Goal: Task Accomplishment & Management: Manage account settings

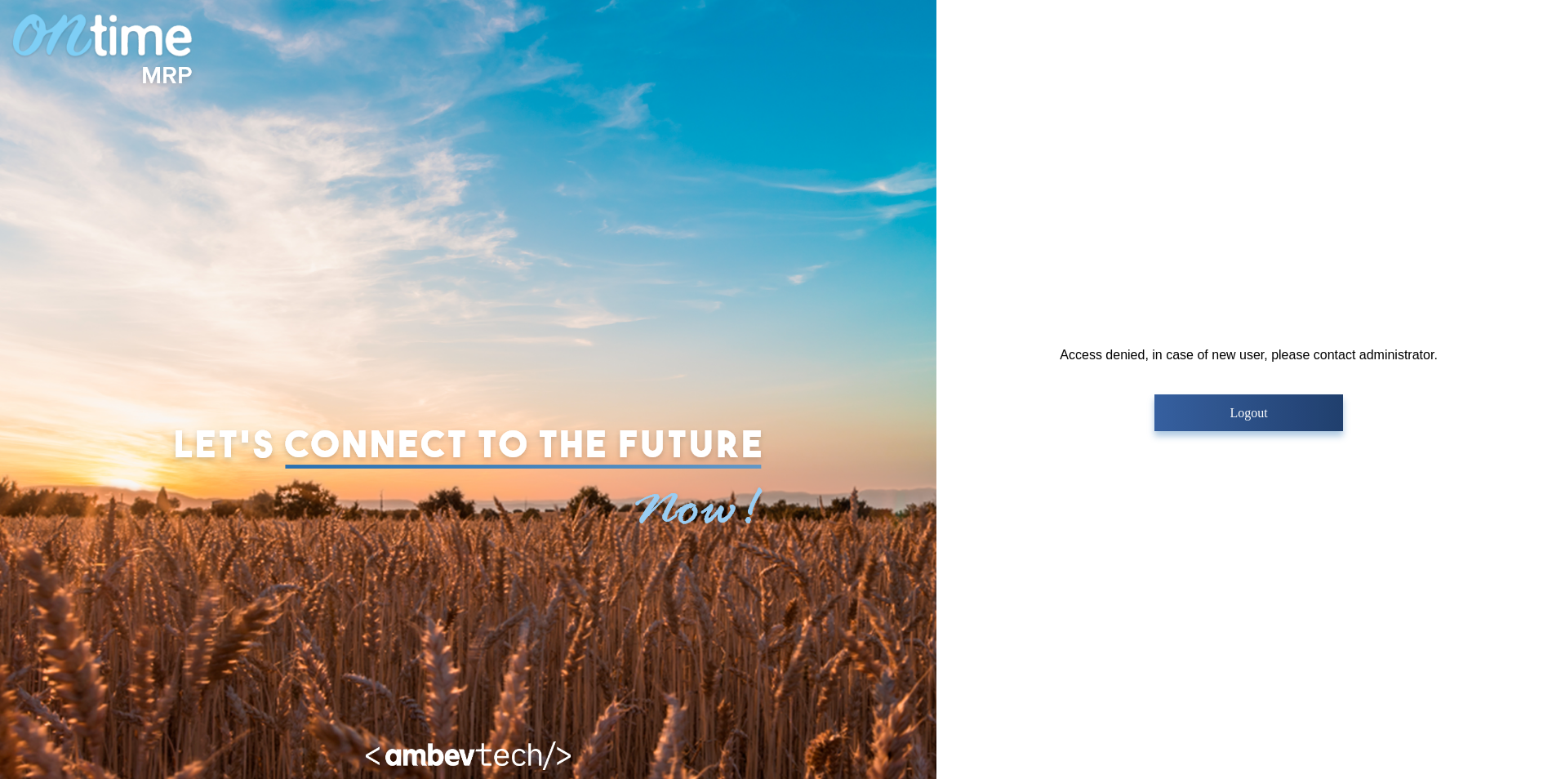
click at [1235, 411] on p "Logout" at bounding box center [1248, 413] width 179 height 15
click at [1222, 407] on p "Logout" at bounding box center [1248, 413] width 179 height 15
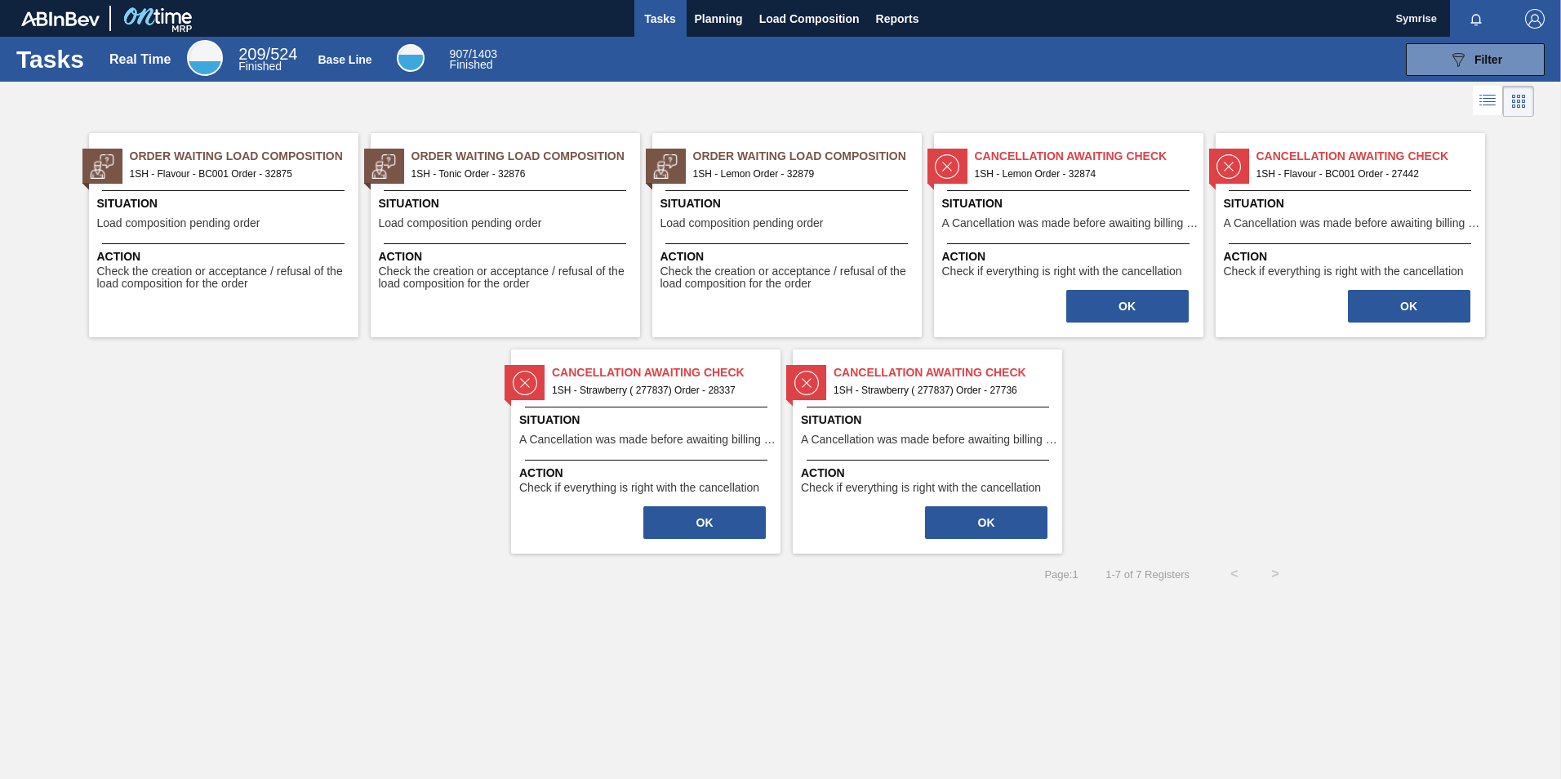
click at [175, 153] on span "Order Waiting Load Composition" at bounding box center [244, 156] width 229 height 17
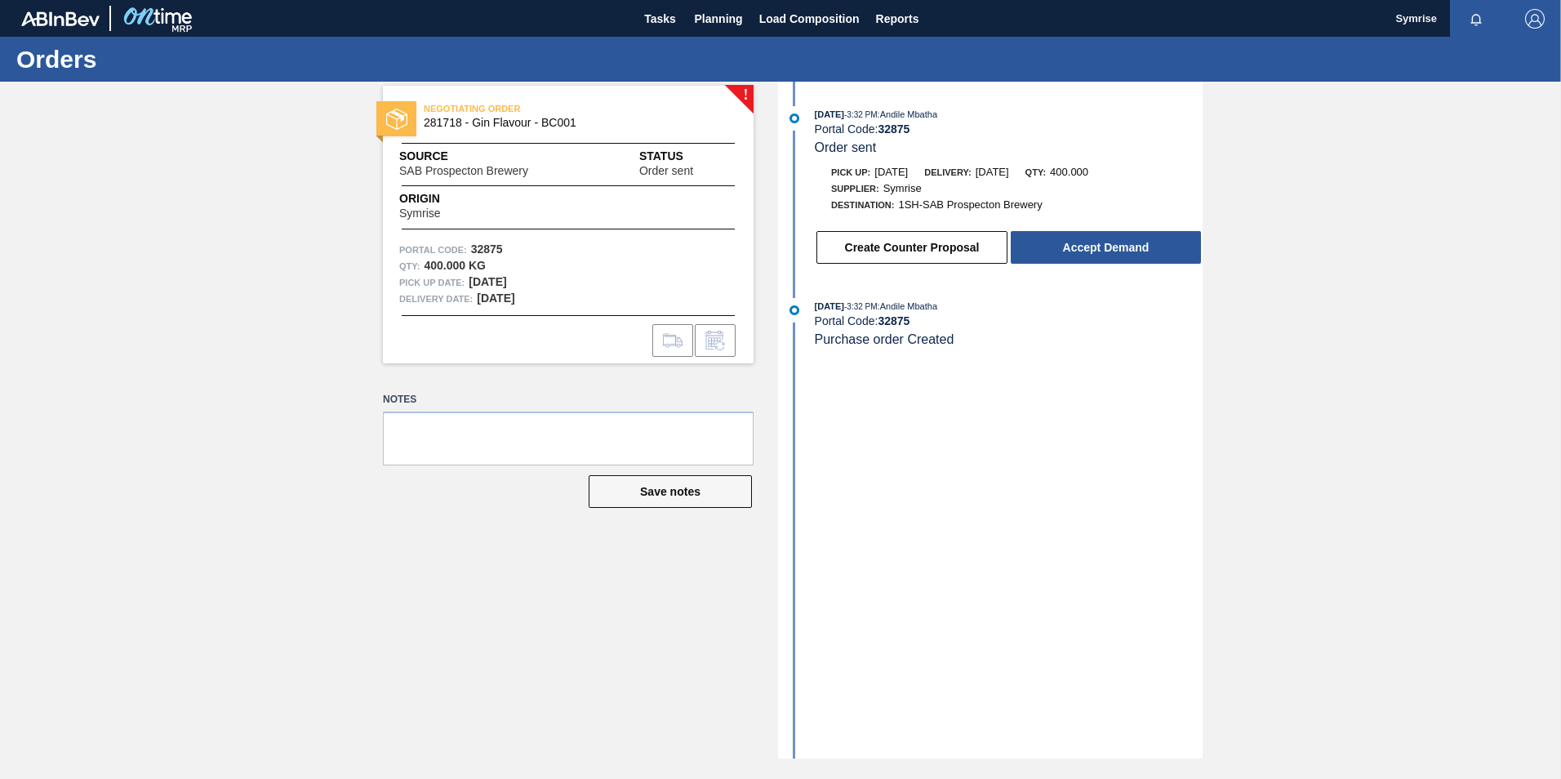
click at [861, 150] on span "Order sent" at bounding box center [846, 147] width 62 height 14
drag, startPoint x: 904, startPoint y: 178, endPoint x: 902, endPoint y: 166, distance: 12.4
click at [905, 177] on div "Pick up: 10/14/2025" at bounding box center [869, 172] width 77 height 16
click at [876, 122] on div "Portal Code: 32875" at bounding box center [1009, 128] width 388 height 13
click at [1105, 247] on button "Accept Demand" at bounding box center [1106, 247] width 190 height 33
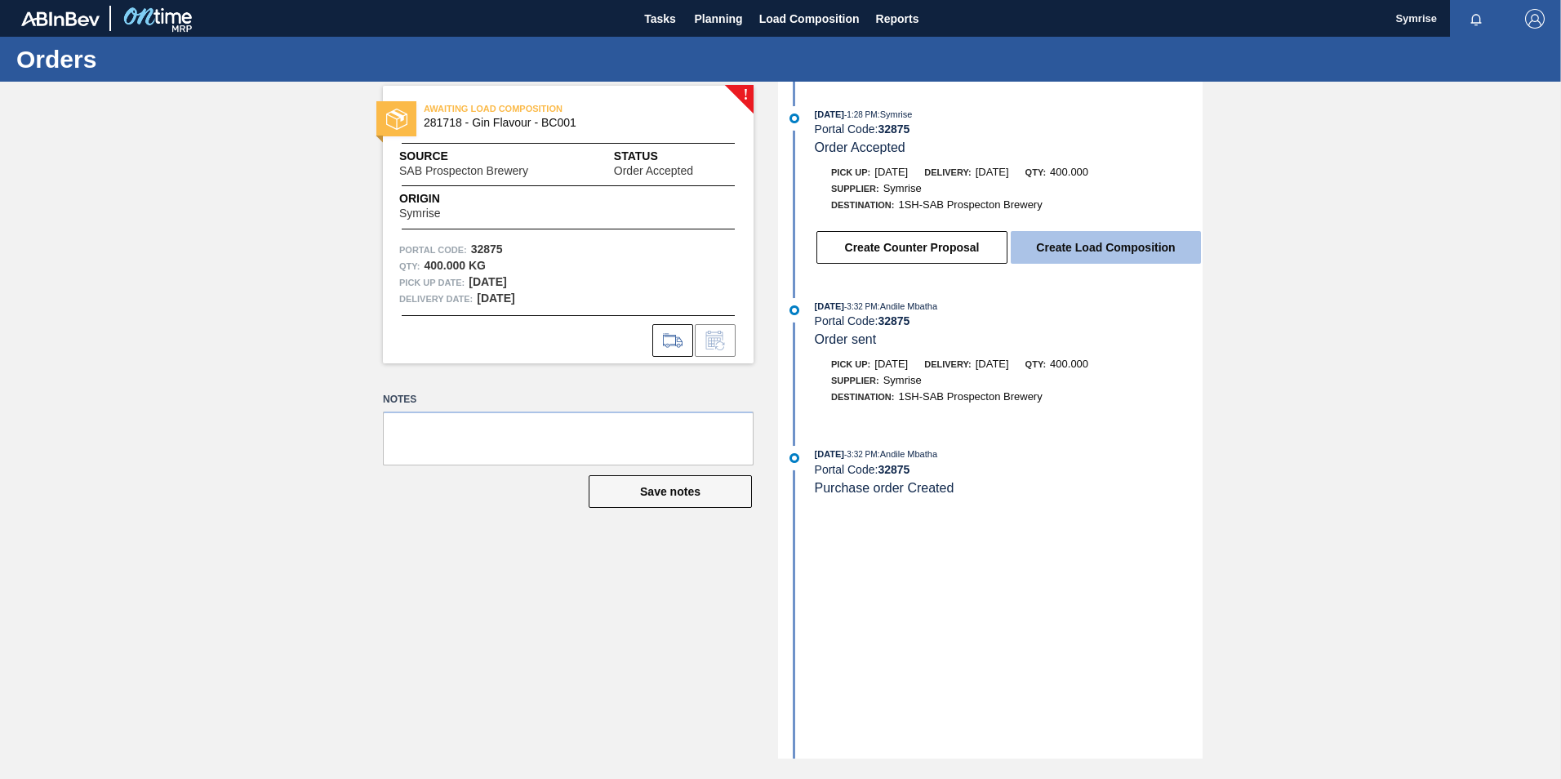
click at [1049, 259] on button "Create Load Composition" at bounding box center [1106, 247] width 190 height 33
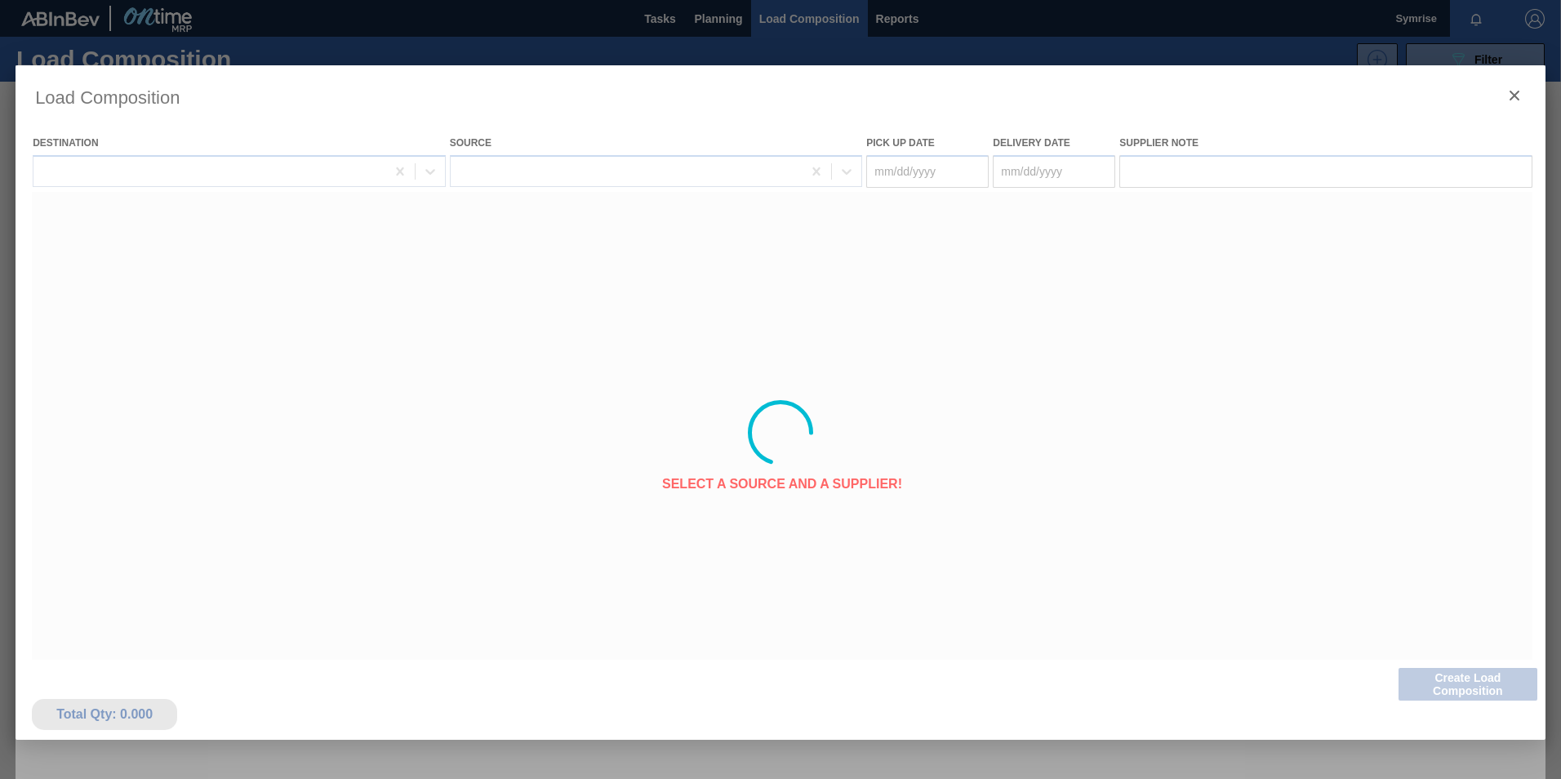
type Date "[DATE]"
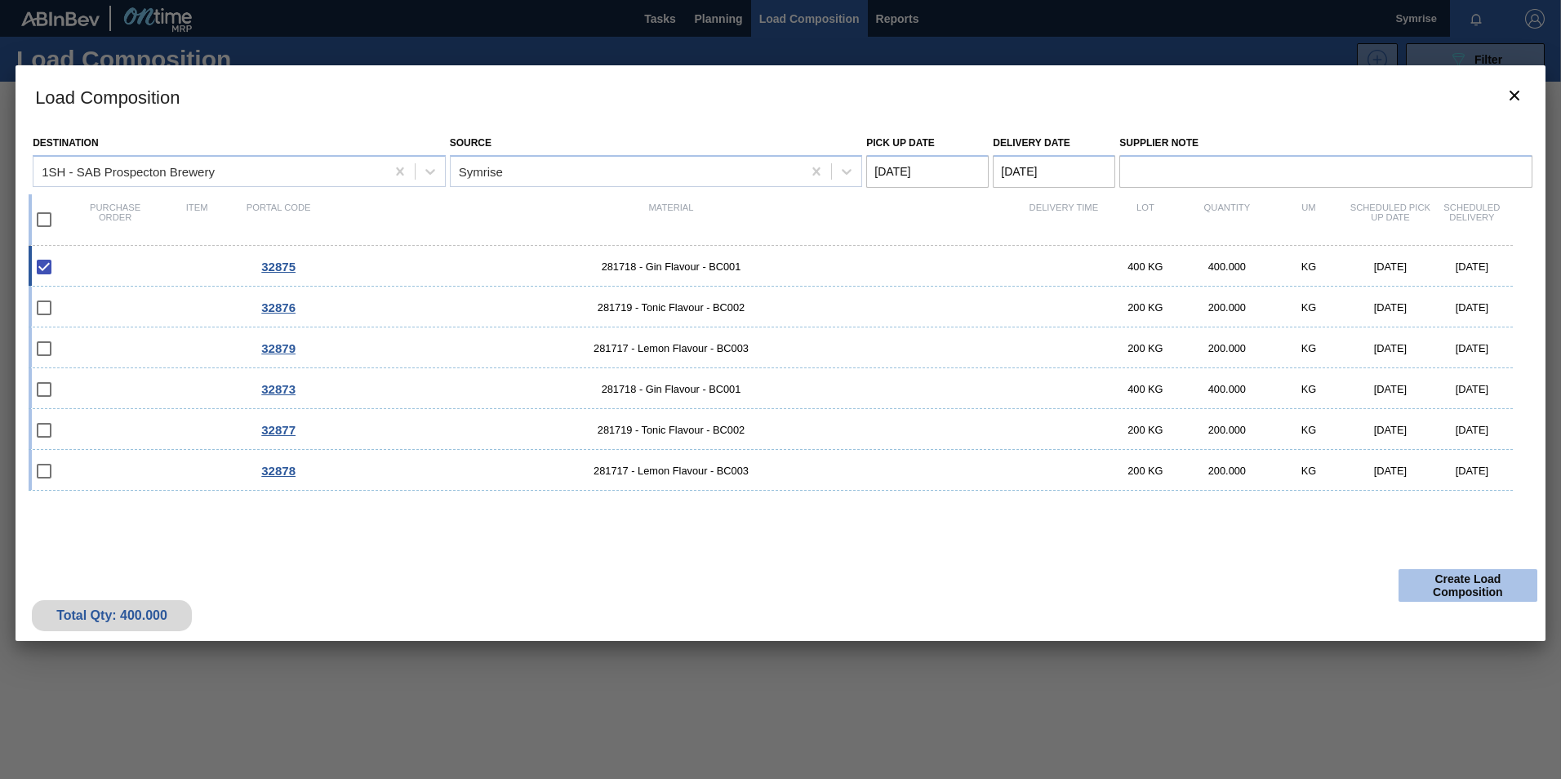
click at [1473, 584] on button "Create Load Composition" at bounding box center [1468, 585] width 139 height 33
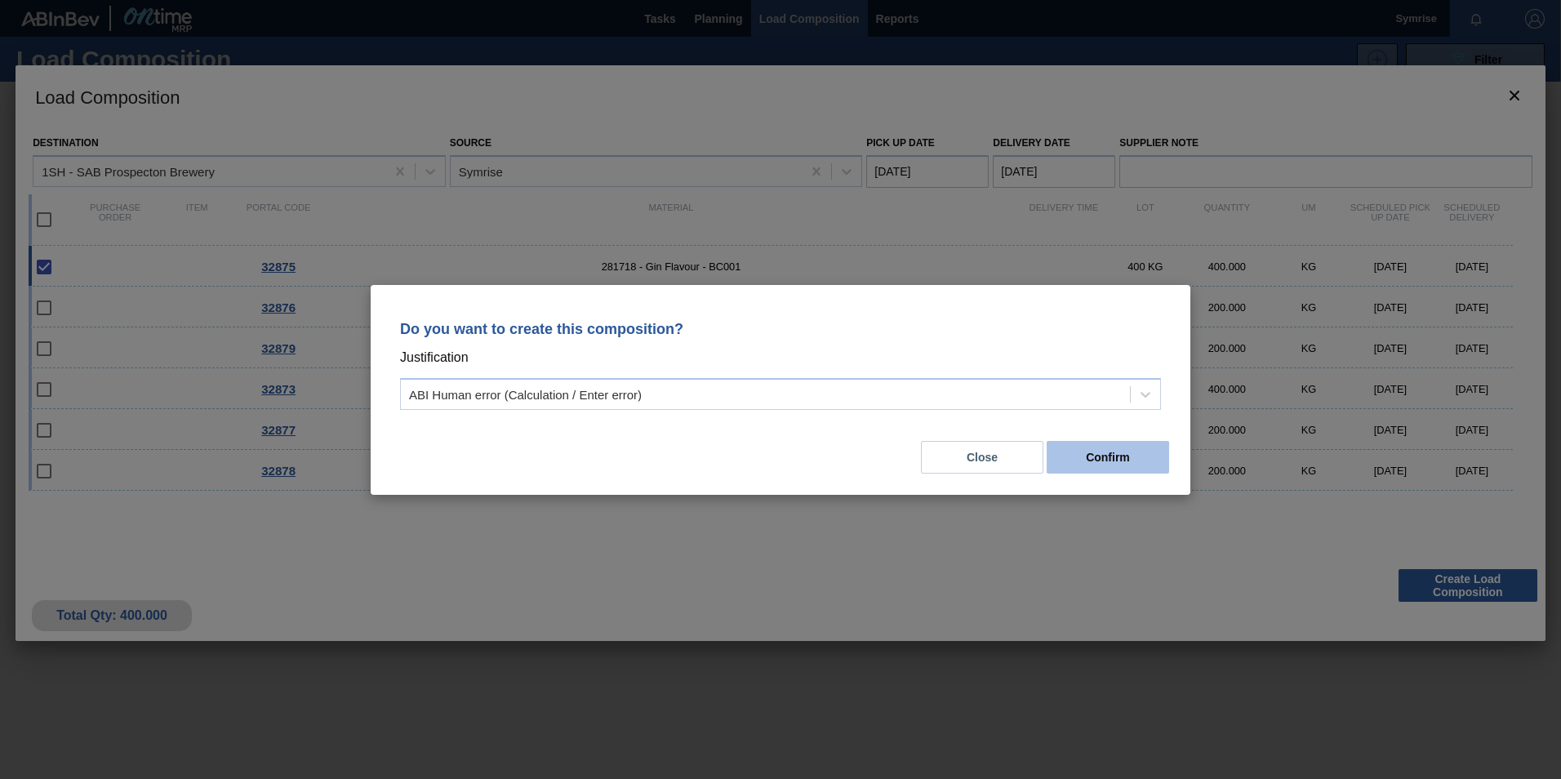
click at [1083, 447] on button "Confirm" at bounding box center [1108, 457] width 122 height 33
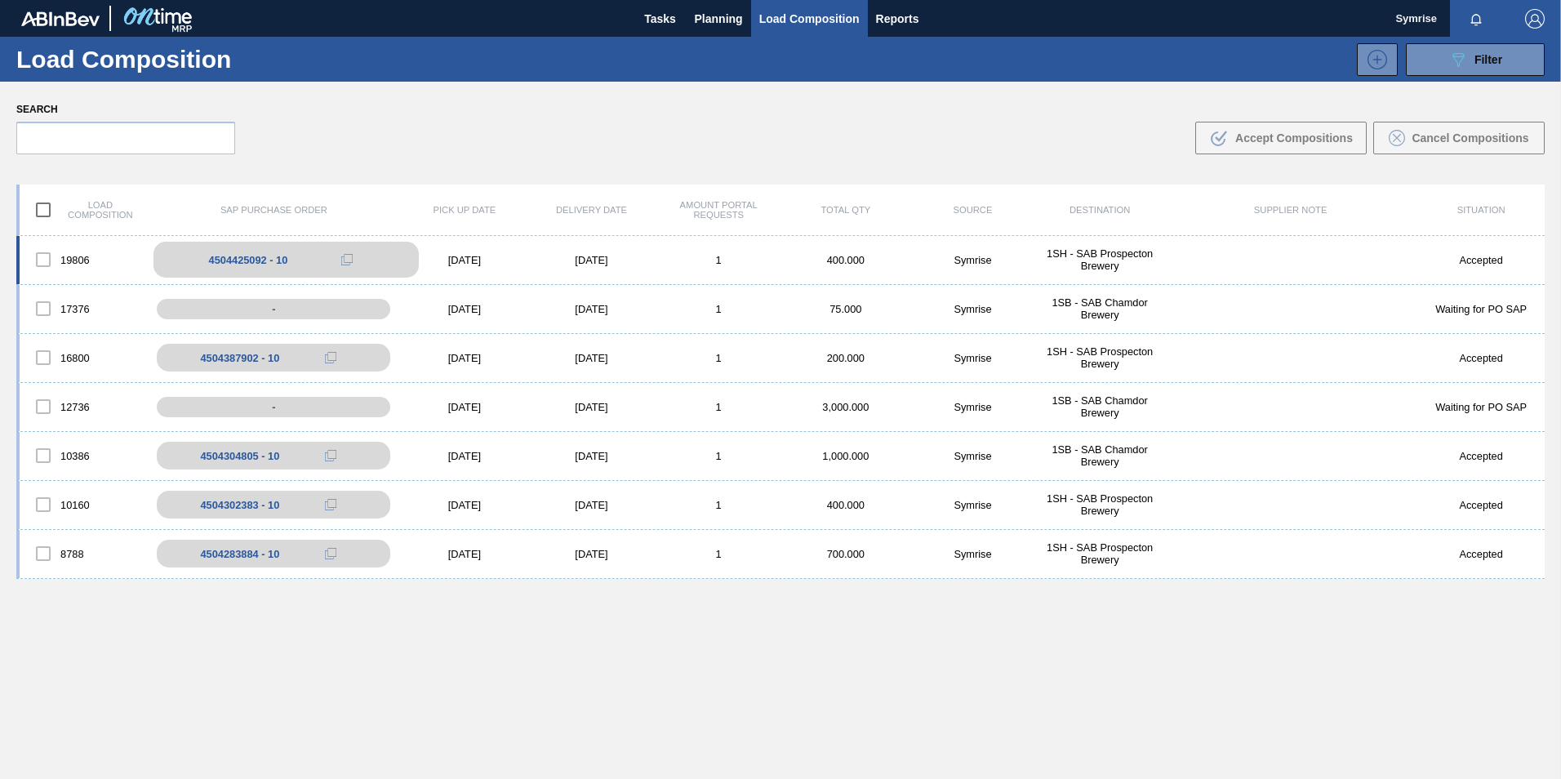
click at [269, 260] on div "4504425092 - 10" at bounding box center [248, 260] width 79 height 12
click at [240, 249] on div "4504425092 - 10" at bounding box center [285, 260] width 265 height 36
click at [344, 258] on span at bounding box center [346, 259] width 11 height 11
click at [345, 259] on icon at bounding box center [346, 259] width 11 height 11
click at [248, 259] on div "4504425092 - 10" at bounding box center [248, 260] width 79 height 12
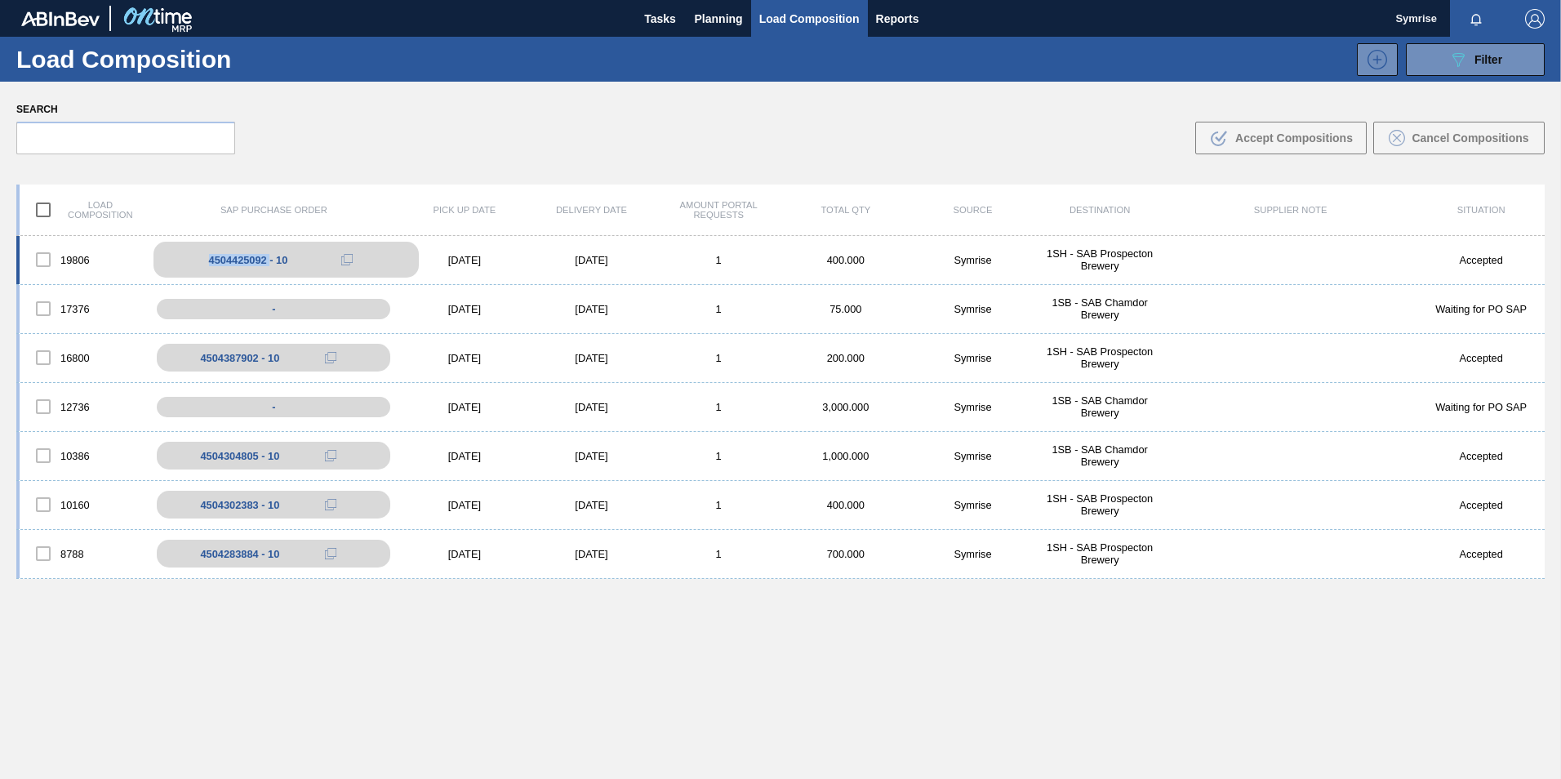
click at [248, 259] on div "4504425092 - 10" at bounding box center [248, 260] width 79 height 12
click at [346, 262] on icon at bounding box center [346, 259] width 11 height 11
click at [349, 256] on icon at bounding box center [346, 259] width 11 height 11
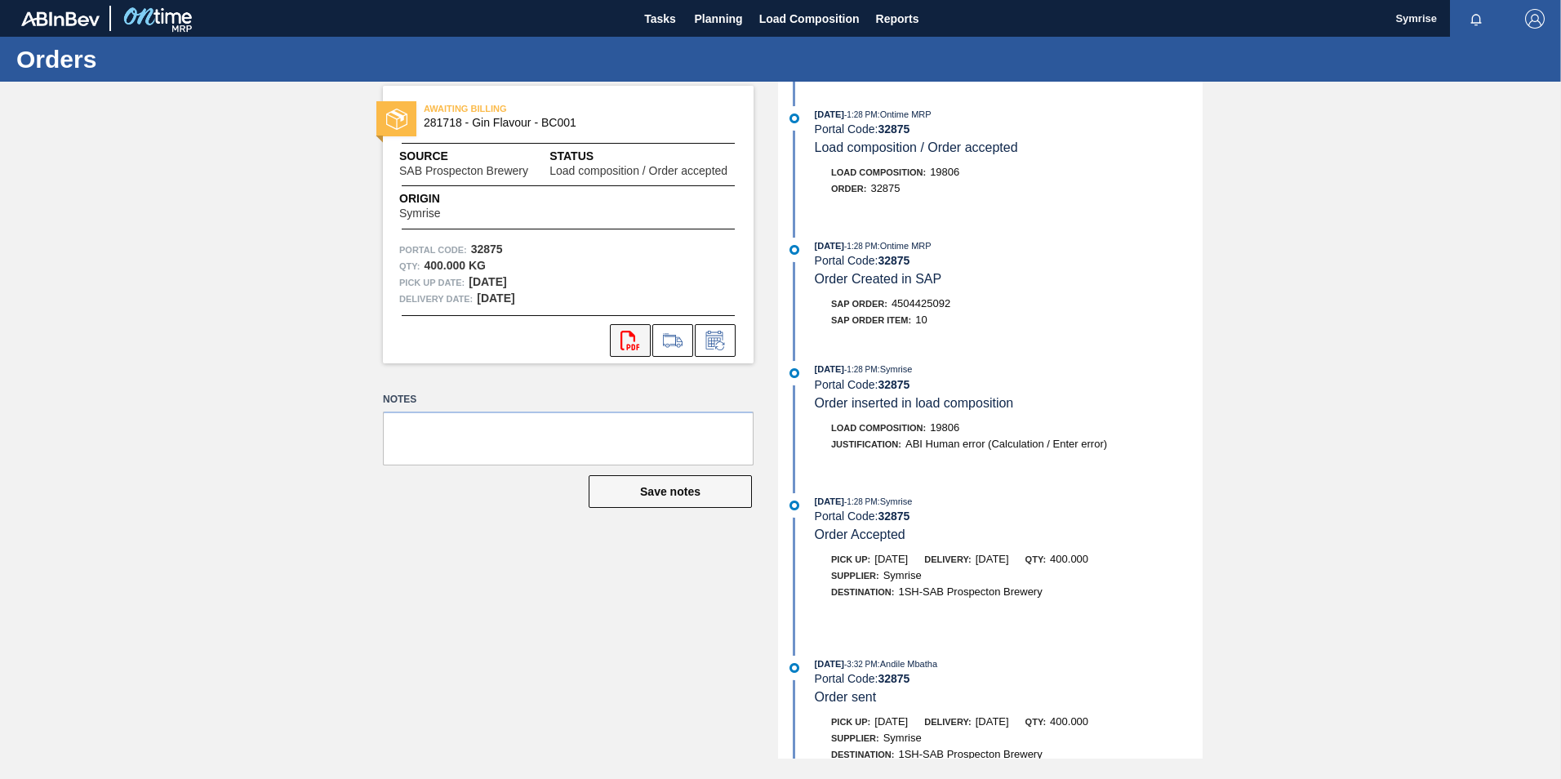
click at [635, 349] on icon "svg{fill:#ff0000}" at bounding box center [631, 341] width 20 height 20
click at [671, 337] on icon at bounding box center [673, 341] width 26 height 20
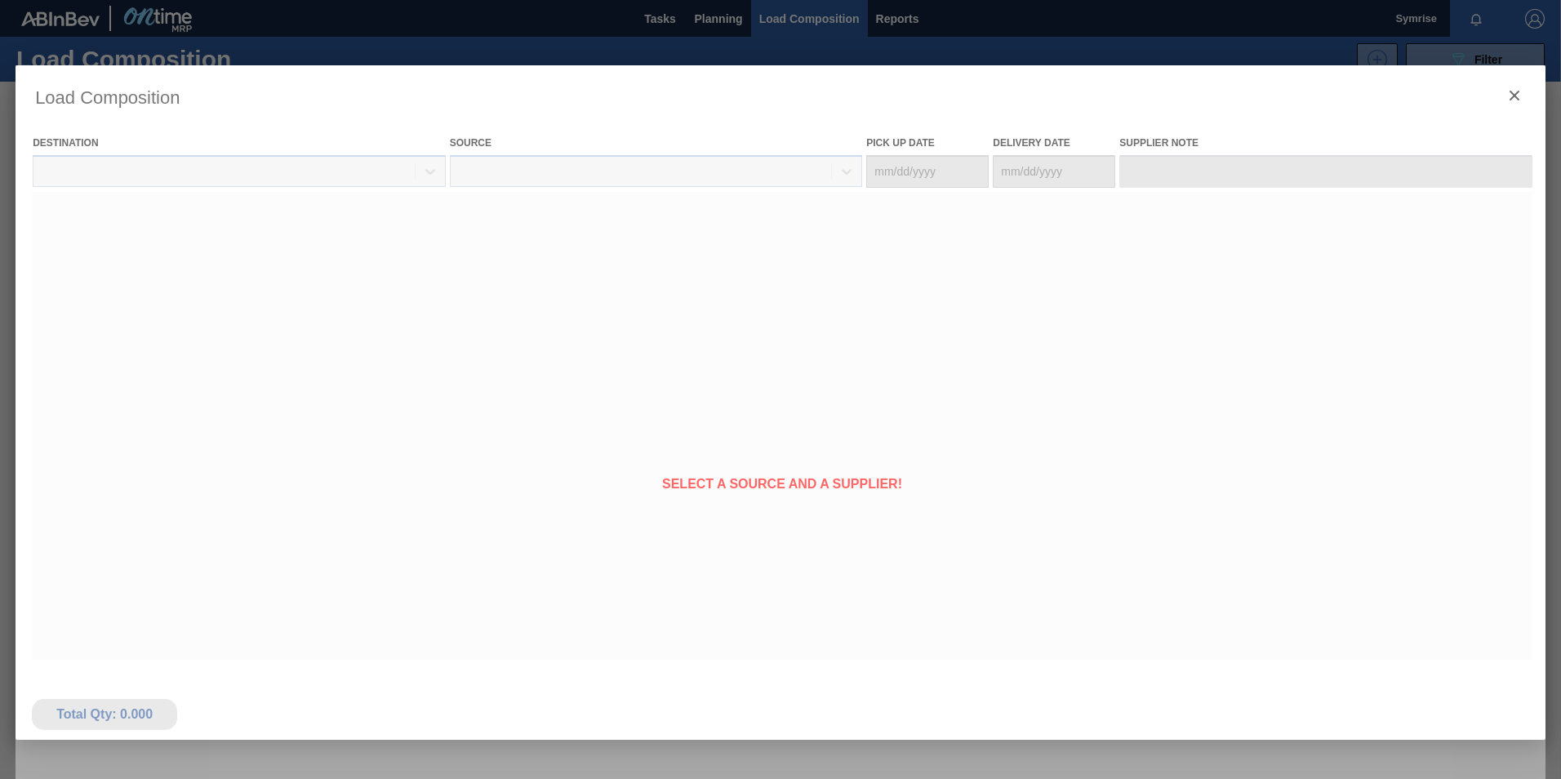
type Date "[DATE]"
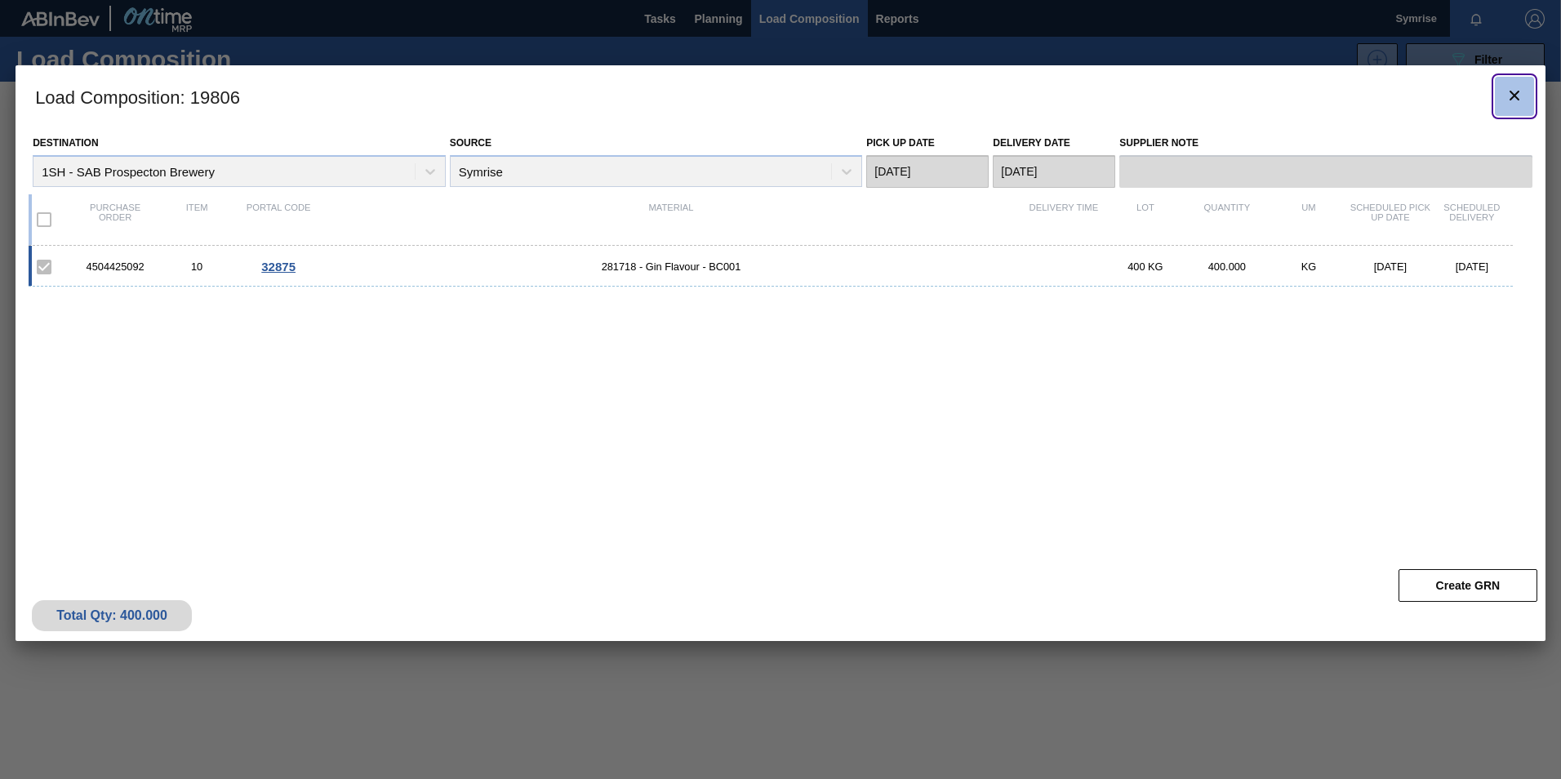
click at [1514, 100] on icon "botão de ícone" at bounding box center [1515, 96] width 20 height 20
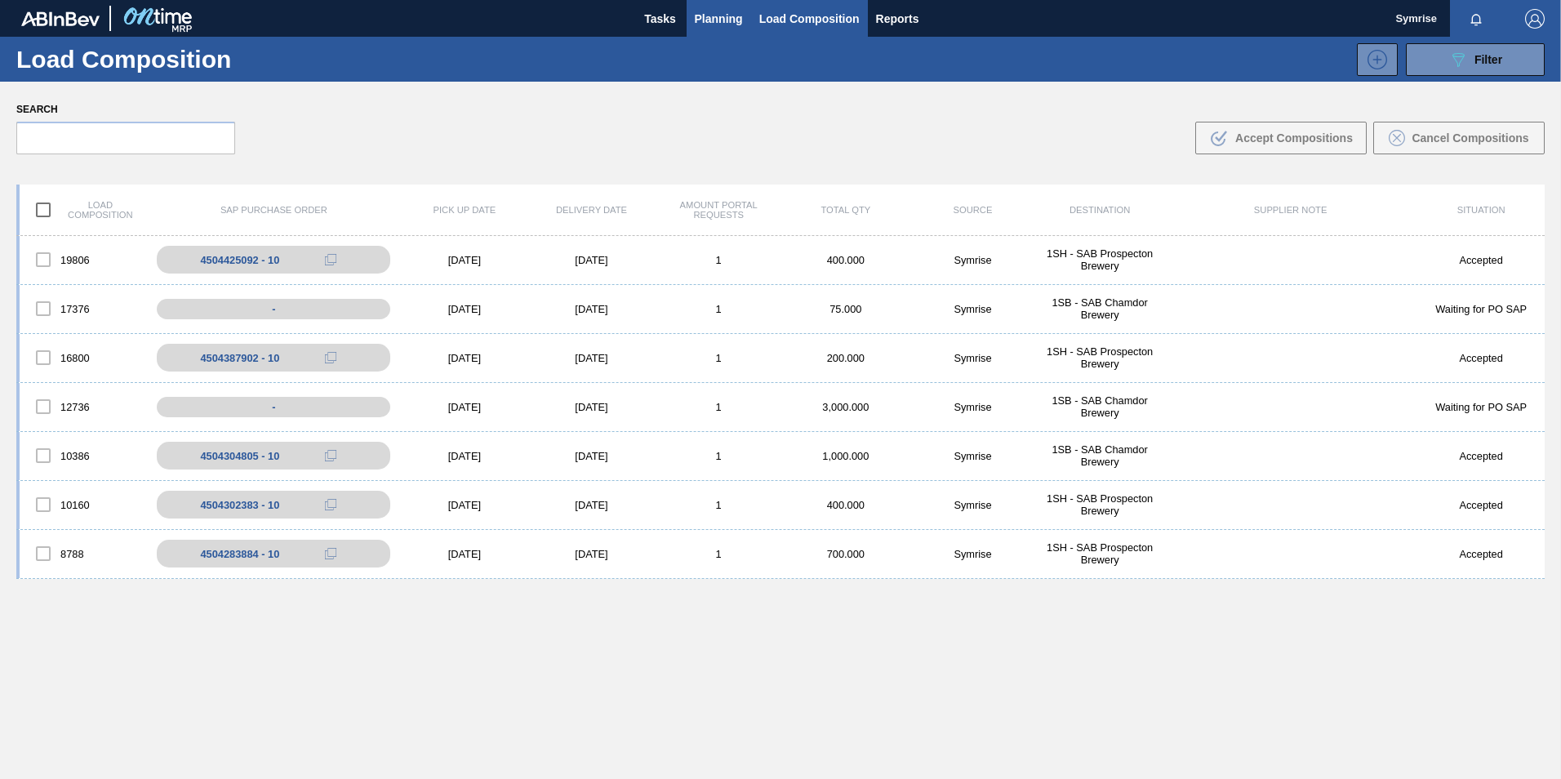
click at [723, 17] on span "Planning" at bounding box center [719, 19] width 48 height 20
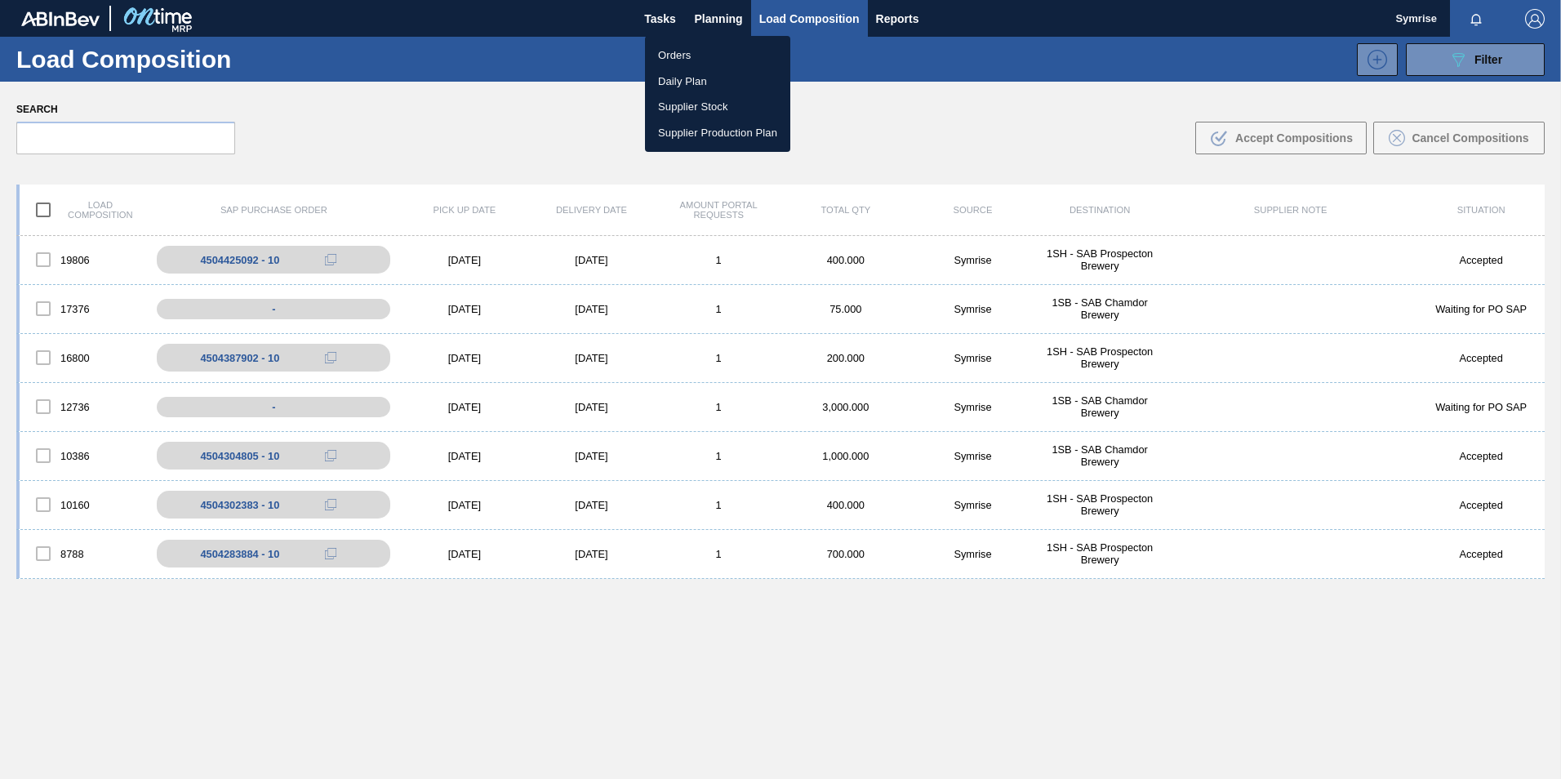
click at [646, 12] on div at bounding box center [780, 389] width 1561 height 779
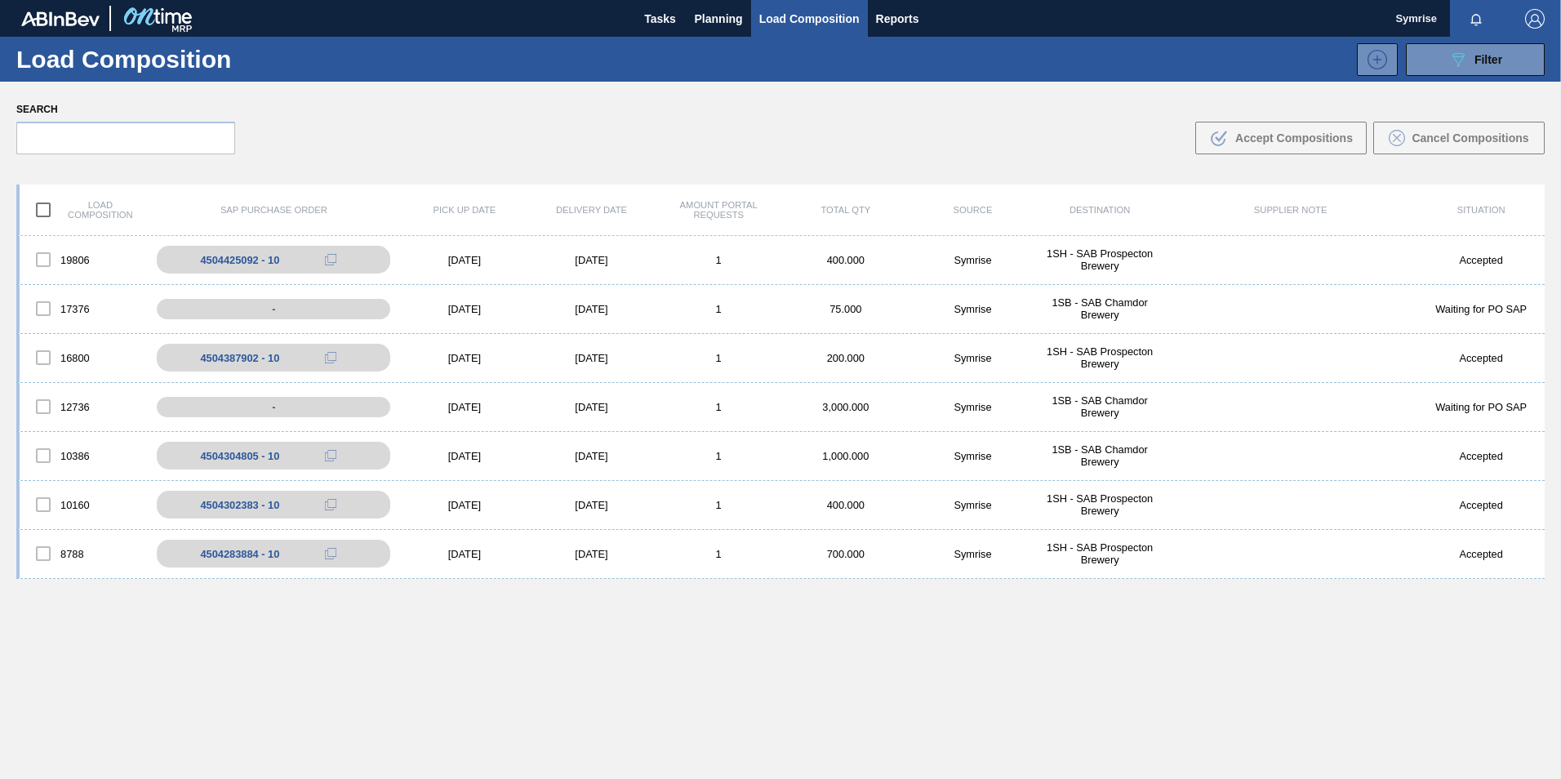
click at [657, 0] on body "Tasks Planning Load Composition Reports Symrise Mark all as read Load Compositi…" at bounding box center [780, 0] width 1561 height 0
click at [657, 18] on span "Tasks" at bounding box center [661, 19] width 36 height 20
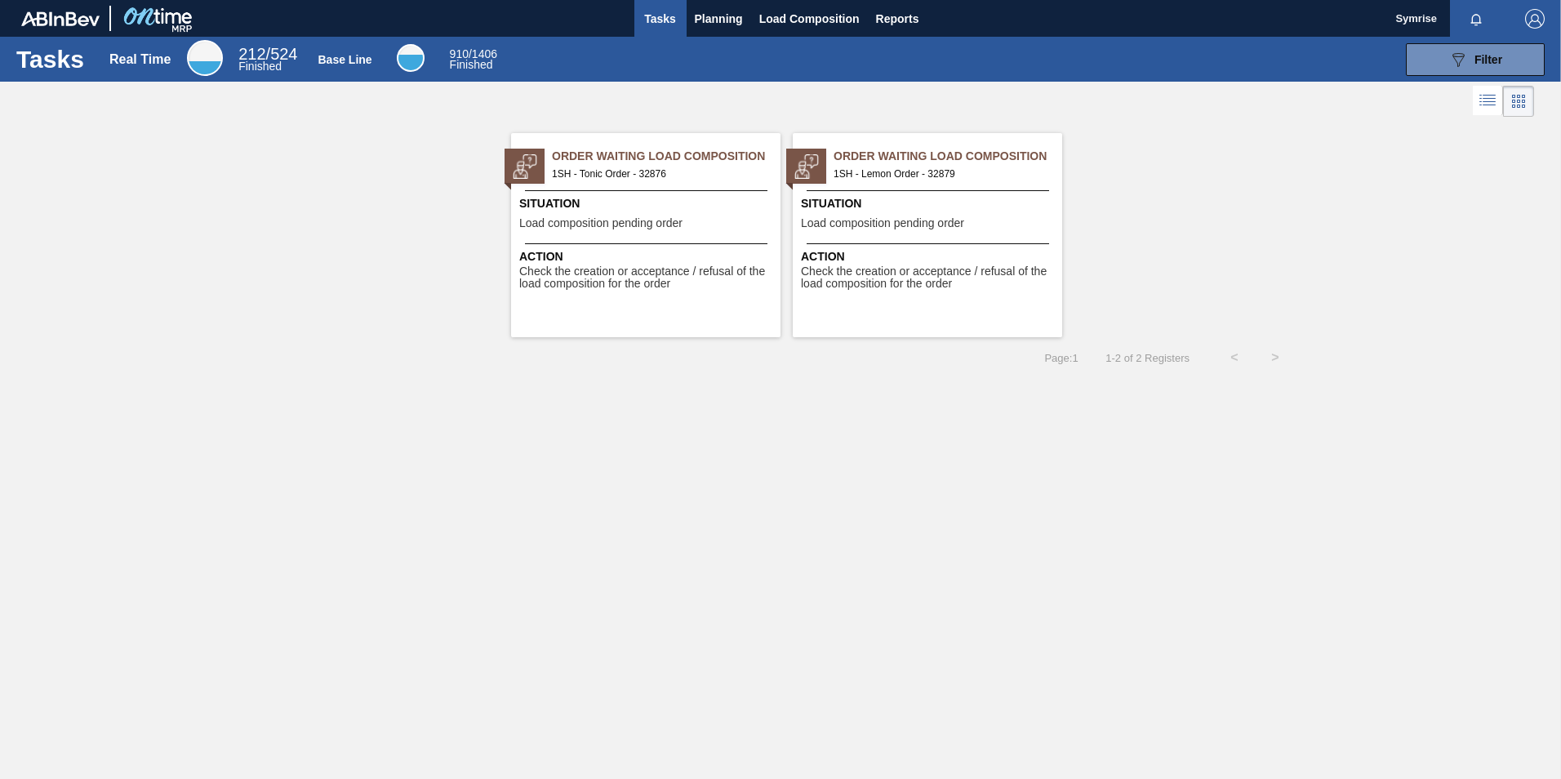
click at [633, 159] on span "Order Waiting Load Composition" at bounding box center [666, 156] width 229 height 17
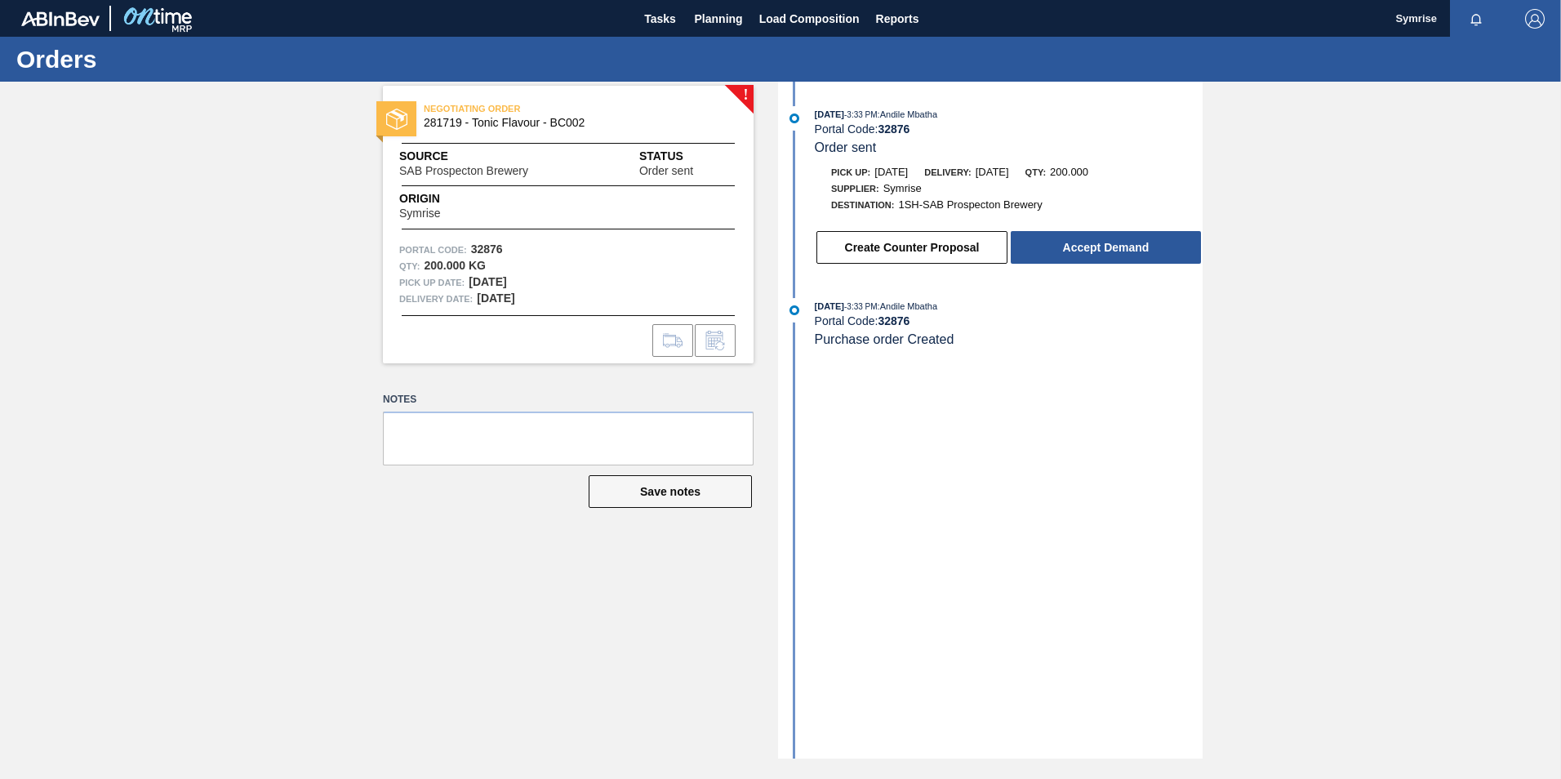
click at [742, 89] on div "NEGOTIATING ORDER 281719 - Tonic Flavour - BC002 Source SAB Prospecton Brewery …" at bounding box center [568, 225] width 371 height 278
click at [398, 104] on div at bounding box center [396, 118] width 40 height 35
drag, startPoint x: 398, startPoint y: 104, endPoint x: 452, endPoint y: 107, distance: 54.0
click at [452, 107] on span "NEGOTIATING ORDER" at bounding box center [538, 108] width 229 height 16
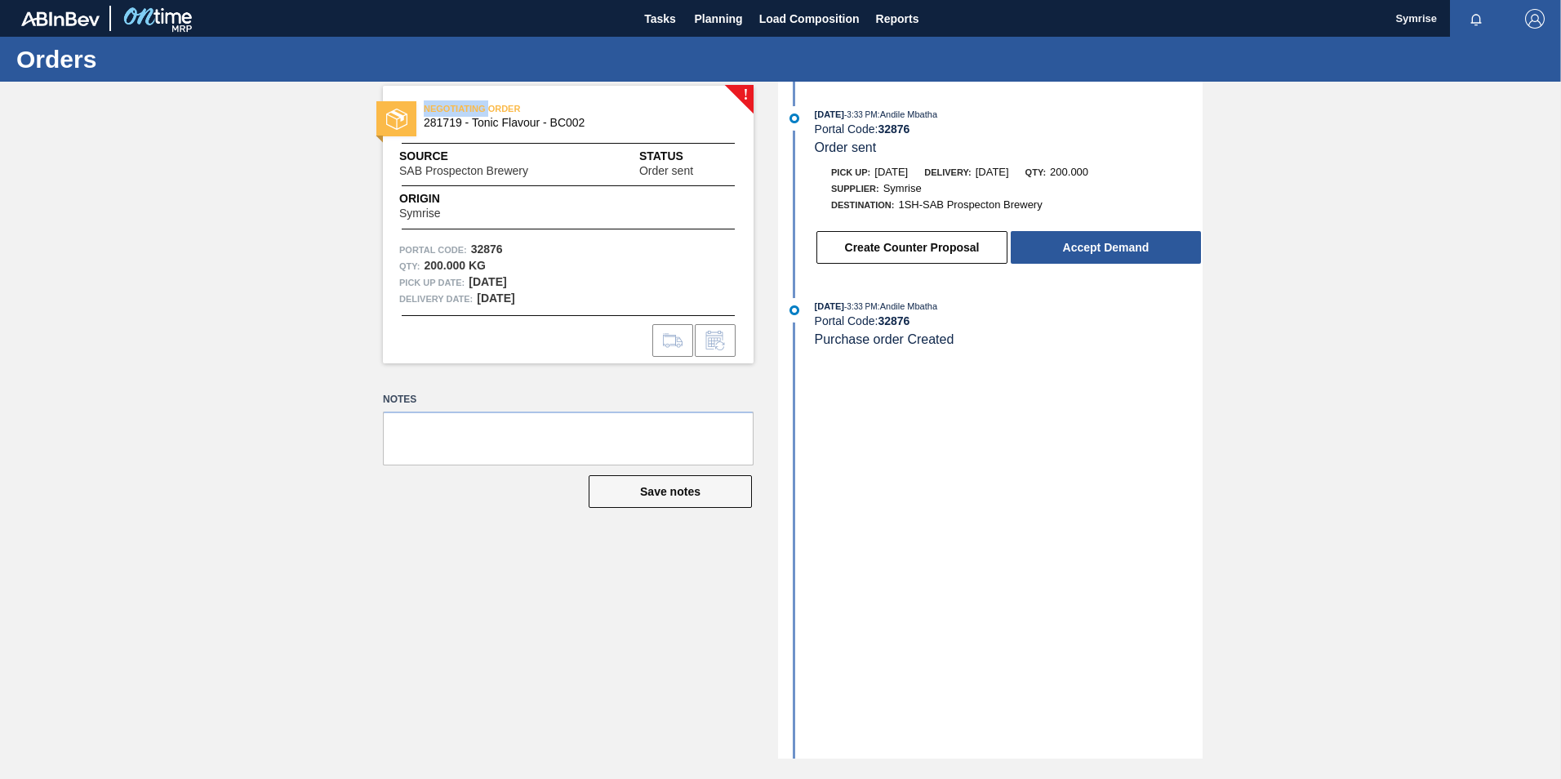
click at [452, 107] on span "NEGOTIATING ORDER" at bounding box center [538, 108] width 229 height 16
drag, startPoint x: 452, startPoint y: 107, endPoint x: 738, endPoint y: 121, distance: 286.1
click at [729, 120] on div "NEGOTIATING ORDER 281719 - Tonic Flavour - BC002" at bounding box center [609, 114] width 371 height 29
click at [1009, 170] on span "[DATE]" at bounding box center [992, 172] width 33 height 12
click at [1198, 188] on div "Supplier: Symrise" at bounding box center [1009, 188] width 388 height 16
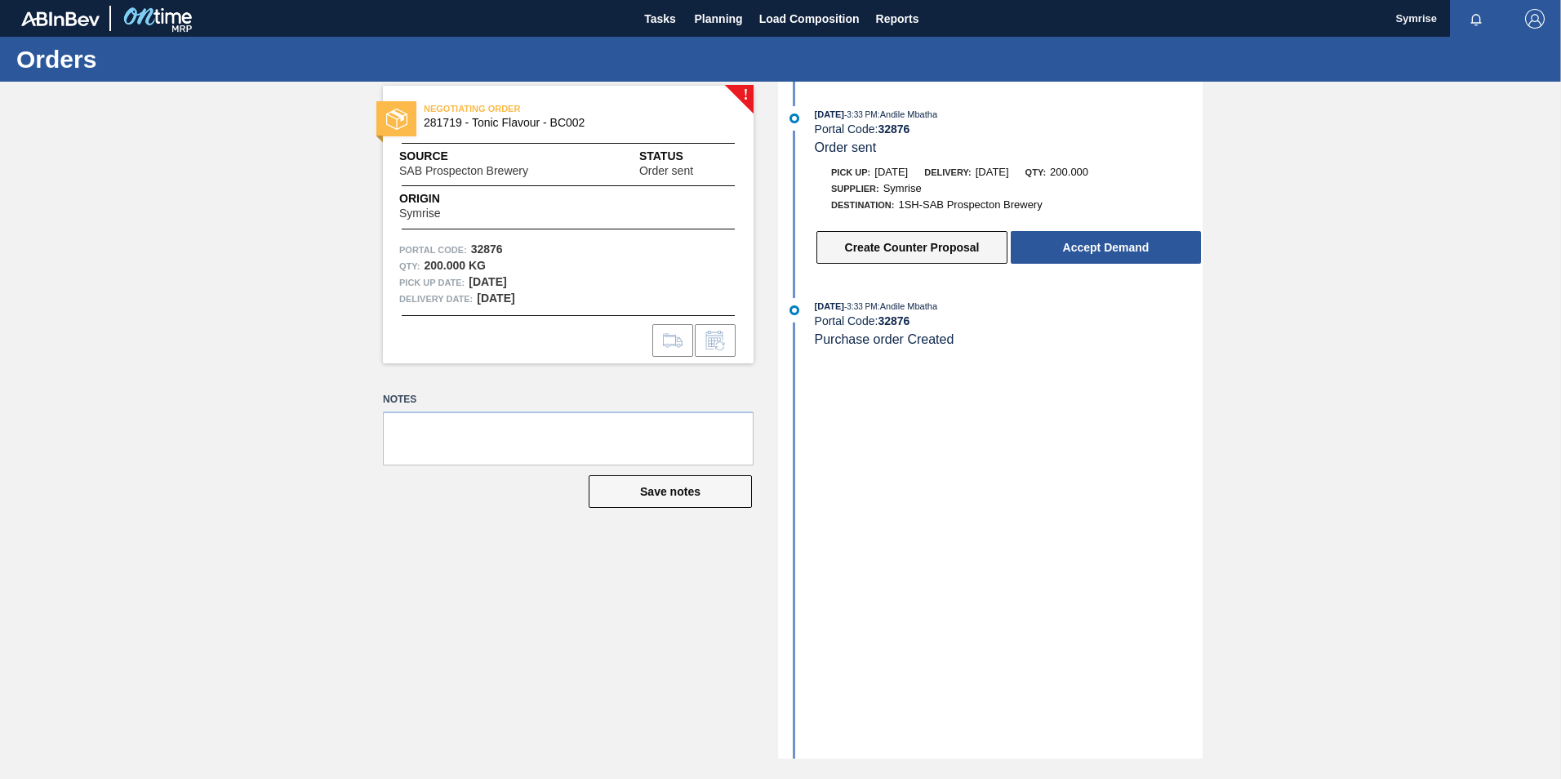
click at [893, 251] on button "Create Counter Proposal" at bounding box center [911, 247] width 191 height 33
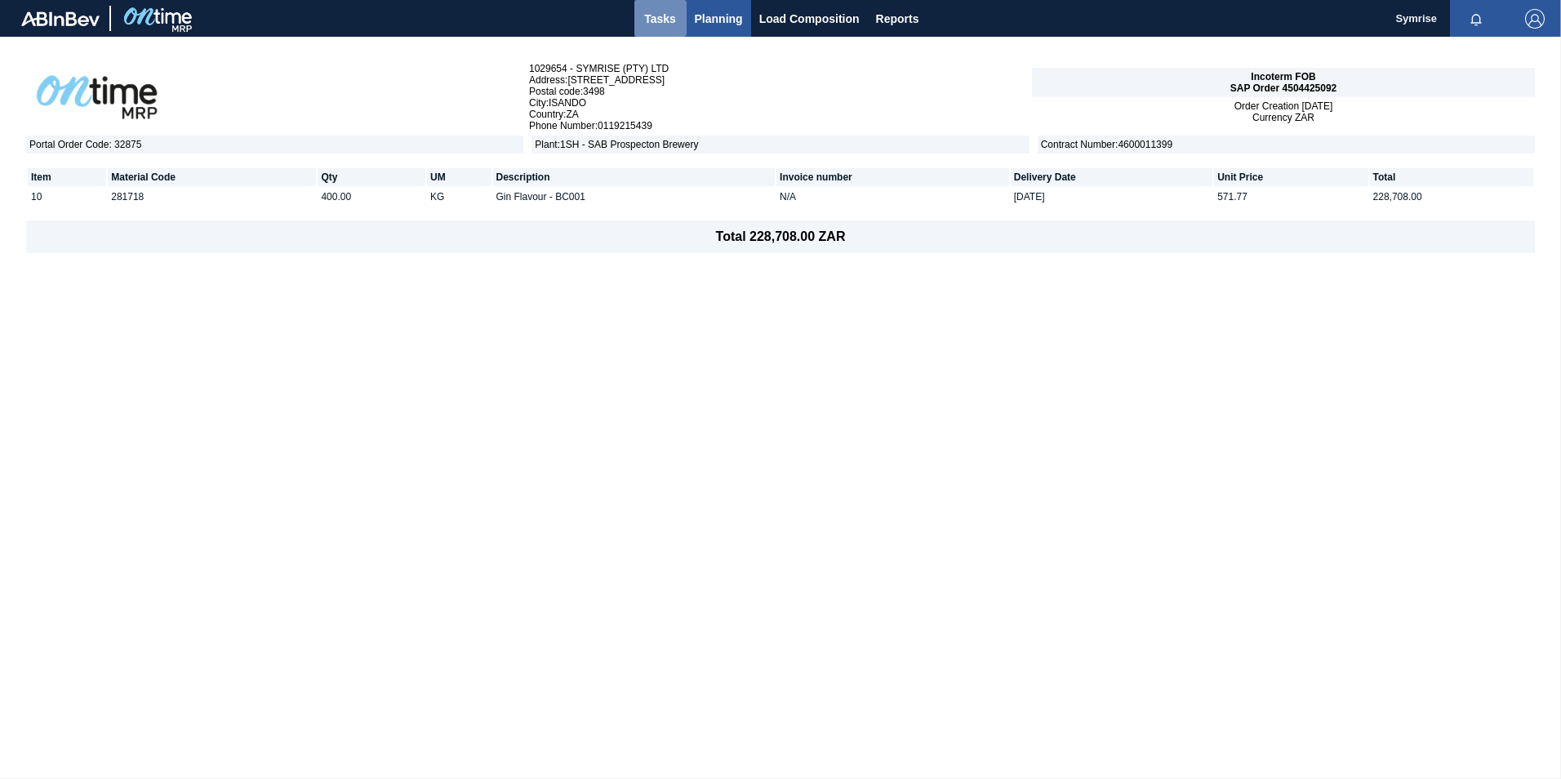
click at [663, 16] on span "Tasks" at bounding box center [661, 19] width 36 height 20
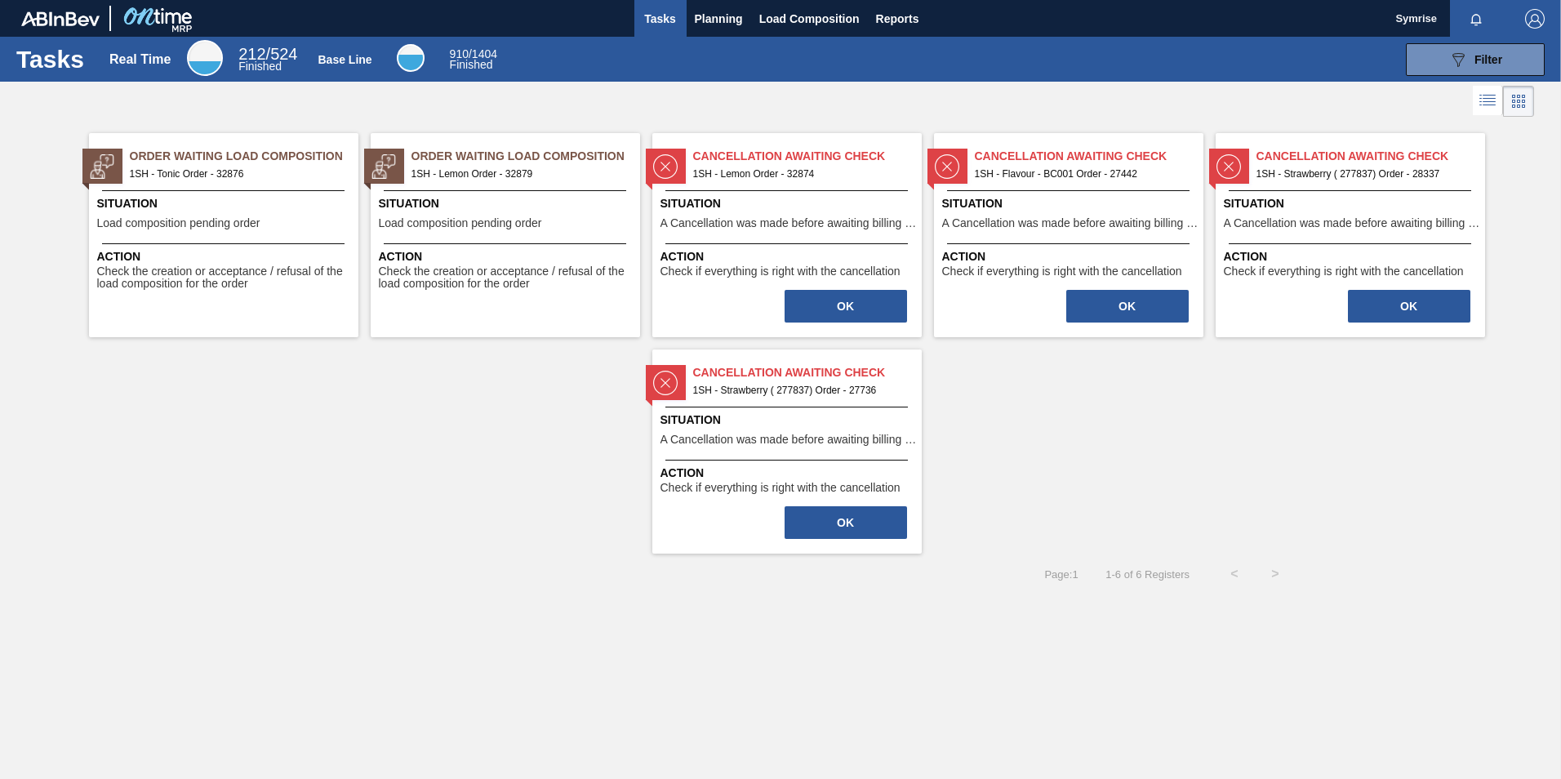
click at [848, 289] on div "OK" at bounding box center [846, 306] width 126 height 36
click at [1161, 299] on button "OK" at bounding box center [1127, 306] width 122 height 33
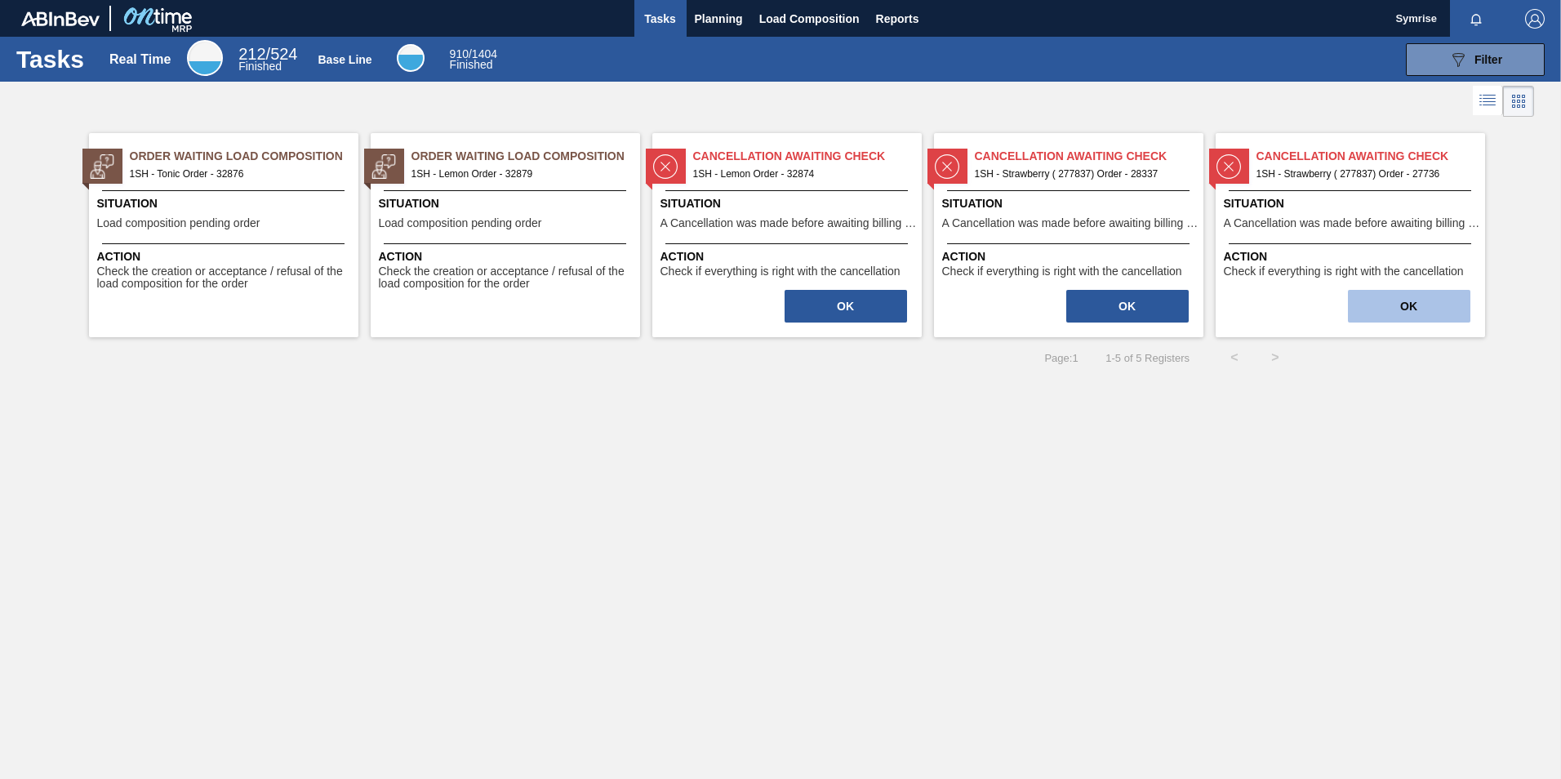
click at [1399, 314] on button "OK" at bounding box center [1409, 306] width 122 height 33
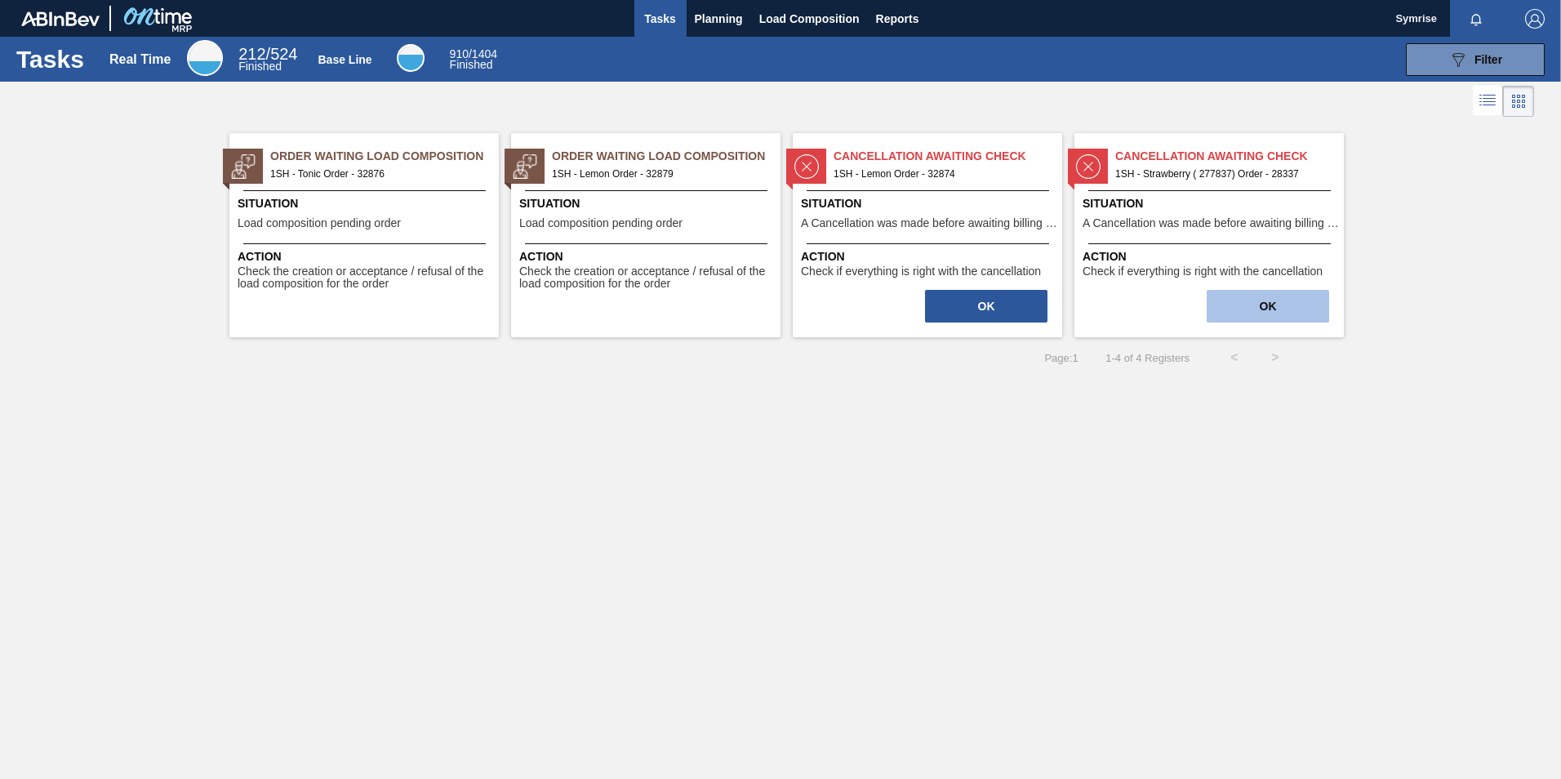
click at [1270, 318] on button "OK" at bounding box center [1268, 306] width 122 height 33
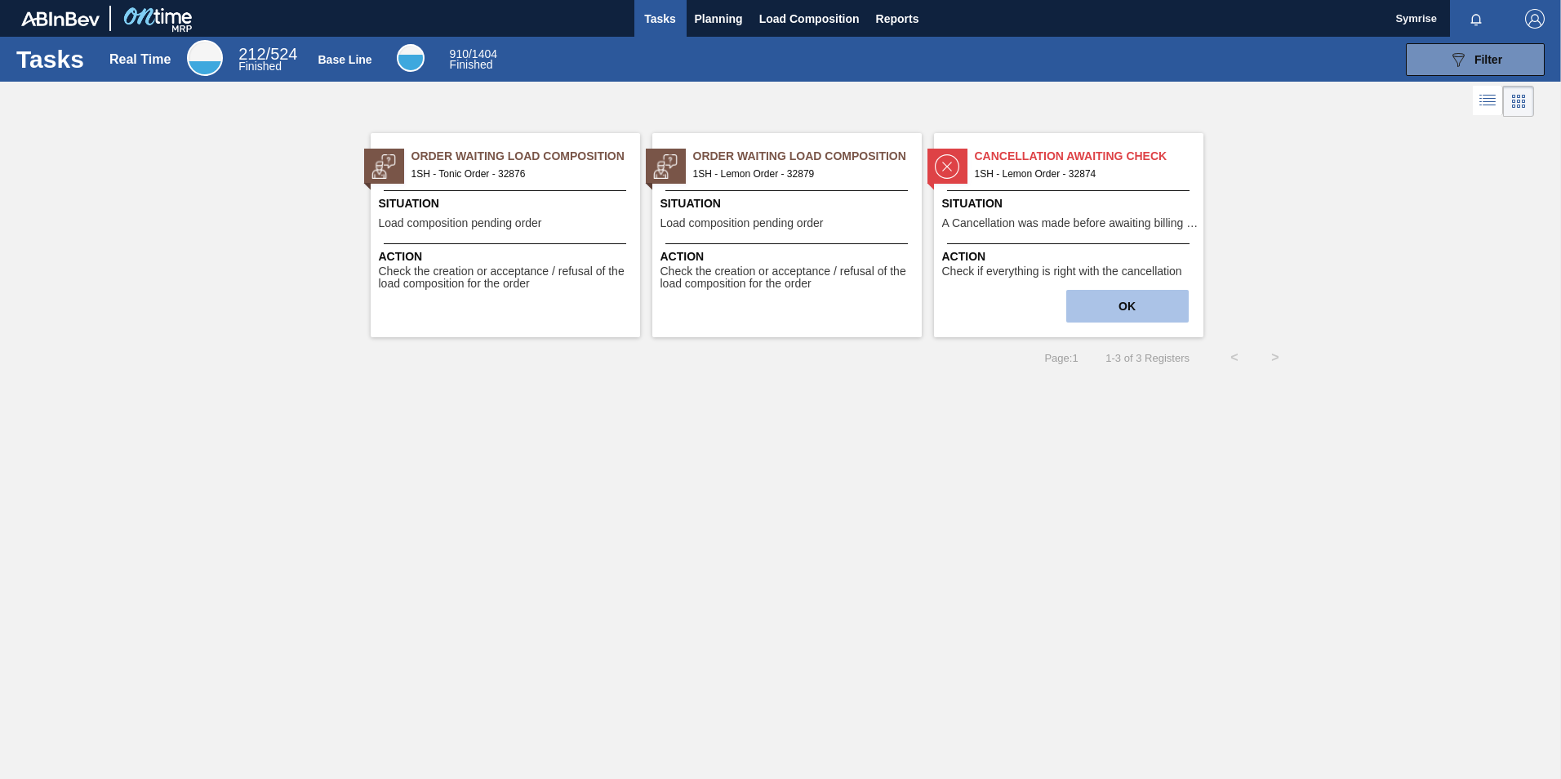
click at [1150, 318] on button "OK" at bounding box center [1127, 306] width 122 height 33
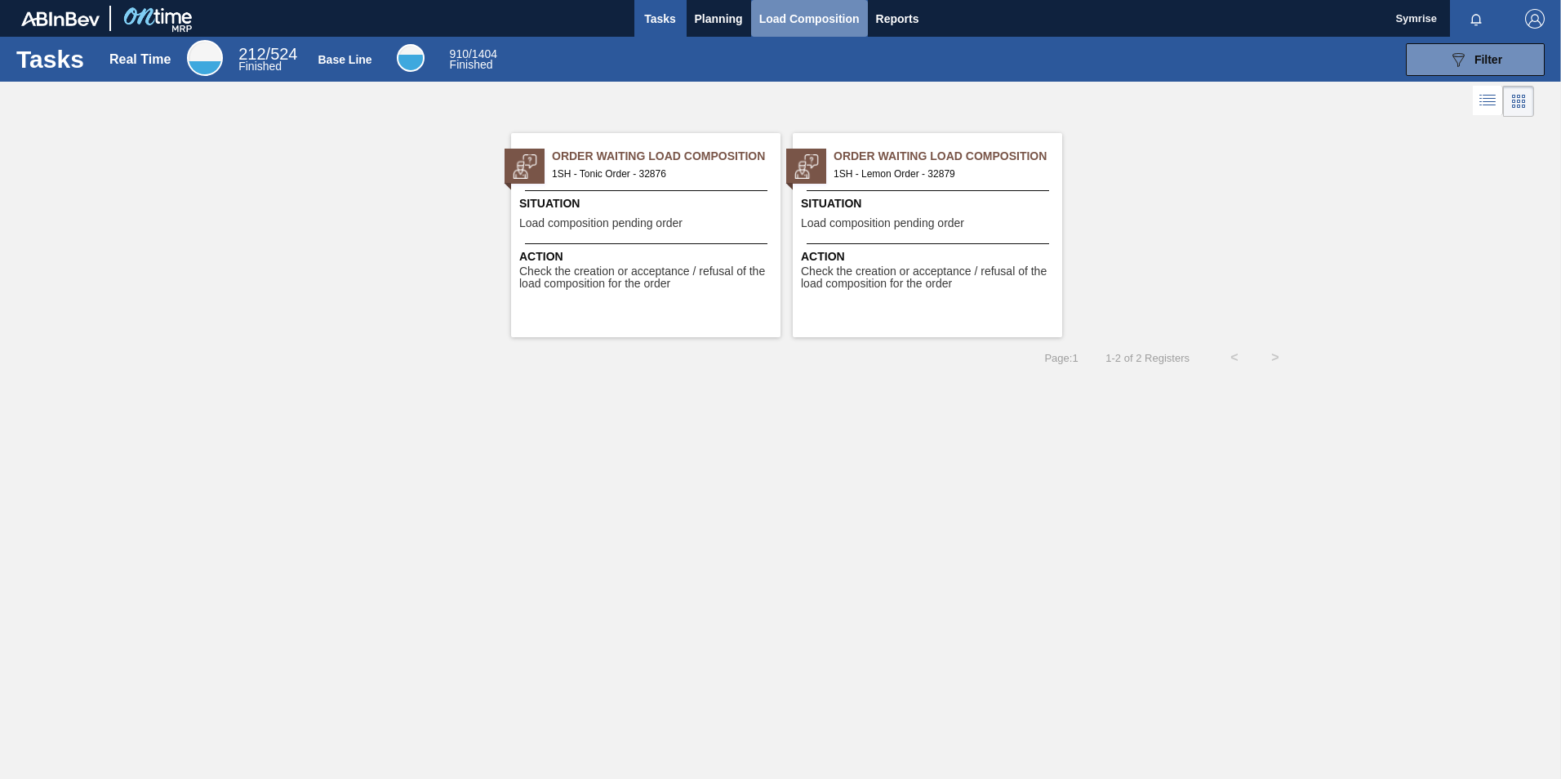
click at [810, 23] on span "Load Composition" at bounding box center [809, 19] width 100 height 20
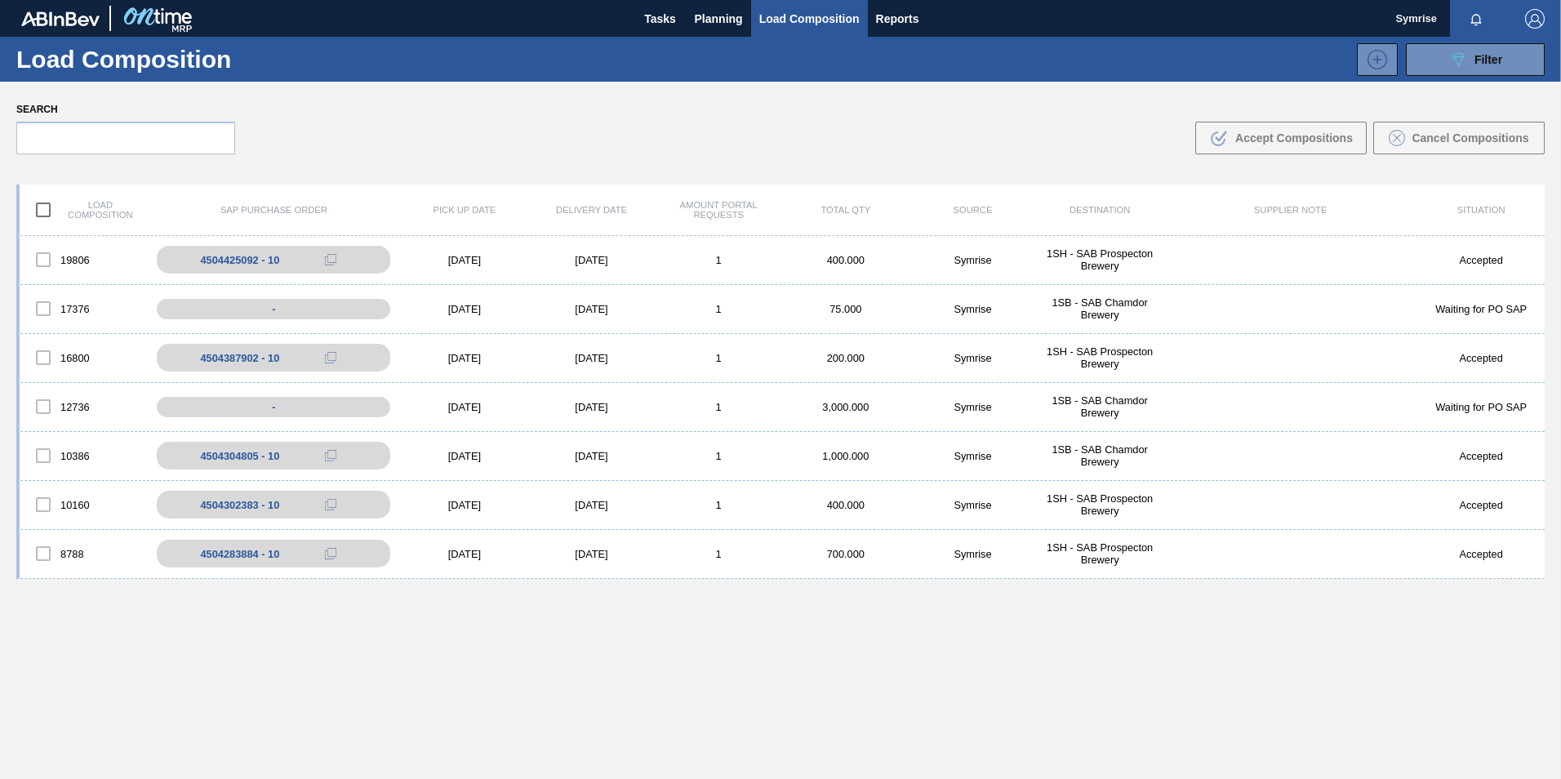
click at [73, 19] on img at bounding box center [60, 18] width 78 height 15
click at [465, 252] on div "19806 4504425092 - 10 10/14/2025 10/15/2025 1 400.000 Symrise 1SH - SAB Prospec…" at bounding box center [780, 260] width 1528 height 49
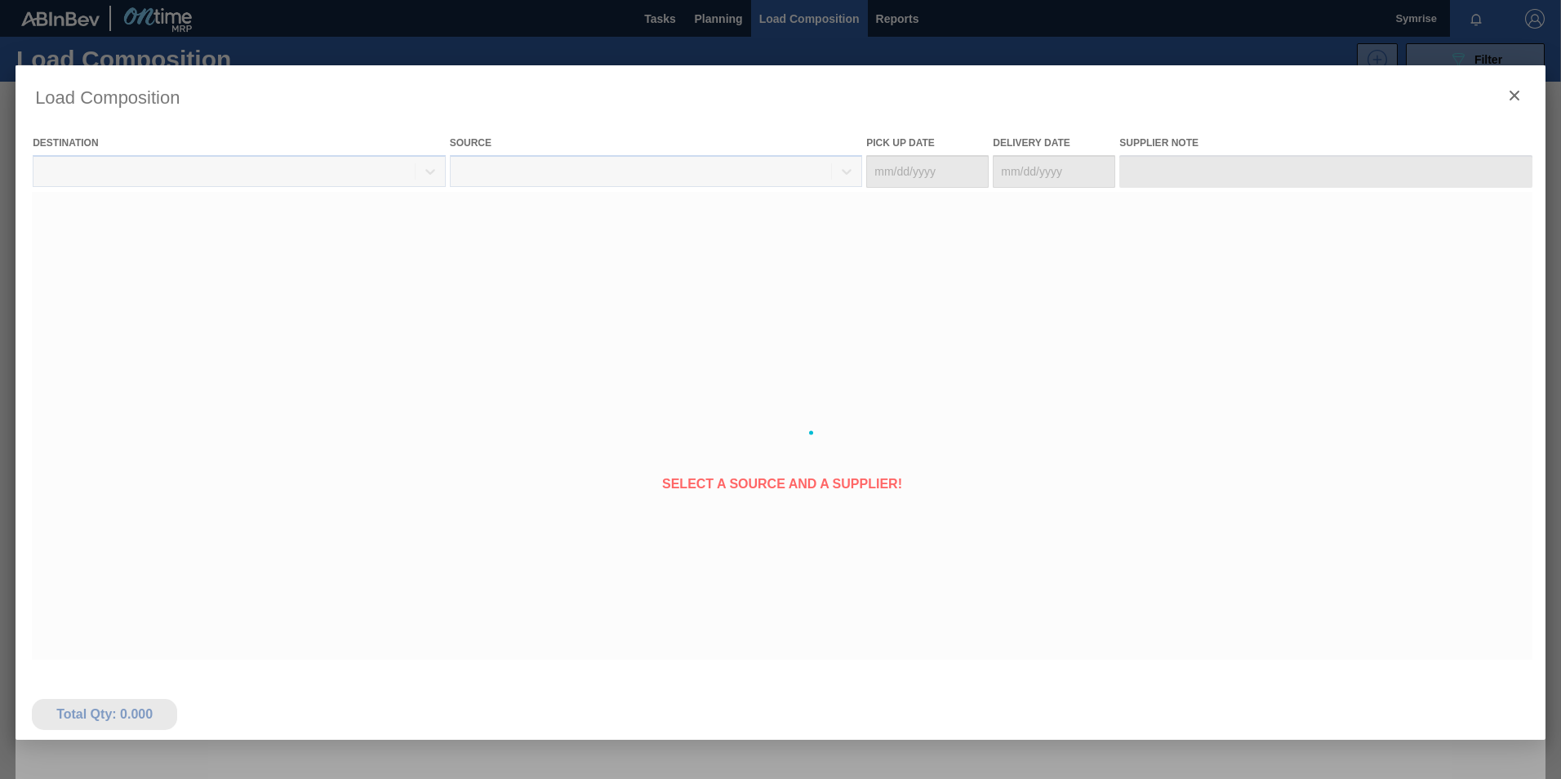
type Date "[DATE]"
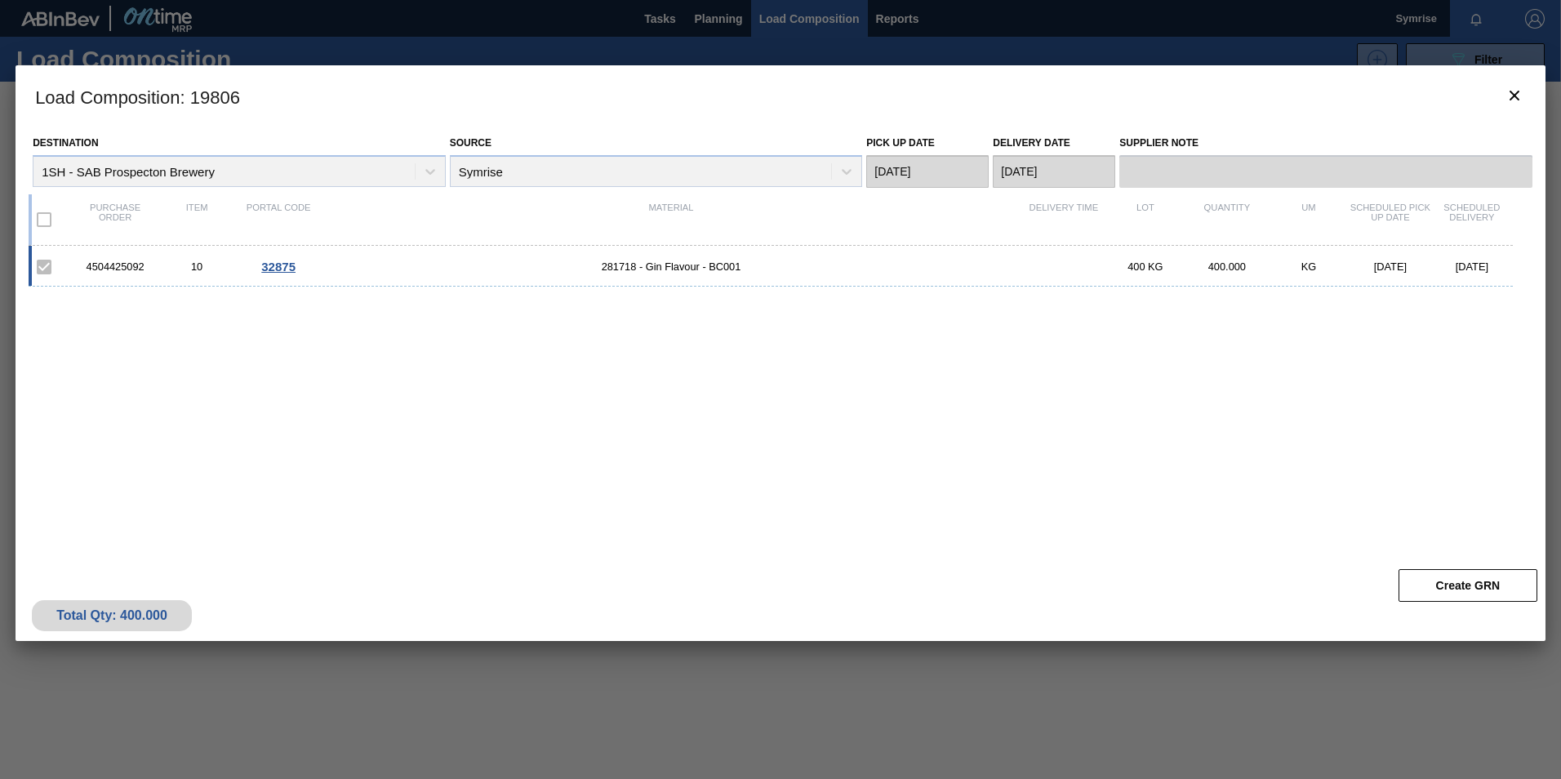
click at [127, 271] on div "4504425092" at bounding box center [115, 266] width 82 height 12
click at [127, 270] on div "4504425092" at bounding box center [115, 266] width 82 height 12
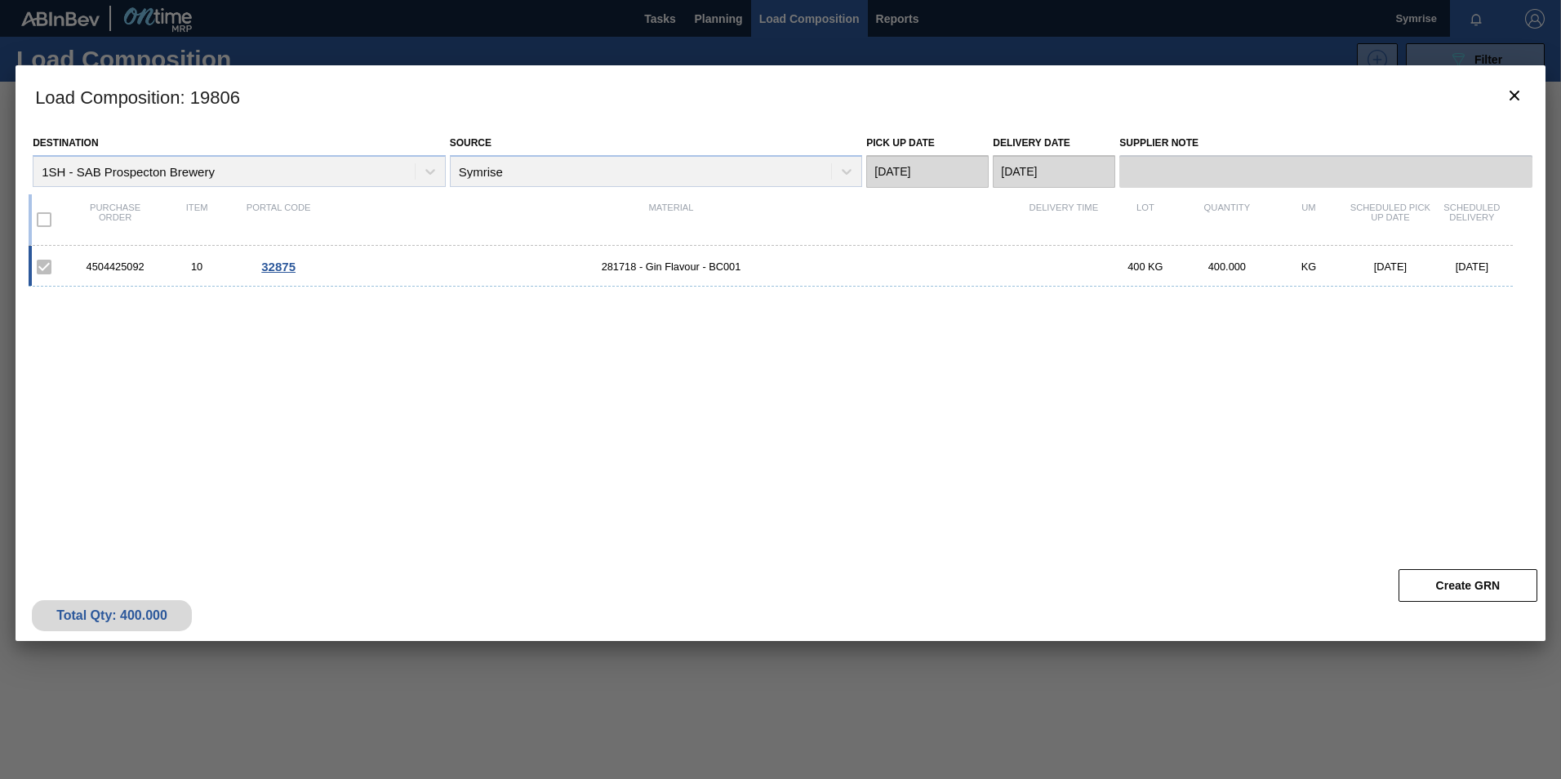
click at [114, 269] on div "4504425092" at bounding box center [115, 266] width 82 height 12
click at [113, 269] on div "4504425092" at bounding box center [115, 266] width 82 height 12
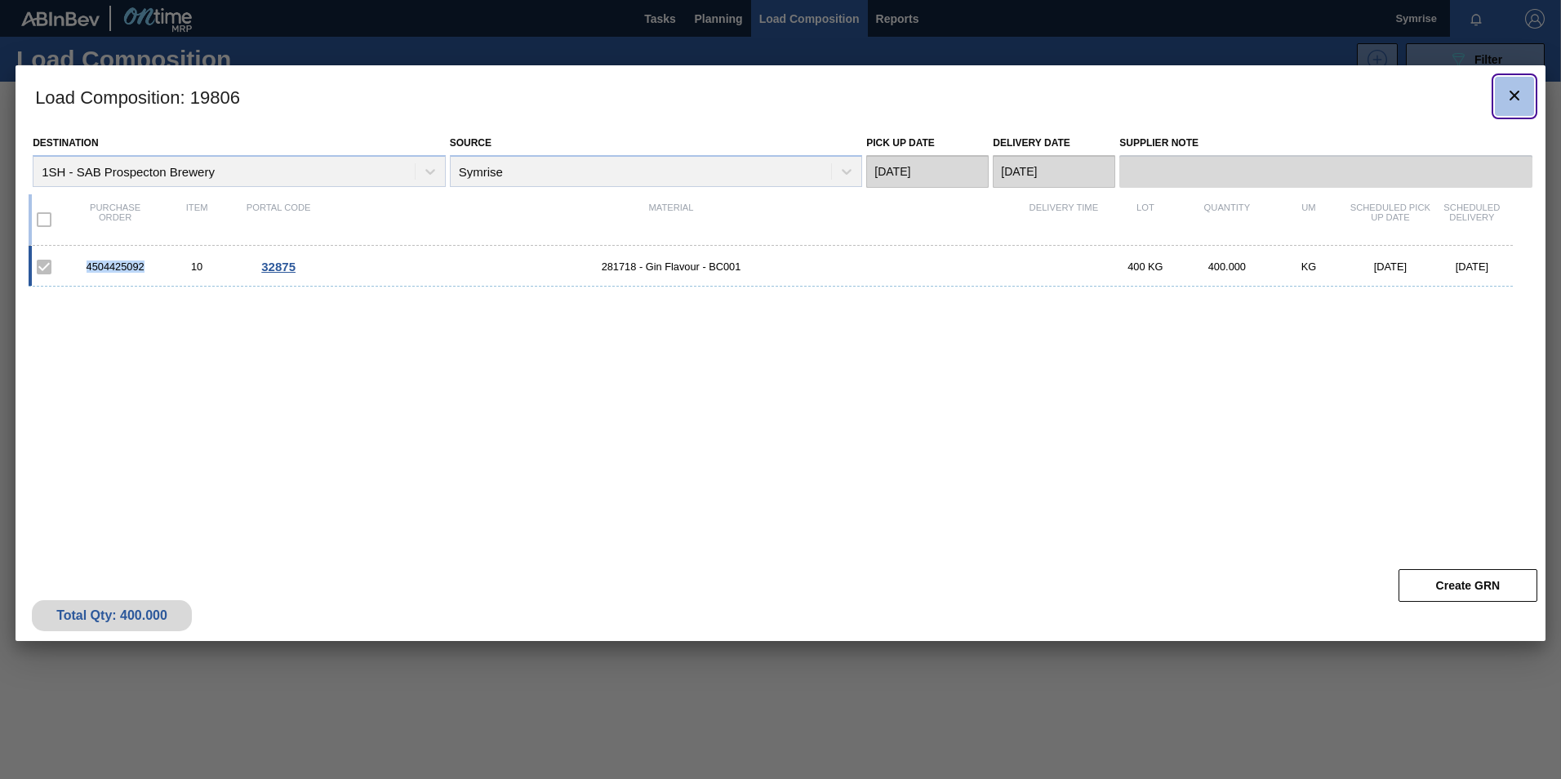
click at [1523, 89] on icon "botão de ícone" at bounding box center [1515, 96] width 20 height 20
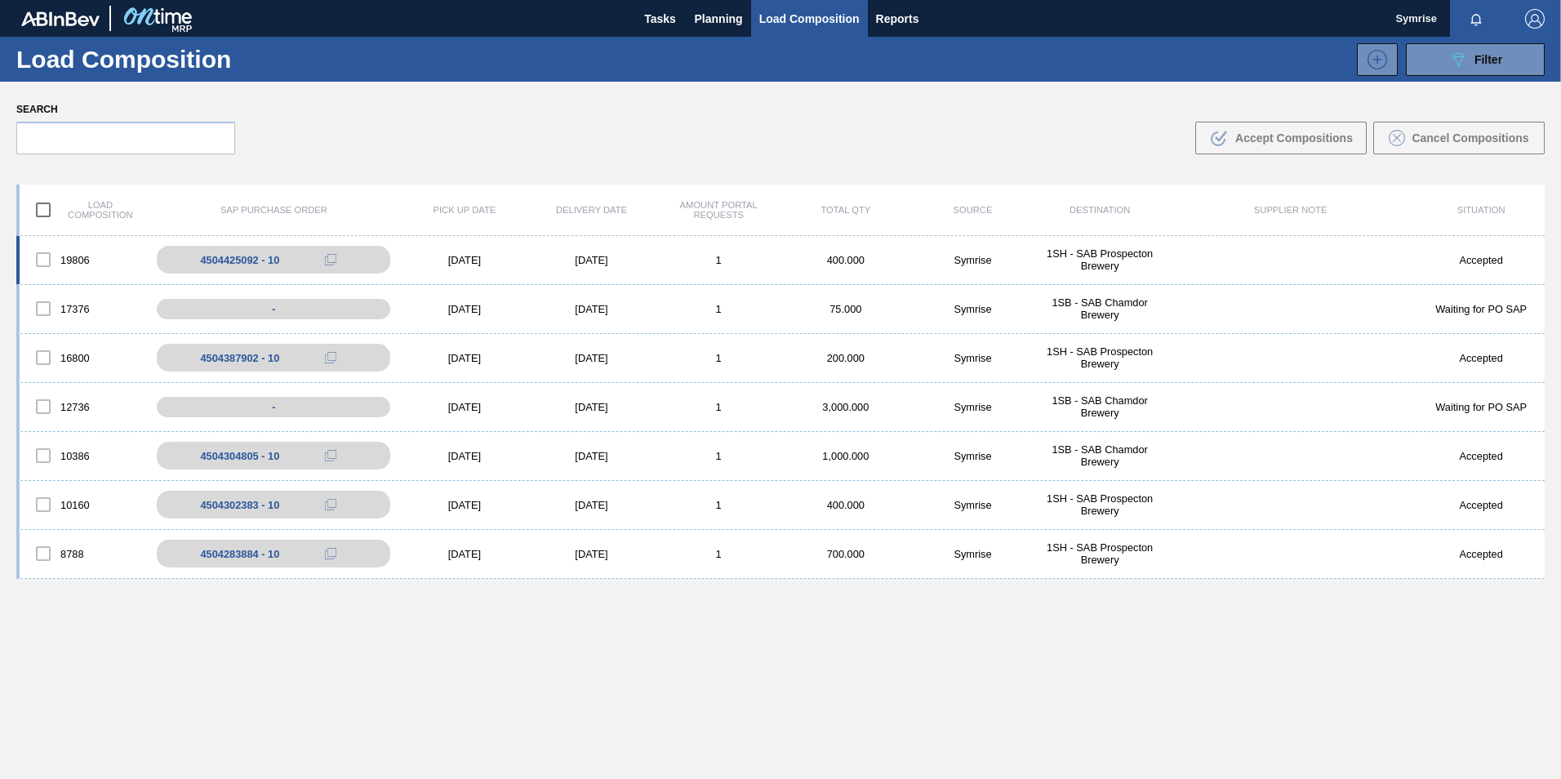
click at [1075, 252] on div "1SH - SAB Prospecton Brewery" at bounding box center [1099, 259] width 127 height 24
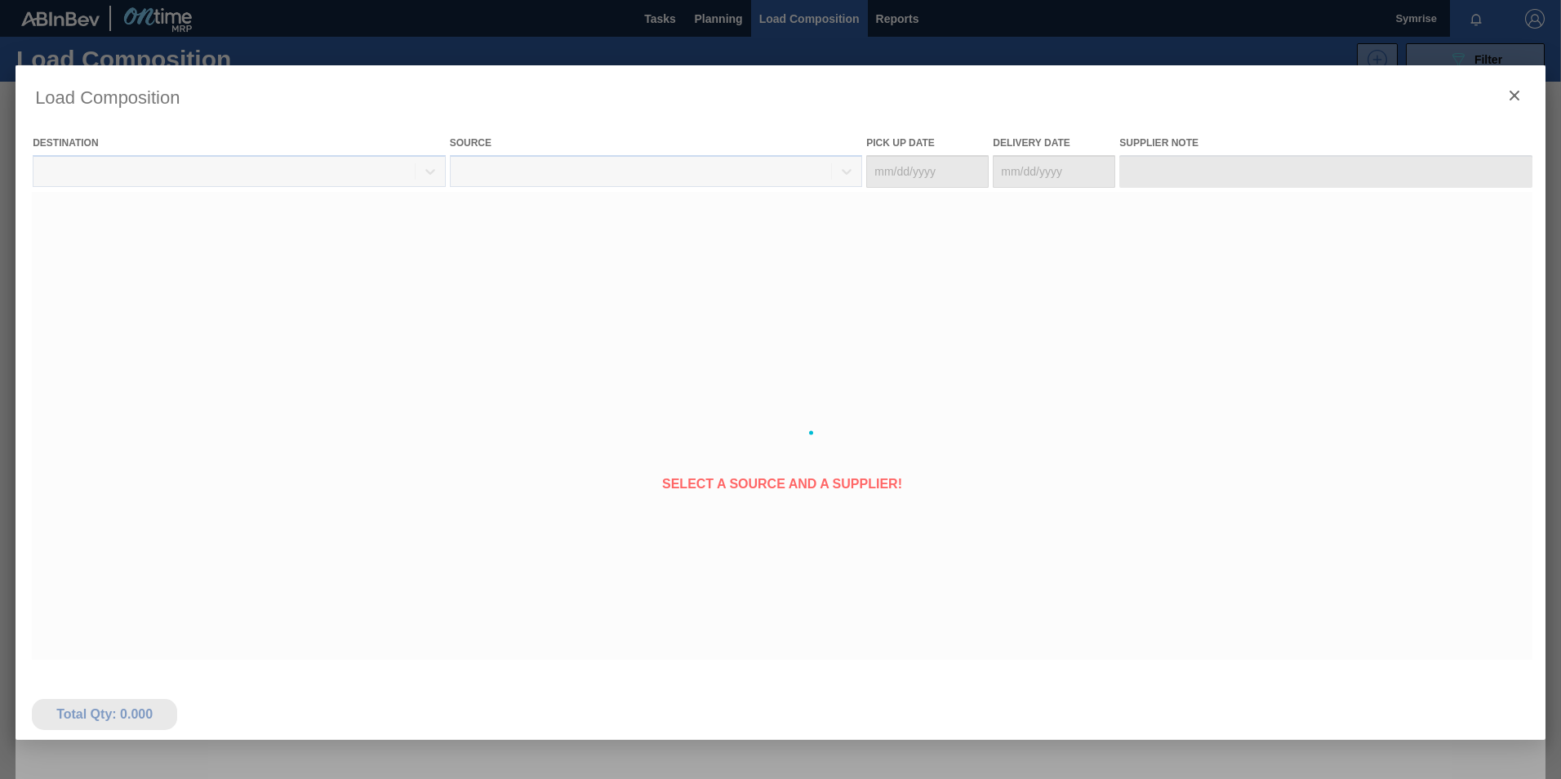
type Date "[DATE]"
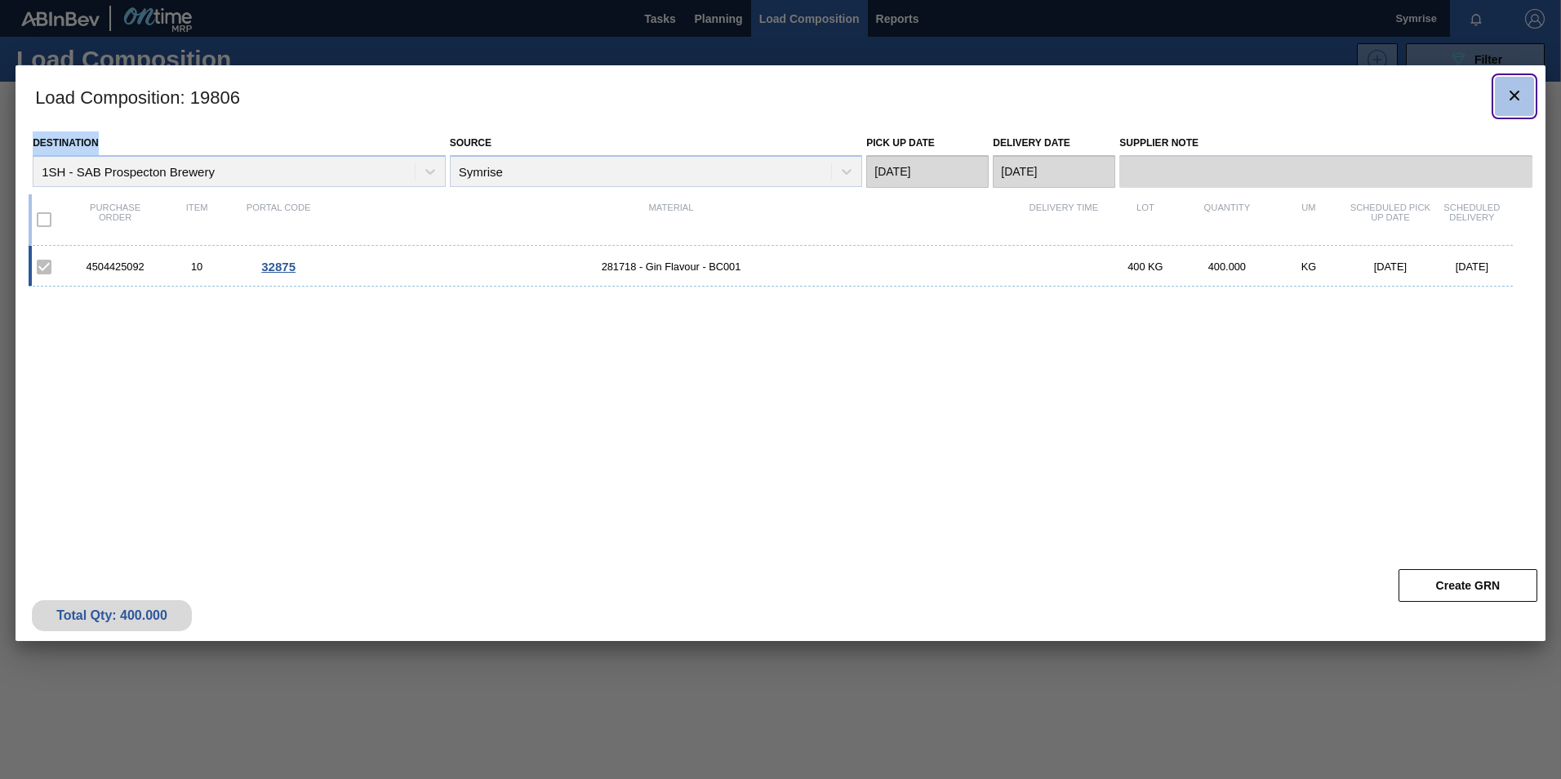
click at [1508, 93] on icon "botão de ícone" at bounding box center [1515, 96] width 20 height 20
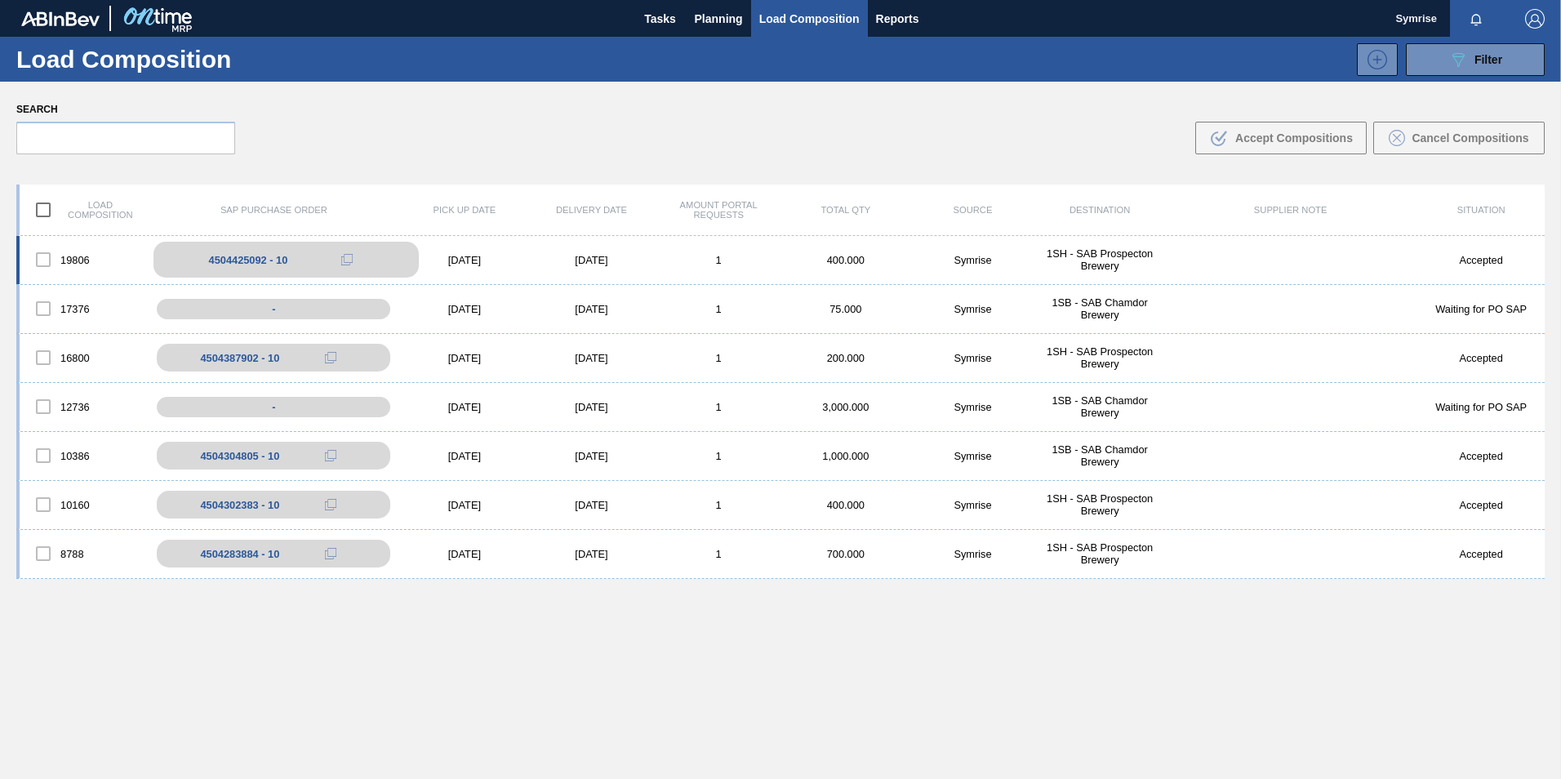
click at [229, 260] on div "4504425092 - 10" at bounding box center [248, 260] width 79 height 12
click at [668, 7] on button "Tasks" at bounding box center [660, 18] width 52 height 37
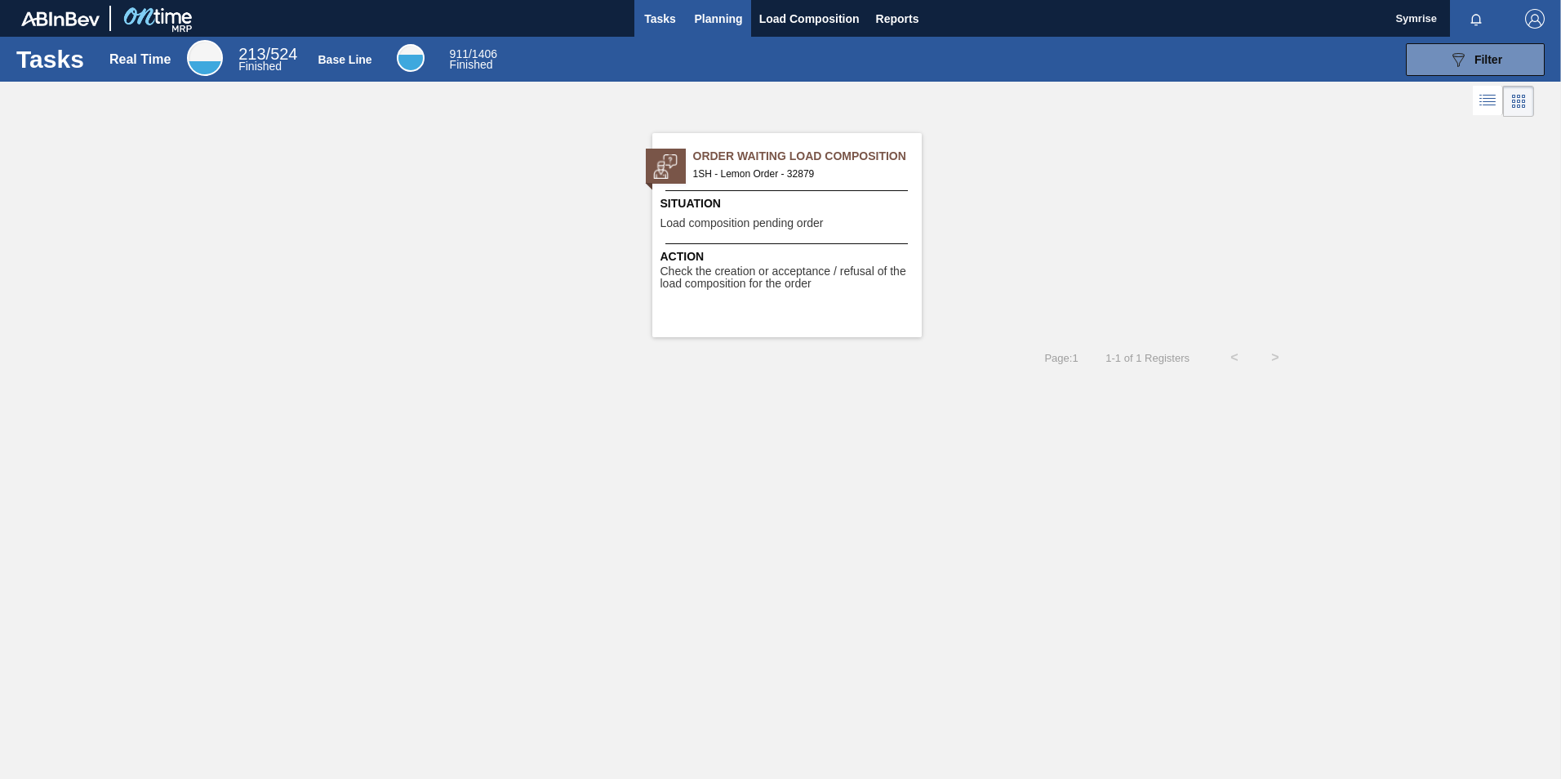
click at [712, 11] on span "Planning" at bounding box center [719, 19] width 48 height 20
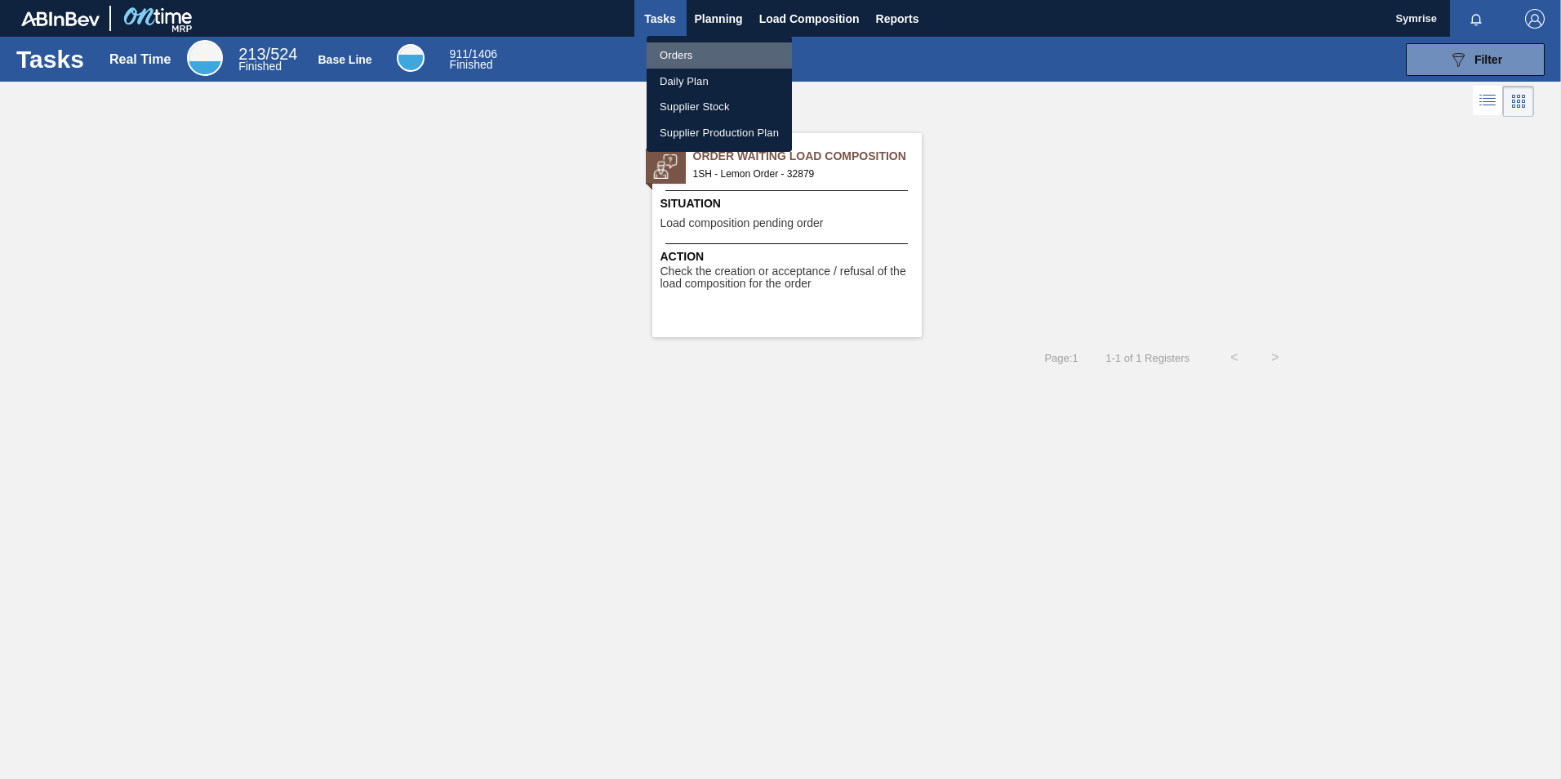
click at [690, 56] on li "Orders" at bounding box center [719, 55] width 145 height 26
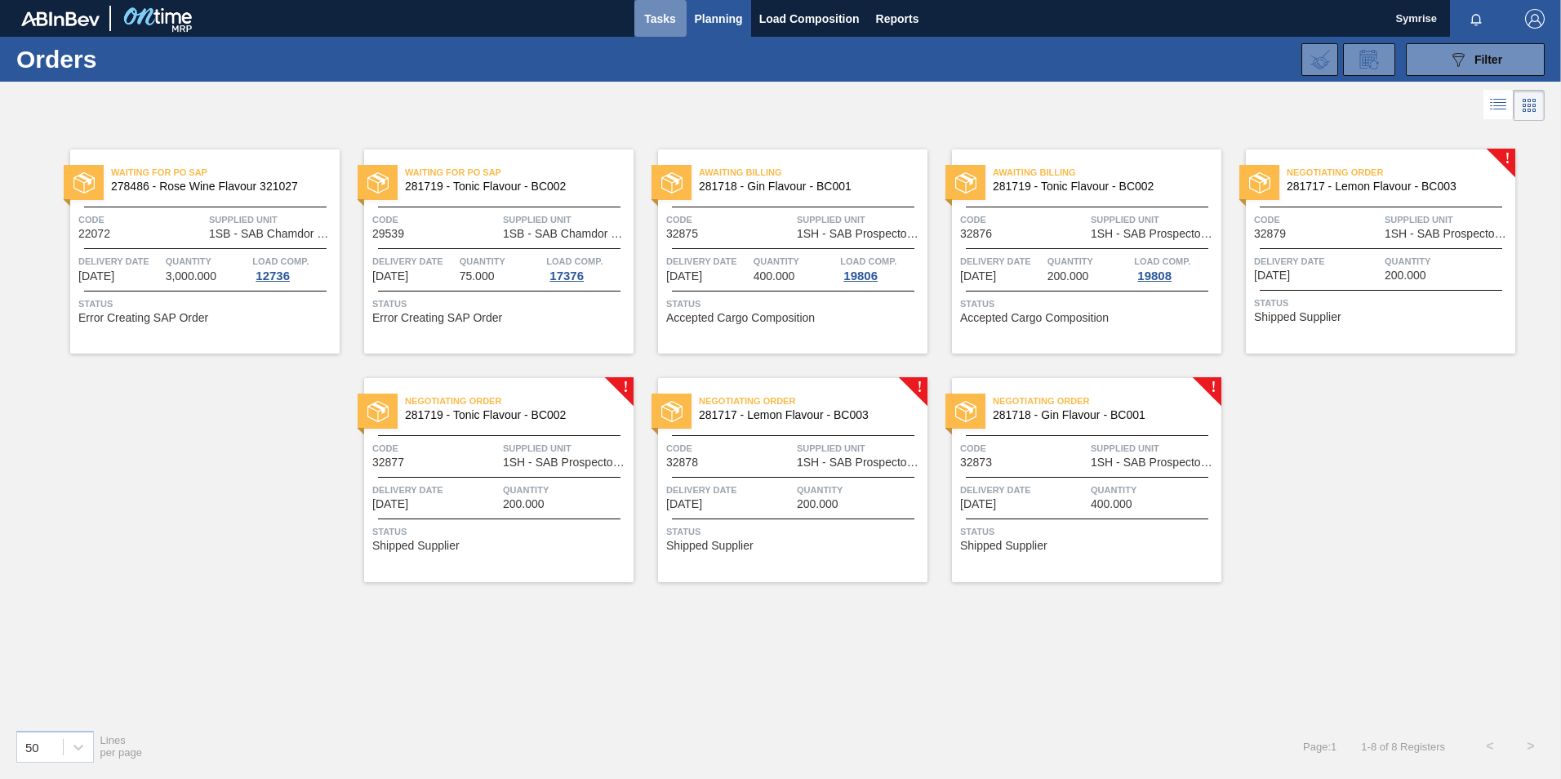
click at [671, 18] on span "Tasks" at bounding box center [661, 19] width 36 height 20
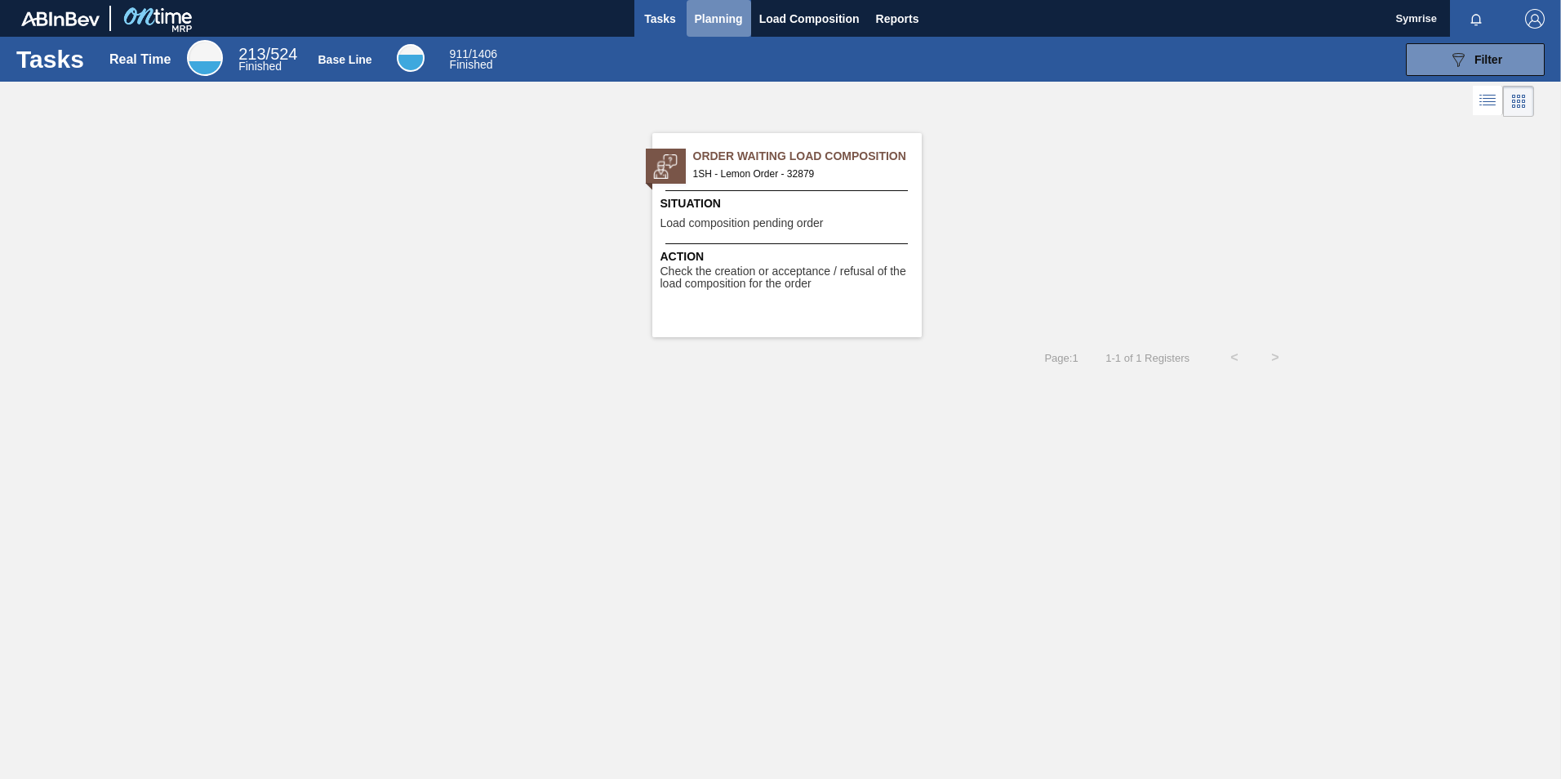
click at [737, 20] on span "Planning" at bounding box center [719, 19] width 48 height 20
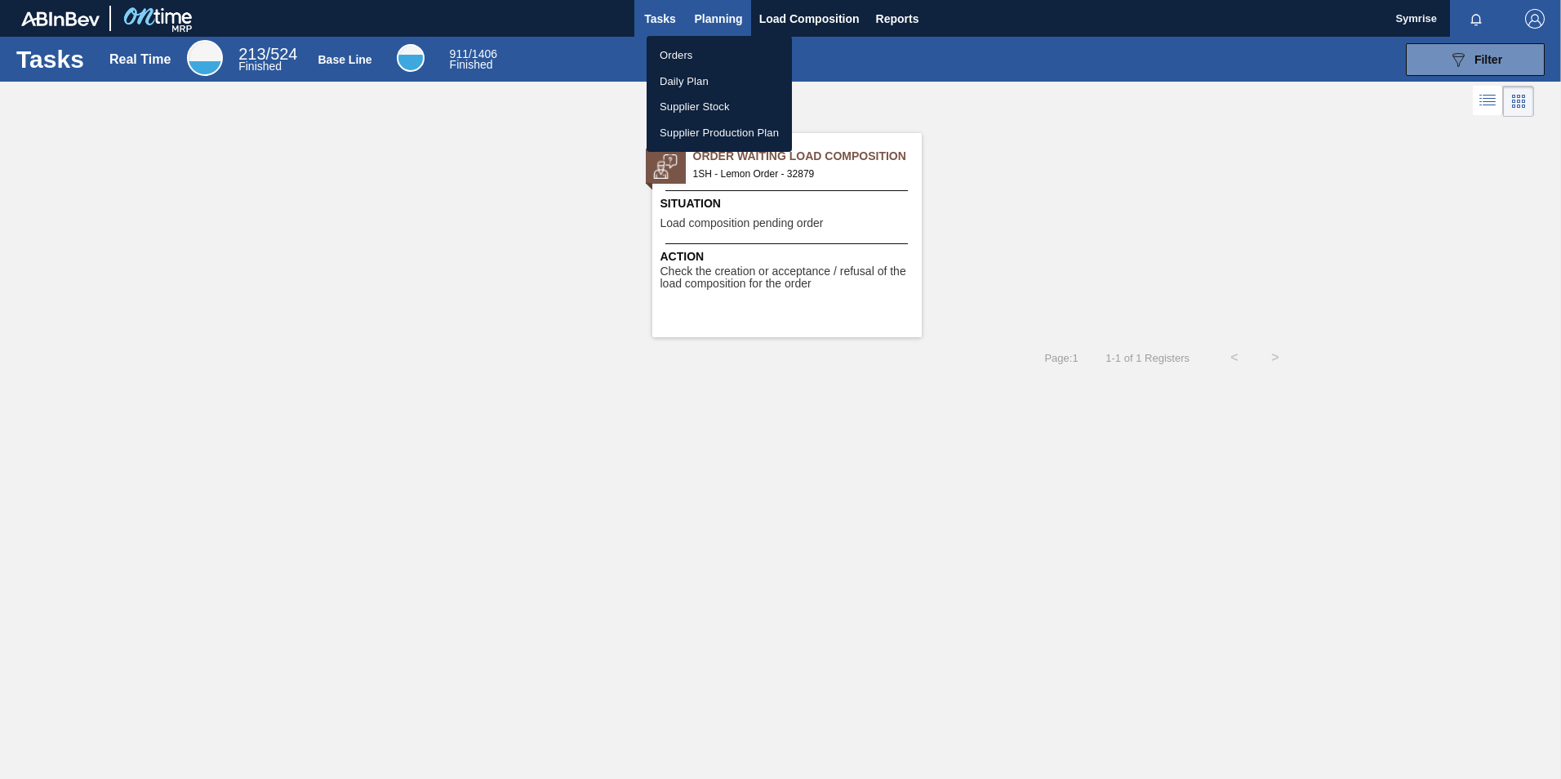
click at [737, 20] on div at bounding box center [780, 389] width 1561 height 779
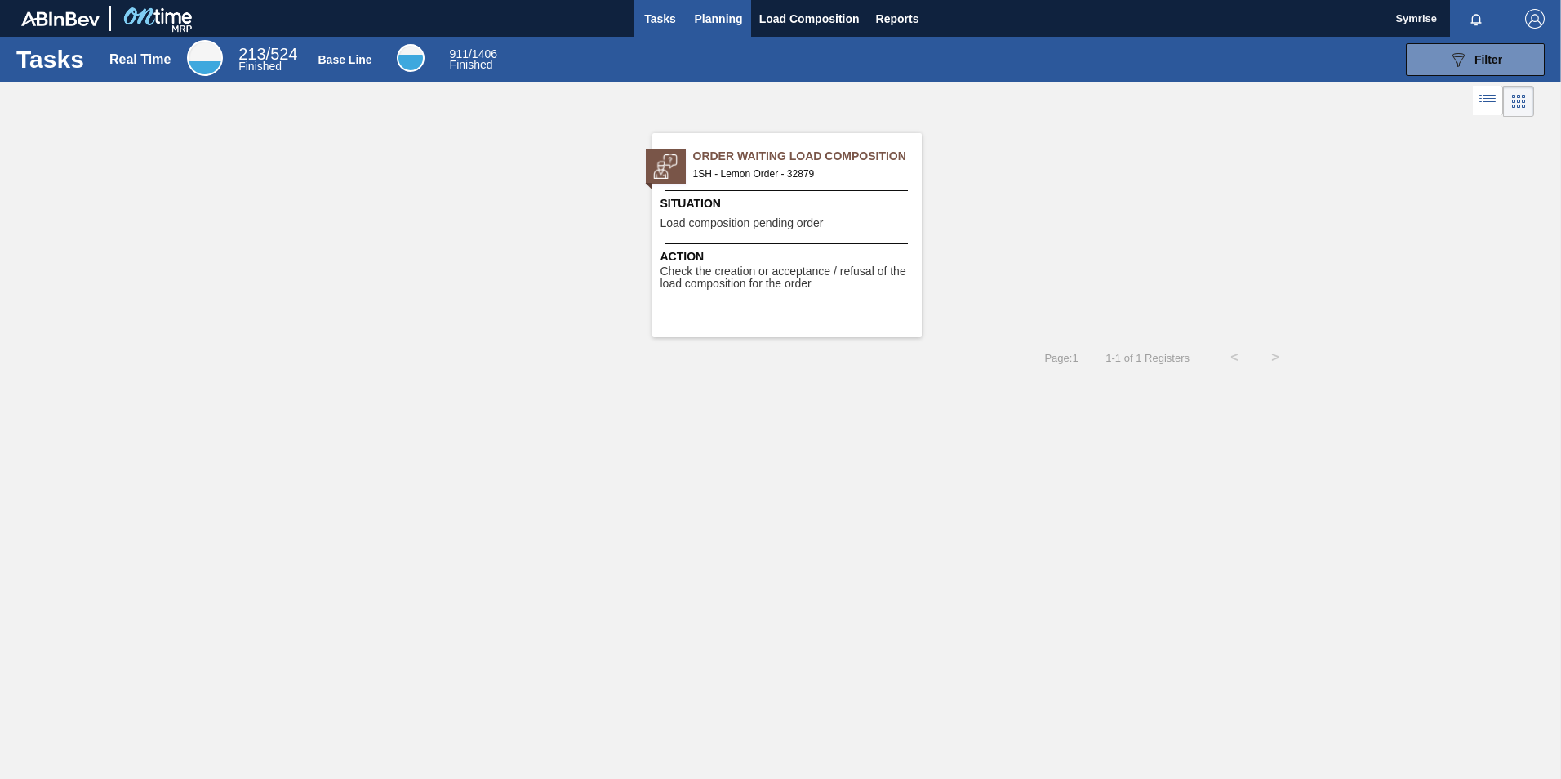
click at [733, 17] on span "Planning" at bounding box center [719, 19] width 48 height 20
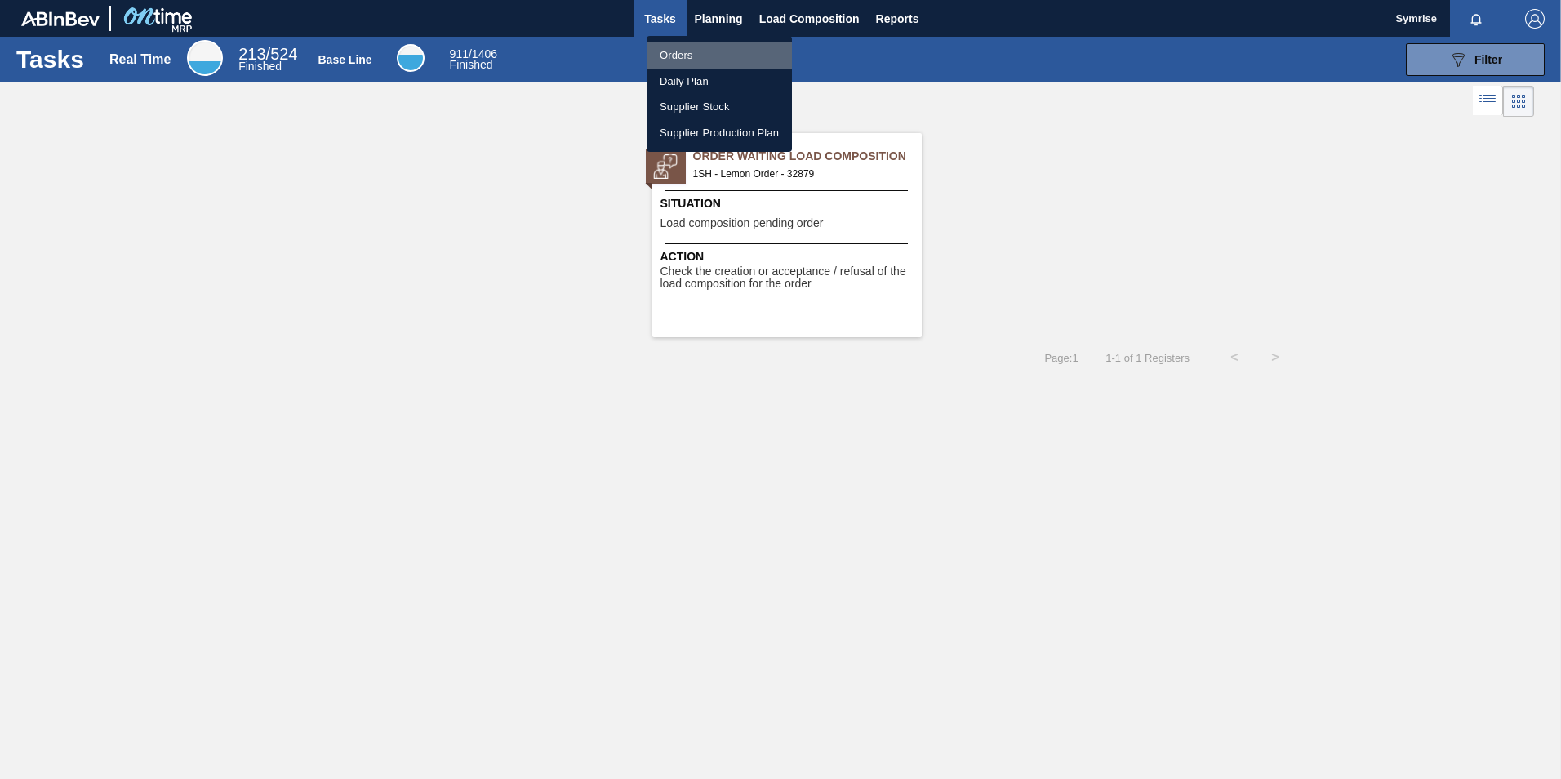
click at [712, 43] on li "Orders" at bounding box center [719, 55] width 145 height 26
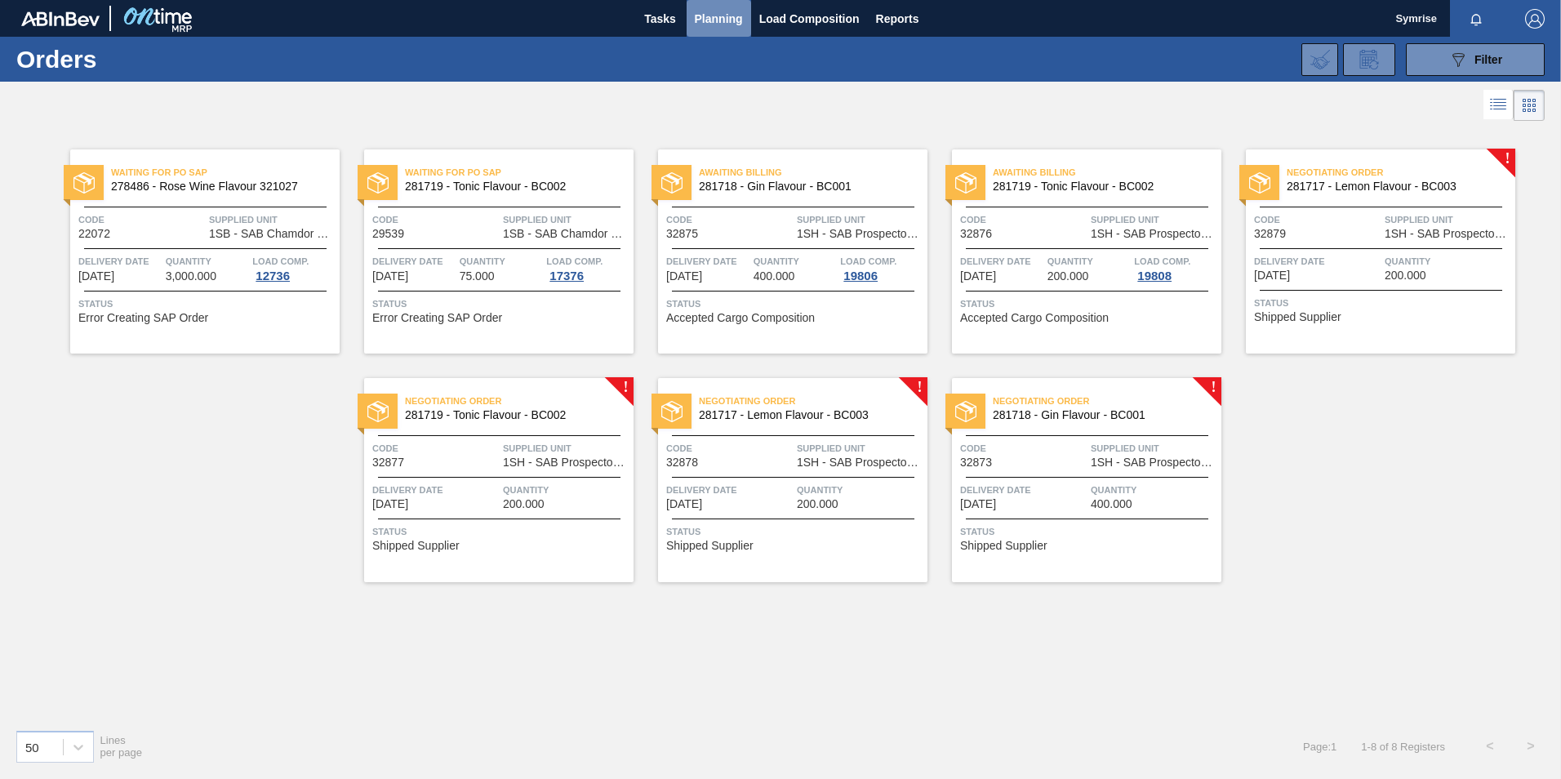
click at [736, 20] on span "Planning" at bounding box center [719, 19] width 48 height 20
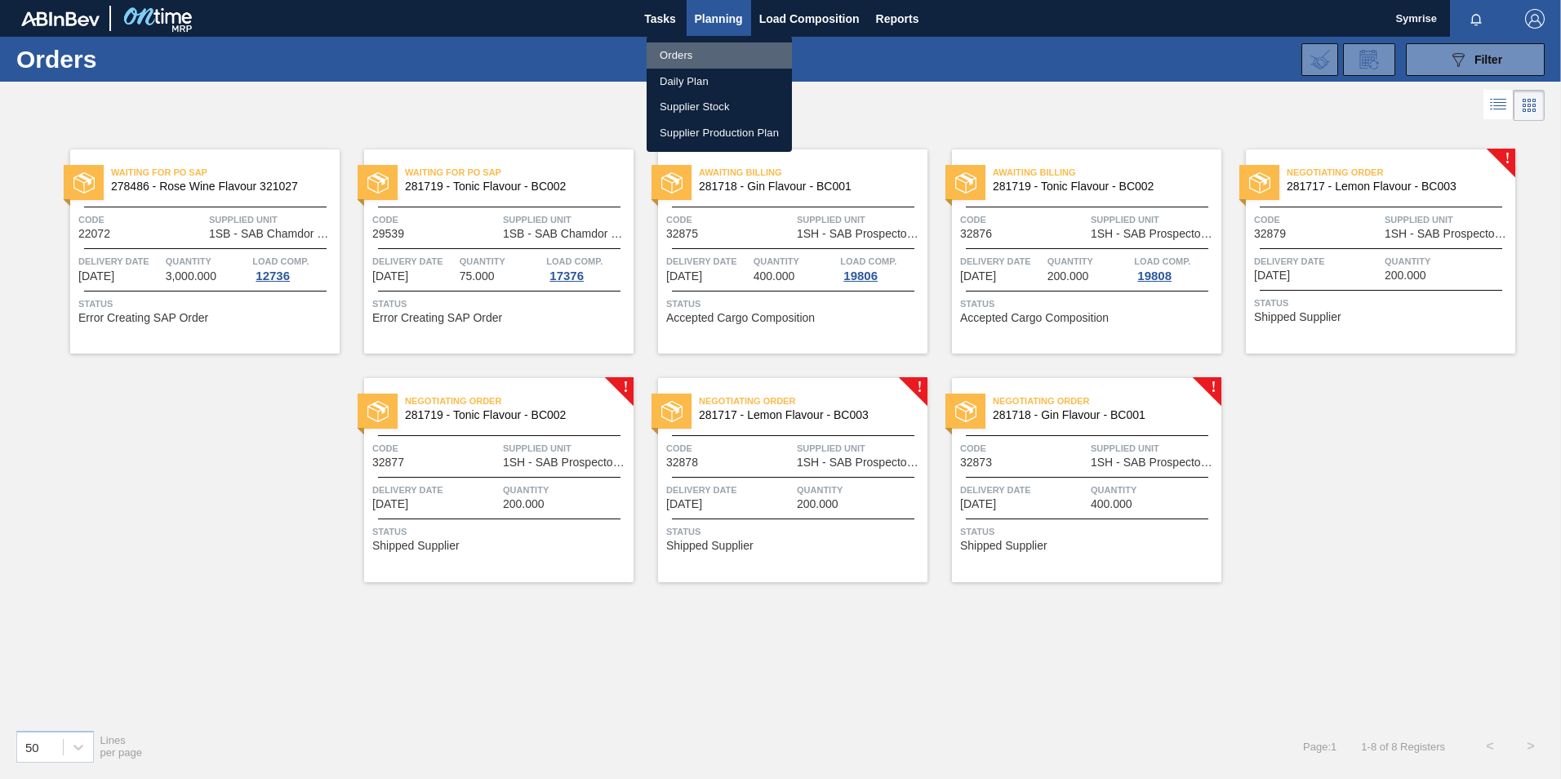
click at [682, 51] on li "Orders" at bounding box center [719, 55] width 145 height 26
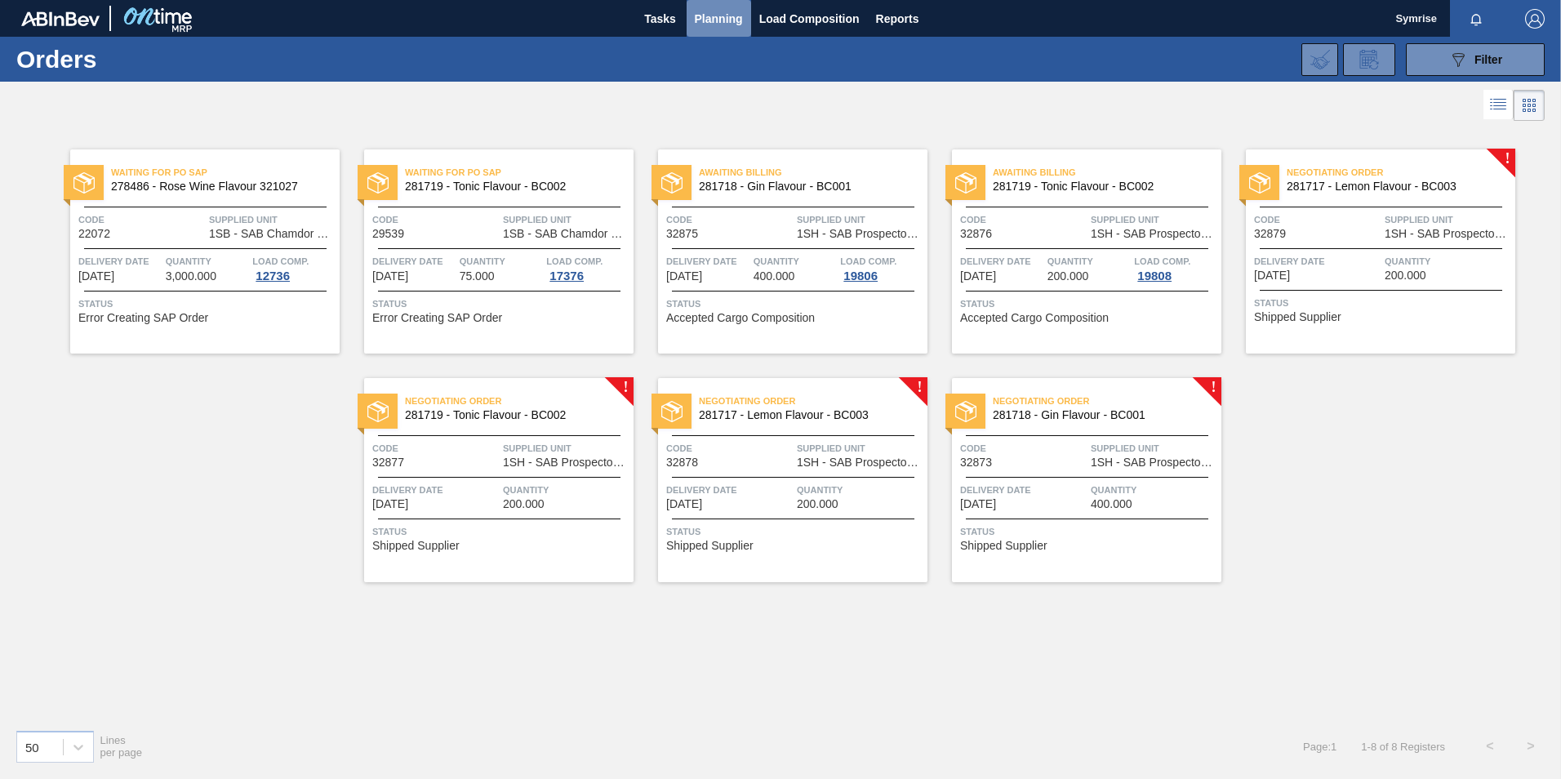
drag, startPoint x: 709, startPoint y: 11, endPoint x: 706, endPoint y: 42, distance: 31.9
click at [709, 11] on span "Planning" at bounding box center [719, 19] width 48 height 20
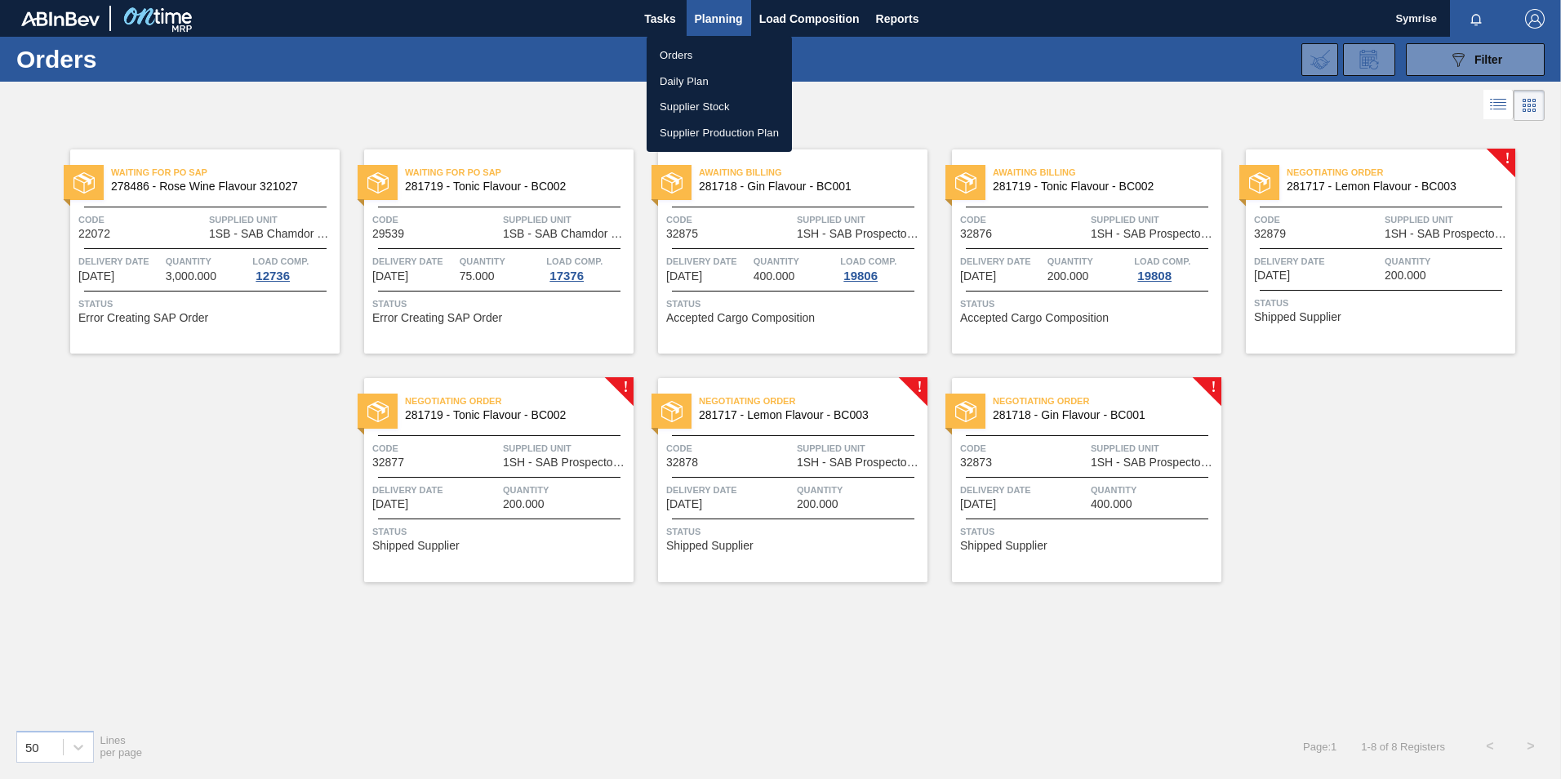
click at [698, 71] on li "Daily Plan" at bounding box center [719, 82] width 145 height 26
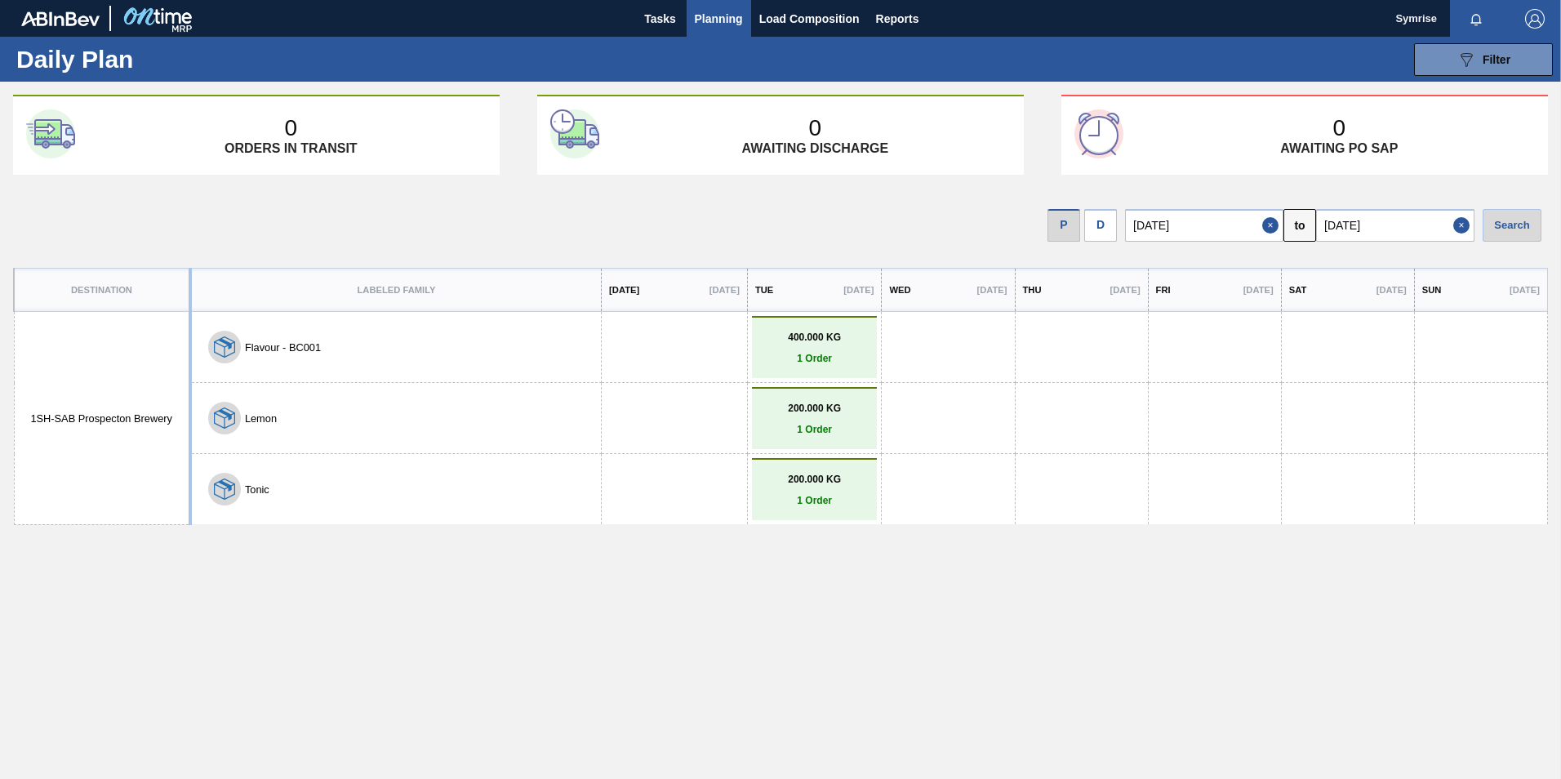
click at [249, 420] on button "Lemon" at bounding box center [261, 418] width 32 height 12
click at [247, 415] on button "Lemon" at bounding box center [261, 418] width 32 height 12
click at [196, 417] on div "Lemon" at bounding box center [396, 418] width 401 height 33
click at [797, 411] on p "200.000 KG" at bounding box center [815, 408] width 118 height 11
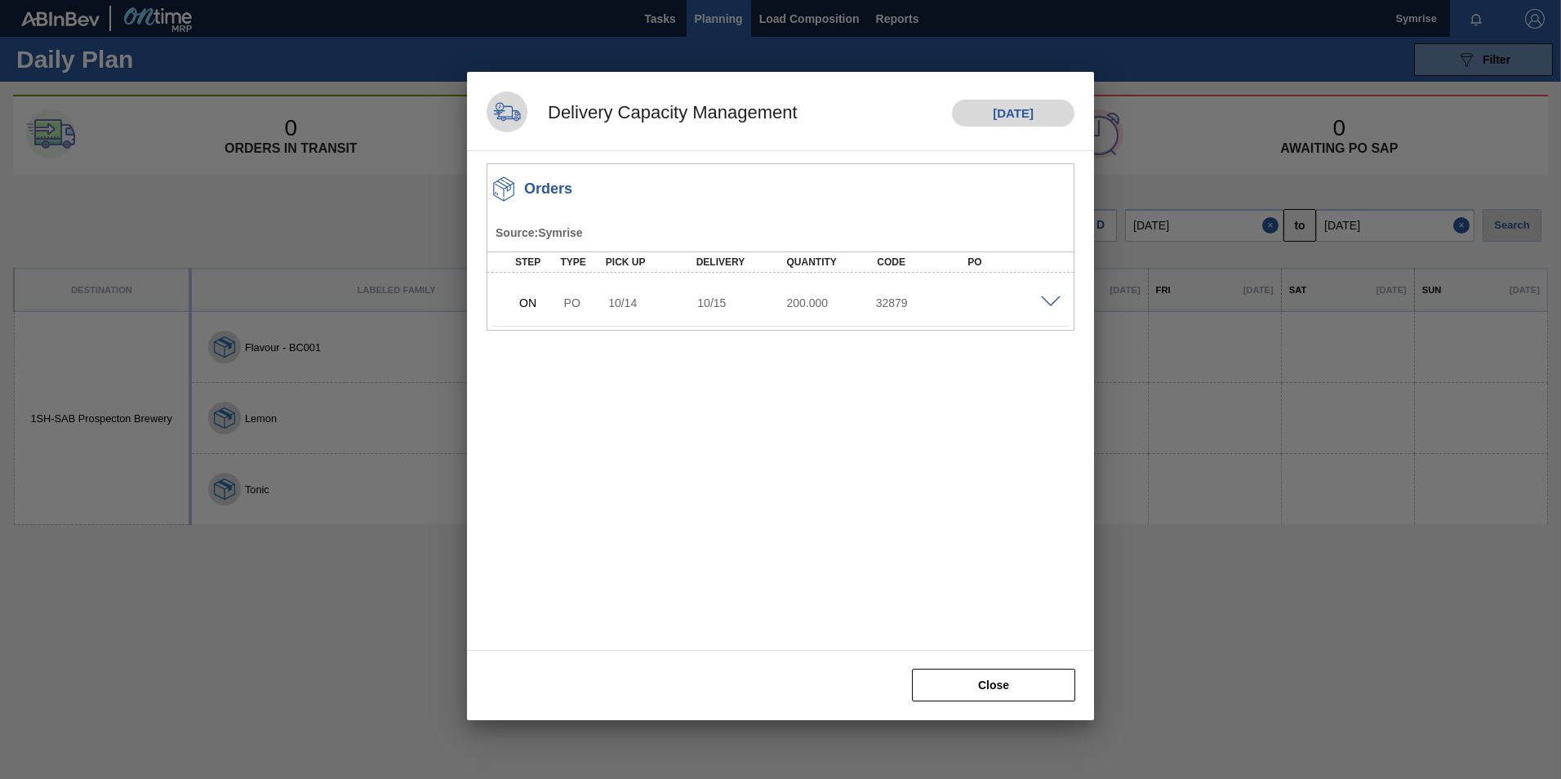
click at [1246, 539] on div at bounding box center [780, 389] width 1561 height 779
click at [989, 682] on button "Close" at bounding box center [993, 685] width 163 height 33
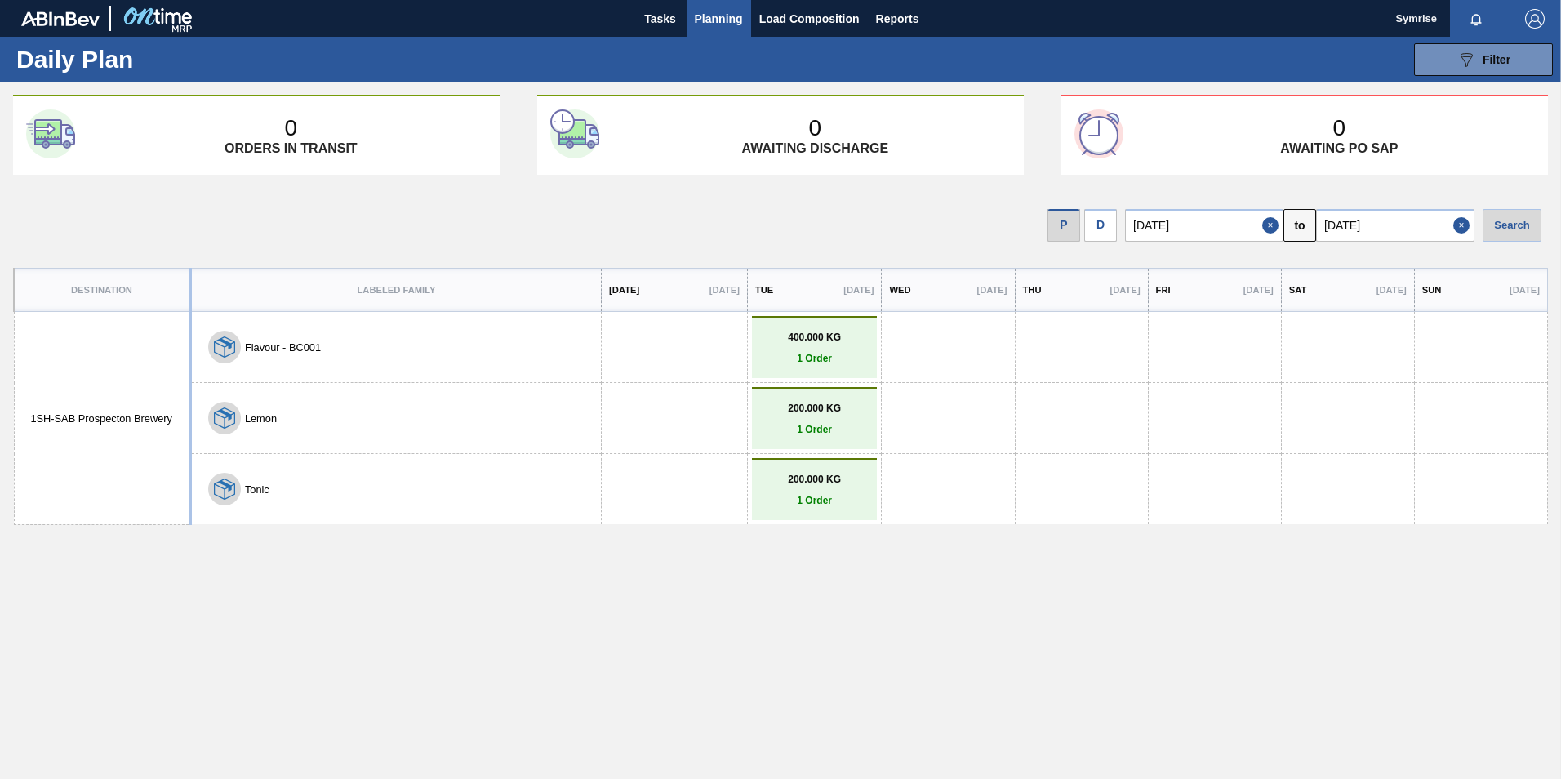
click at [719, 16] on span "Planning" at bounding box center [719, 19] width 48 height 20
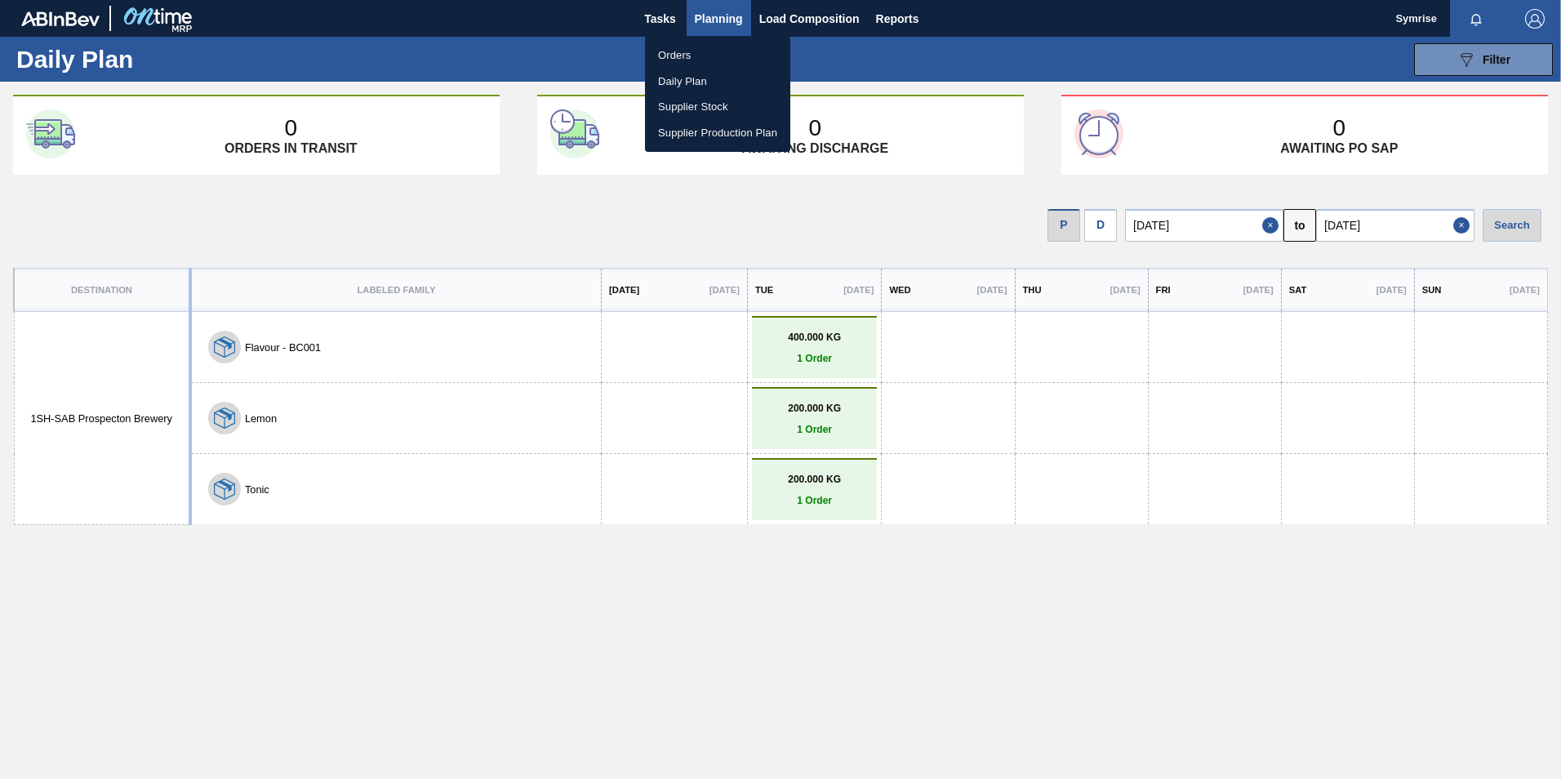
click at [803, 13] on div at bounding box center [780, 389] width 1561 height 779
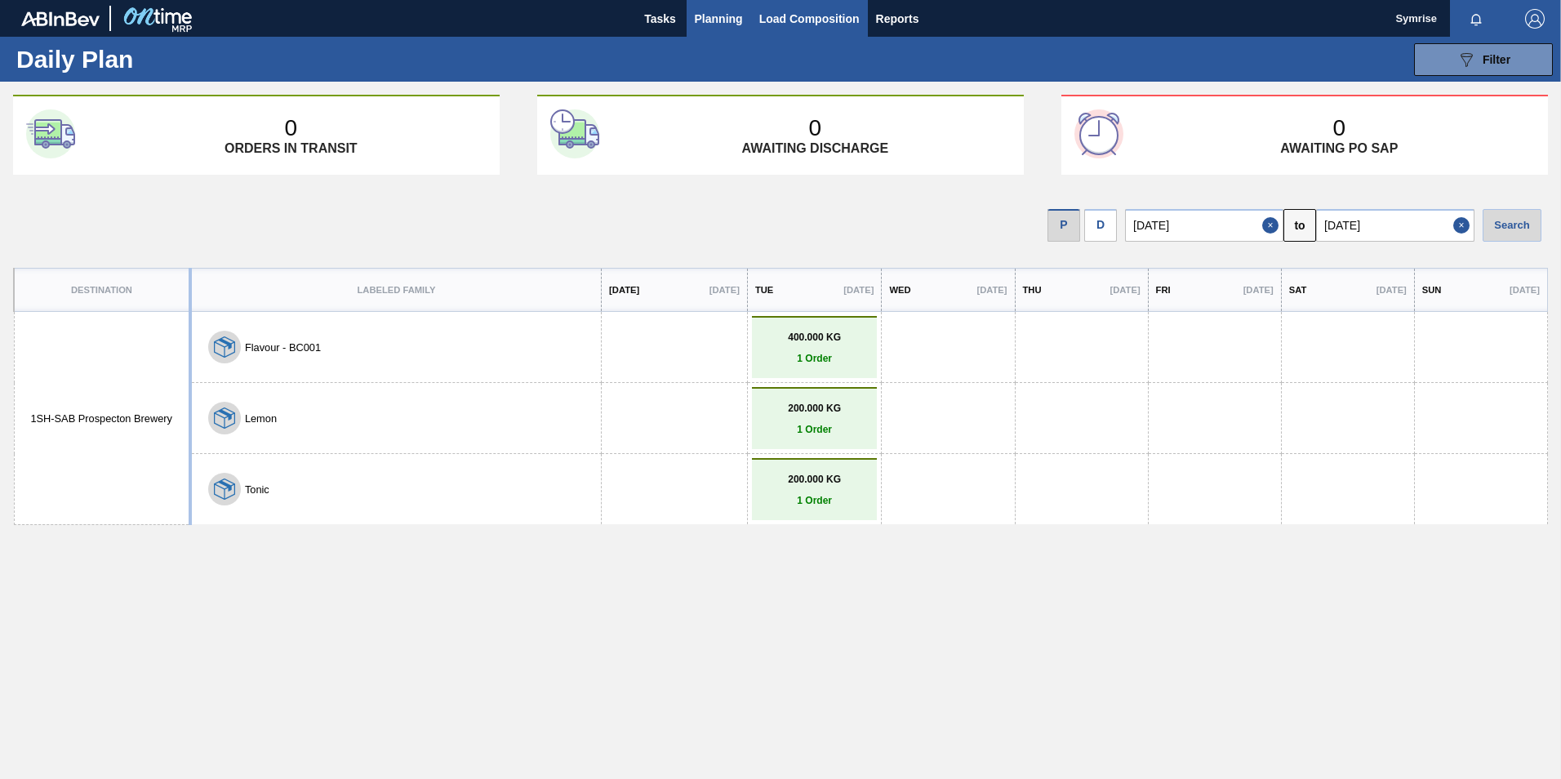
click at [837, 29] on button "Load Composition" at bounding box center [809, 18] width 117 height 37
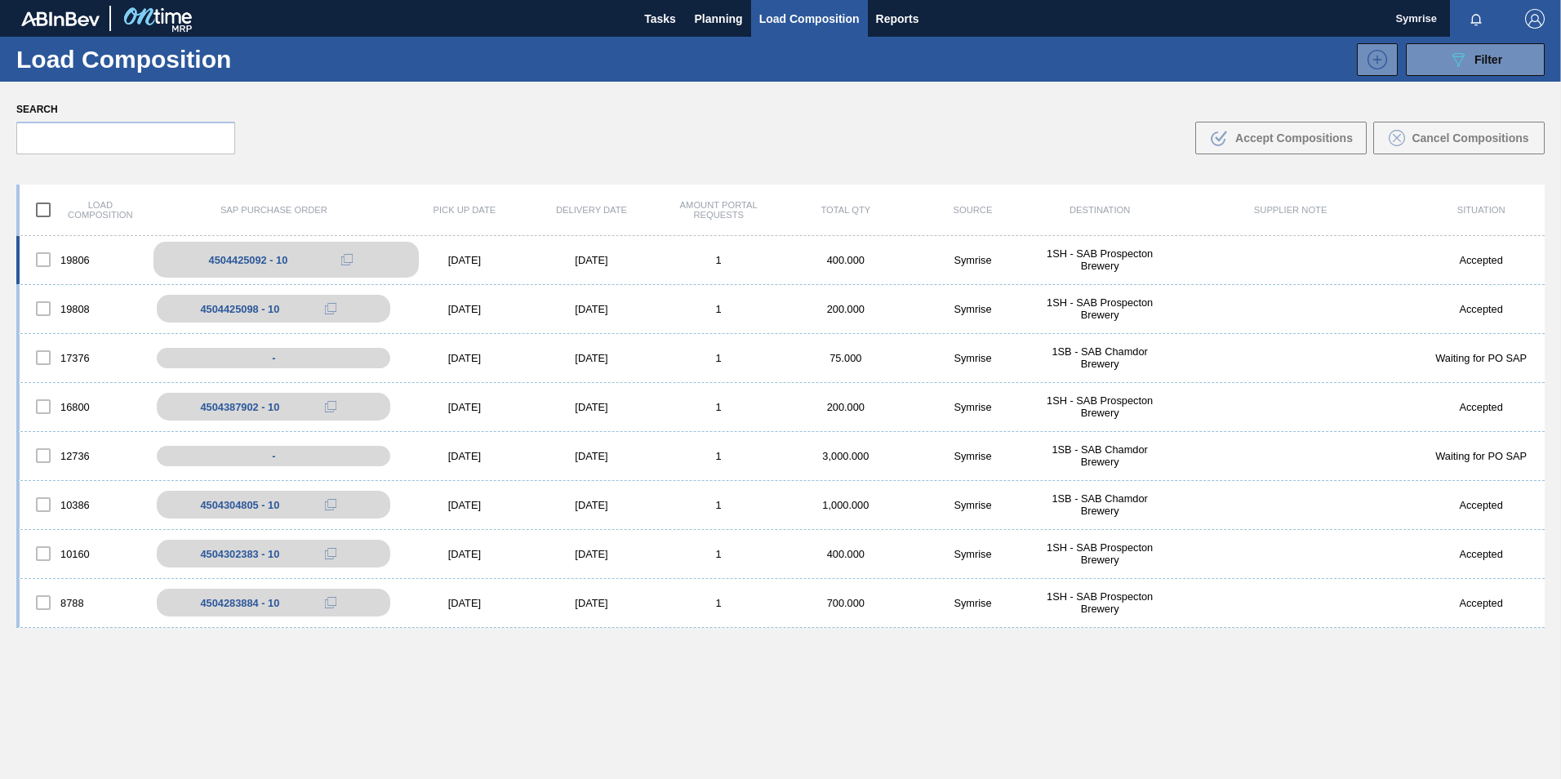
click at [256, 256] on div "4504425092 - 10" at bounding box center [248, 260] width 79 height 12
click at [272, 315] on div "4504425098 - 10" at bounding box center [285, 309] width 265 height 36
click at [353, 316] on button at bounding box center [347, 309] width 33 height 20
click at [235, 311] on div "4504425098 - 10" at bounding box center [248, 309] width 79 height 12
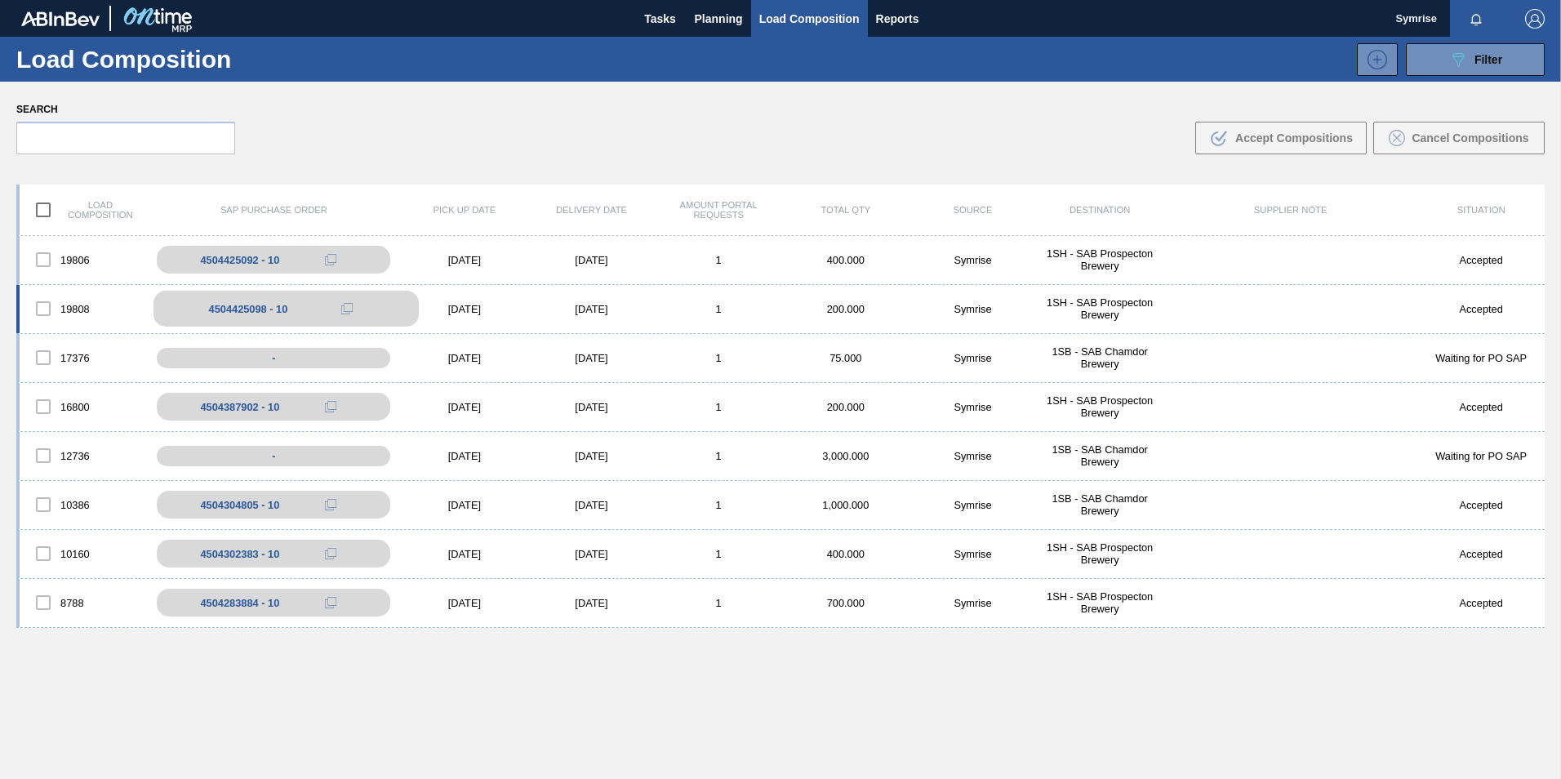
click at [235, 309] on div "4504425098 - 10" at bounding box center [248, 309] width 79 height 12
click at [237, 307] on div "4504425098 - 10" at bounding box center [248, 309] width 79 height 12
click at [54, 300] on div at bounding box center [43, 308] width 34 height 34
click at [45, 306] on div at bounding box center [43, 308] width 34 height 34
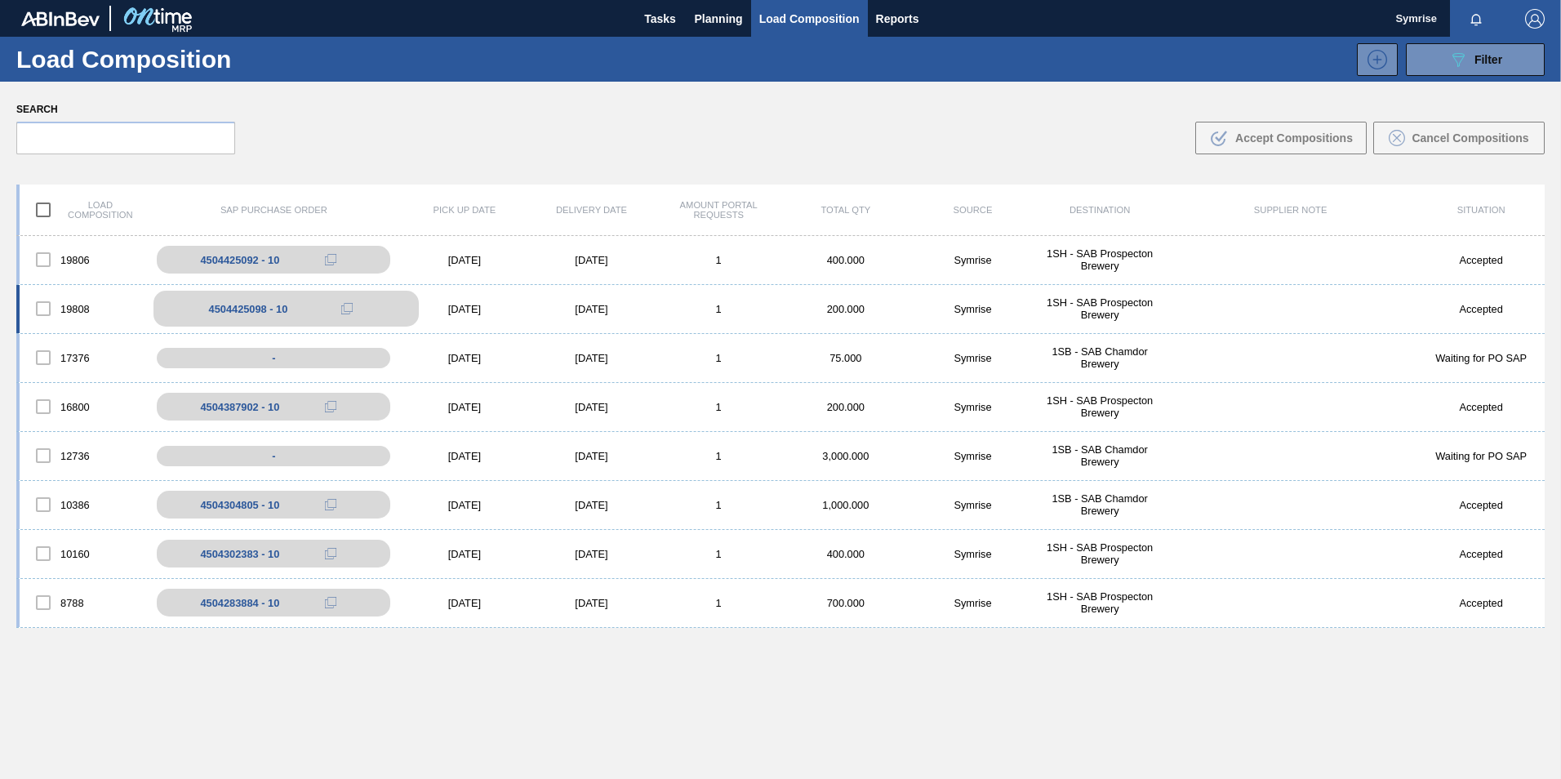
click at [208, 301] on div "4504425098 - 10" at bounding box center [285, 309] width 265 height 36
click at [238, 306] on div "4504425098 - 10" at bounding box center [248, 309] width 79 height 12
click at [352, 309] on icon at bounding box center [346, 308] width 11 height 11
click at [320, 303] on div "4504425098 - 10" at bounding box center [285, 309] width 265 height 36
click at [318, 305] on div "4504425098 - 10" at bounding box center [285, 309] width 265 height 36
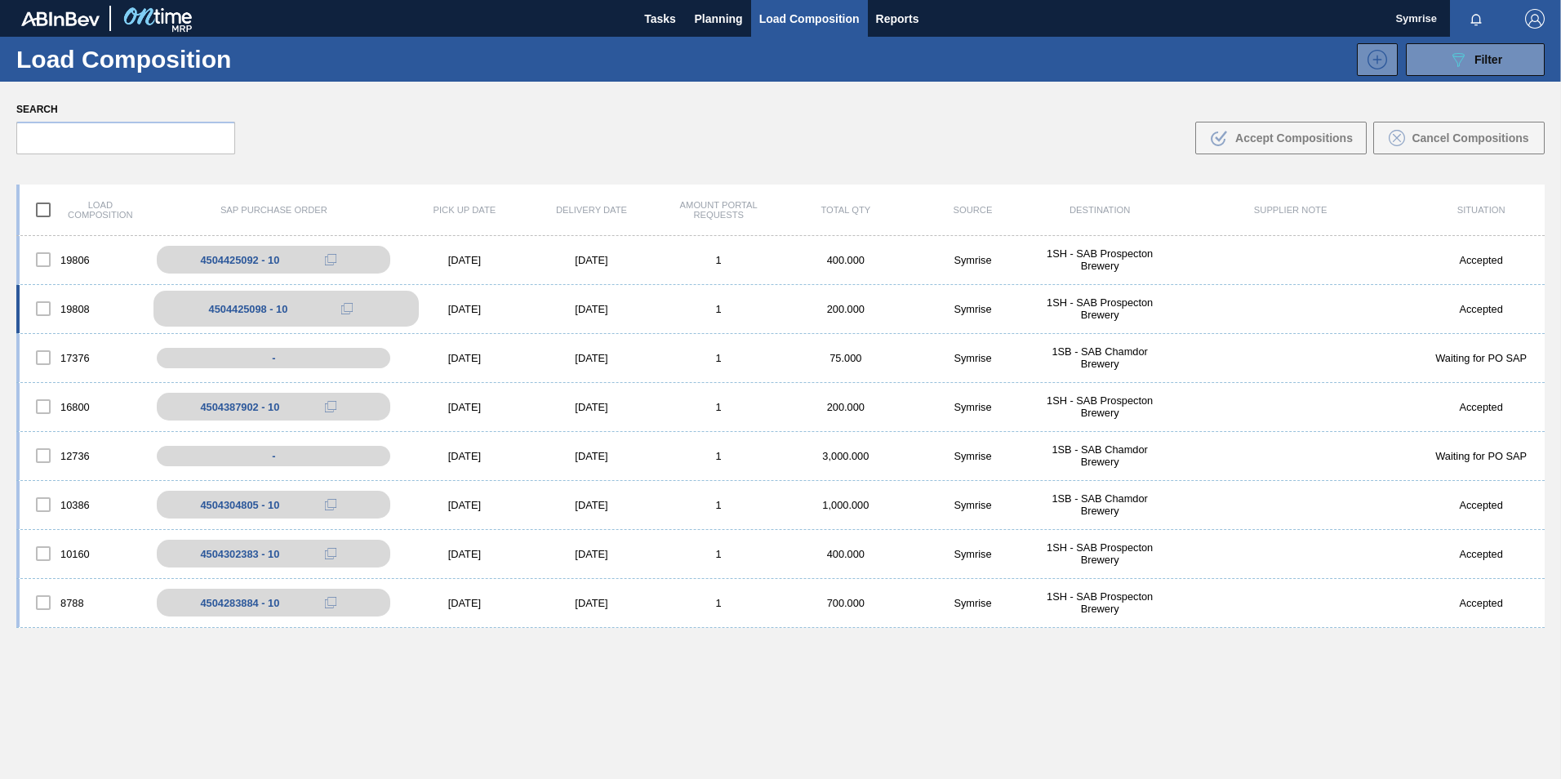
click at [319, 305] on div "4504425098 - 10" at bounding box center [285, 309] width 265 height 36
click at [334, 313] on button at bounding box center [347, 309] width 33 height 20
drag, startPoint x: 334, startPoint y: 313, endPoint x: 283, endPoint y: 333, distance: 54.6
click at [333, 313] on button at bounding box center [347, 309] width 33 height 20
click at [221, 310] on div "4504425098 - 10" at bounding box center [248, 309] width 79 height 12
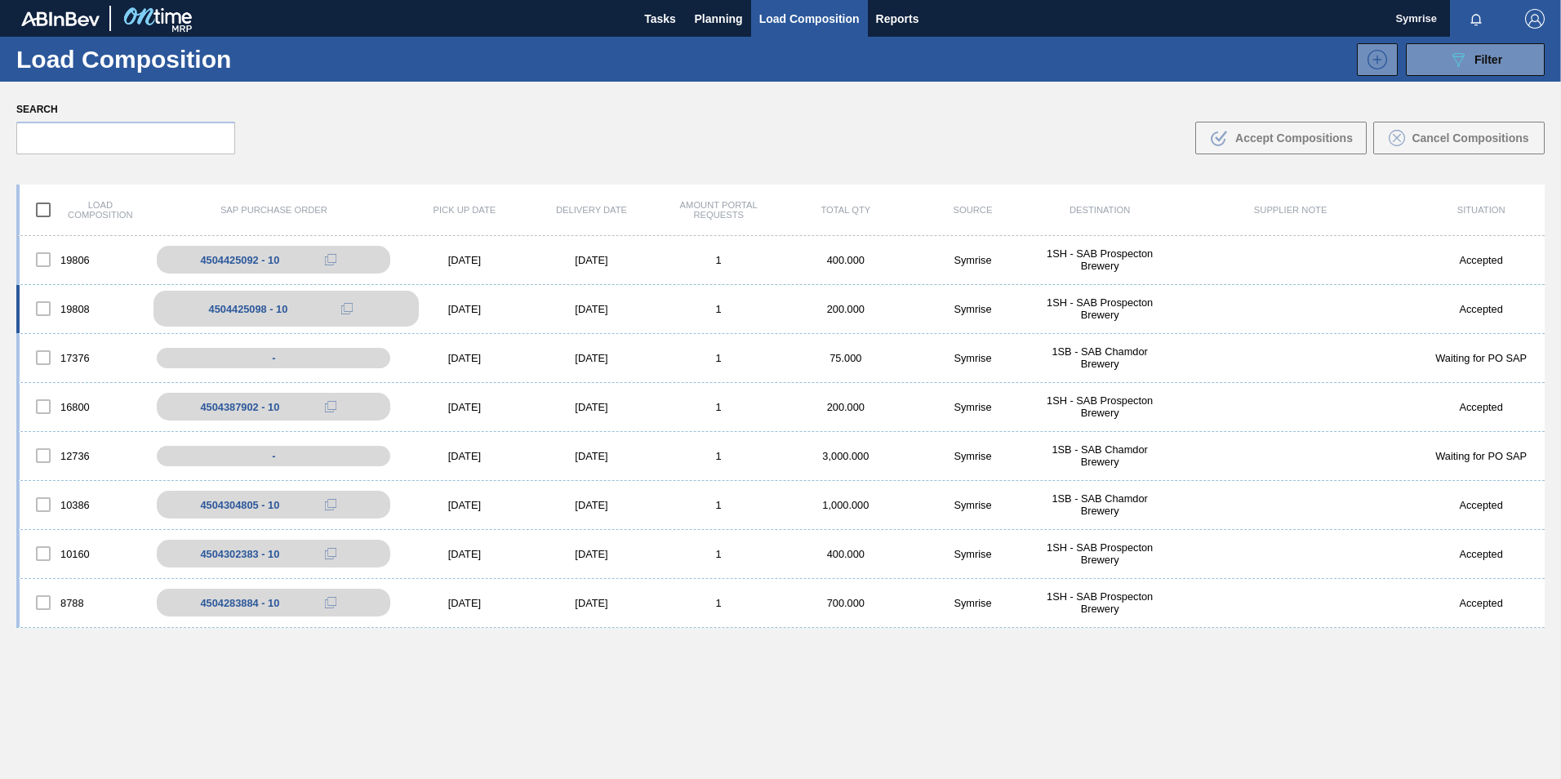
drag, startPoint x: 233, startPoint y: 309, endPoint x: 806, endPoint y: 33, distance: 636.1
click at [233, 310] on div "4504425098 - 10" at bounding box center [239, 309] width 79 height 12
click at [722, 11] on span "Planning" at bounding box center [719, 19] width 48 height 20
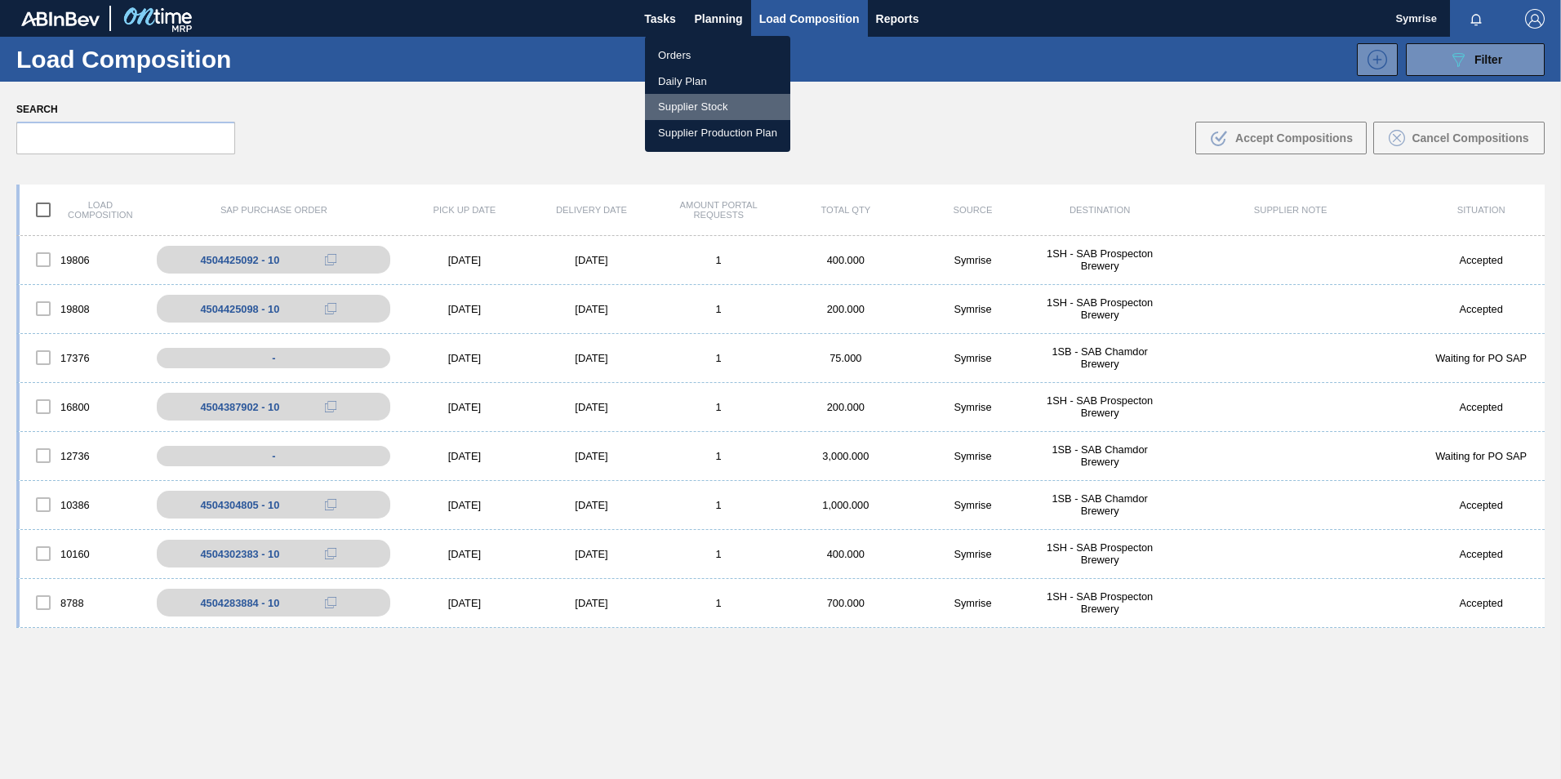
click at [732, 104] on li "Supplier Stock" at bounding box center [717, 107] width 145 height 26
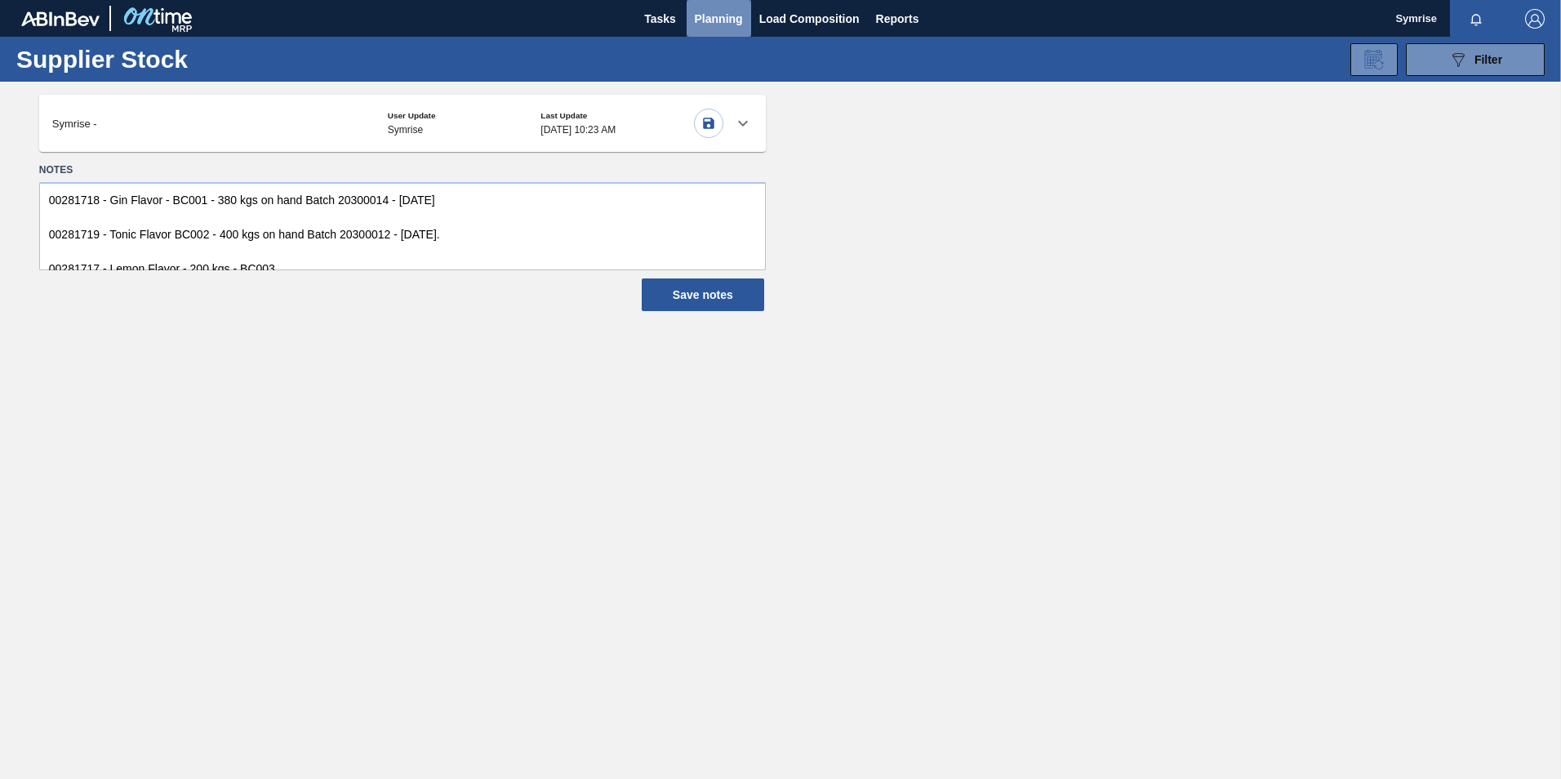
click at [712, 0] on button "Planning" at bounding box center [719, 18] width 65 height 37
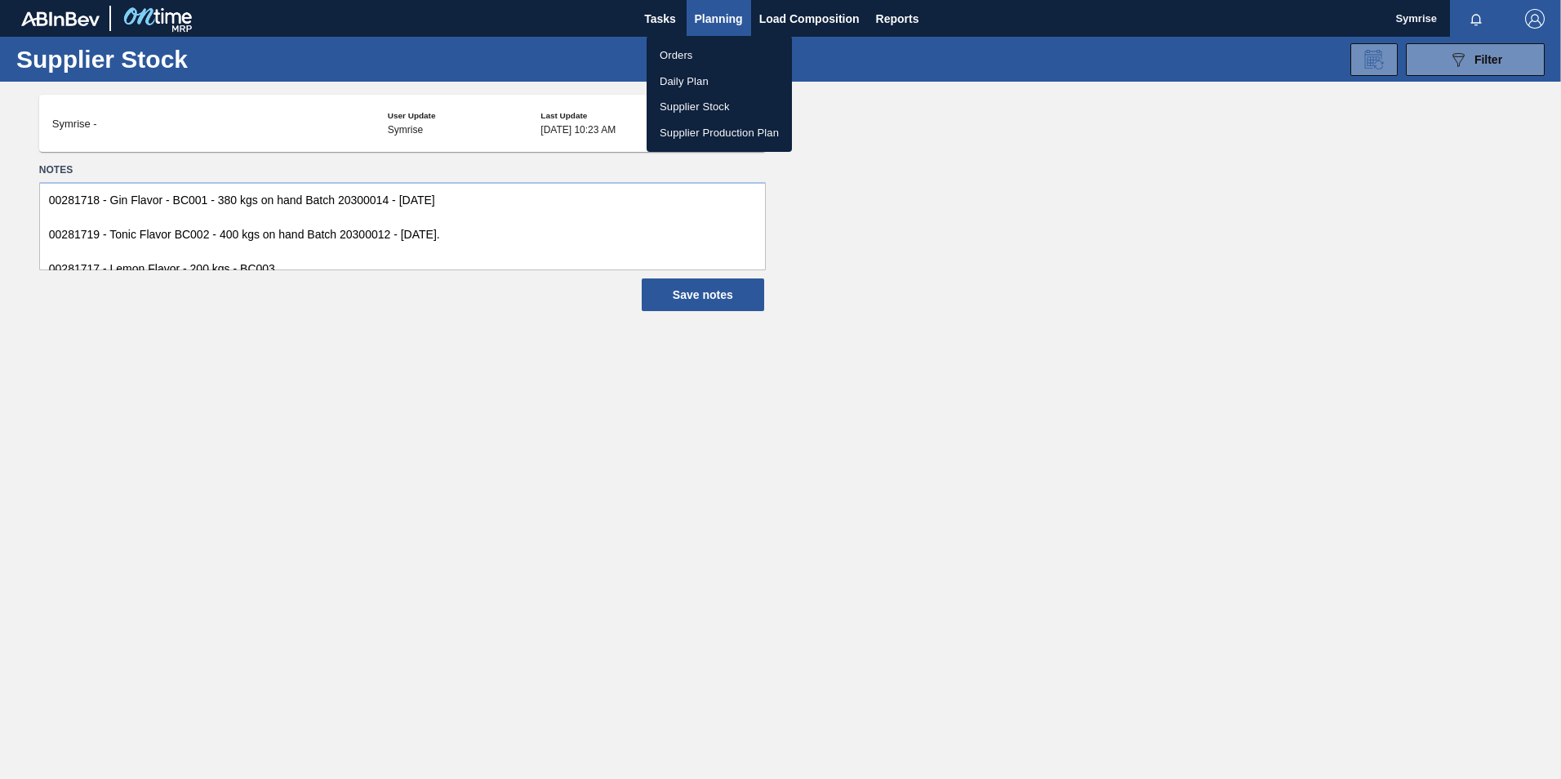
click at [712, 18] on div at bounding box center [780, 389] width 1561 height 779
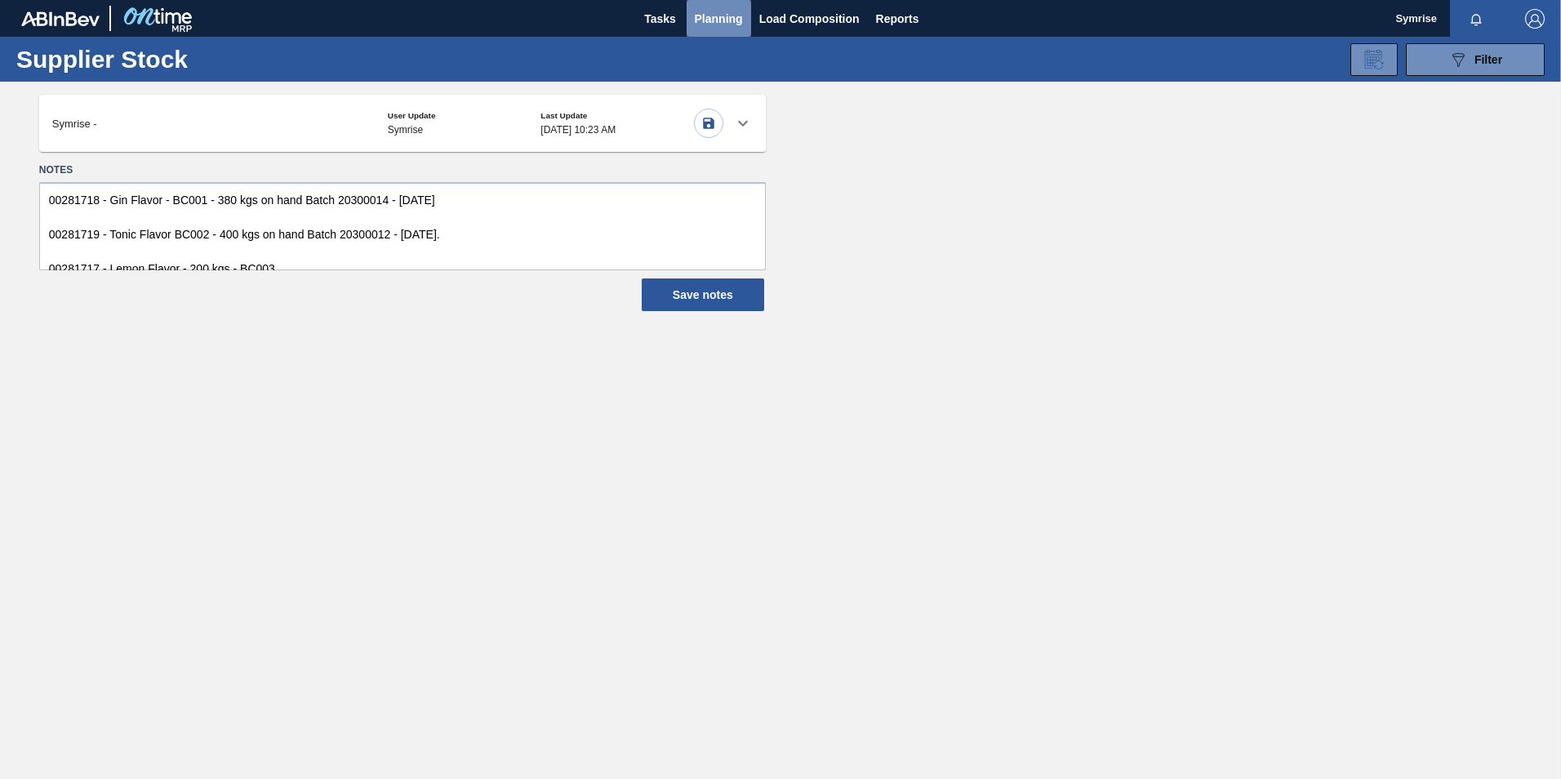
click at [712, 9] on span "Planning" at bounding box center [719, 19] width 48 height 20
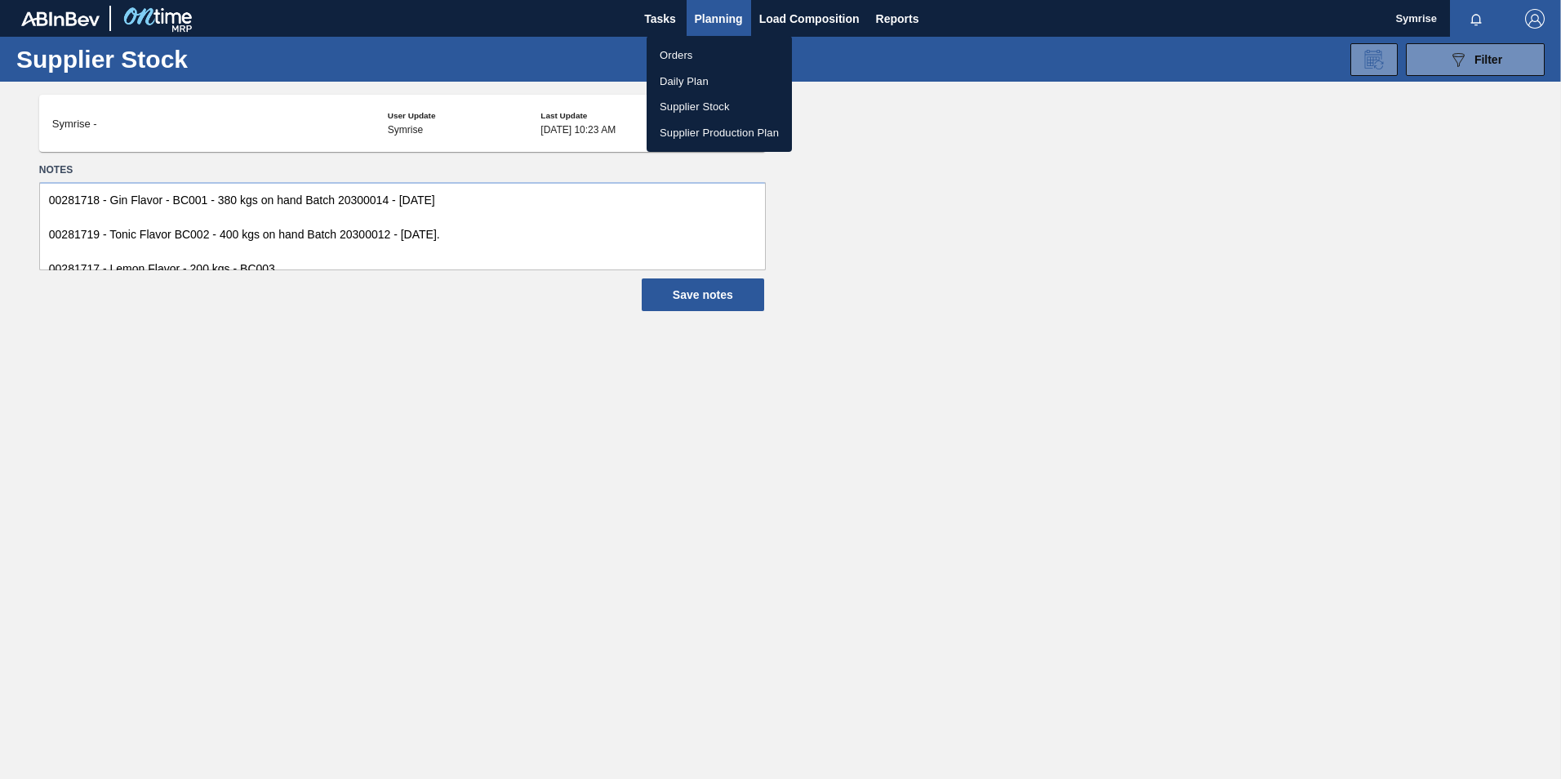
click at [688, 82] on li "Daily Plan" at bounding box center [719, 82] width 145 height 26
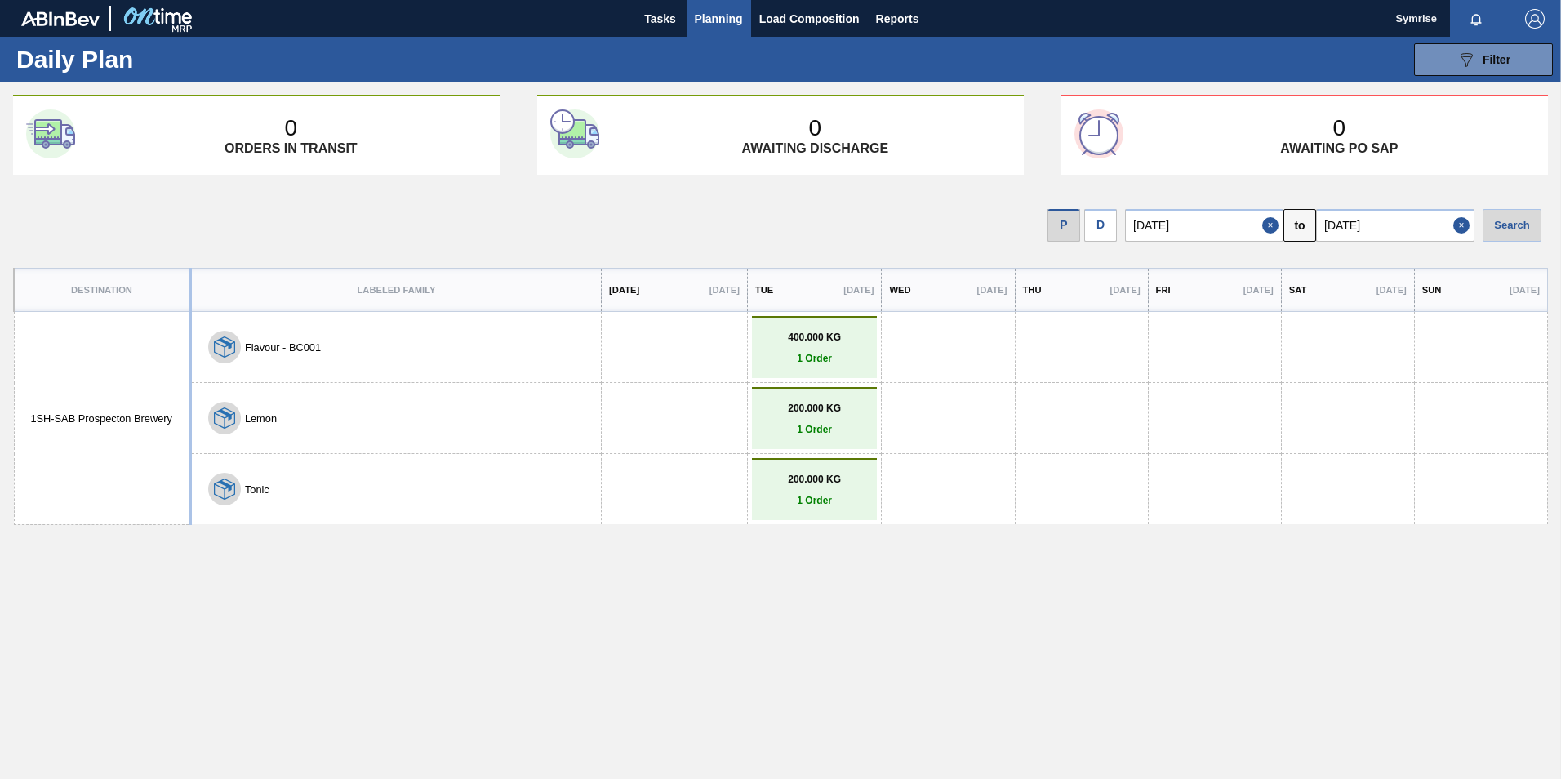
click at [712, 11] on span "Planning" at bounding box center [719, 19] width 48 height 20
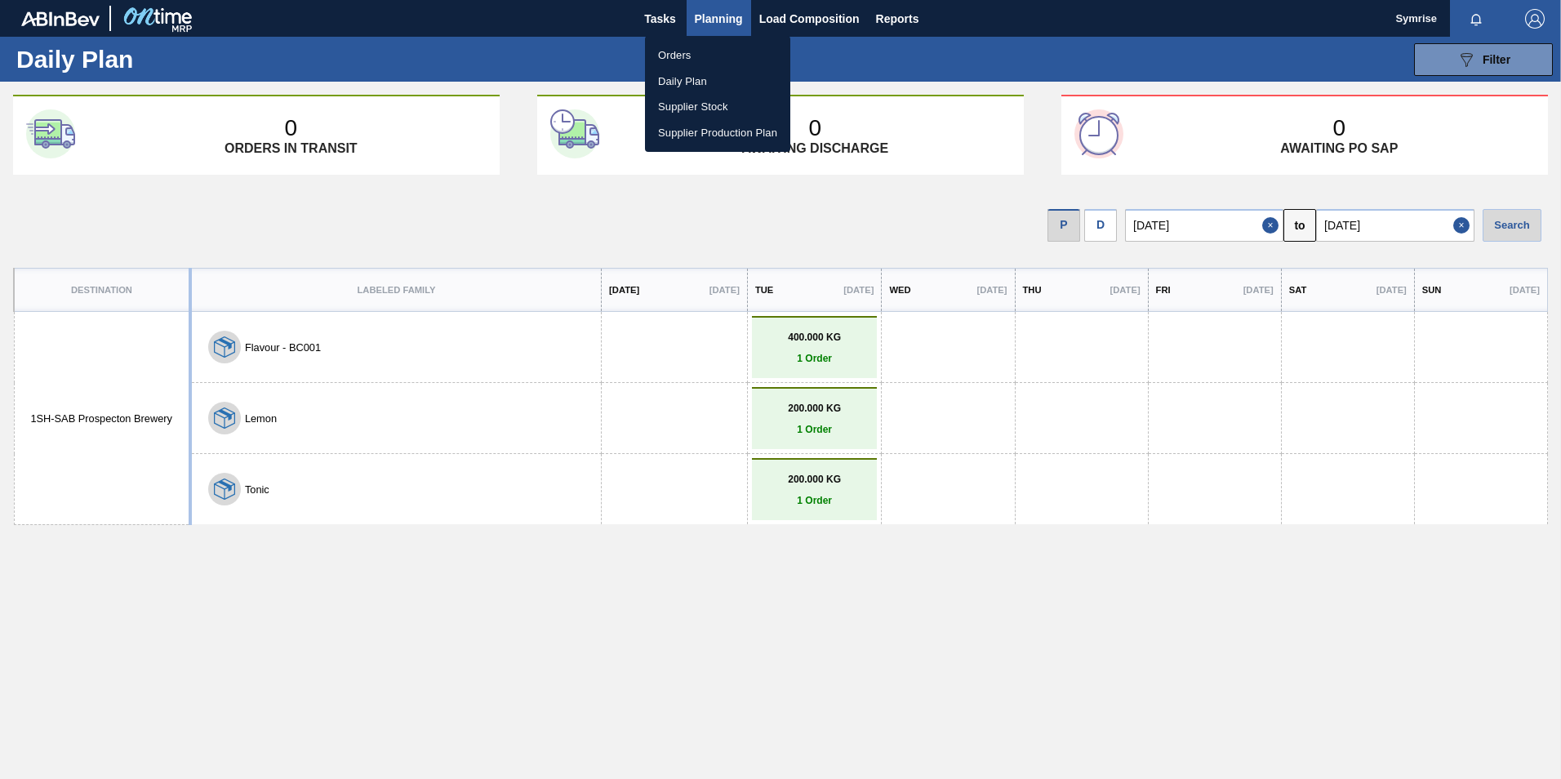
click at [709, 54] on li "Orders" at bounding box center [717, 55] width 145 height 26
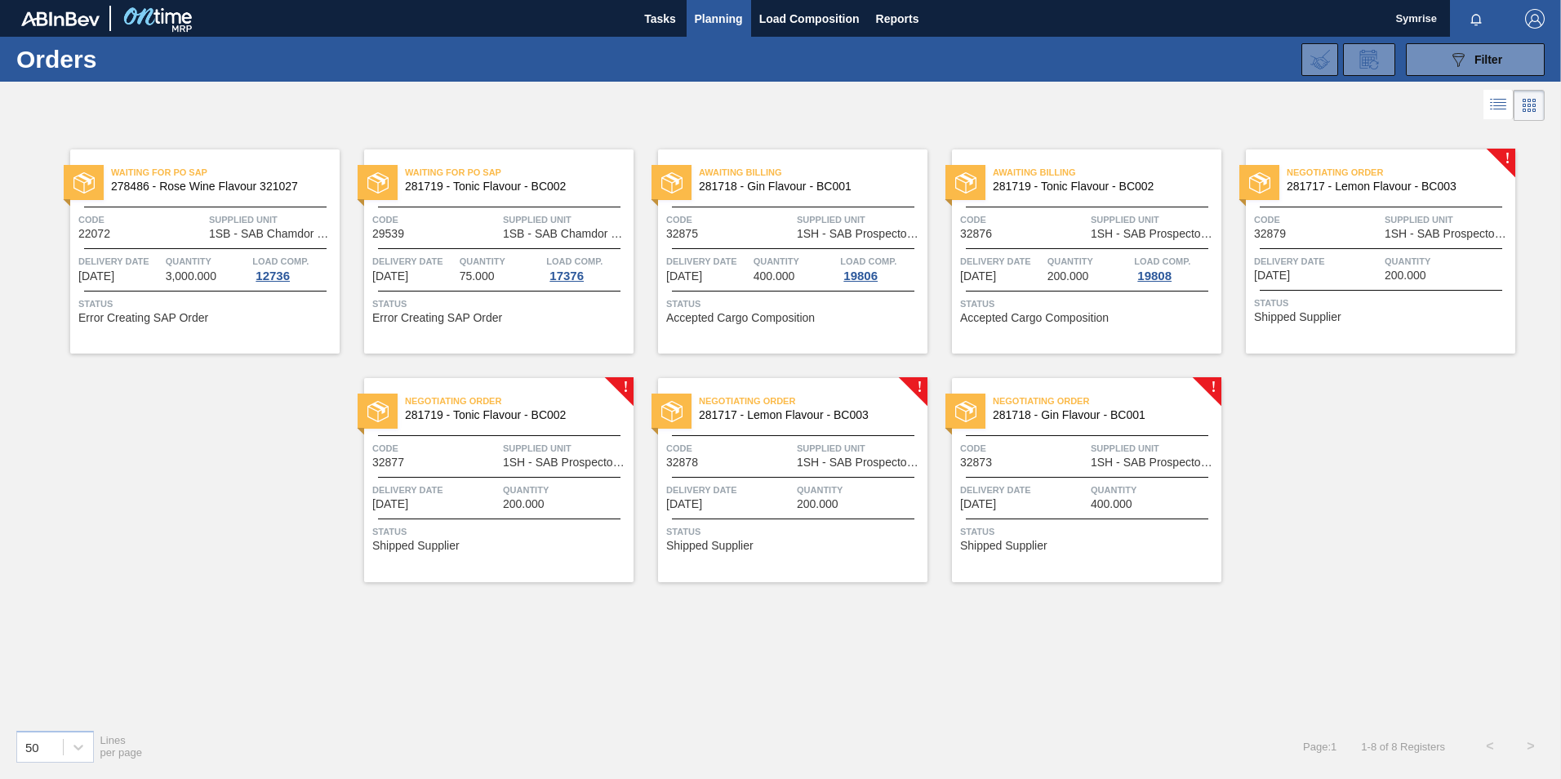
click at [686, 407] on div at bounding box center [672, 411] width 40 height 35
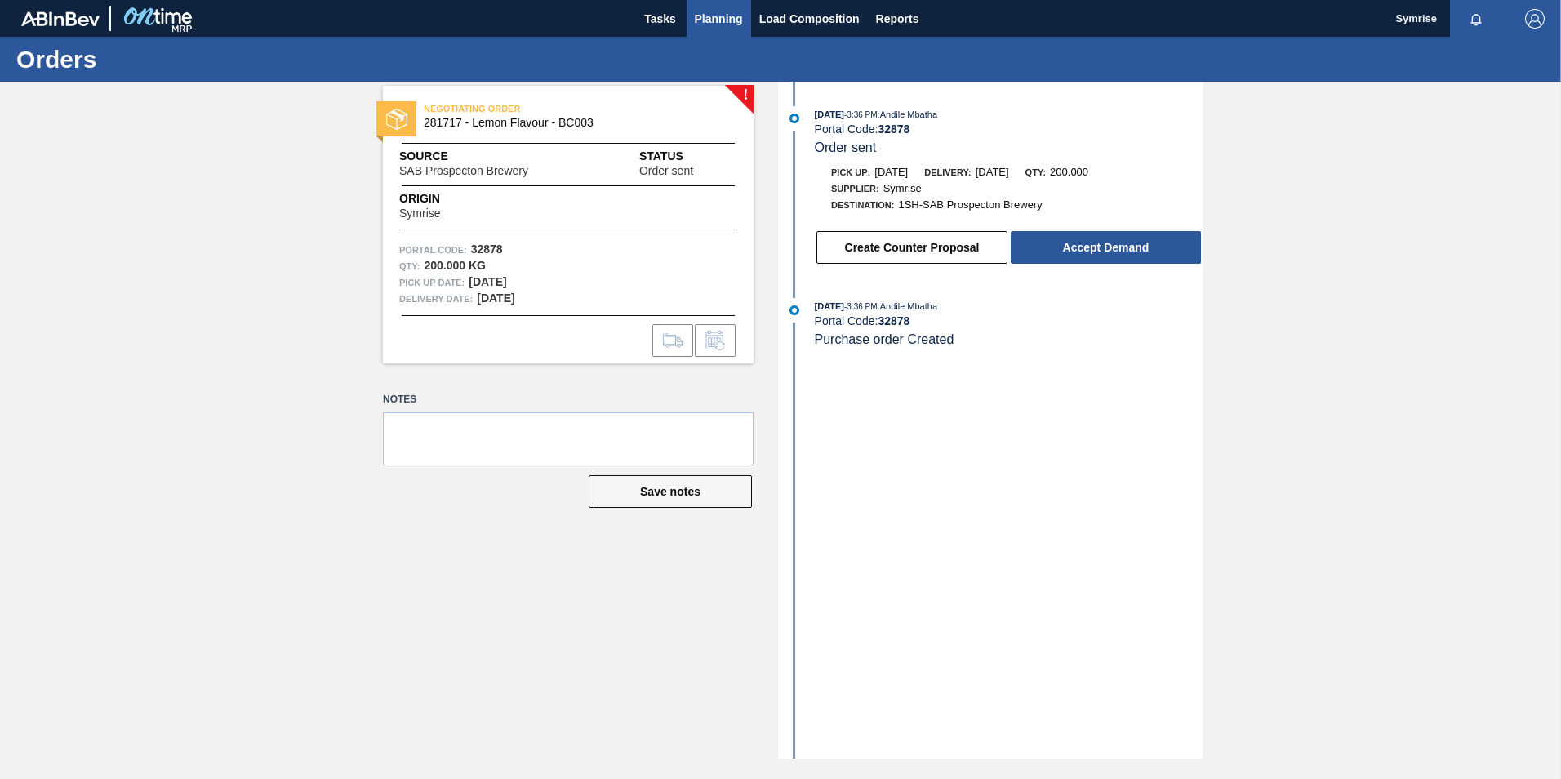
click at [717, 20] on span "Planning" at bounding box center [719, 19] width 48 height 20
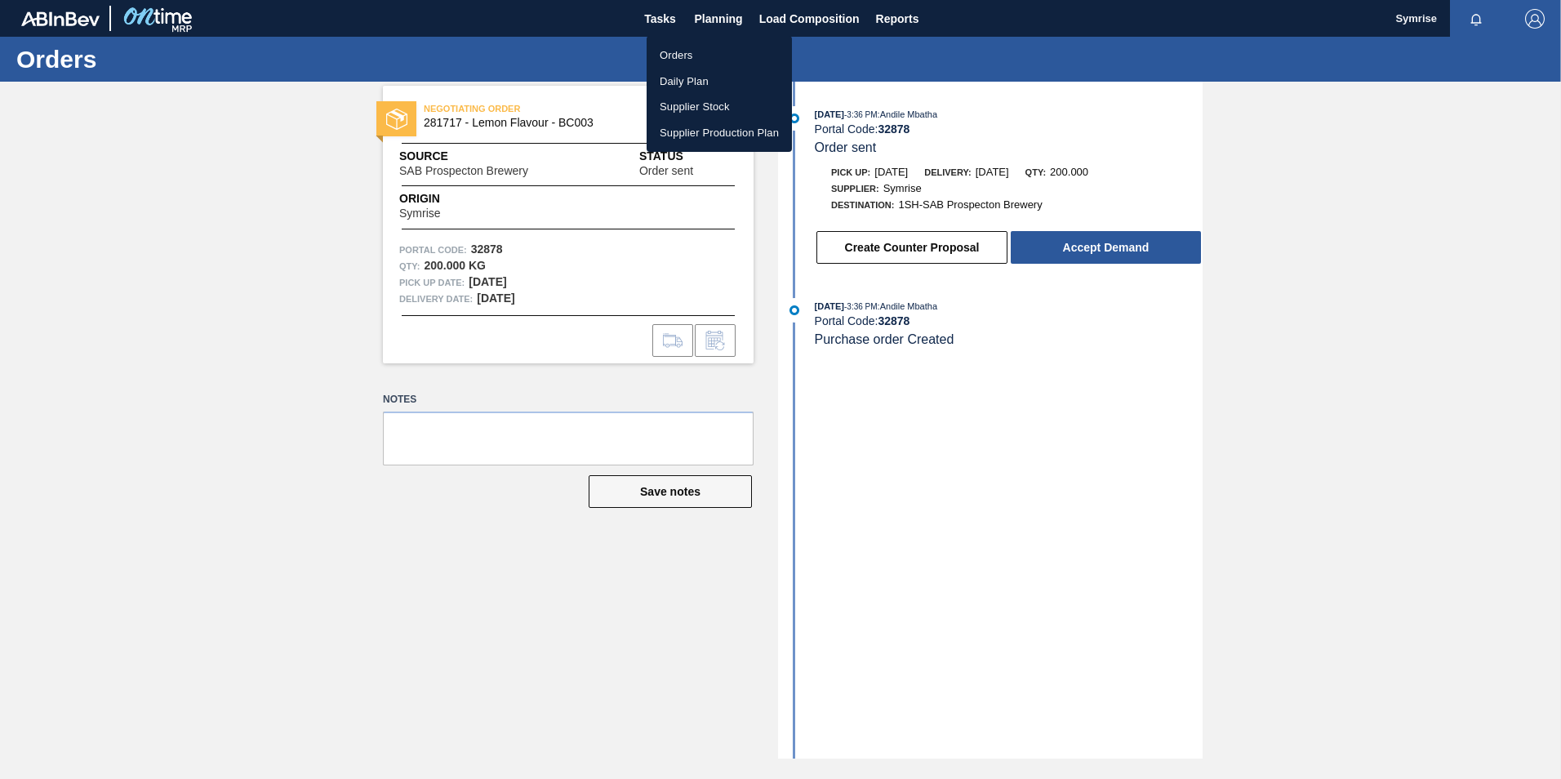
click at [680, 58] on li "Orders" at bounding box center [719, 55] width 145 height 26
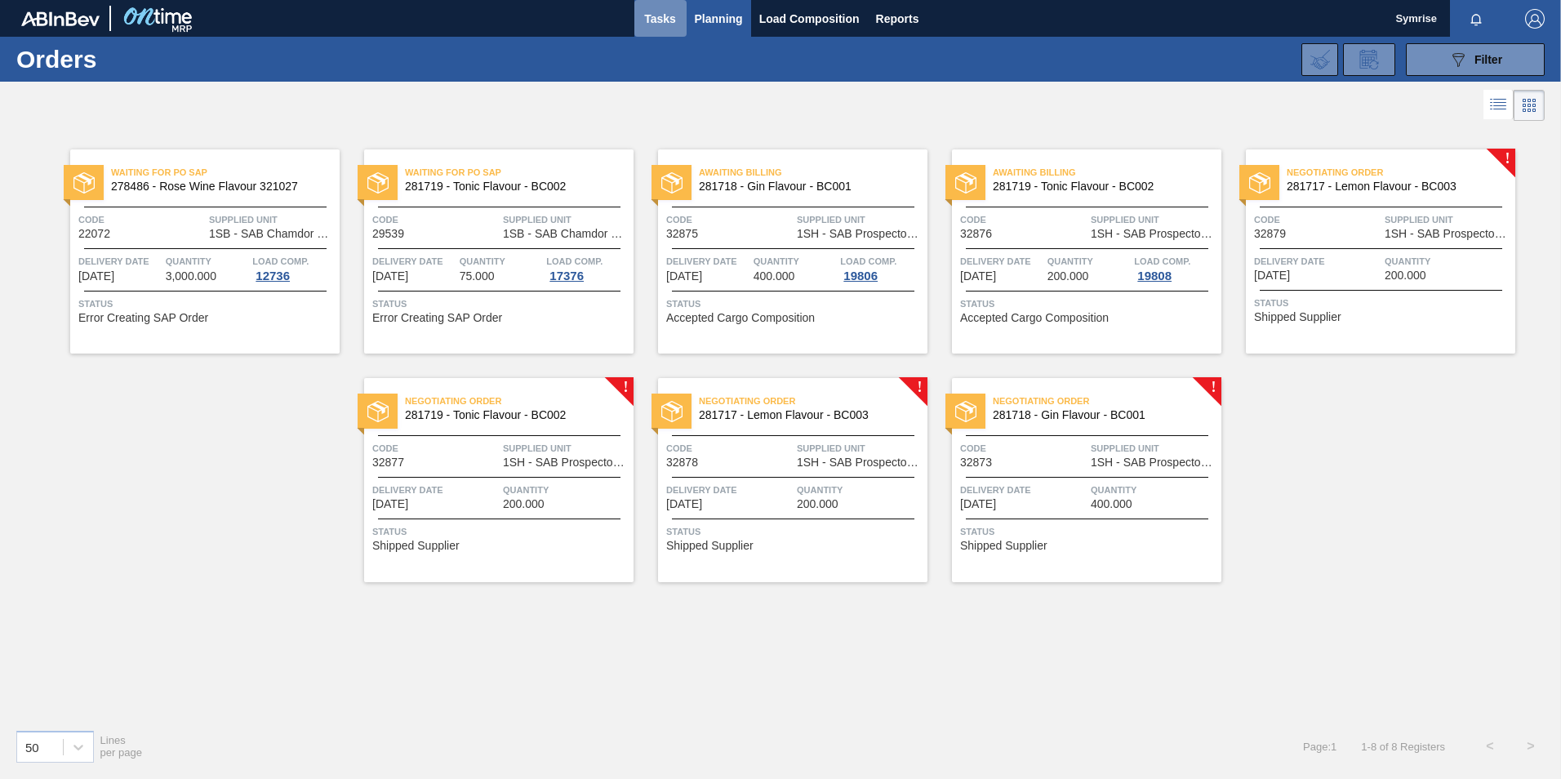
click at [655, 24] on span "Tasks" at bounding box center [661, 19] width 36 height 20
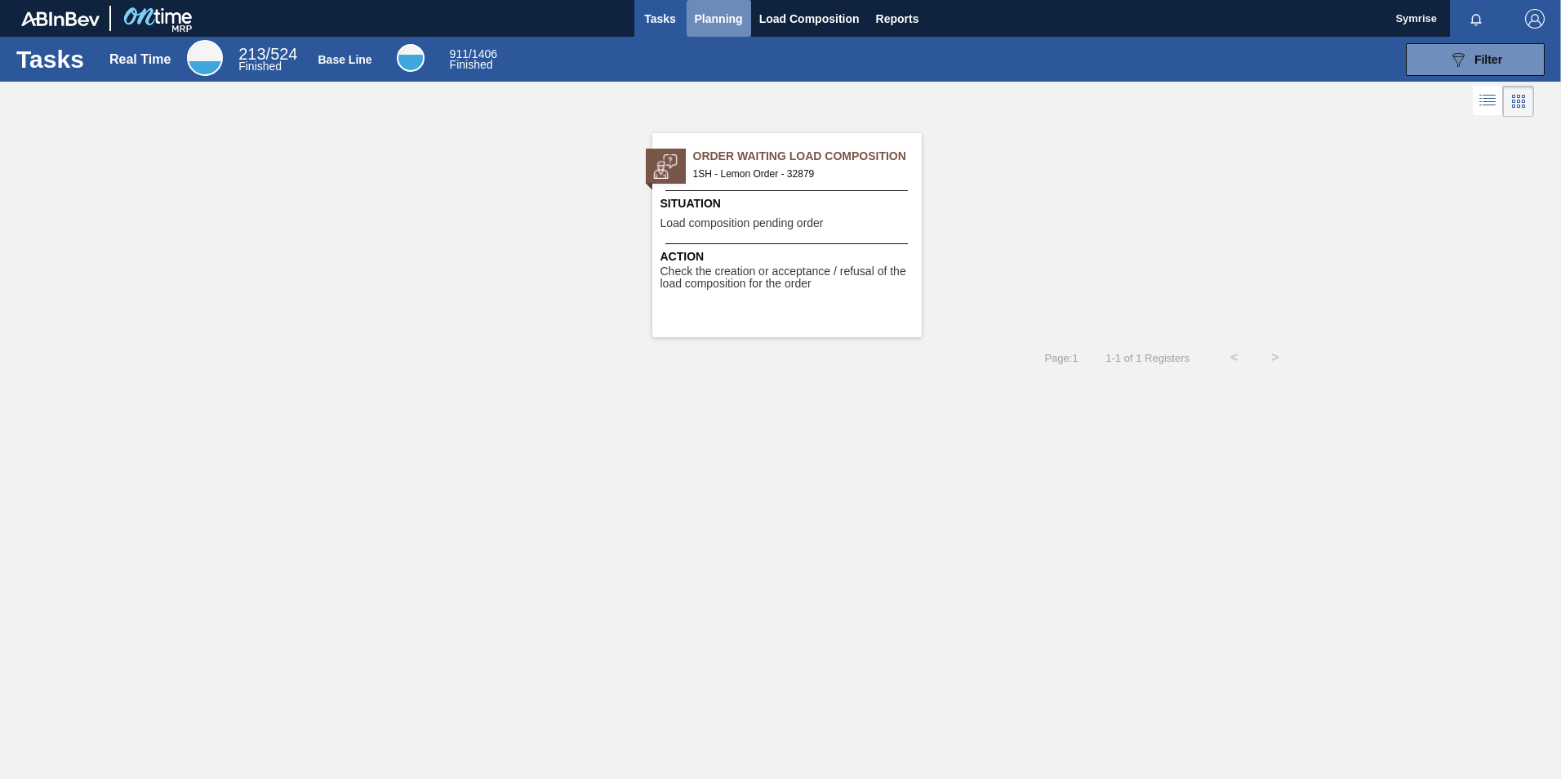
click at [722, 20] on span "Planning" at bounding box center [719, 19] width 48 height 20
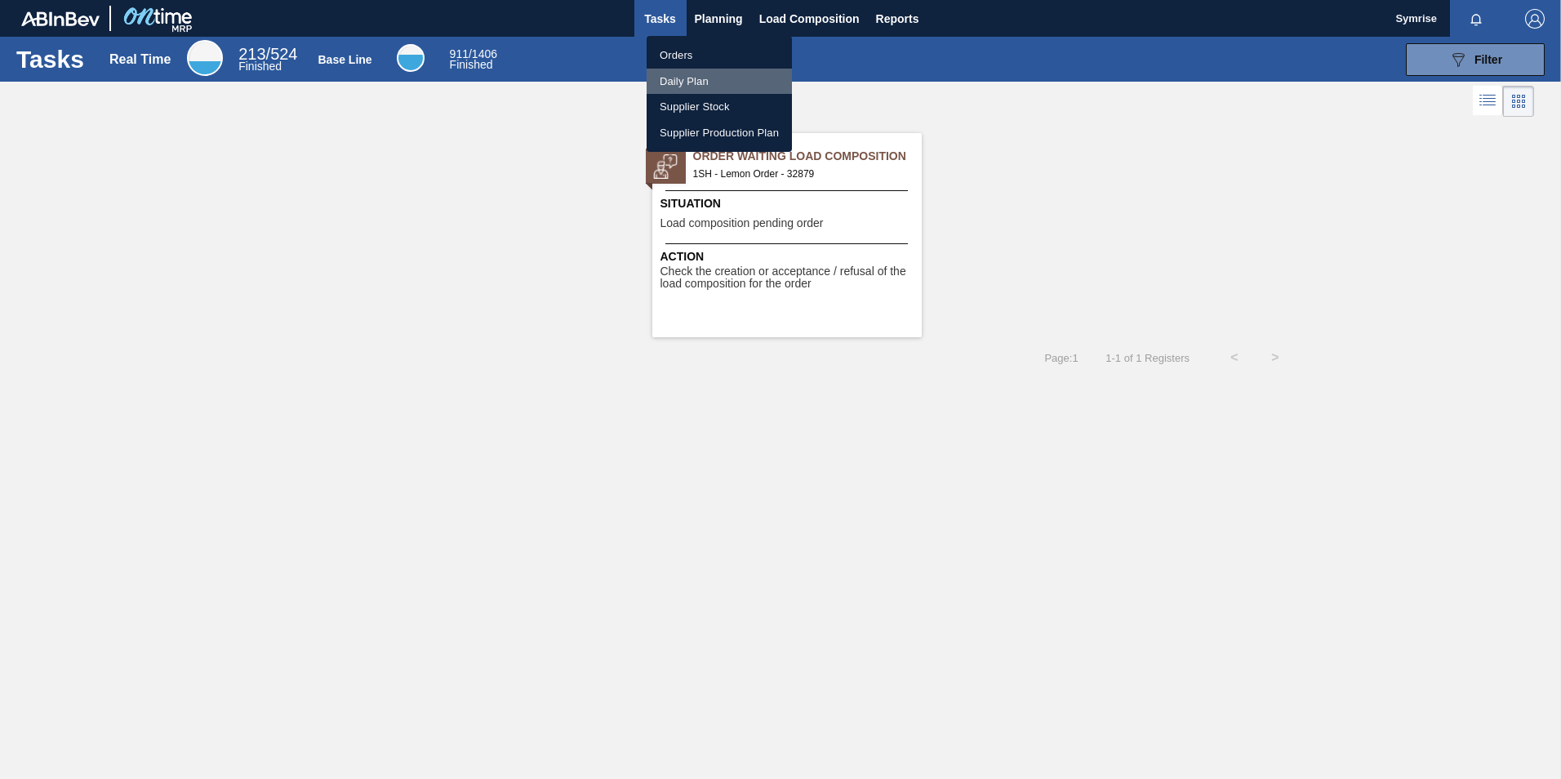
click at [701, 71] on li "Daily Plan" at bounding box center [719, 82] width 145 height 26
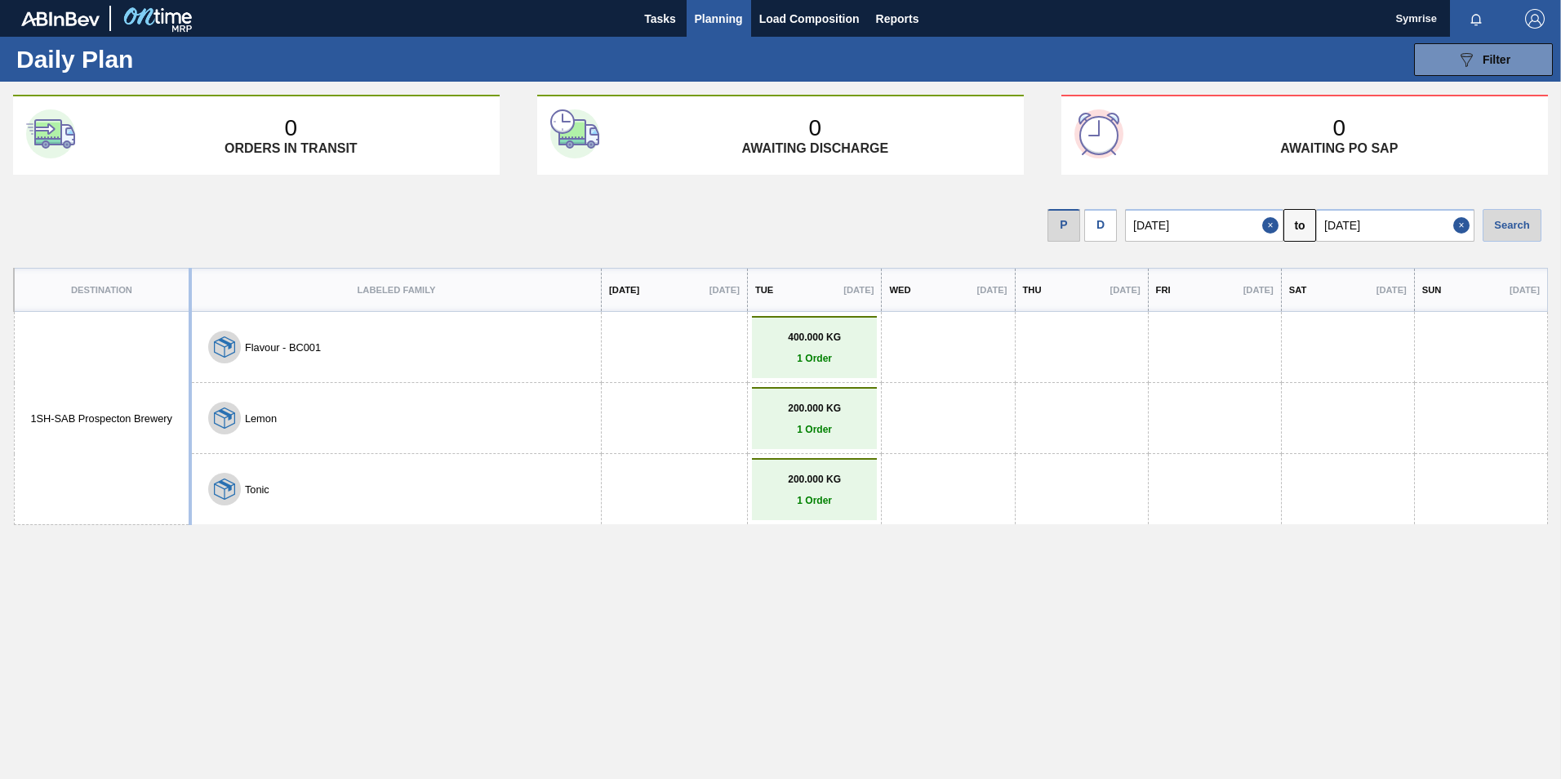
click at [783, 427] on p "1 Order" at bounding box center [815, 429] width 118 height 11
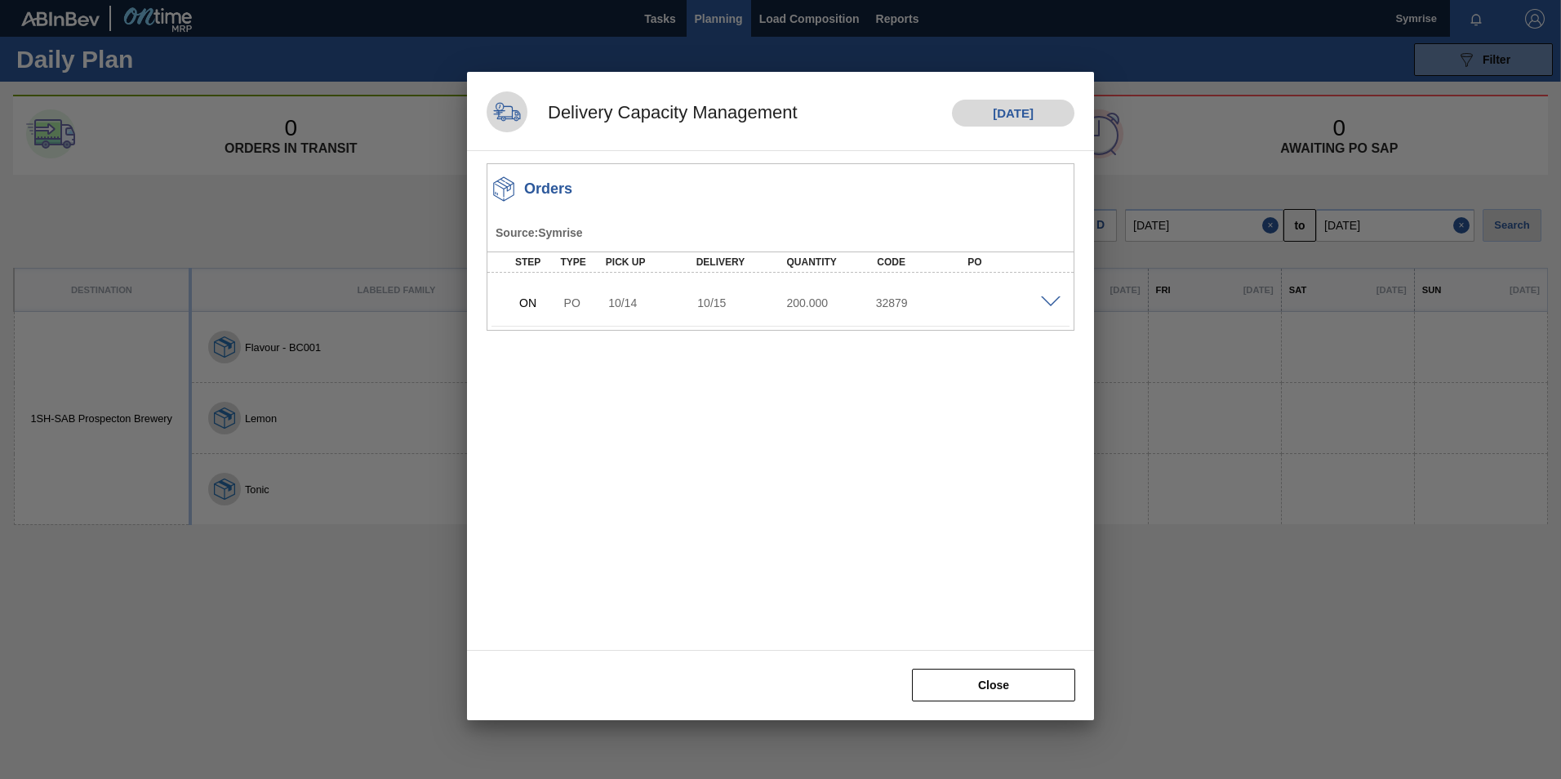
click at [1057, 296] on span at bounding box center [1051, 302] width 20 height 12
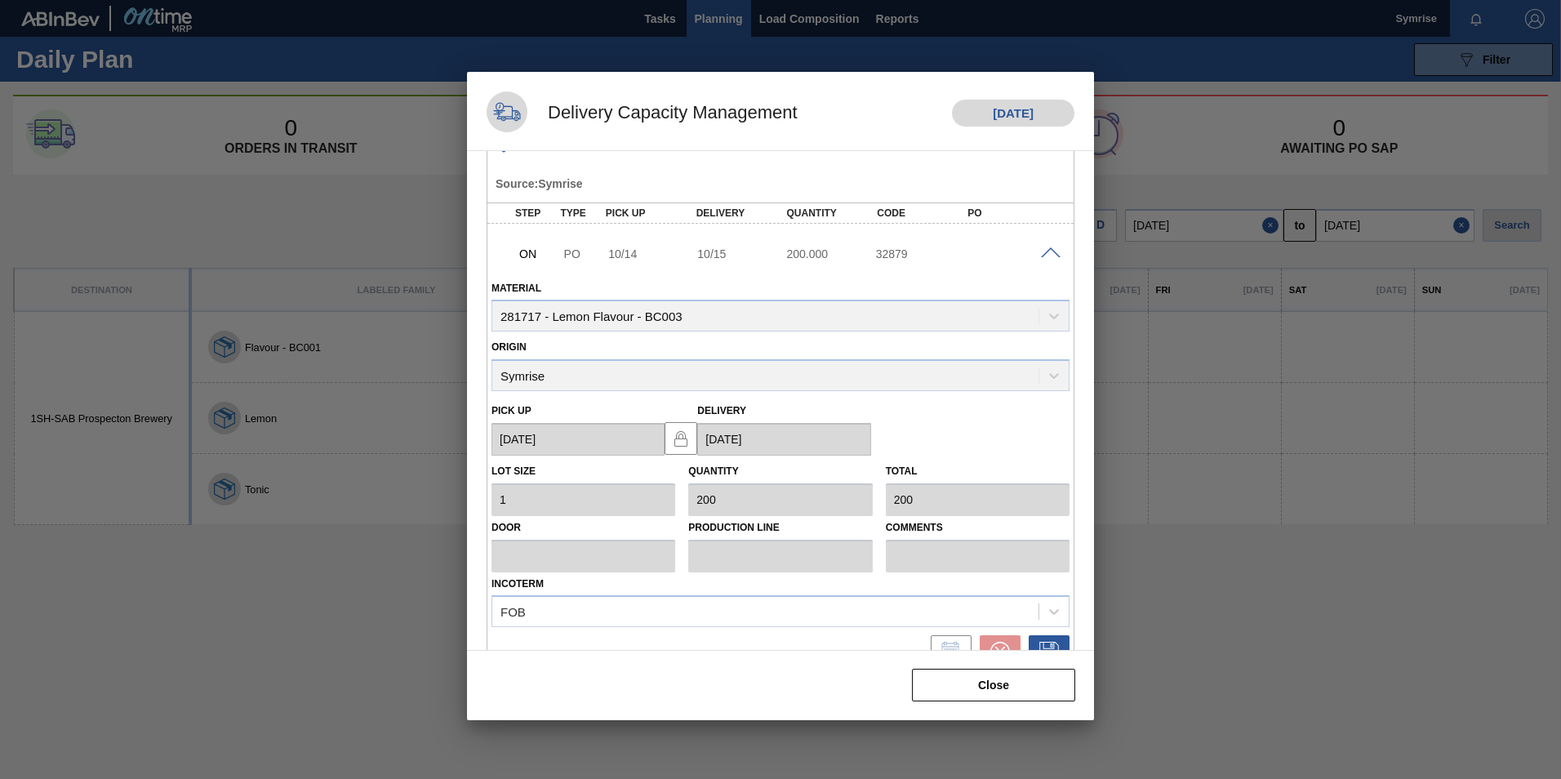
scroll to position [76, 0]
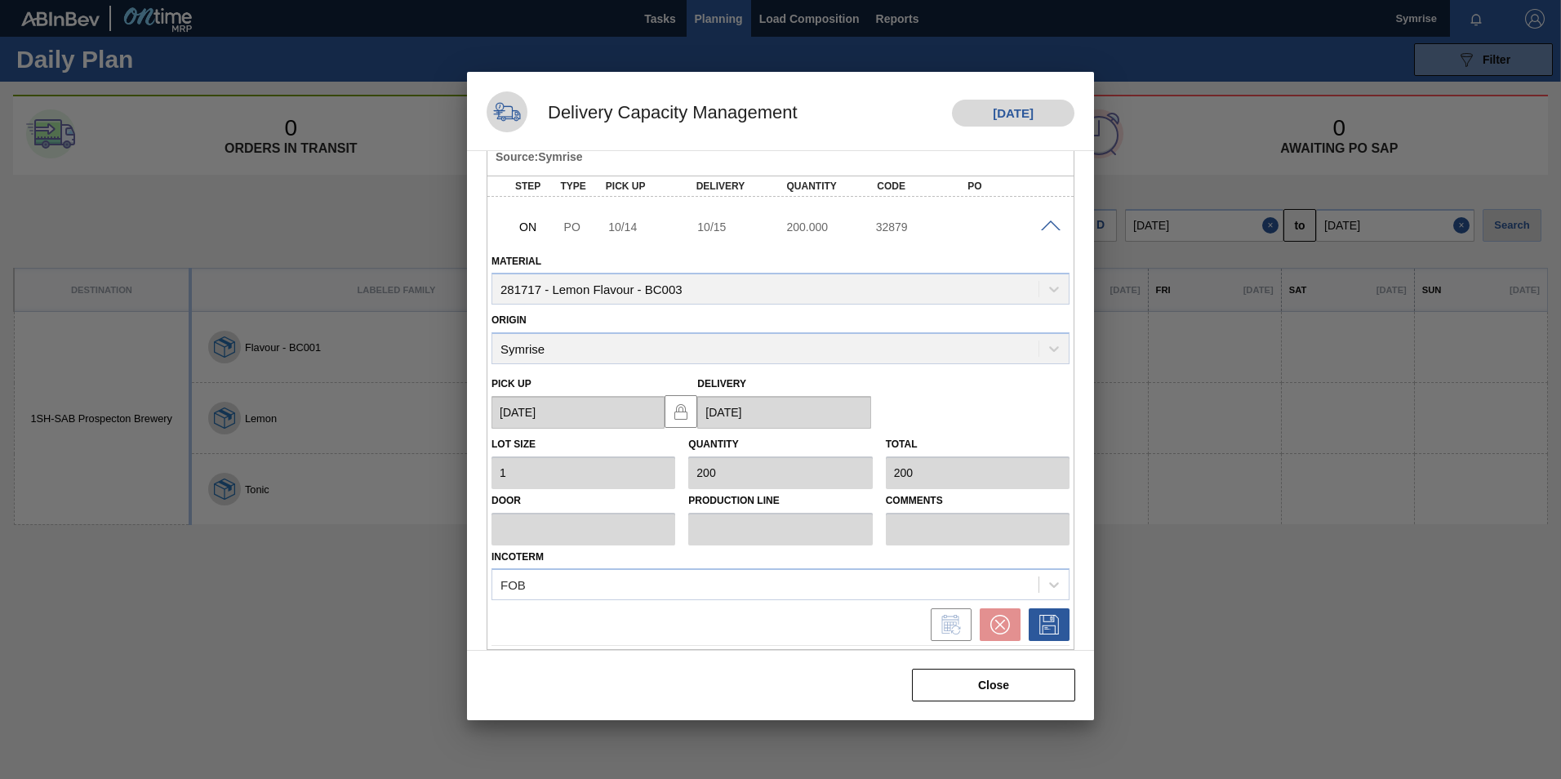
click at [1045, 220] on div "ON PO 10/14 10/15 200.000 32879" at bounding box center [781, 225] width 578 height 41
drag, startPoint x: 1050, startPoint y: 227, endPoint x: 1039, endPoint y: 362, distance: 135.2
click at [1048, 227] on span at bounding box center [1051, 226] width 20 height 12
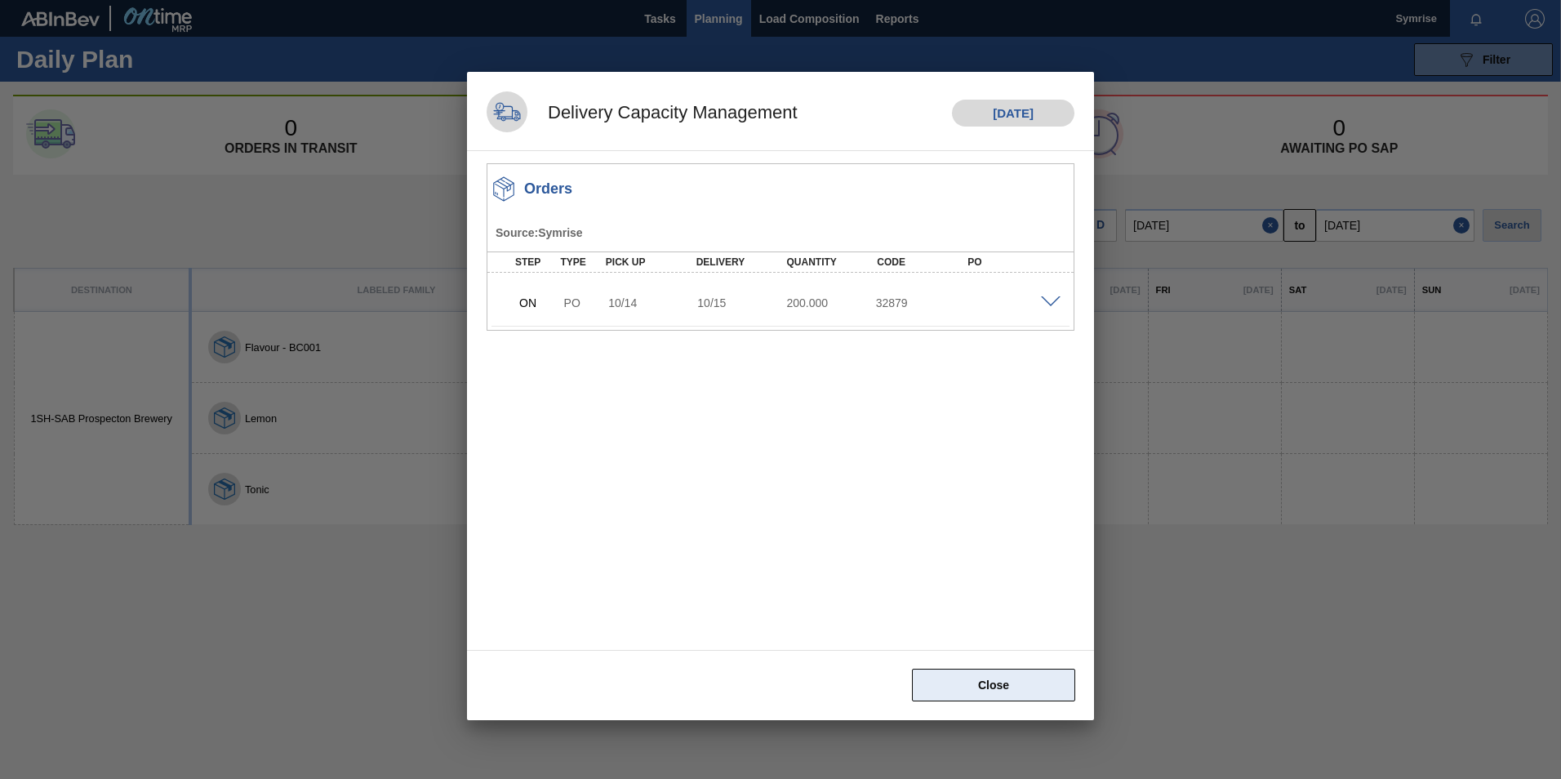
click at [1004, 690] on button "Close" at bounding box center [993, 685] width 163 height 33
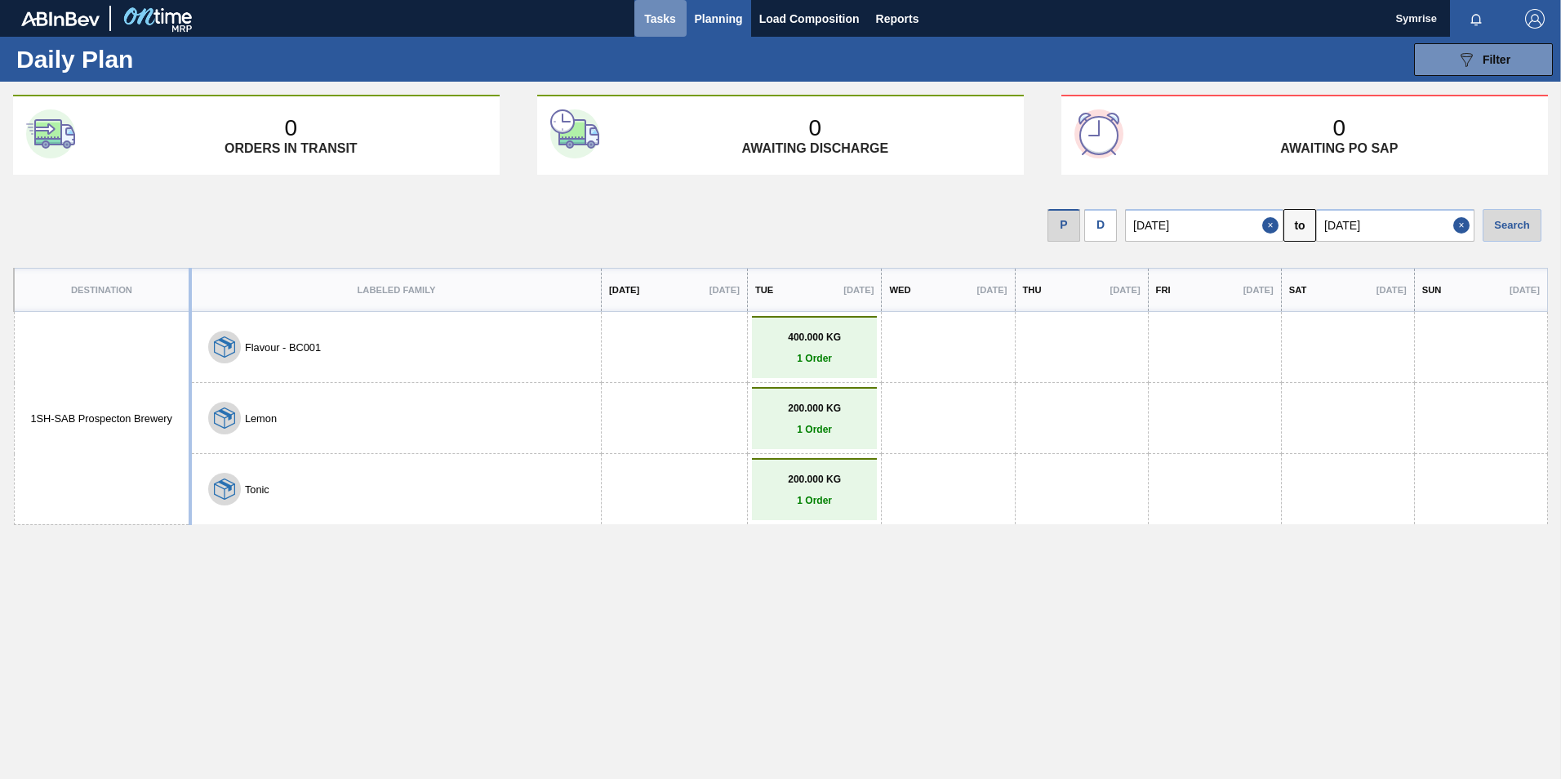
click at [650, 17] on span "Tasks" at bounding box center [661, 19] width 36 height 20
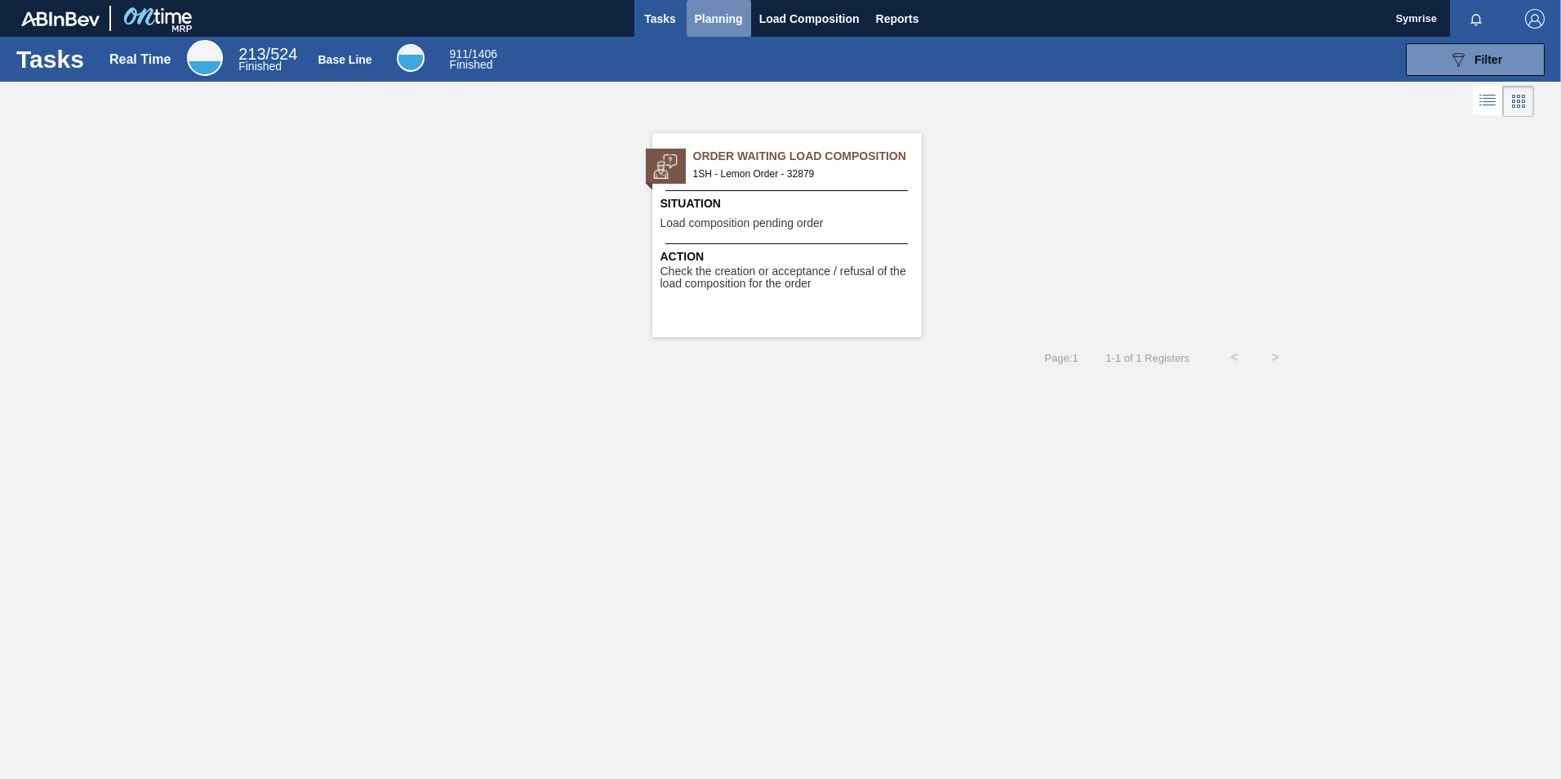
click at [704, 16] on span "Planning" at bounding box center [719, 19] width 48 height 20
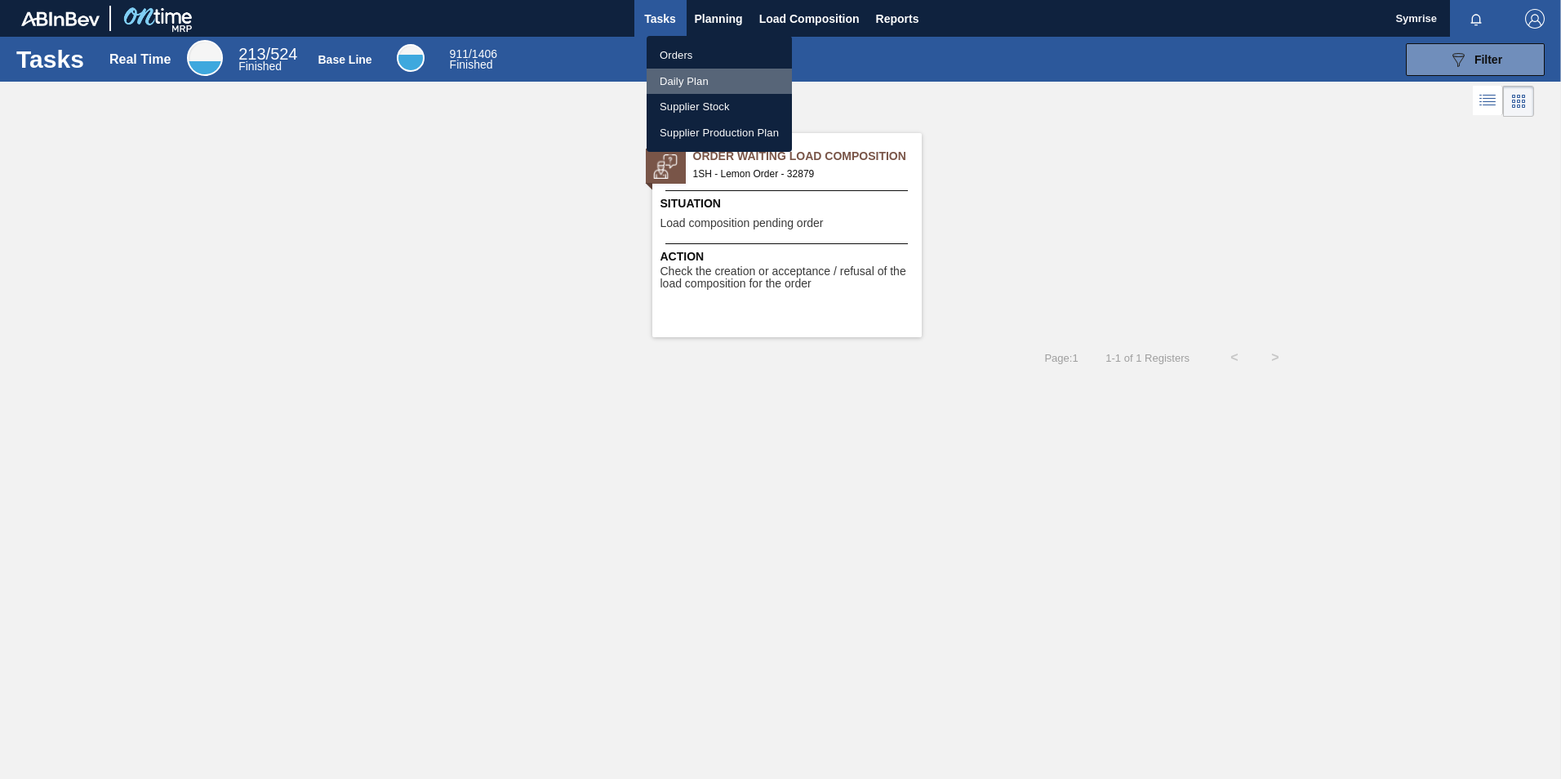
click at [702, 78] on li "Daily Plan" at bounding box center [719, 82] width 145 height 26
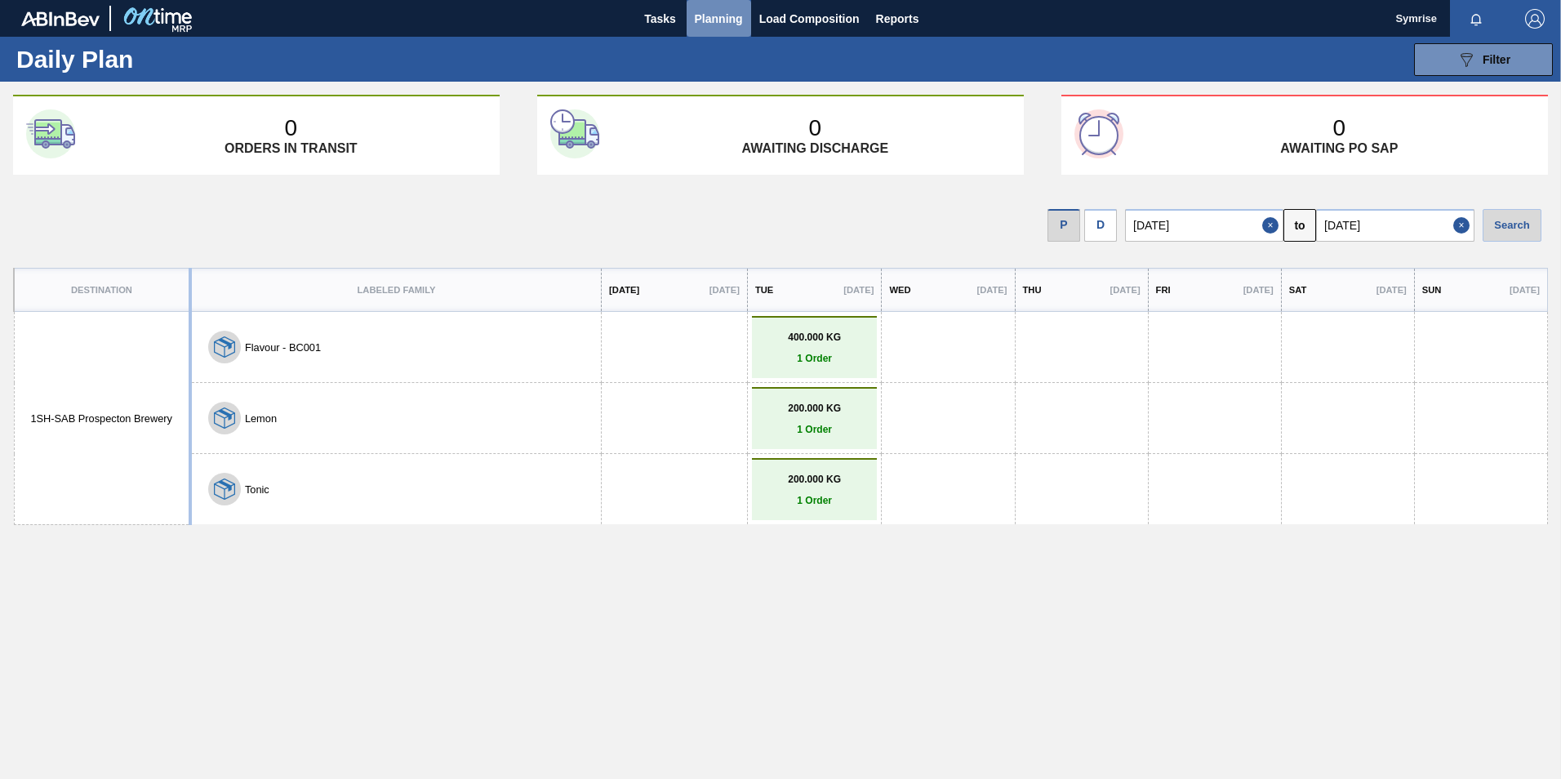
click at [714, 16] on span "Planning" at bounding box center [719, 19] width 48 height 20
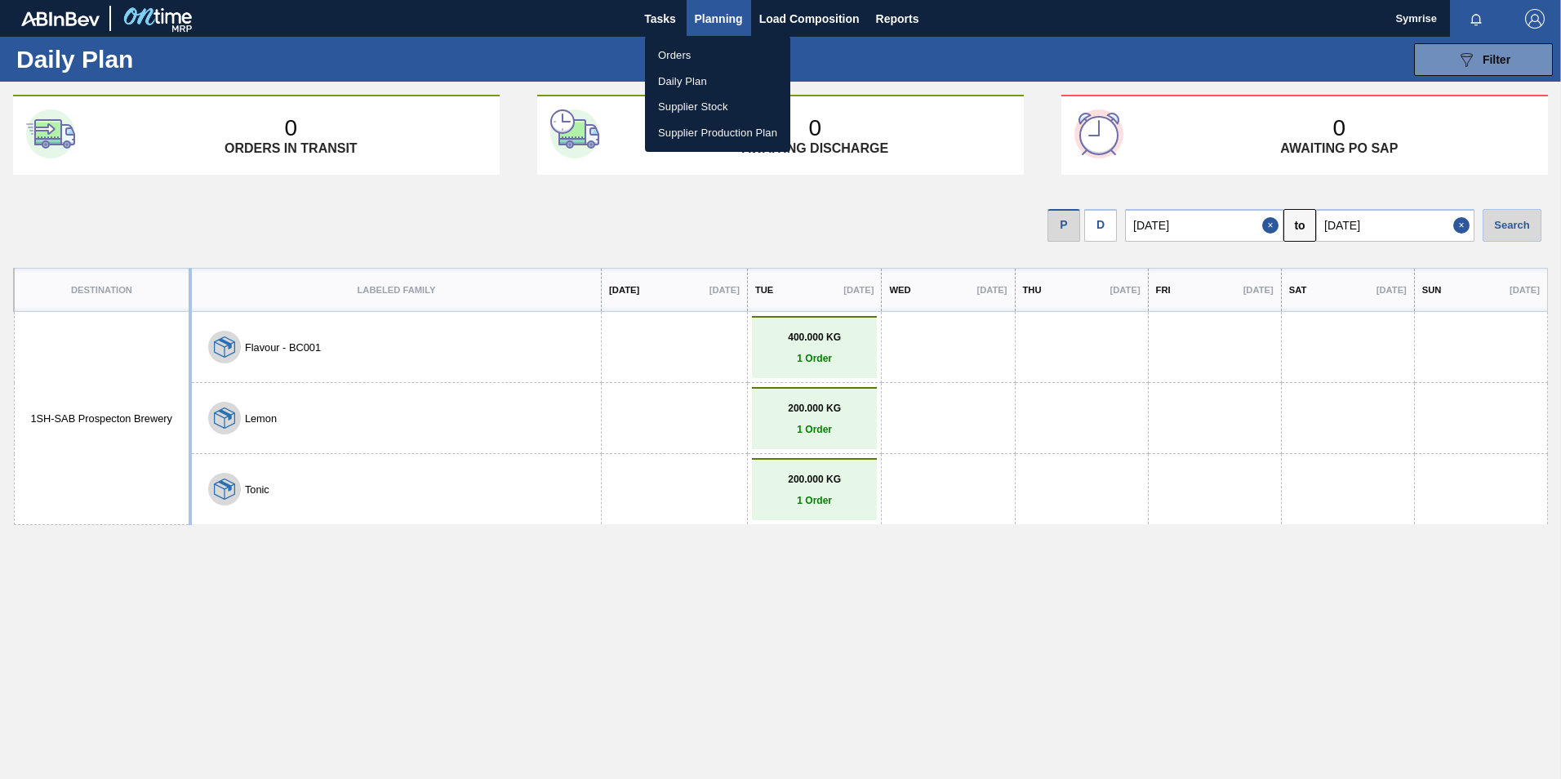
click at [685, 51] on li "Orders" at bounding box center [717, 55] width 145 height 26
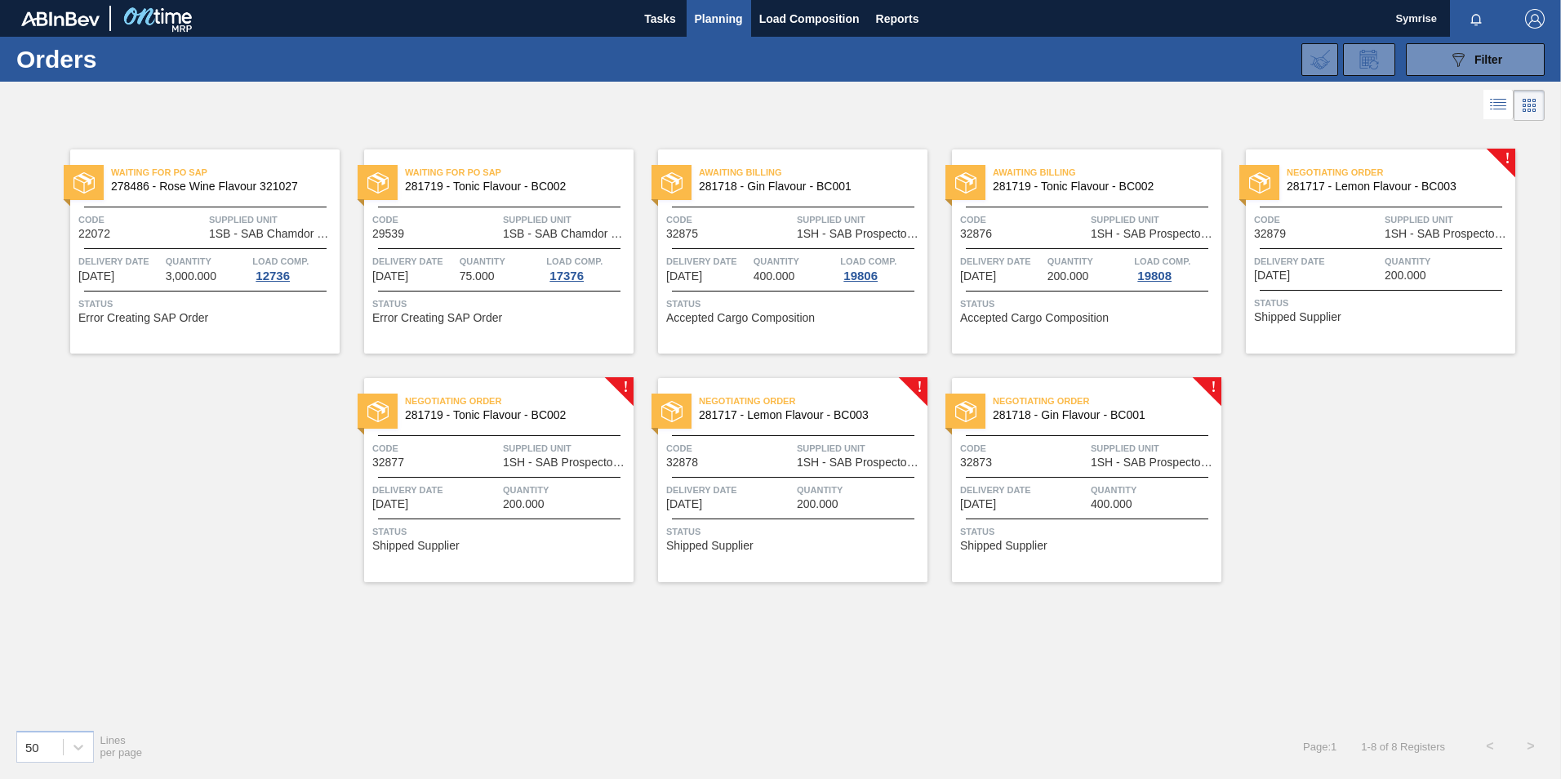
click at [738, 409] on span "Negotiating Order" at bounding box center [813, 401] width 229 height 16
click at [1337, 176] on span "Negotiating Order" at bounding box center [1401, 172] width 229 height 16
click at [808, 665] on div "Waiting for PO SAP 278486 - Rose Wine Flavour 321027 Code 22072 Supplied Unit 1…" at bounding box center [780, 420] width 1561 height 591
click at [457, 393] on span "Negotiating Order" at bounding box center [519, 401] width 229 height 16
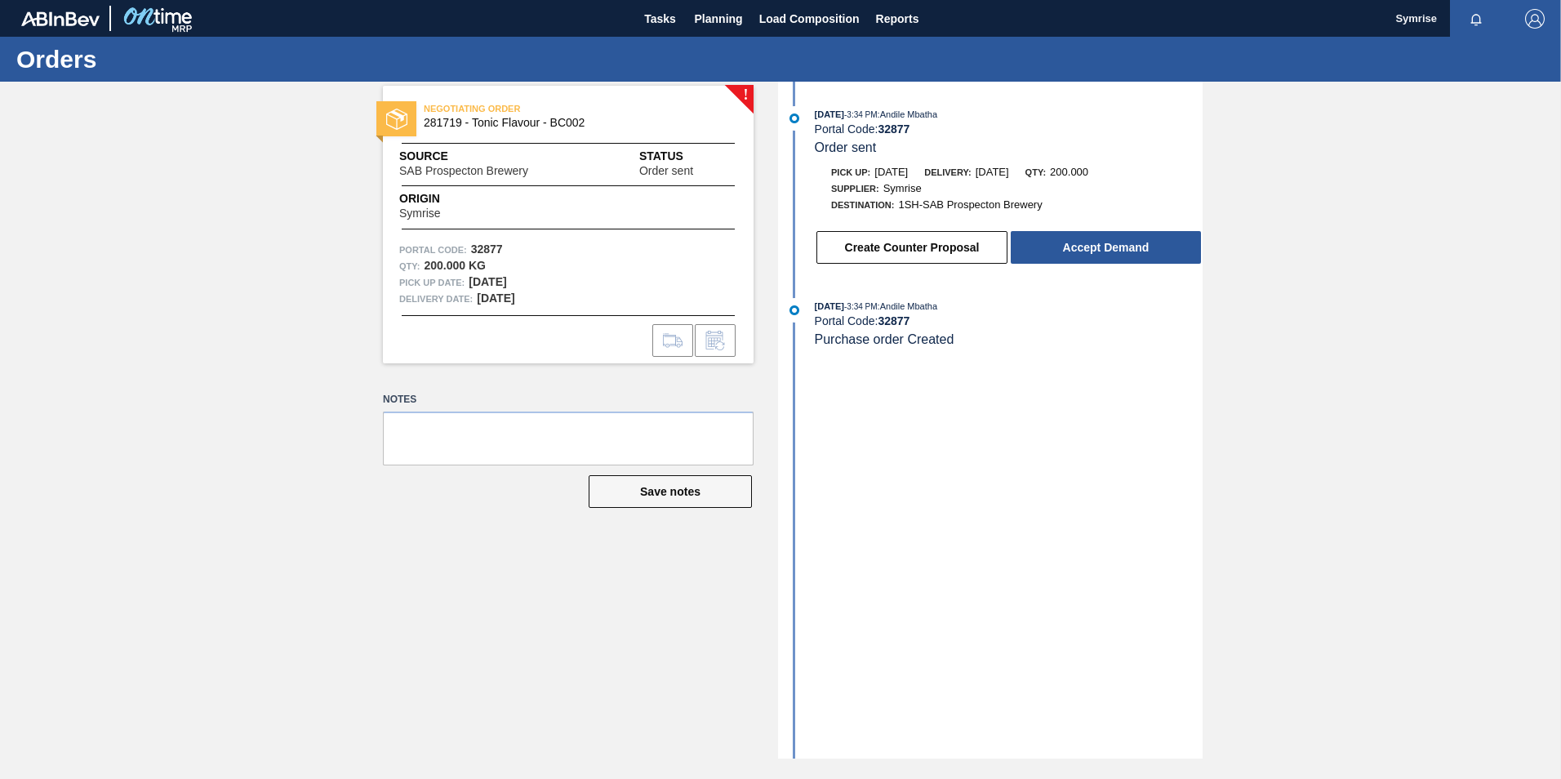
click at [542, 552] on div "! NEGOTIATING ORDER 281719 - Tonic Flavour - BC002 Source SAB Prospecton Brewer…" at bounding box center [555, 420] width 395 height 677
drag, startPoint x: 1070, startPoint y: 255, endPoint x: 1057, endPoint y: 265, distance: 16.8
click at [1057, 265] on div "Create Counter Proposal Accept Demand" at bounding box center [1009, 247] width 388 height 36
click at [1071, 245] on button "Accept Demand" at bounding box center [1106, 247] width 190 height 33
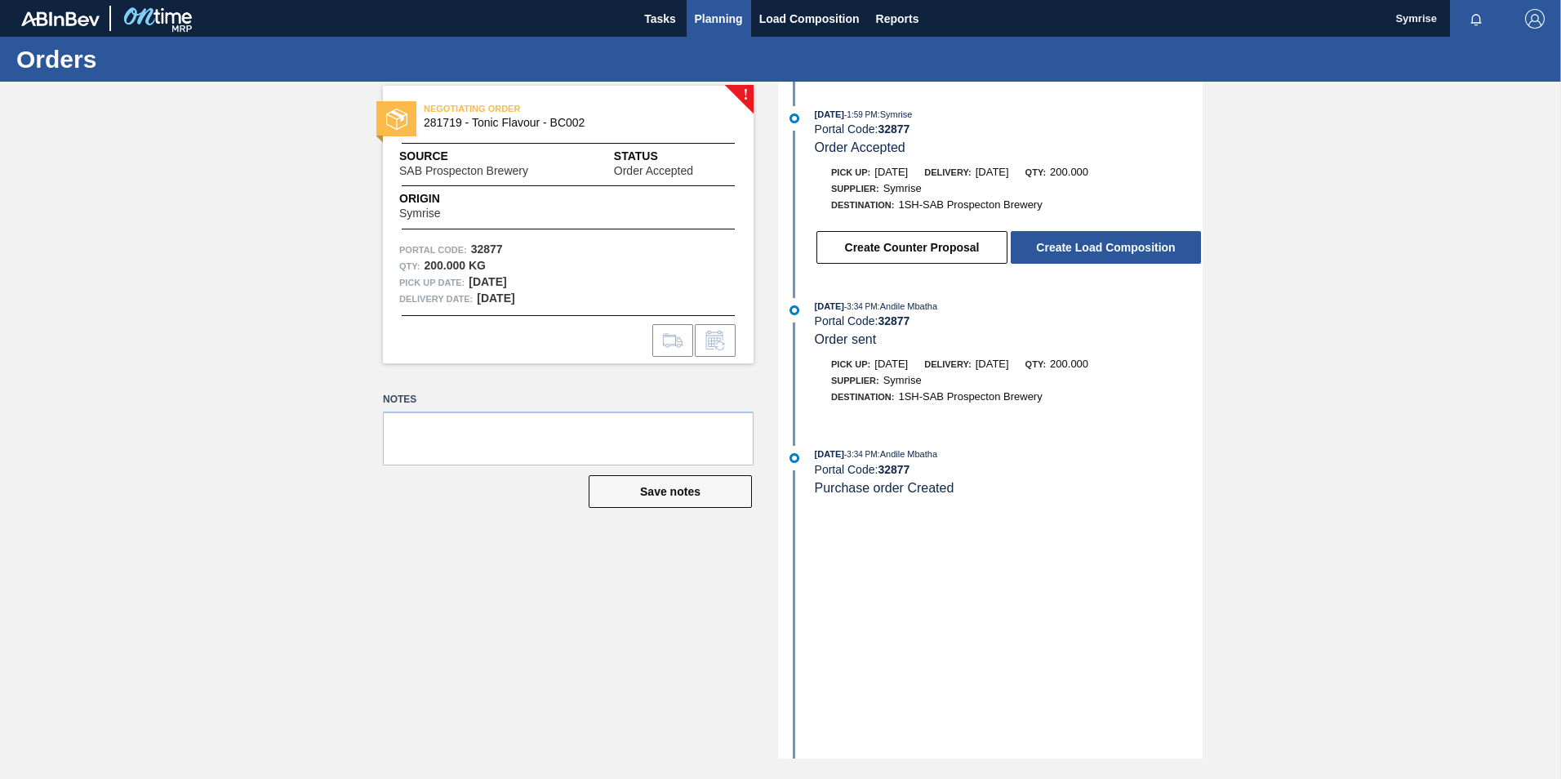
click at [721, 20] on span "Planning" at bounding box center [719, 19] width 48 height 20
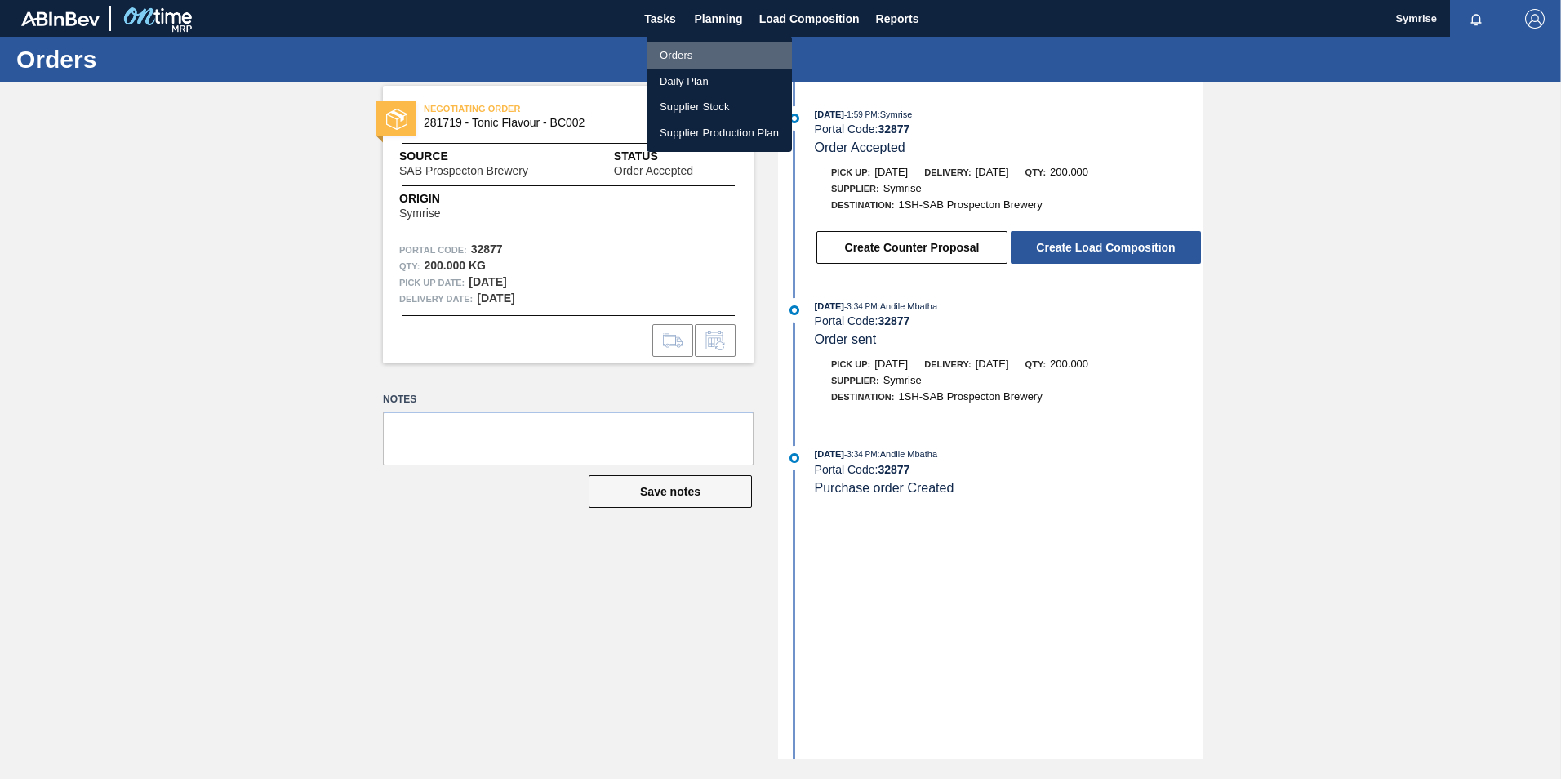
click at [704, 54] on li "Orders" at bounding box center [719, 55] width 145 height 26
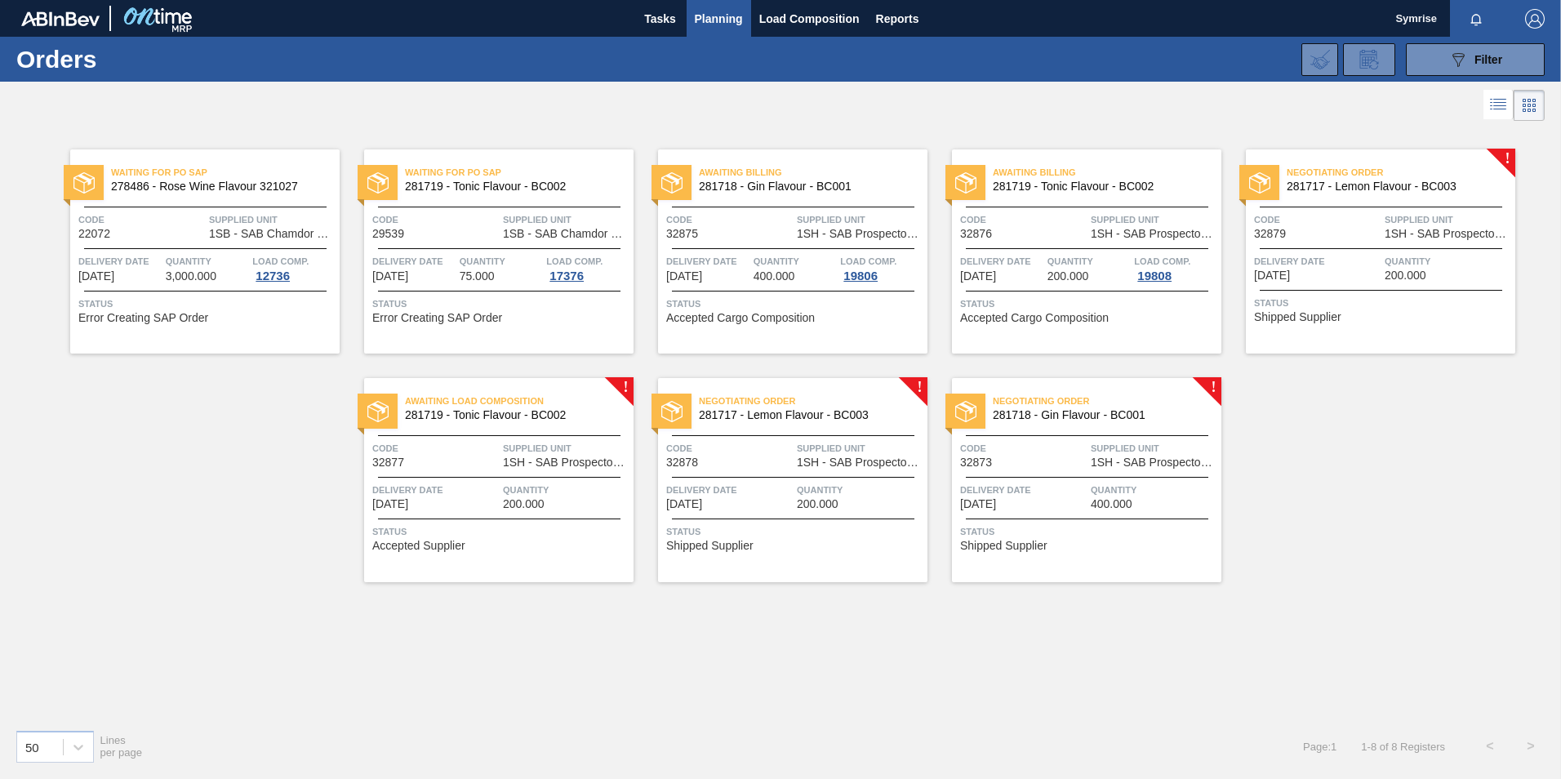
click at [700, 397] on span "Negotiating Order" at bounding box center [813, 401] width 229 height 16
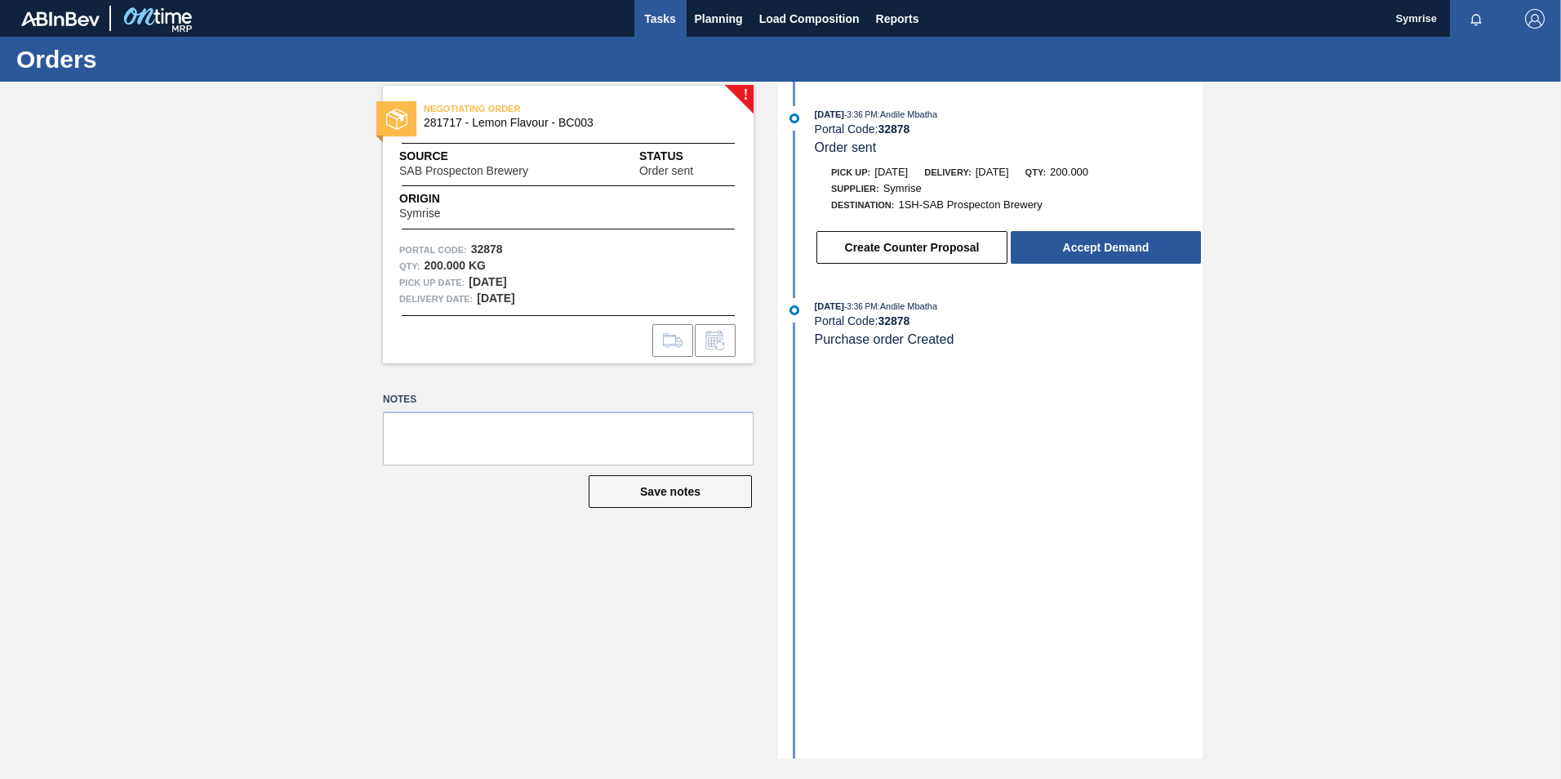
click at [681, 29] on button "Tasks" at bounding box center [660, 18] width 52 height 37
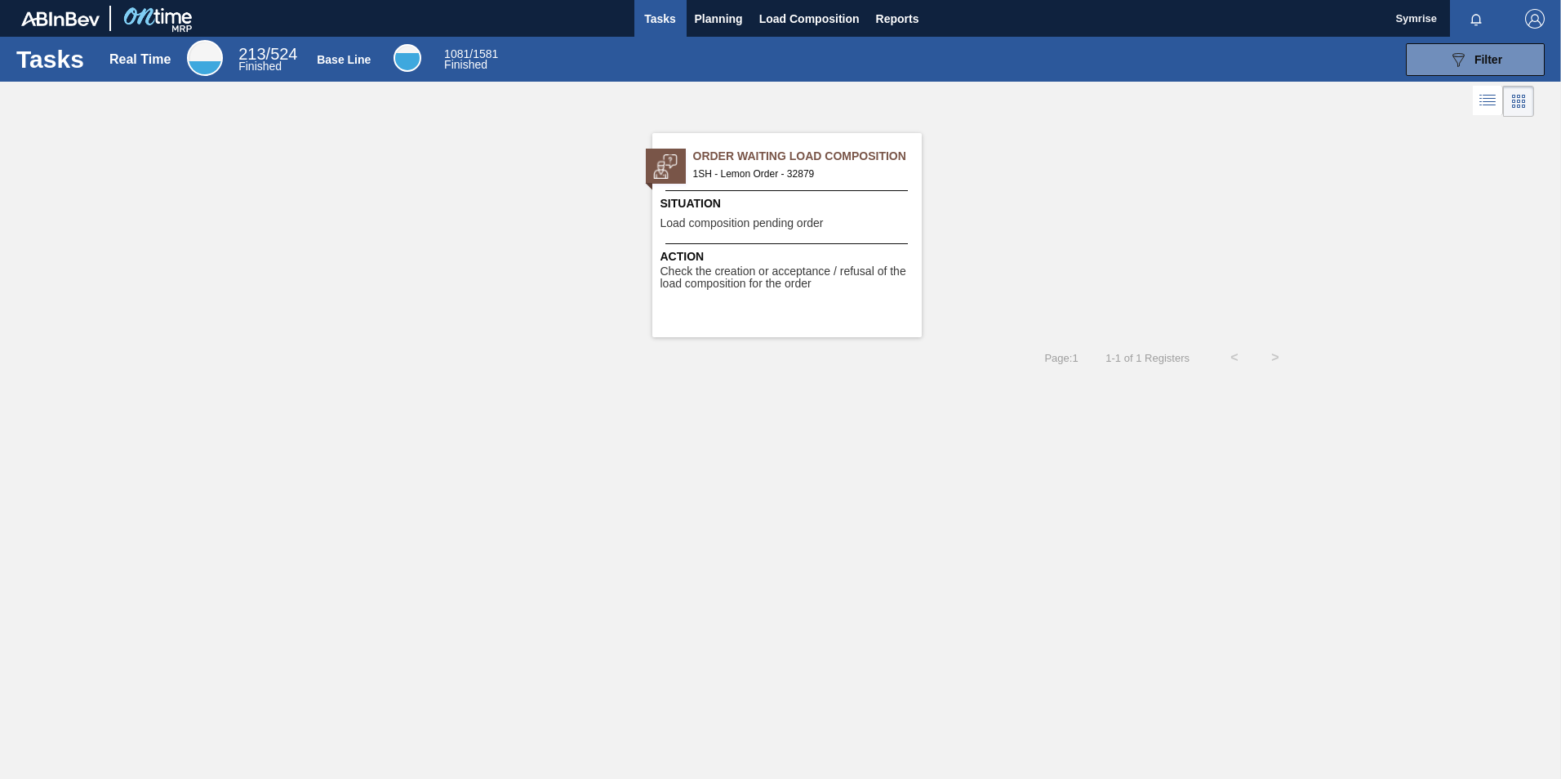
click at [723, 153] on span "Order Waiting Load Composition" at bounding box center [807, 156] width 229 height 17
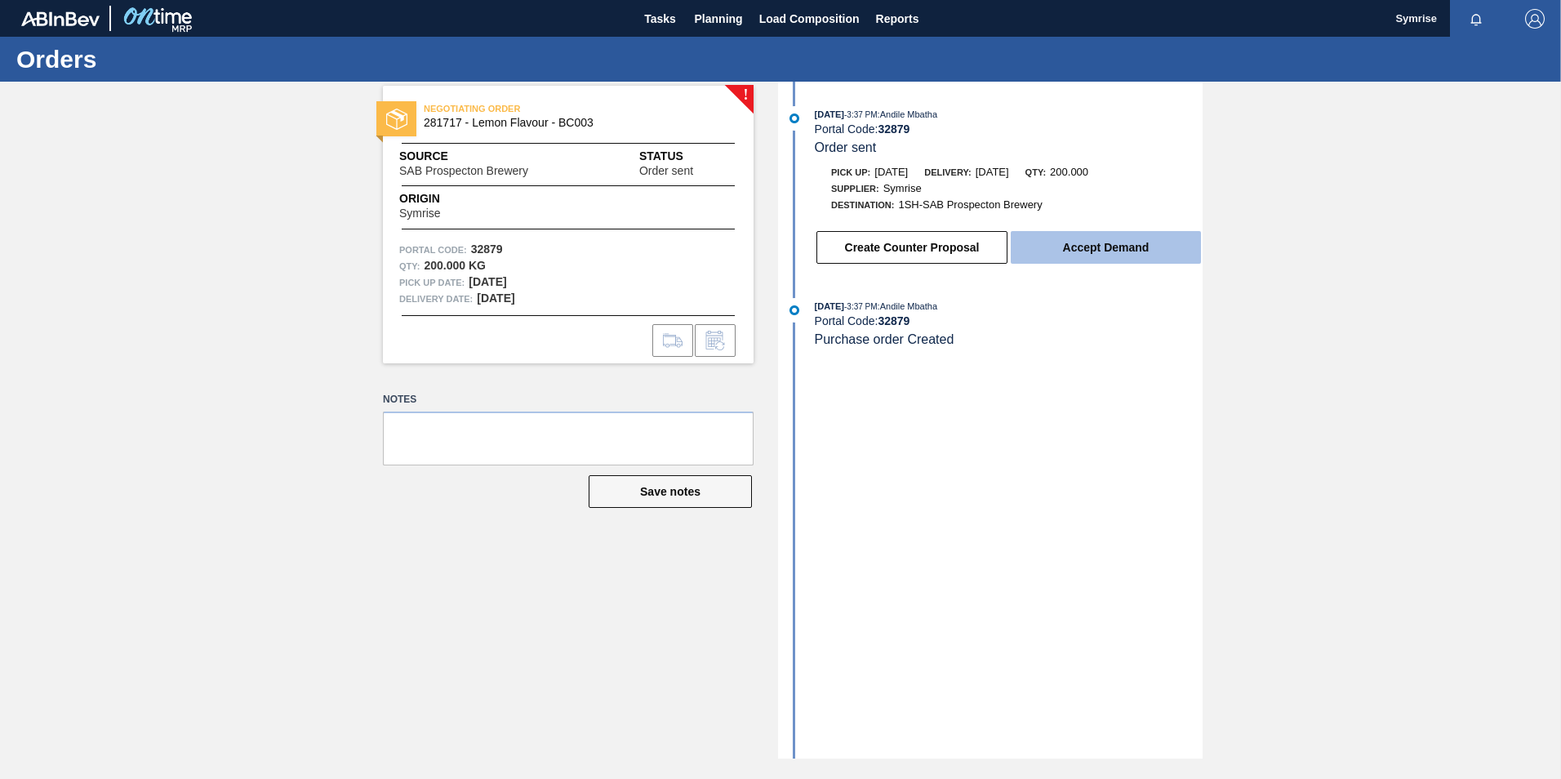
click at [1077, 245] on button "Accept Demand" at bounding box center [1106, 247] width 190 height 33
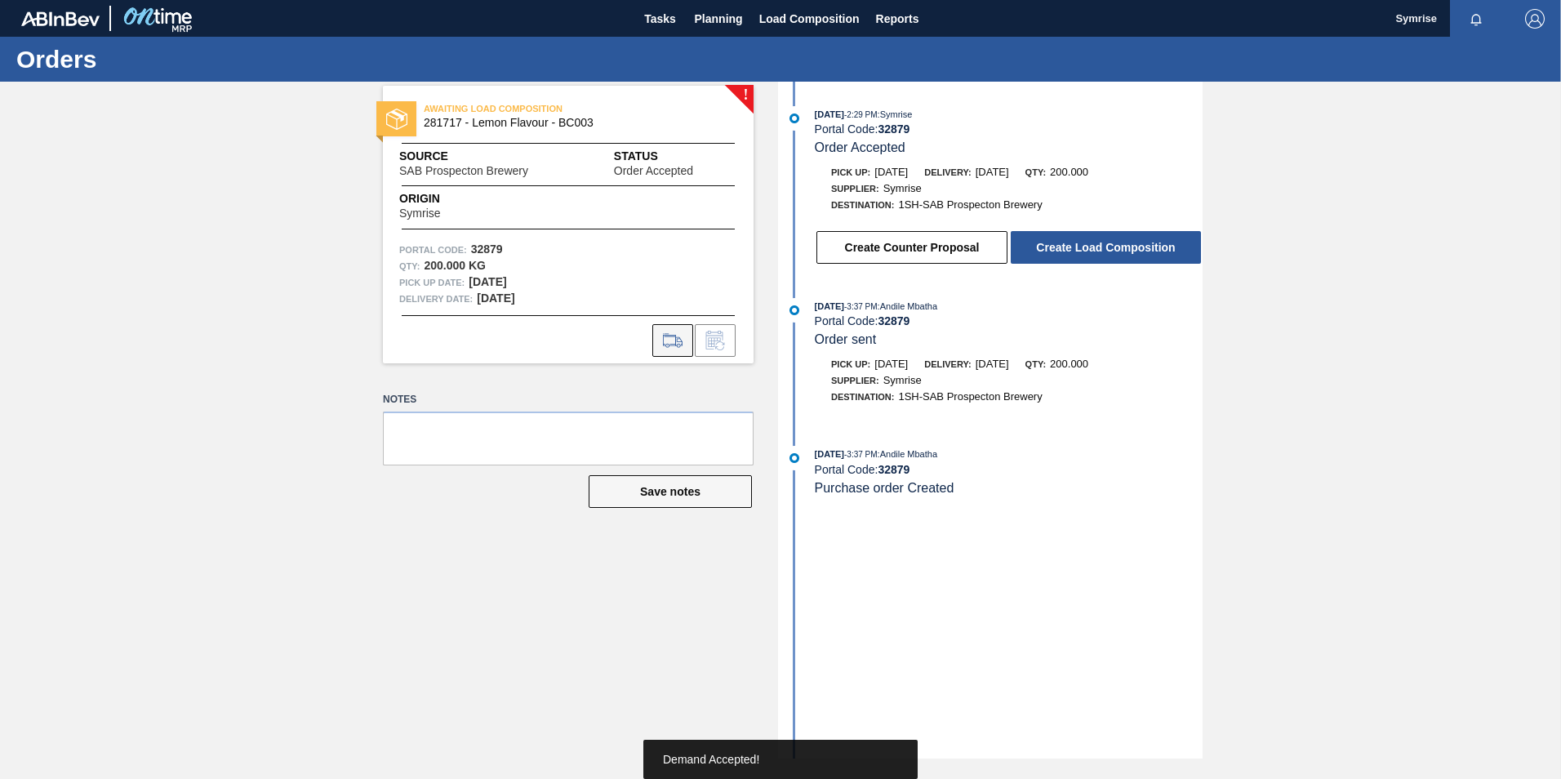
click at [672, 338] on icon at bounding box center [673, 341] width 26 height 20
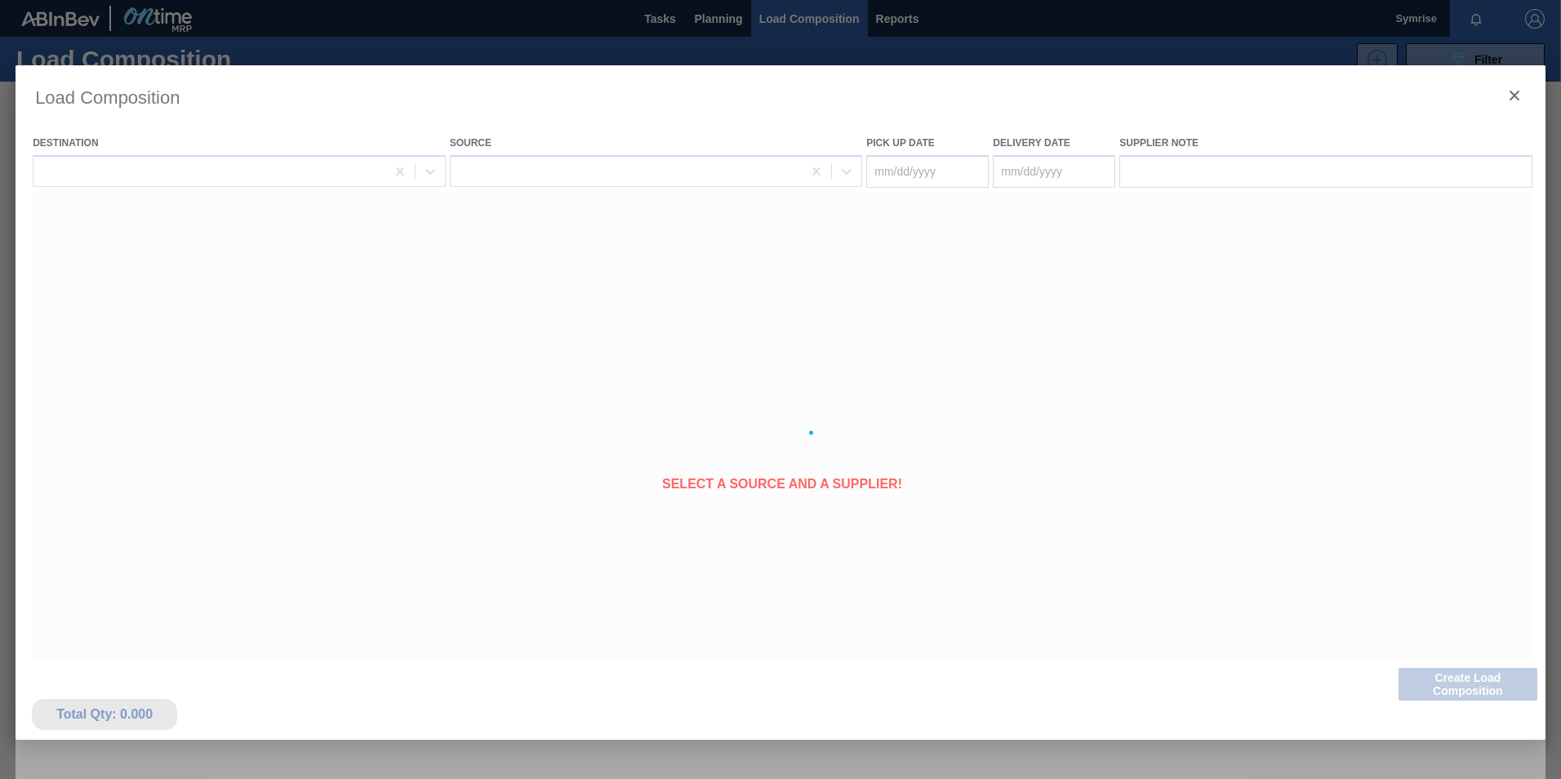
type Date "[DATE]"
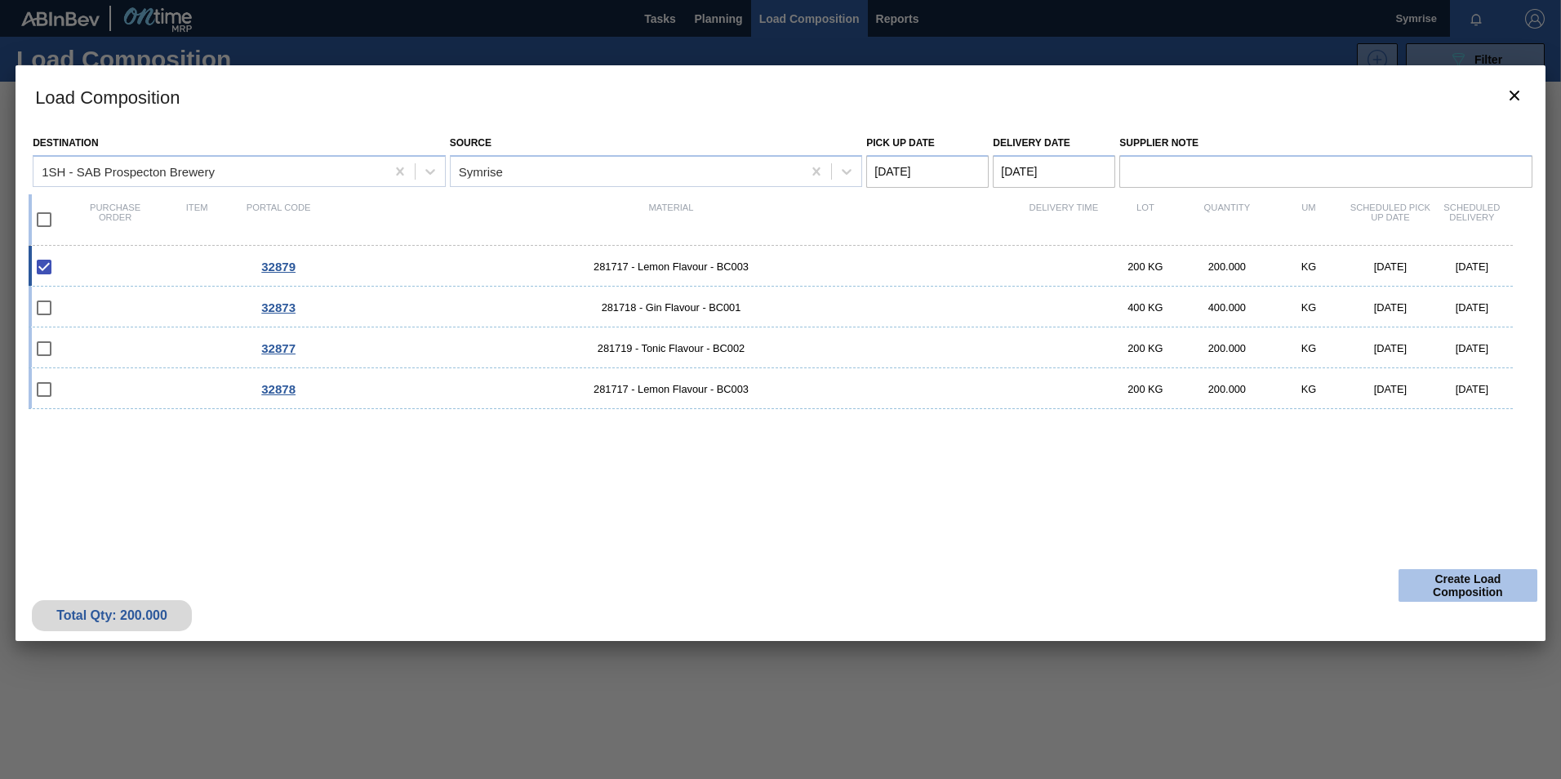
click at [1479, 588] on button "Create Load Composition" at bounding box center [1468, 585] width 139 height 33
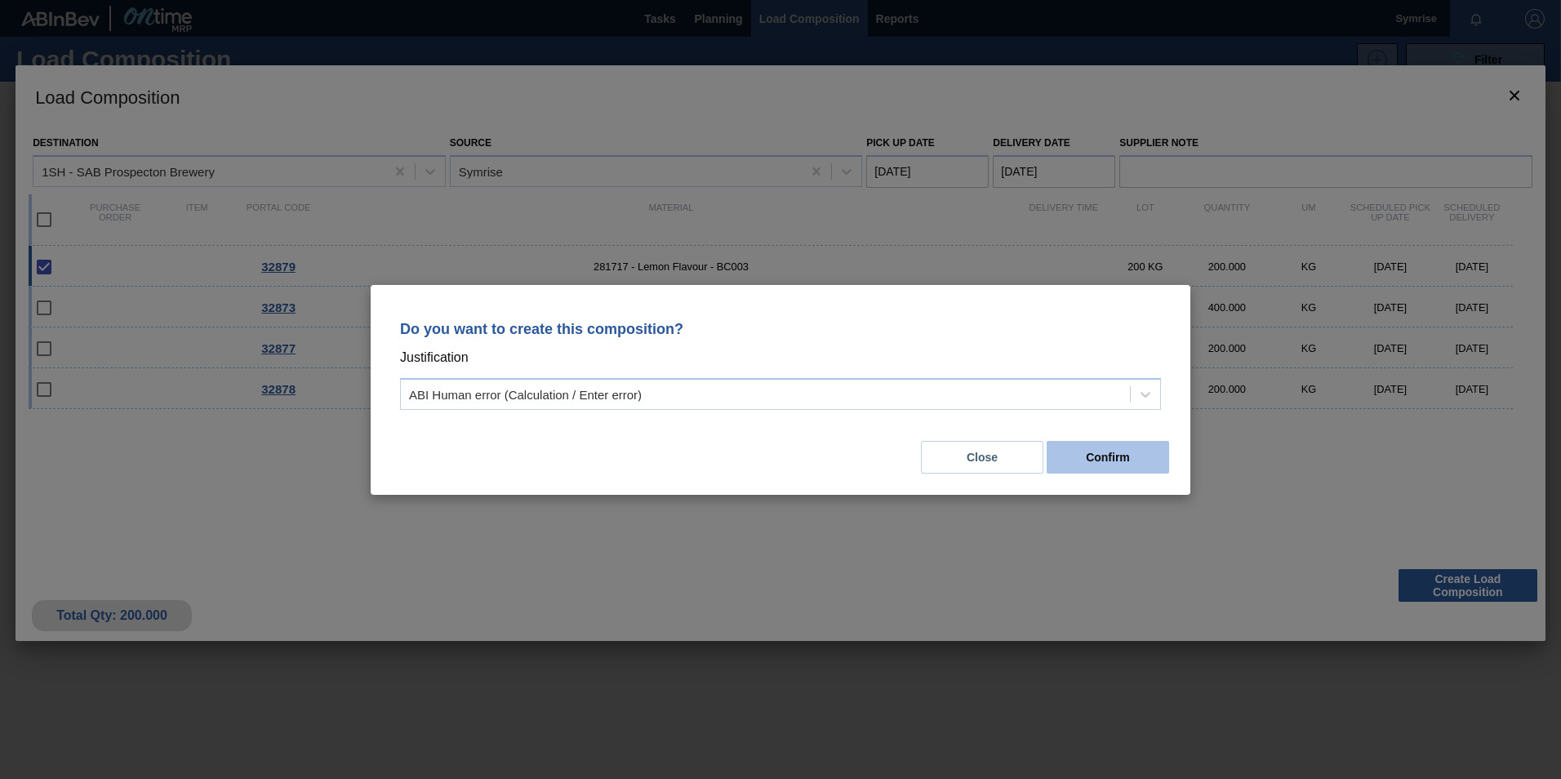
click at [1101, 457] on button "Confirm" at bounding box center [1108, 457] width 122 height 33
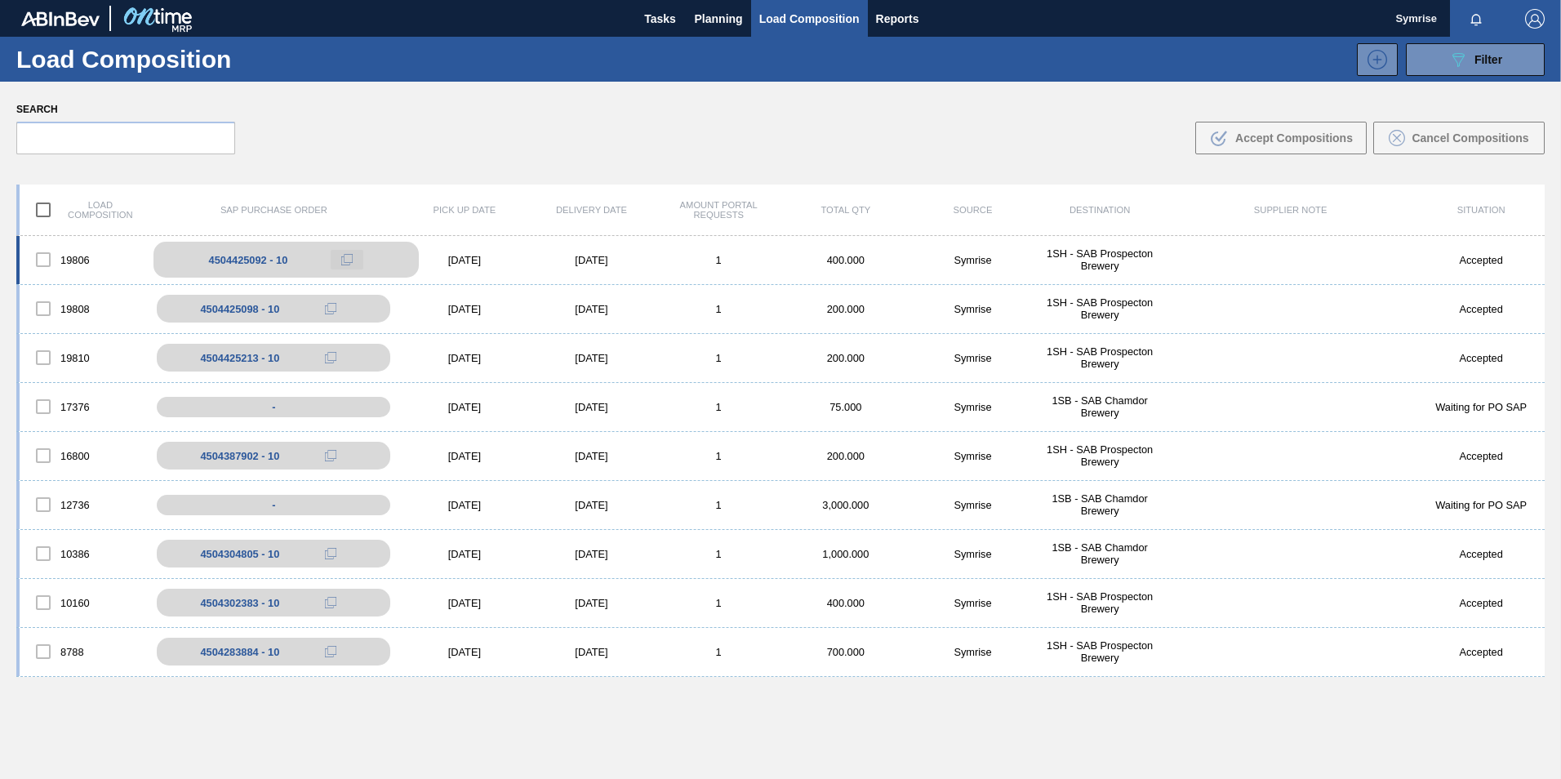
click at [342, 253] on button at bounding box center [347, 260] width 33 height 20
click at [251, 358] on div "4504425213 - 10" at bounding box center [248, 358] width 79 height 12
click at [597, 253] on div "19806 4504425092 - 10 10/14/2025 10/15/2025 1 400.000 Symrise 1SH - SAB Prospec…" at bounding box center [780, 260] width 1528 height 49
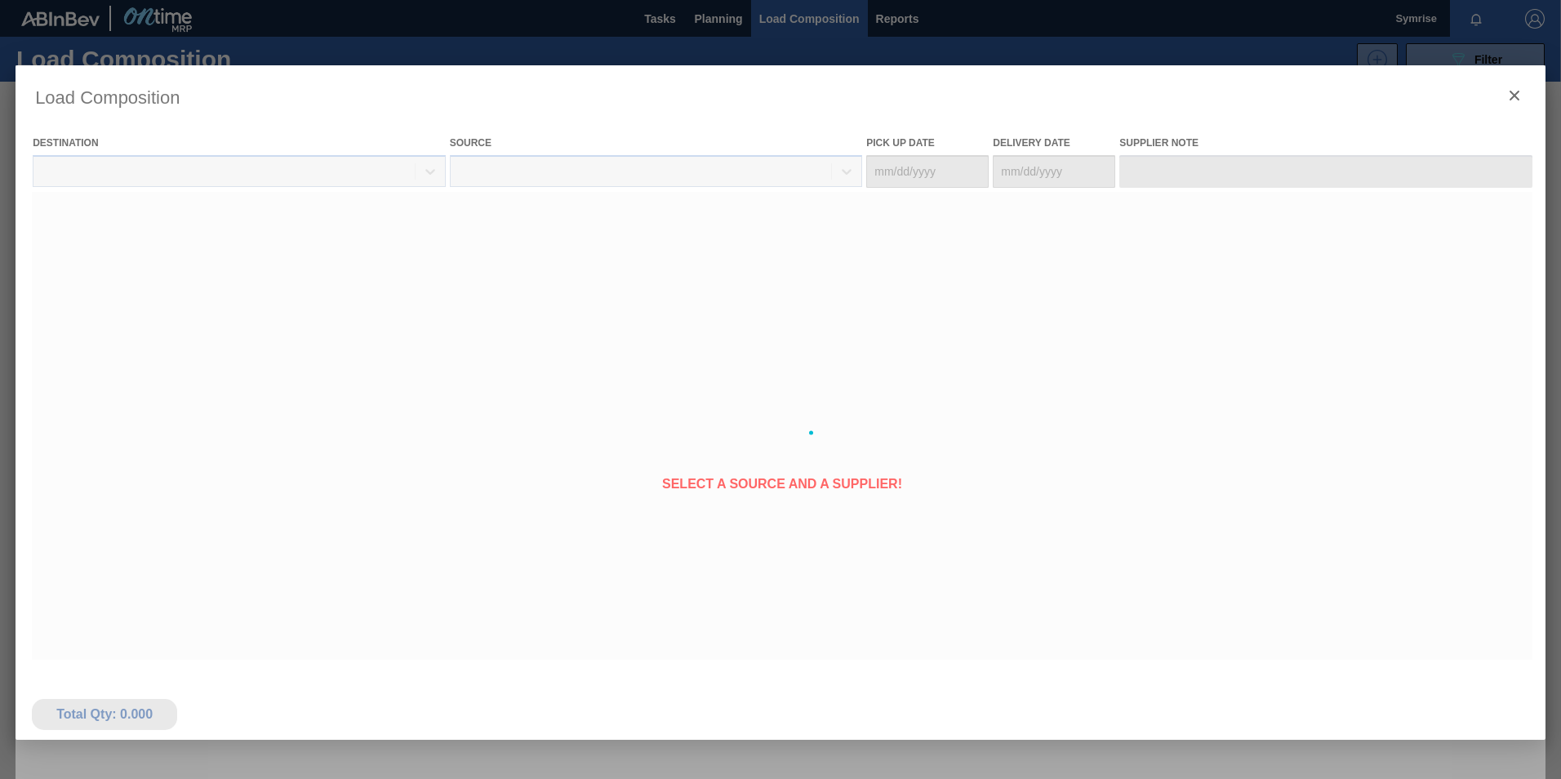
click at [597, 253] on div at bounding box center [781, 432] width 1530 height 735
type Date "[DATE]"
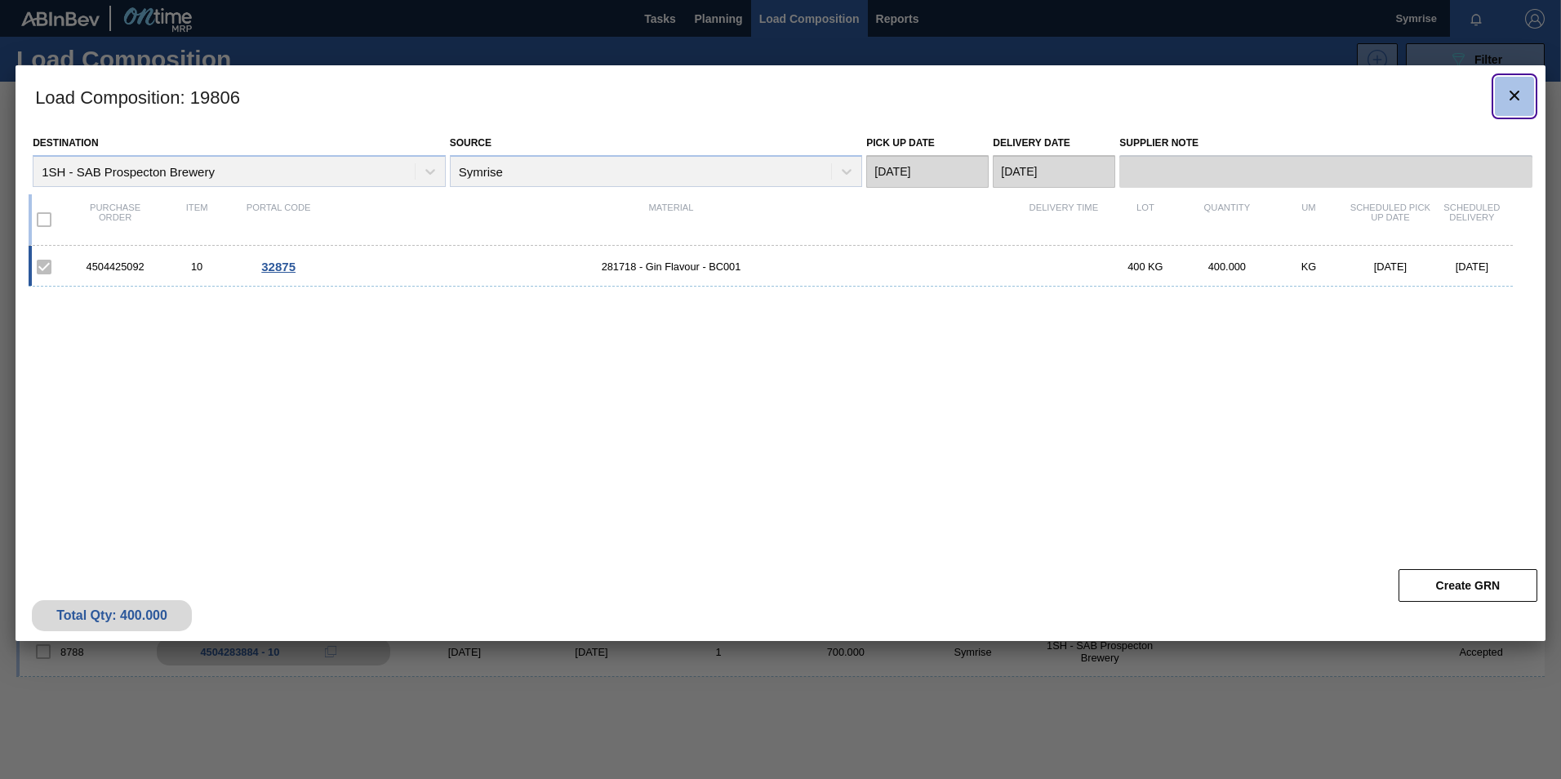
click at [1515, 92] on icon "botão de ícone" at bounding box center [1515, 96] width 20 height 20
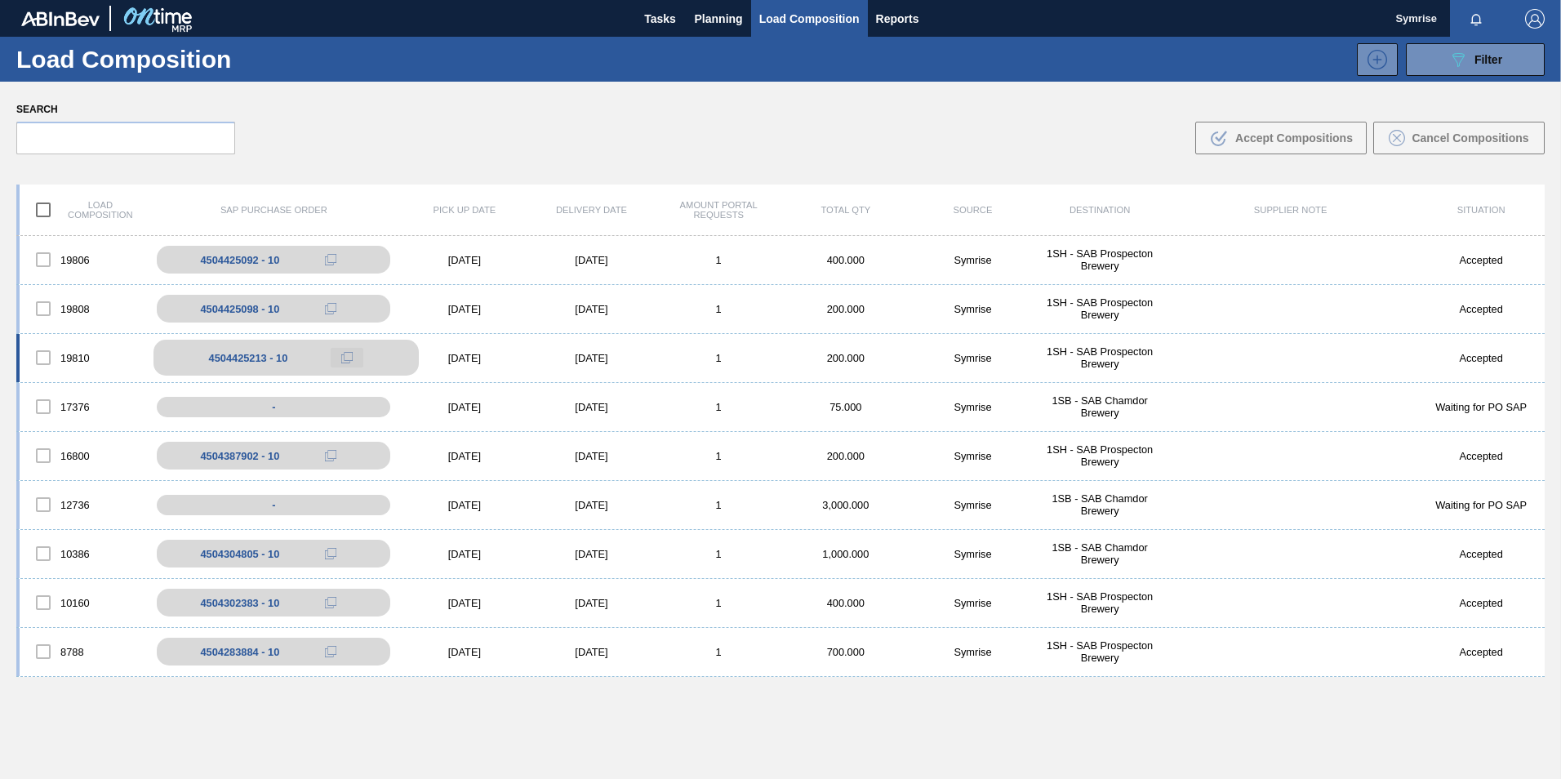
click at [335, 357] on button at bounding box center [347, 358] width 33 height 20
click at [344, 357] on icon at bounding box center [346, 357] width 11 height 11
click at [258, 360] on div "4504425213 - 10" at bounding box center [248, 358] width 79 height 12
copy div "4504425213"
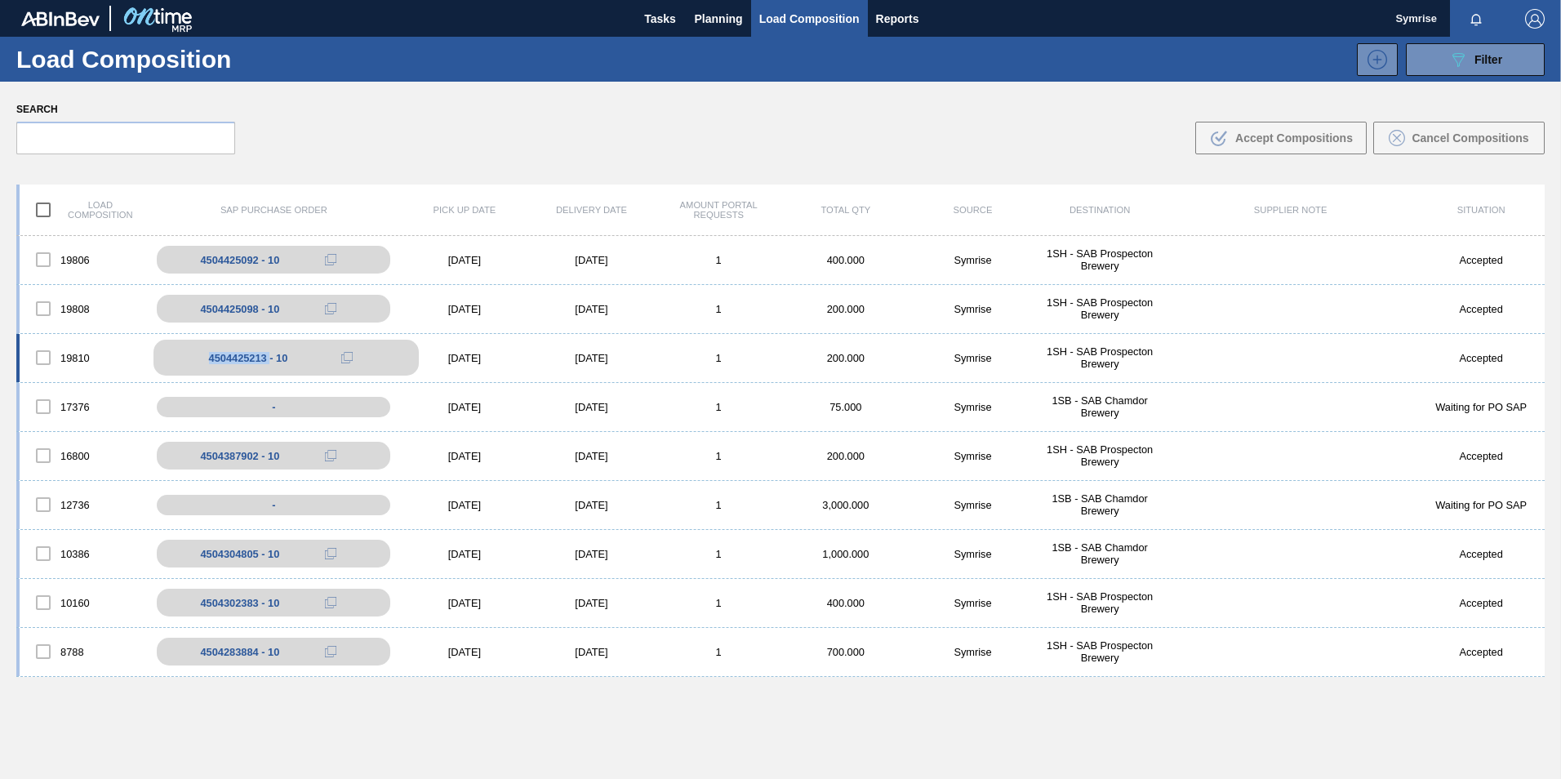
click at [251, 365] on div "4504425213 - 10" at bounding box center [285, 358] width 265 height 36
click at [347, 353] on icon at bounding box center [346, 357] width 11 height 11
click at [248, 357] on div "4504425213 - 10" at bounding box center [248, 358] width 79 height 12
click at [238, 357] on div "4504425213 - 10" at bounding box center [248, 358] width 79 height 12
drag, startPoint x: 238, startPoint y: 357, endPoint x: 202, endPoint y: 360, distance: 35.3
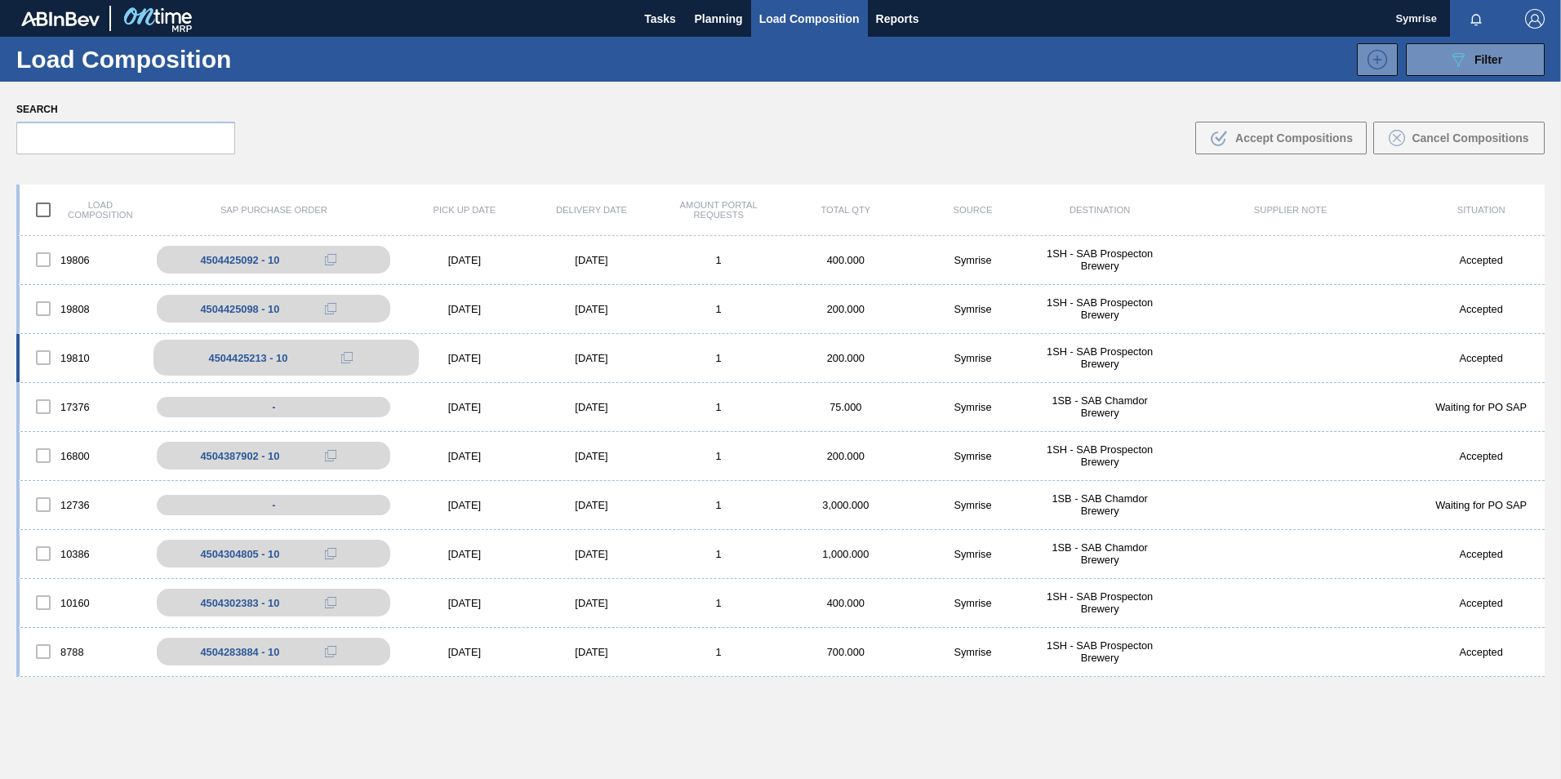
click at [202, 360] on div "4504425213 - 10" at bounding box center [285, 358] width 265 height 36
click at [219, 357] on div "4504425213 - 10" at bounding box center [248, 358] width 79 height 12
click at [231, 352] on div "4504425213 - 10" at bounding box center [248, 358] width 79 height 12
click at [236, 352] on div "4504425213 - 10" at bounding box center [248, 358] width 79 height 12
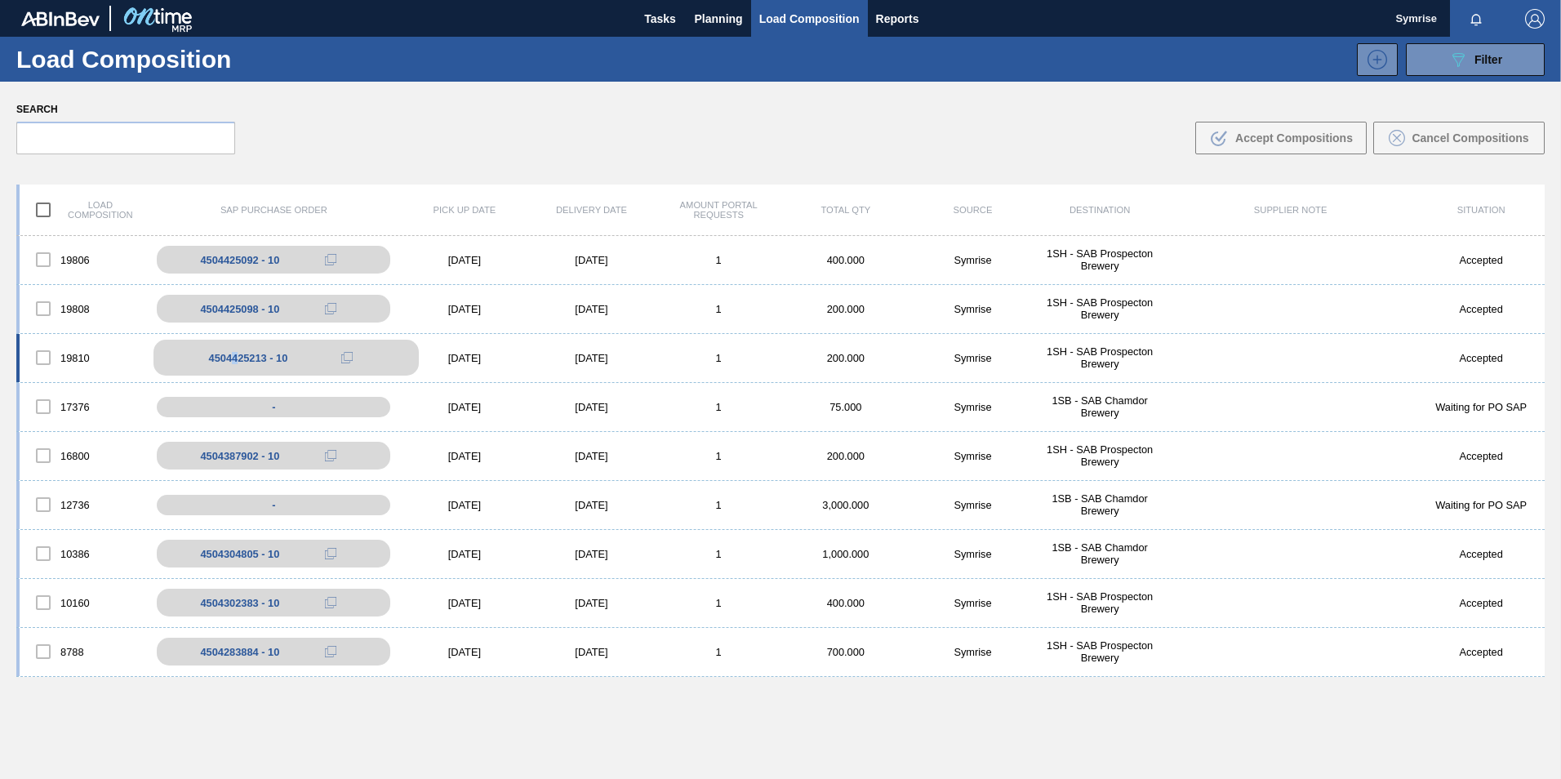
click at [236, 352] on div "4504425213 - 10" at bounding box center [248, 358] width 79 height 12
click at [233, 359] on div "4504425213 - 10" at bounding box center [248, 358] width 79 height 12
drag, startPoint x: 263, startPoint y: 358, endPoint x: 226, endPoint y: 363, distance: 37.0
click at [226, 363] on div "4504425213 - 10" at bounding box center [248, 358] width 79 height 12
click at [296, 385] on div "17376 - 07/09/2025 07/10/2025 1 75.000 Symrise 1SB - SAB Chamdor Brewery Waitin…" at bounding box center [780, 407] width 1528 height 49
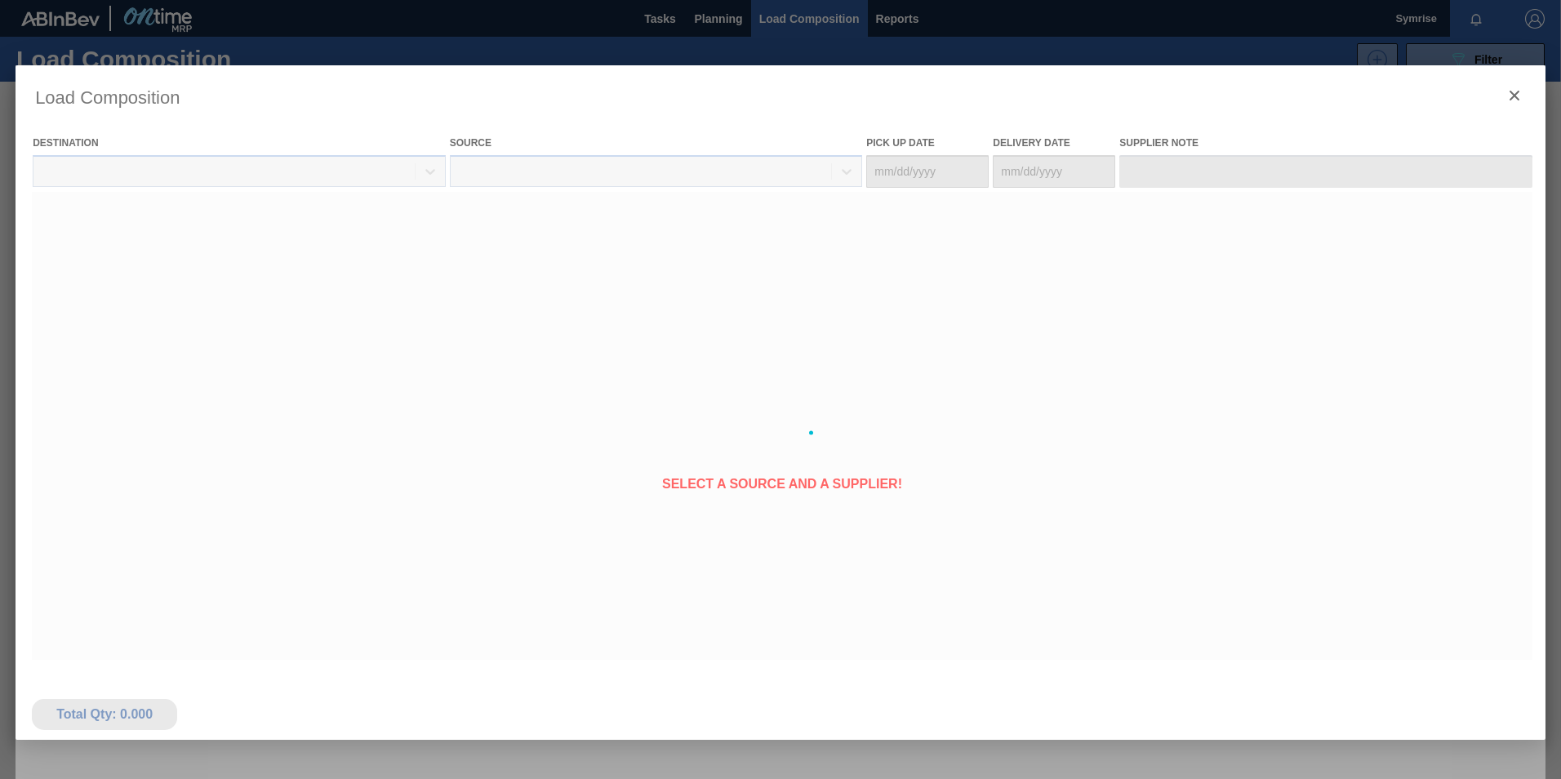
type Date "[DATE]"
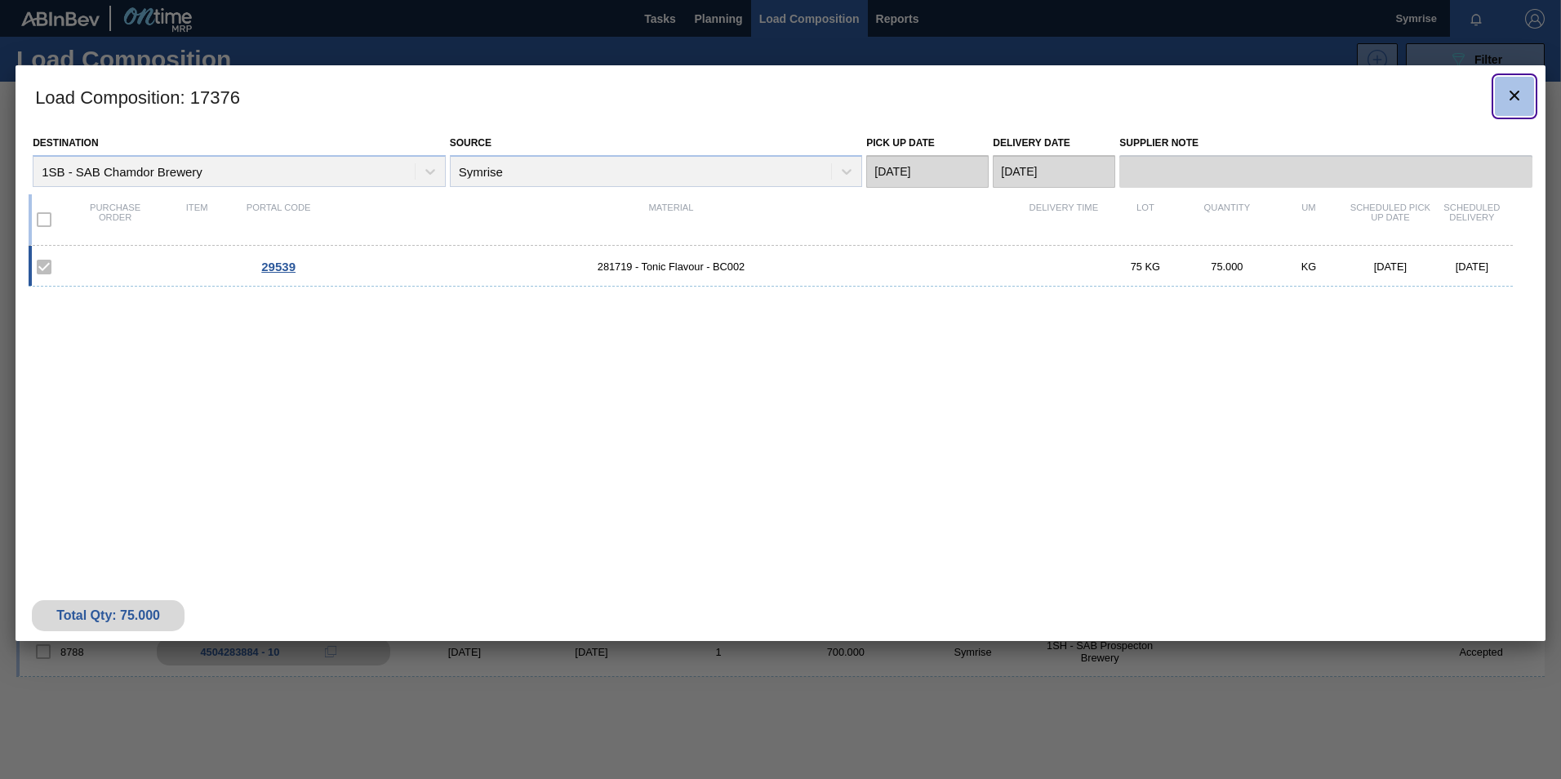
click at [1506, 87] on icon "botão de ícone" at bounding box center [1515, 96] width 20 height 20
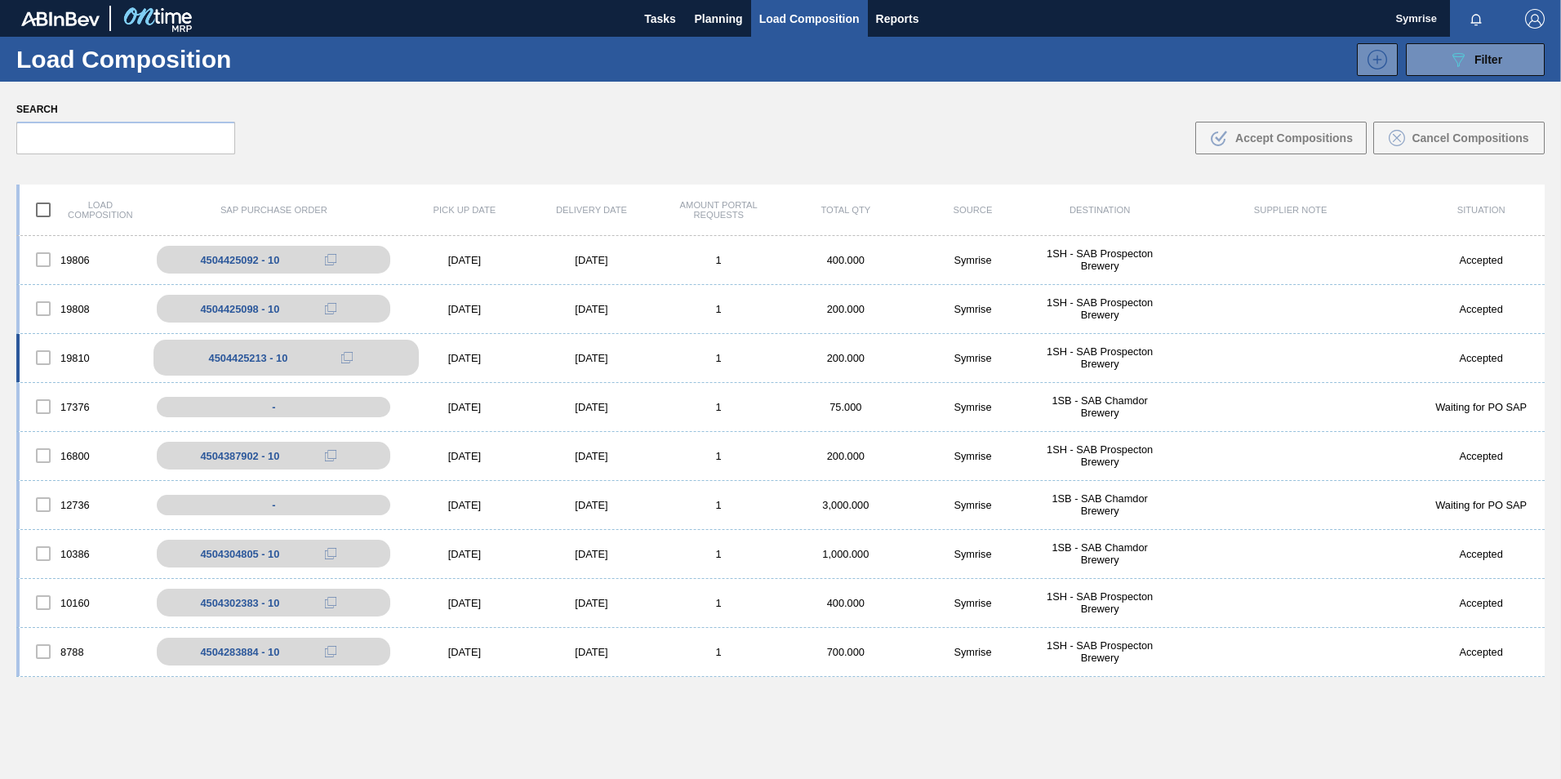
click at [242, 364] on div "4504425213 - 10" at bounding box center [285, 358] width 265 height 36
click at [349, 361] on icon at bounding box center [346, 357] width 11 height 11
click at [238, 361] on div "4504425213 - 10" at bounding box center [248, 358] width 79 height 12
copy div "4504425213"
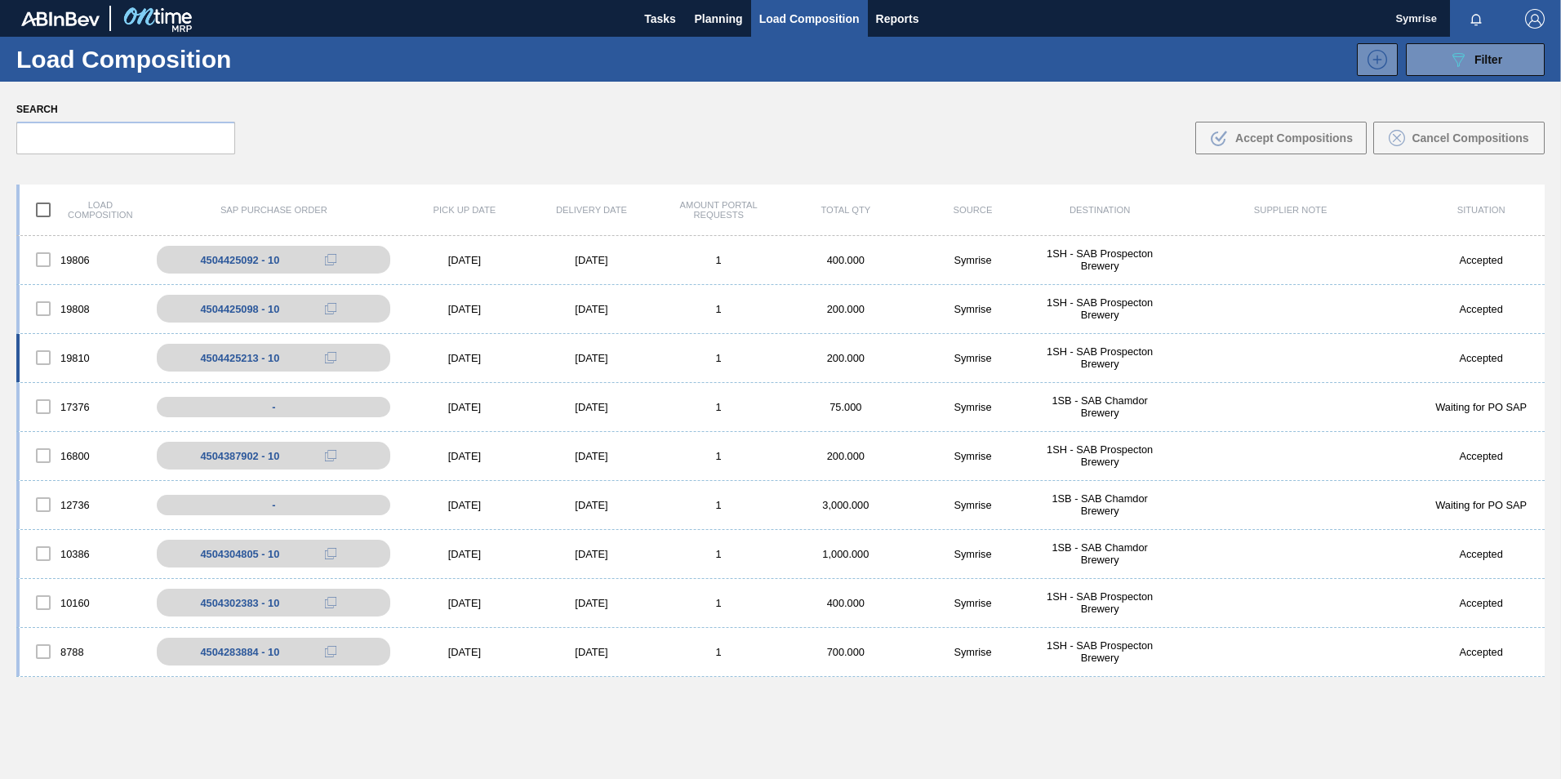
click at [79, 354] on div "19810" at bounding box center [83, 357] width 127 height 34
click at [466, 363] on div "[DATE]" at bounding box center [464, 358] width 127 height 12
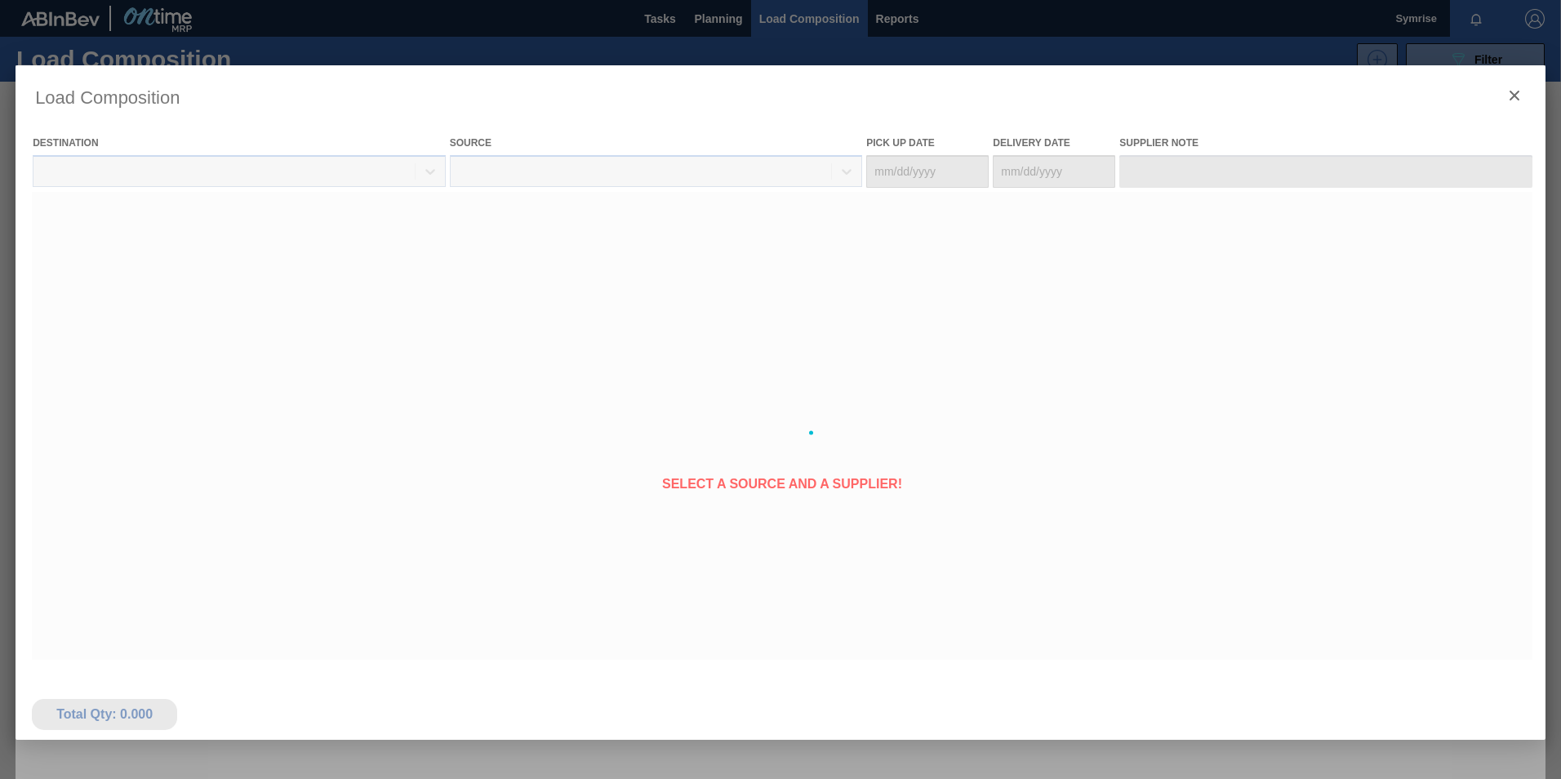
click at [223, 361] on div at bounding box center [781, 432] width 1530 height 735
type Date "[DATE]"
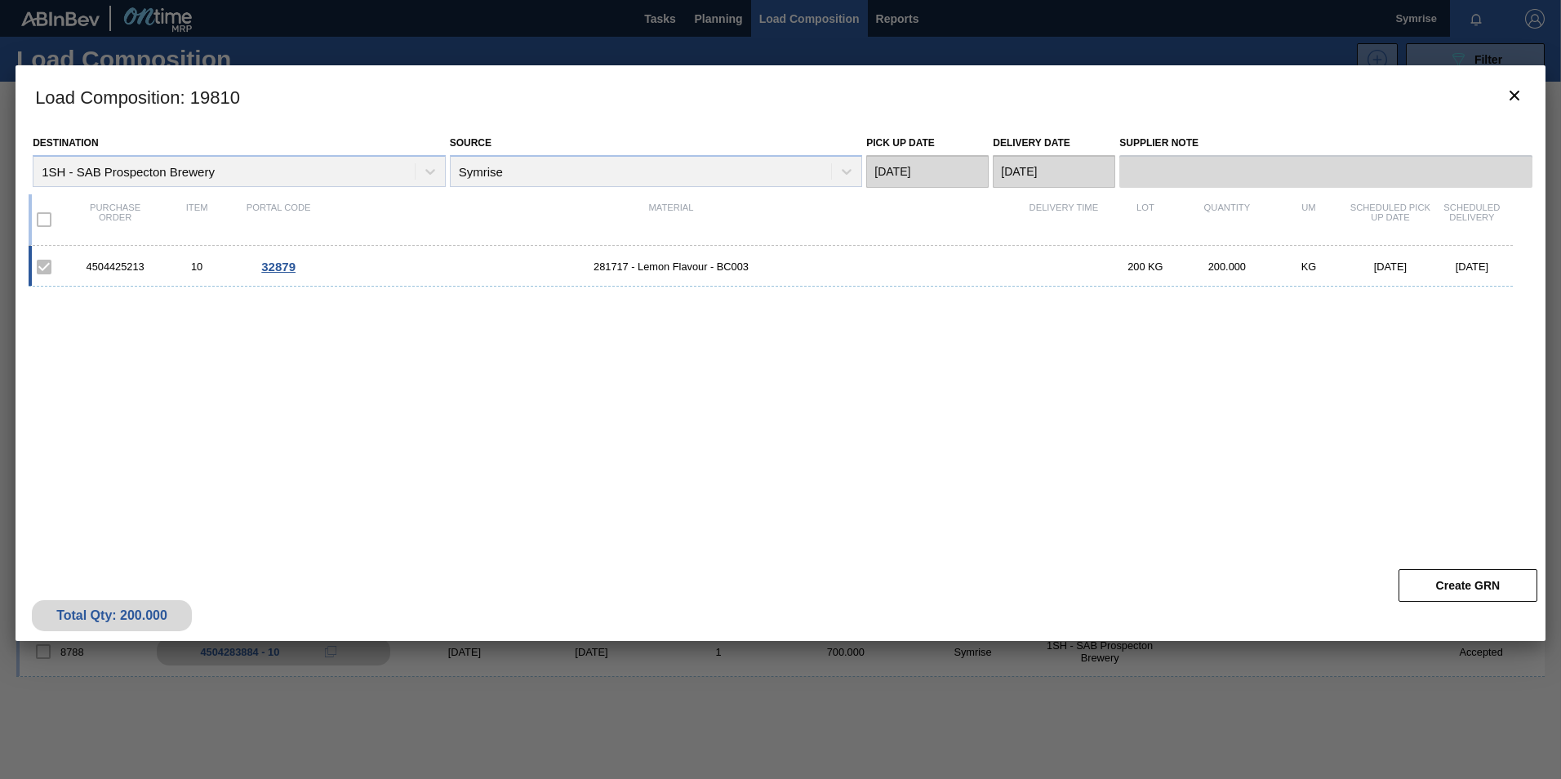
click at [136, 264] on div "4504425213" at bounding box center [115, 266] width 82 height 12
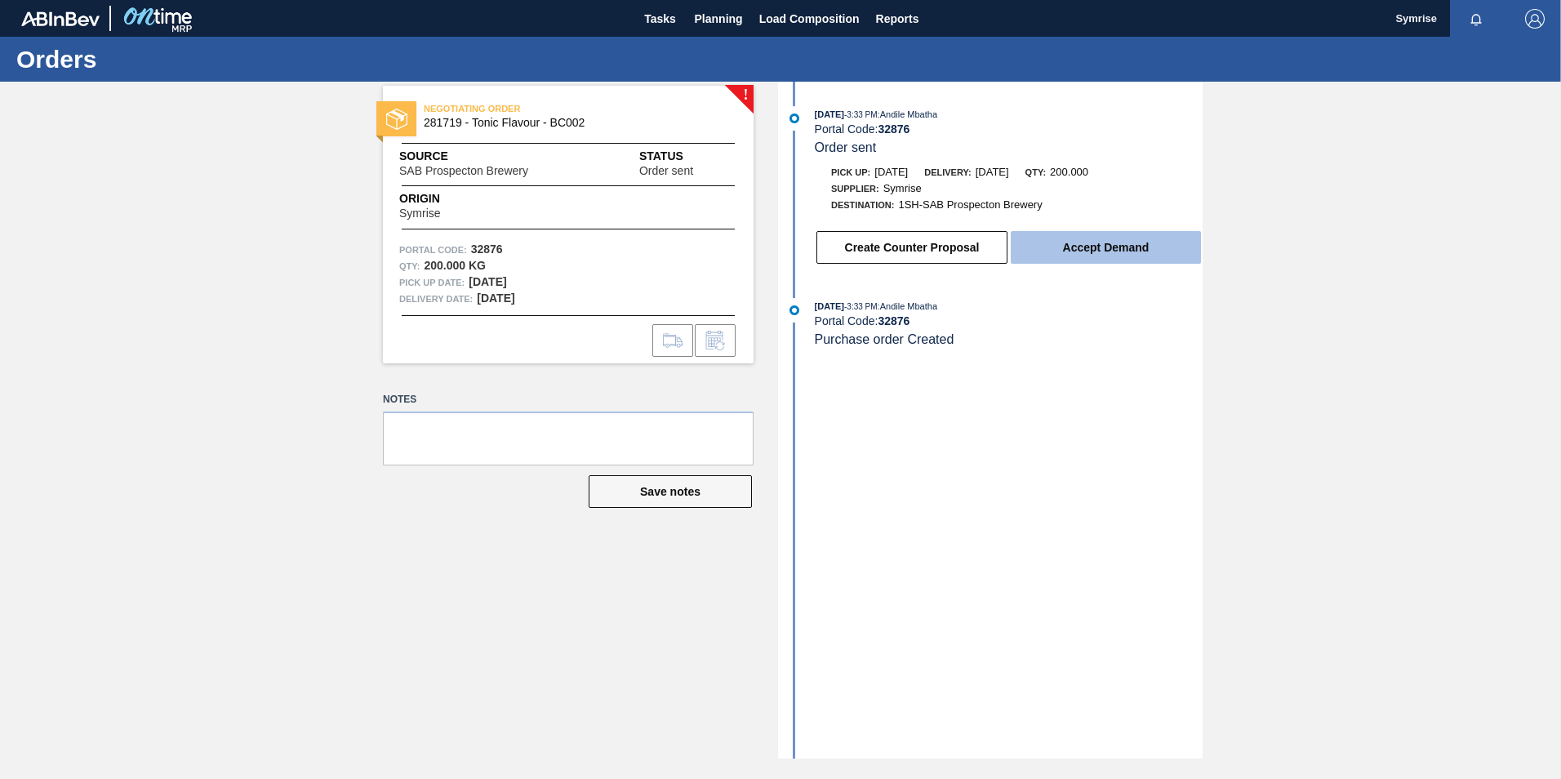
click at [1141, 255] on button "Accept Demand" at bounding box center [1106, 247] width 190 height 33
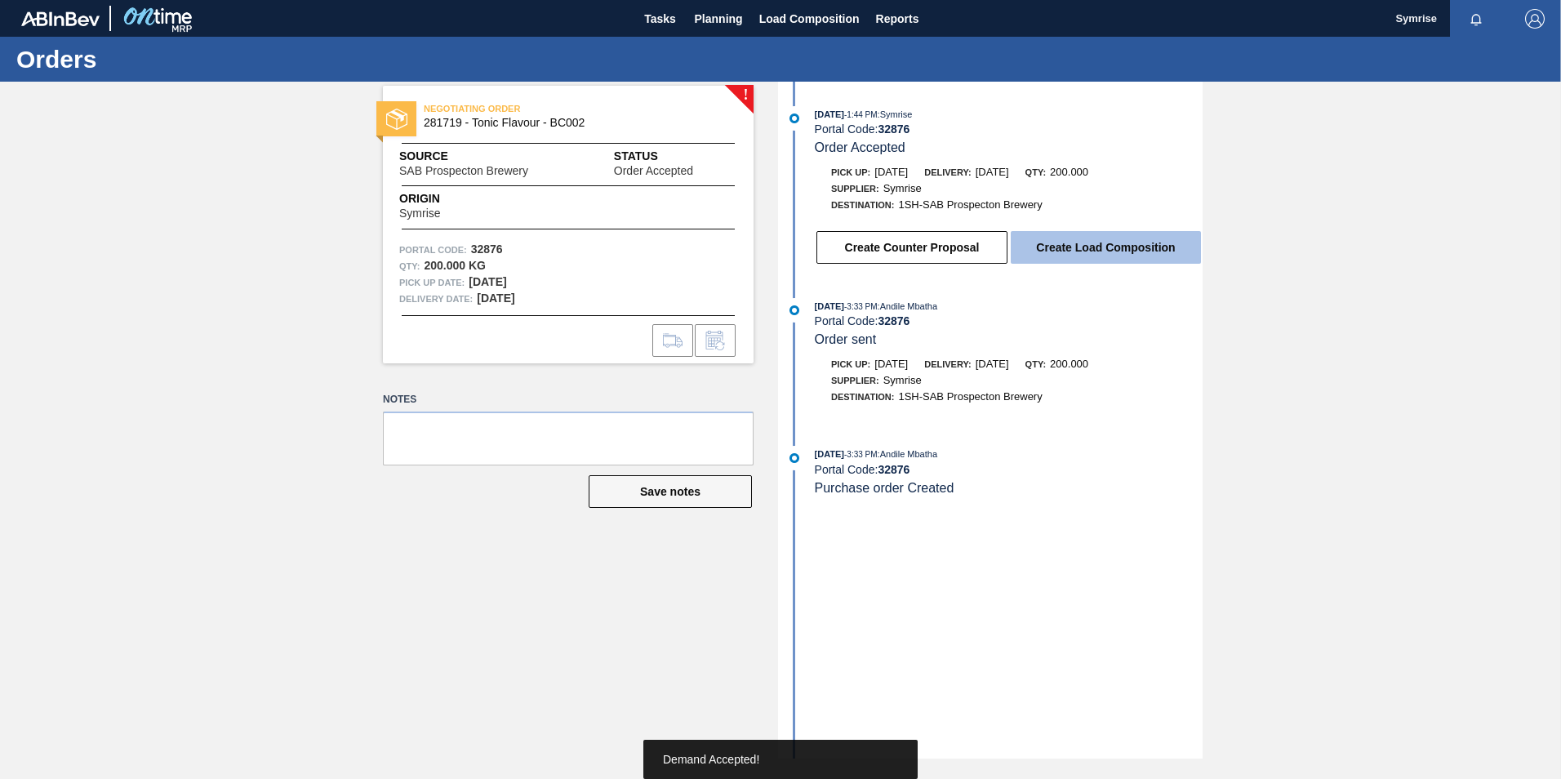
click at [1061, 238] on button "Create Load Composition" at bounding box center [1106, 247] width 190 height 33
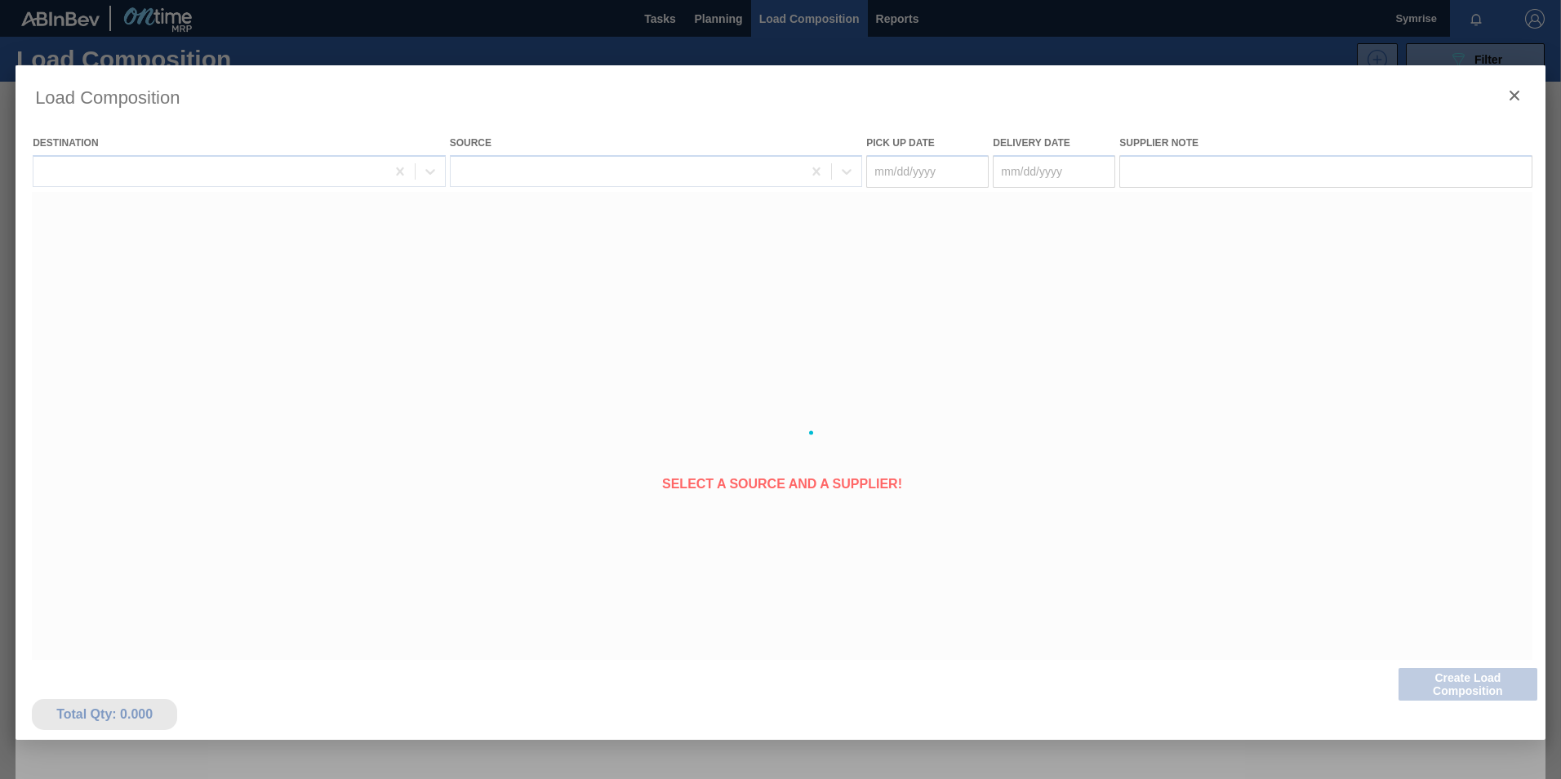
type Date "[DATE]"
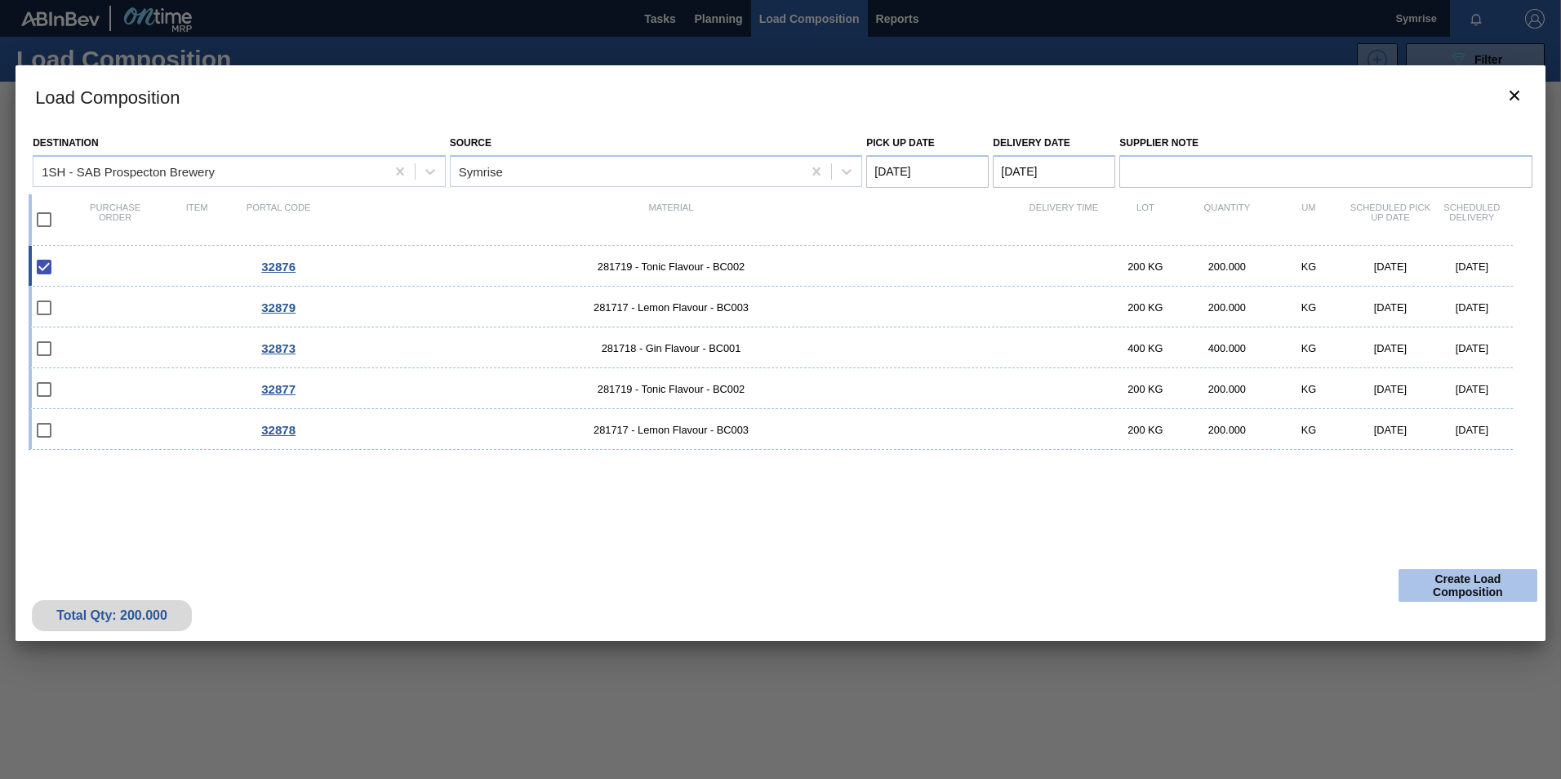
click at [1476, 581] on button "Create Load Composition" at bounding box center [1468, 585] width 139 height 33
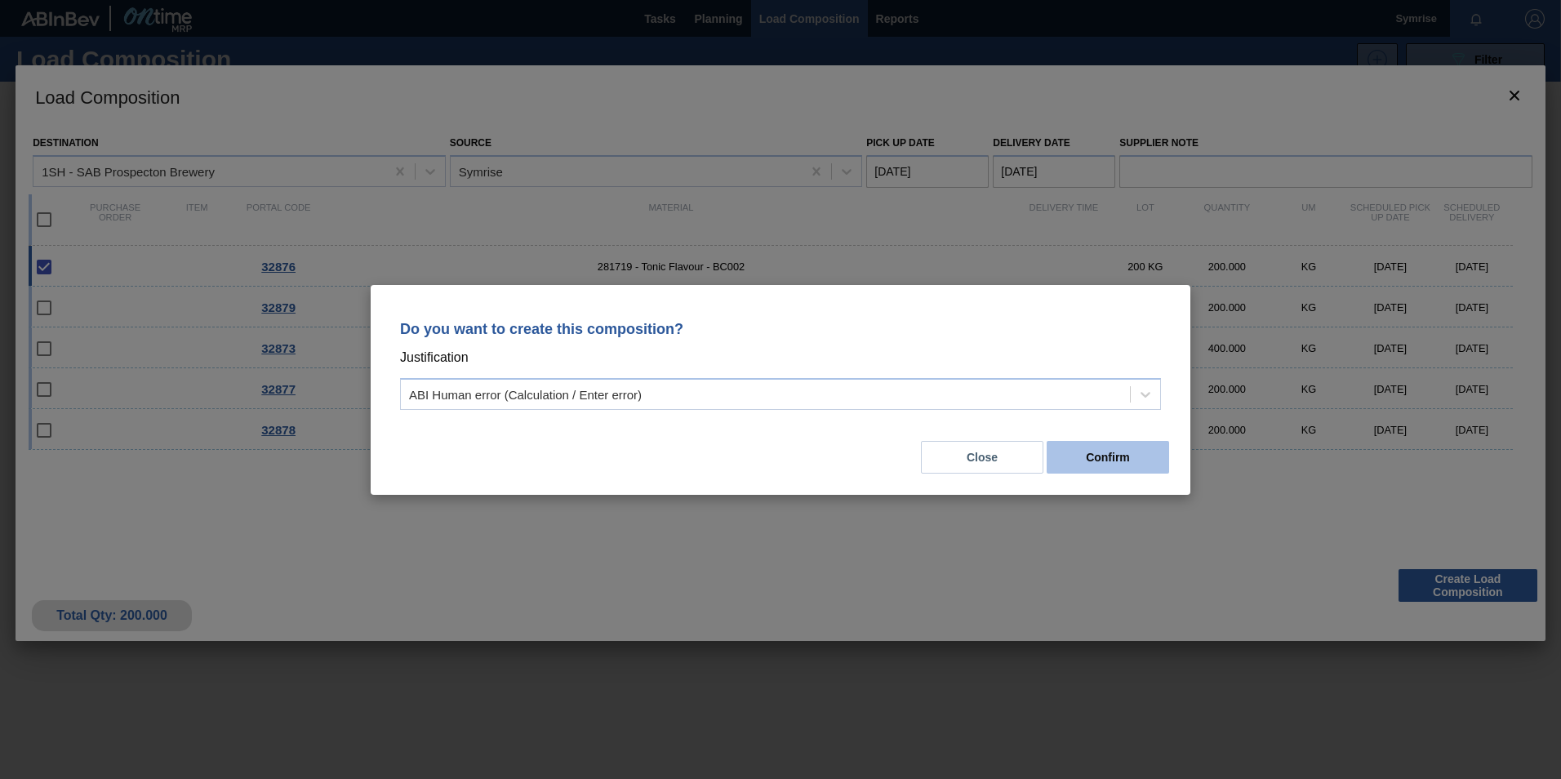
click at [1106, 448] on button "Confirm" at bounding box center [1108, 457] width 122 height 33
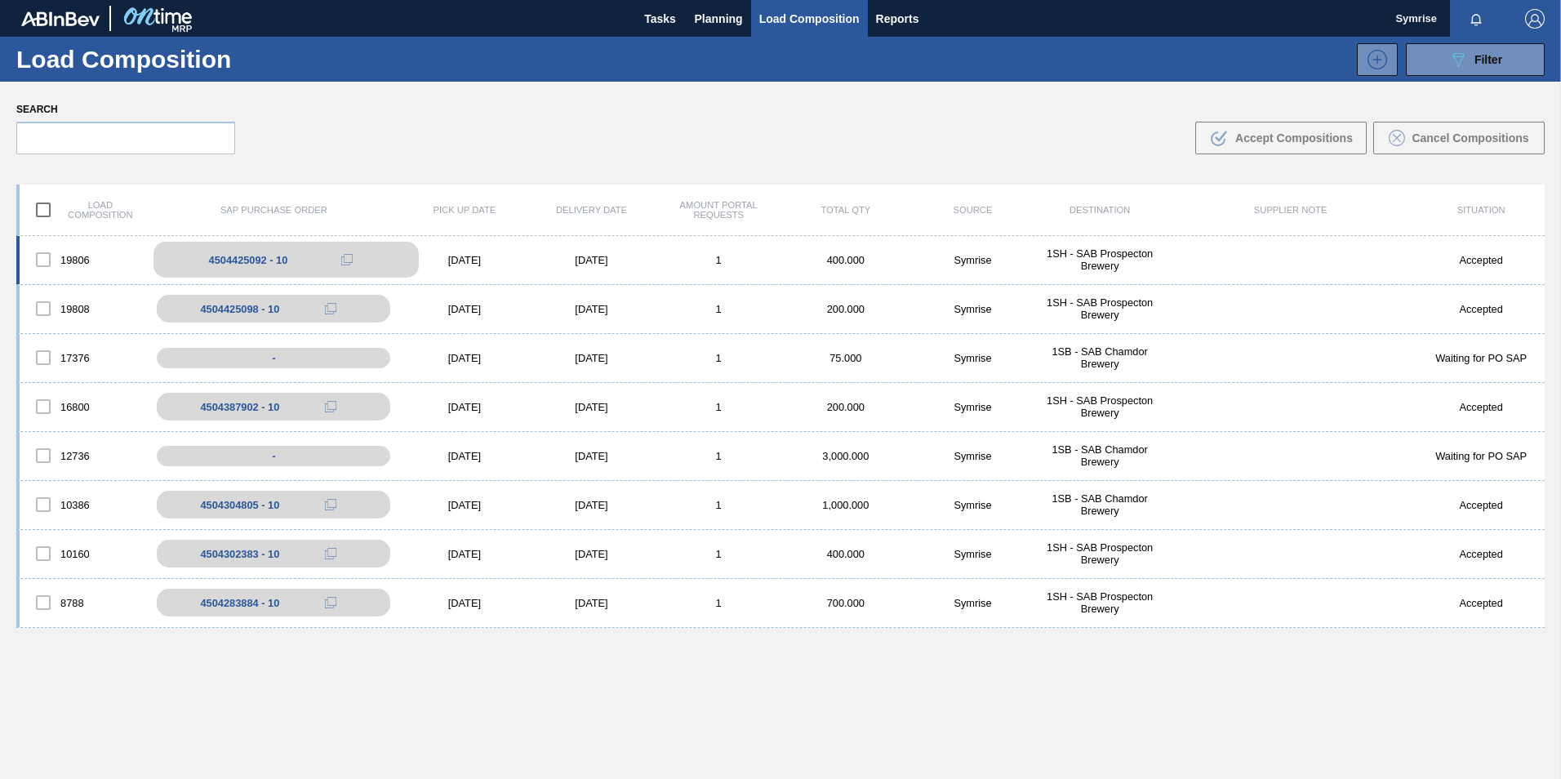
click at [358, 248] on div "4504425092 - 10" at bounding box center [285, 260] width 265 height 36
click at [342, 269] on button at bounding box center [347, 260] width 33 height 20
click at [220, 257] on div "4504425092 - 10" at bounding box center [248, 260] width 79 height 12
click at [242, 254] on div "4504425092 - 10" at bounding box center [248, 260] width 79 height 12
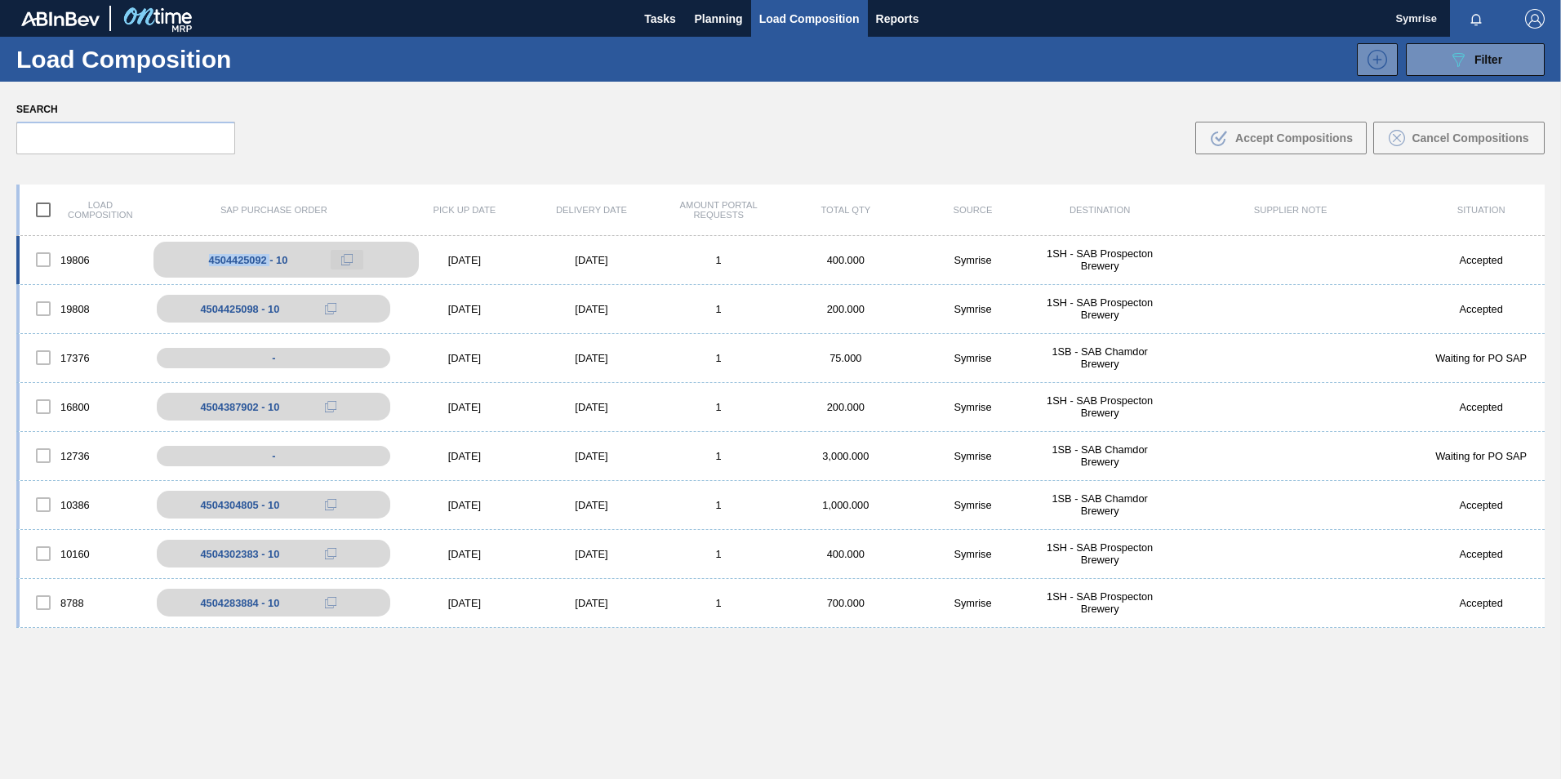
drag, startPoint x: 242, startPoint y: 254, endPoint x: 349, endPoint y: 260, distance: 107.9
click at [354, 260] on button at bounding box center [347, 260] width 33 height 20
click at [37, 260] on div at bounding box center [43, 259] width 34 height 34
click at [40, 259] on div at bounding box center [43, 259] width 34 height 34
click at [51, 256] on div at bounding box center [43, 259] width 34 height 34
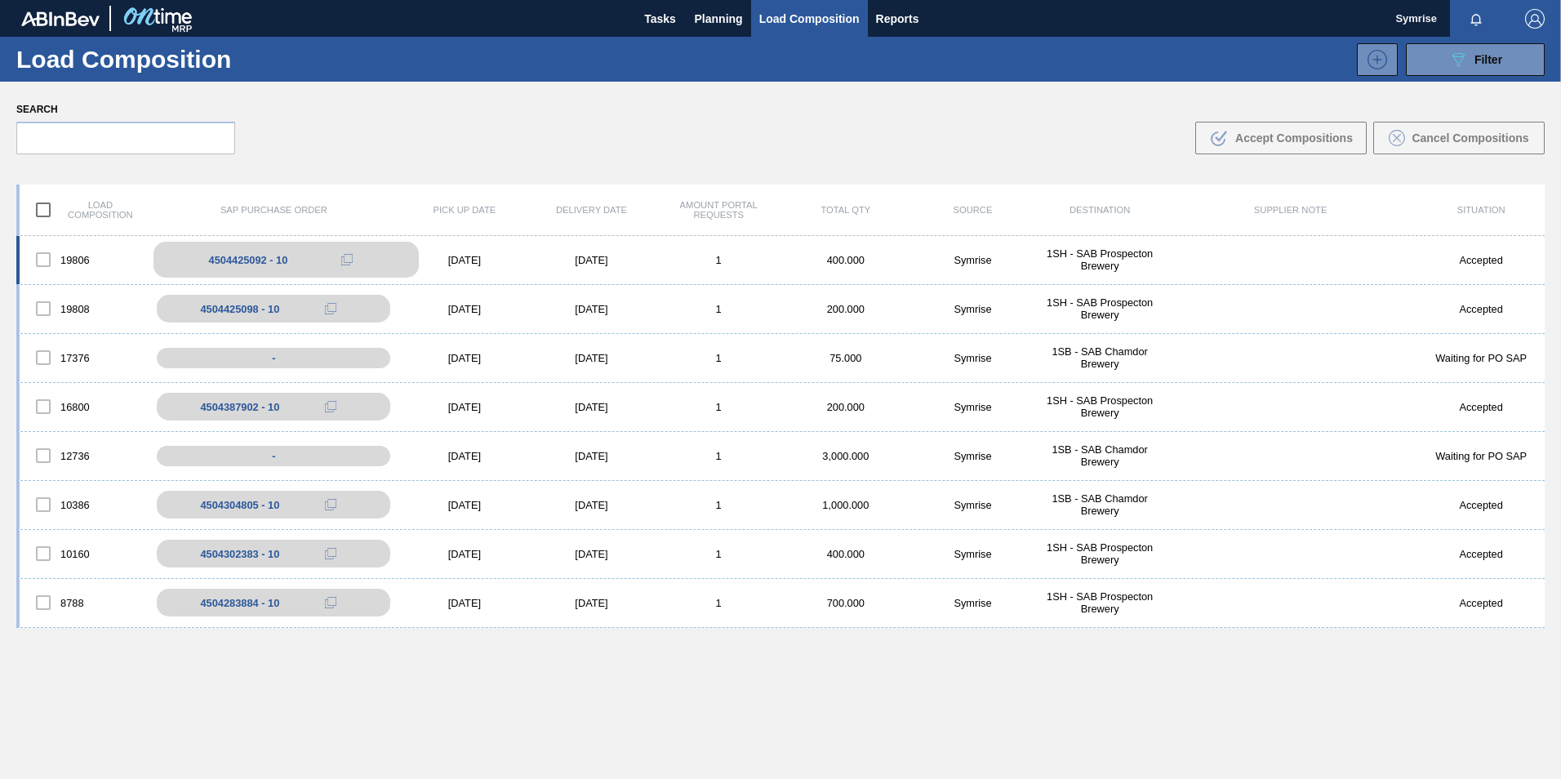
click at [186, 258] on div "4504425092 - 10" at bounding box center [285, 260] width 265 height 36
click at [193, 258] on div "4504425092 - 10" at bounding box center [285, 260] width 265 height 36
click at [239, 265] on div "4504425092 - 10" at bounding box center [248, 260] width 79 height 12
click at [242, 262] on div "4504425092 - 10" at bounding box center [248, 260] width 79 height 12
click at [248, 259] on div "4504425092 - 10" at bounding box center [248, 260] width 79 height 12
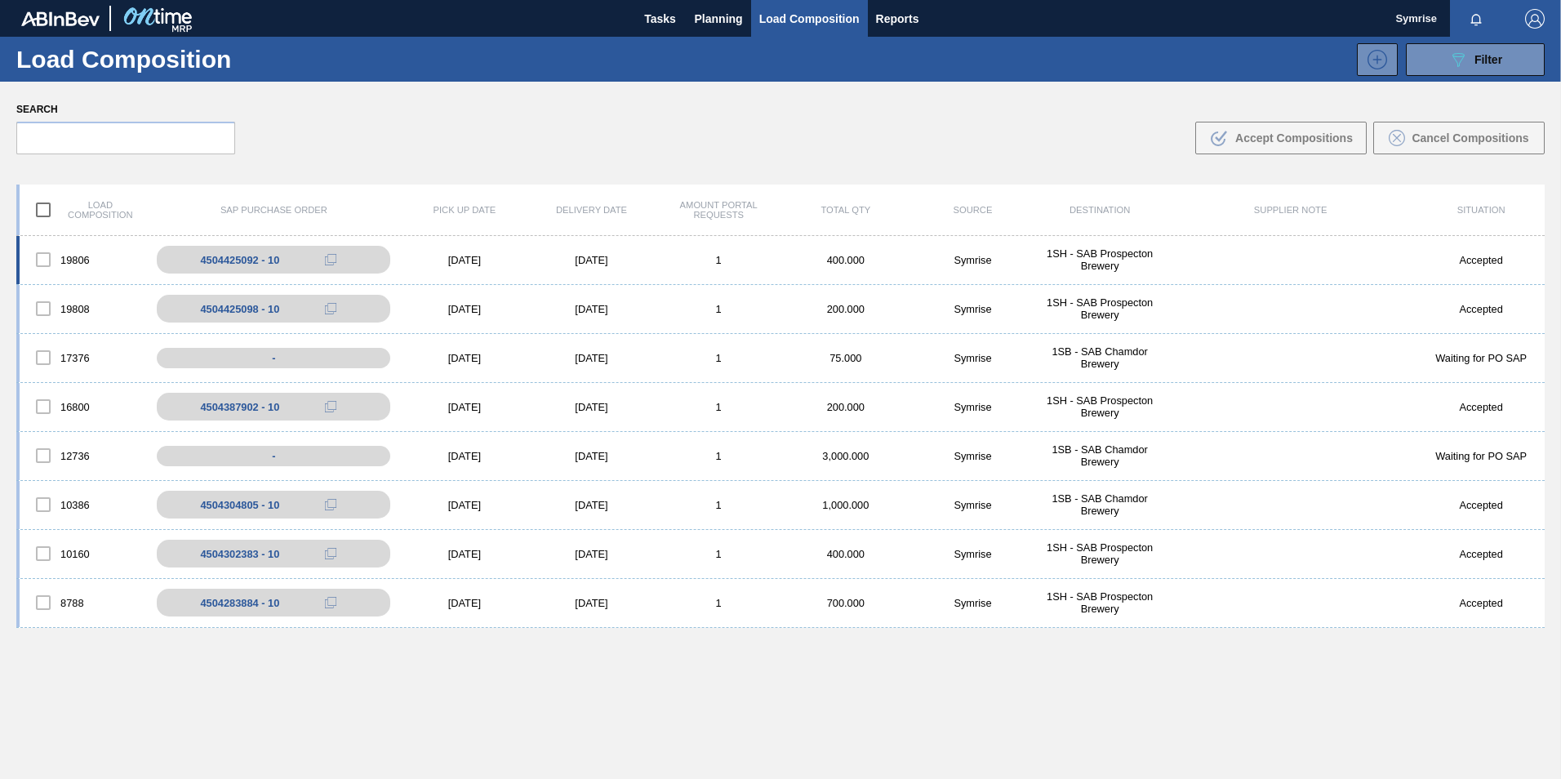
click at [1083, 253] on div "1SH - SAB Prospecton Brewery" at bounding box center [1099, 259] width 127 height 24
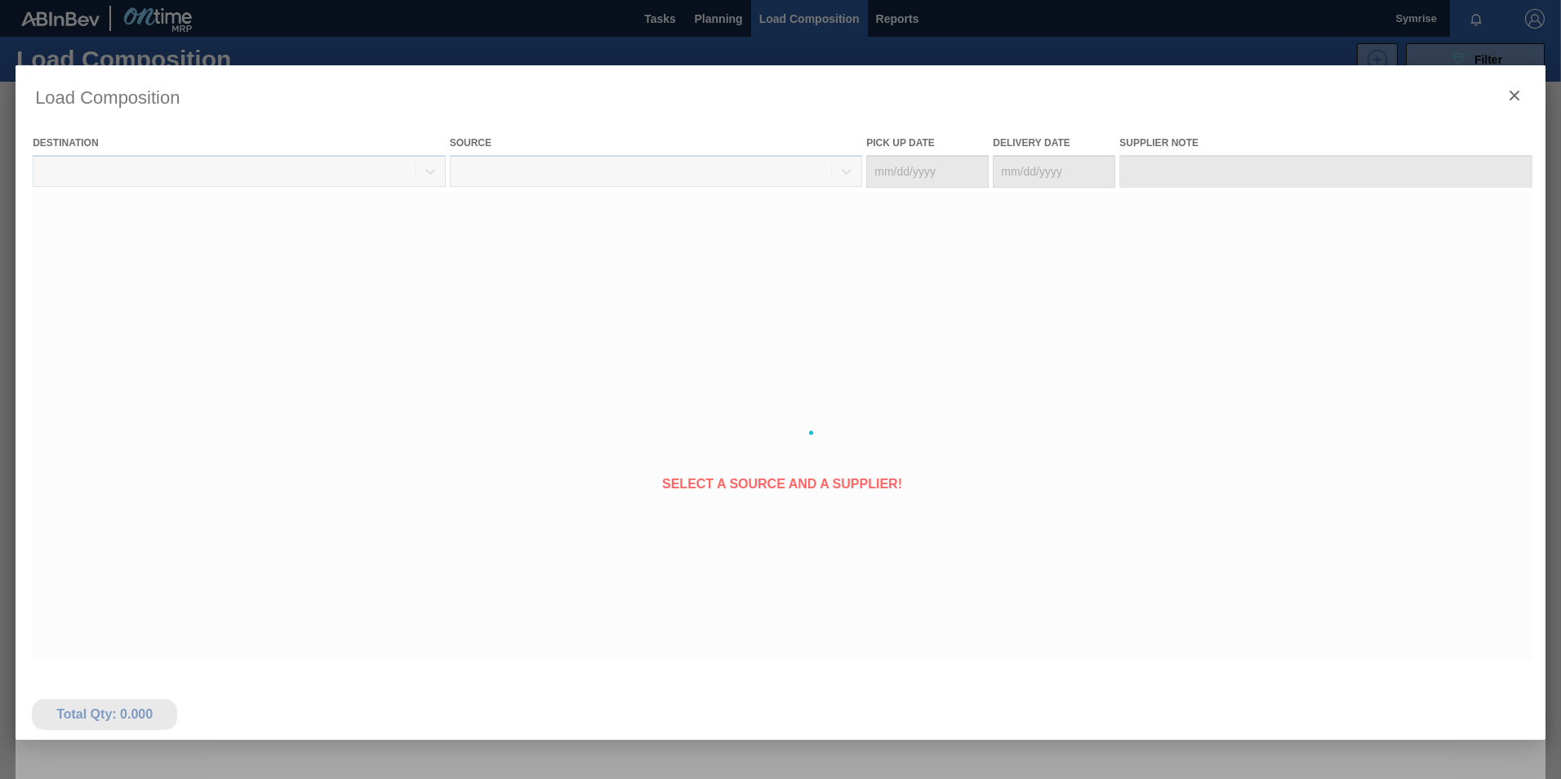
type Date "[DATE]"
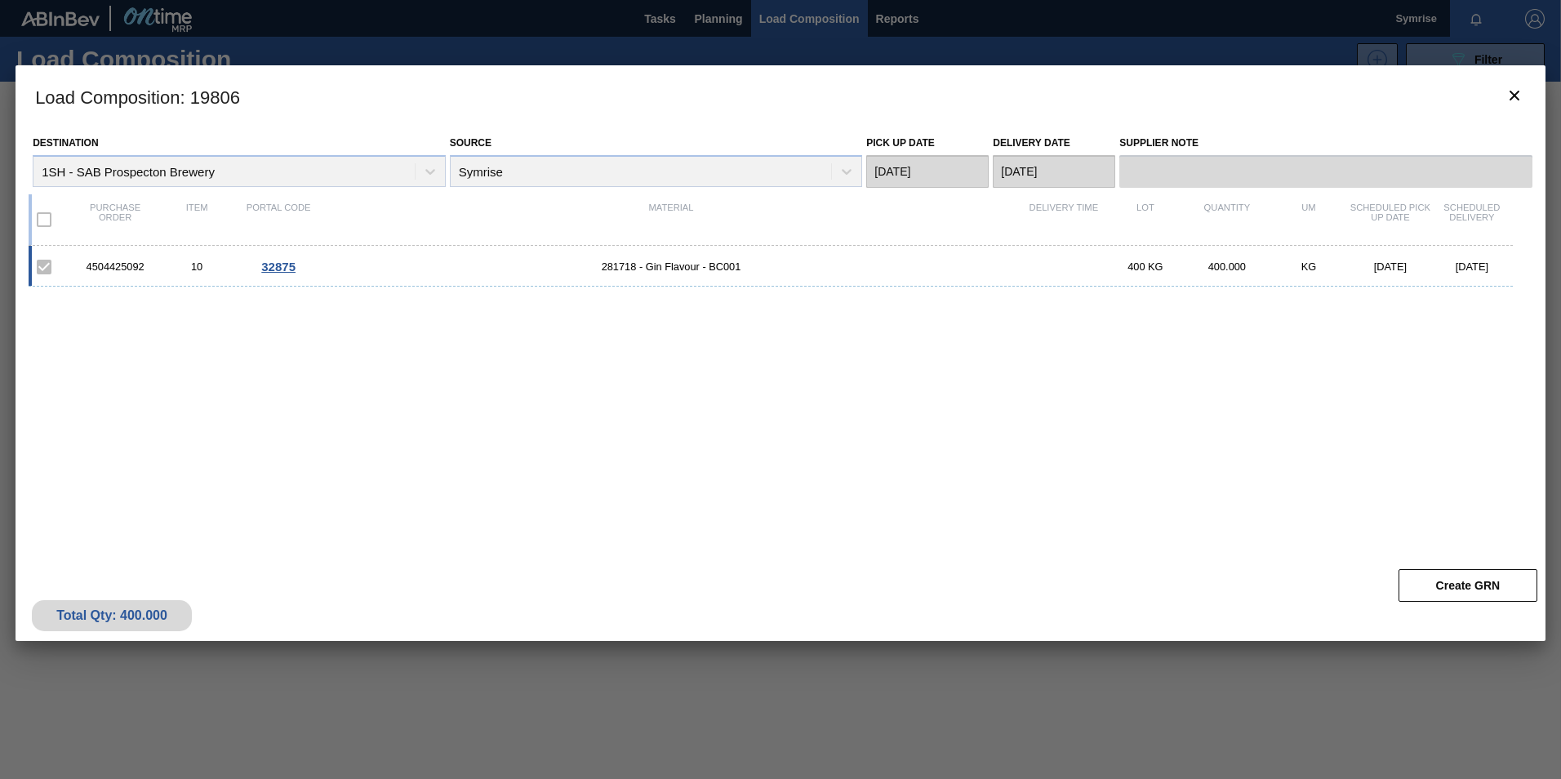
click at [131, 268] on div "4504425092" at bounding box center [115, 266] width 82 height 12
click at [1033, 52] on div at bounding box center [780, 389] width 1561 height 779
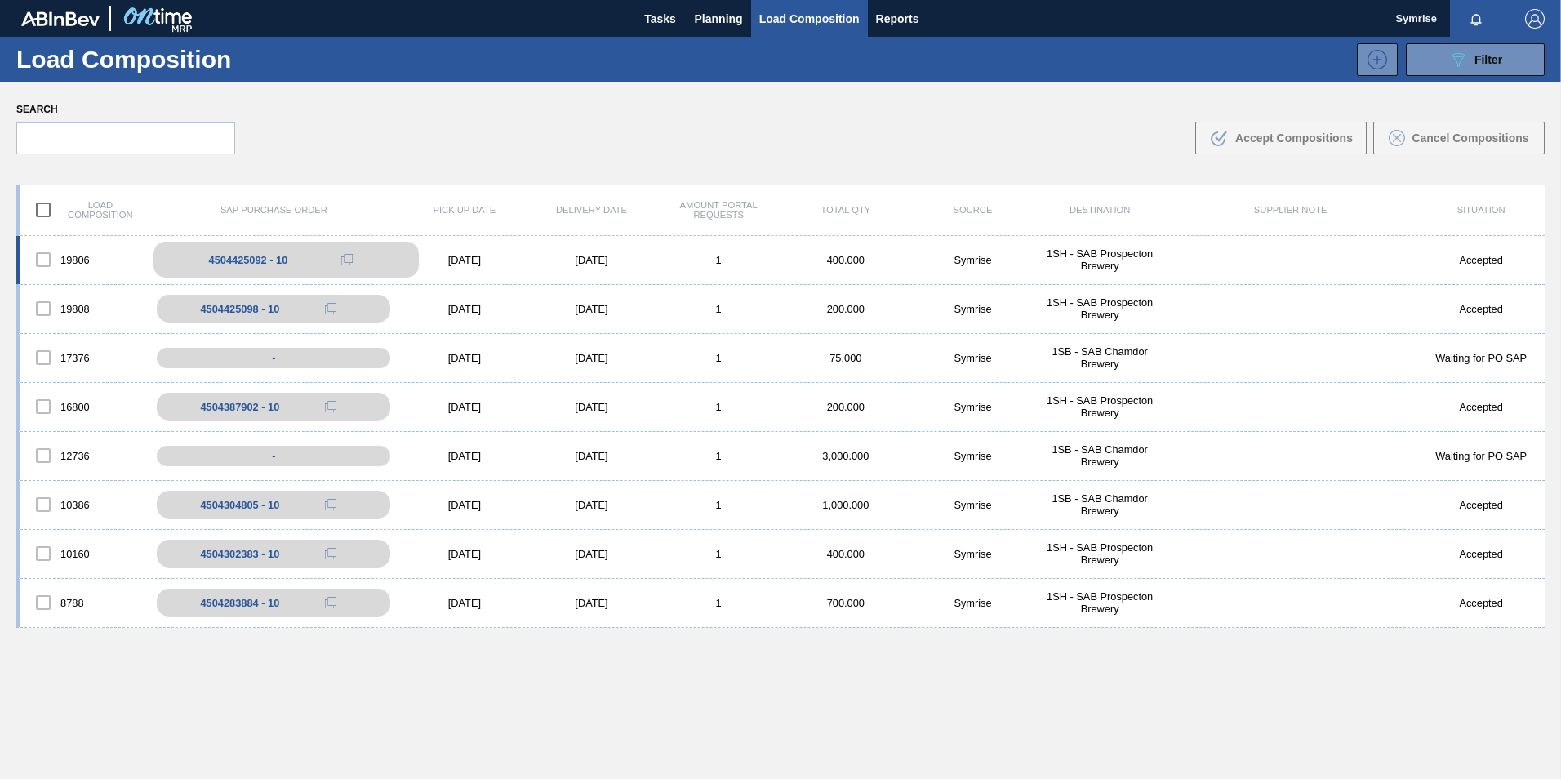
click at [226, 261] on div "4504425092 - 10" at bounding box center [248, 260] width 79 height 12
click at [227, 261] on div "4504425092 - 10" at bounding box center [248, 260] width 79 height 12
click at [888, 9] on span "Reports" at bounding box center [897, 19] width 43 height 20
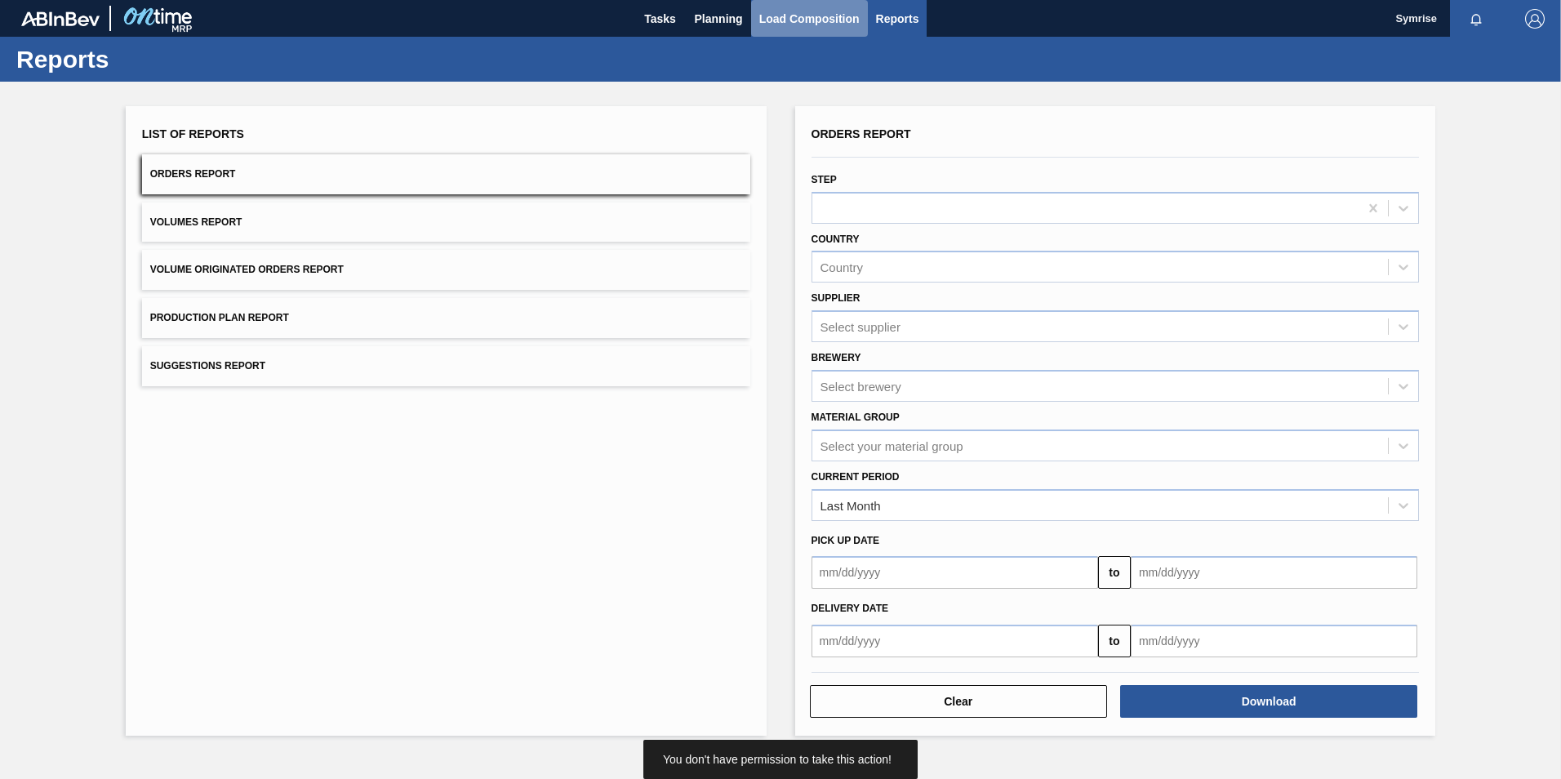
click at [809, 19] on span "Load Composition" at bounding box center [809, 19] width 100 height 20
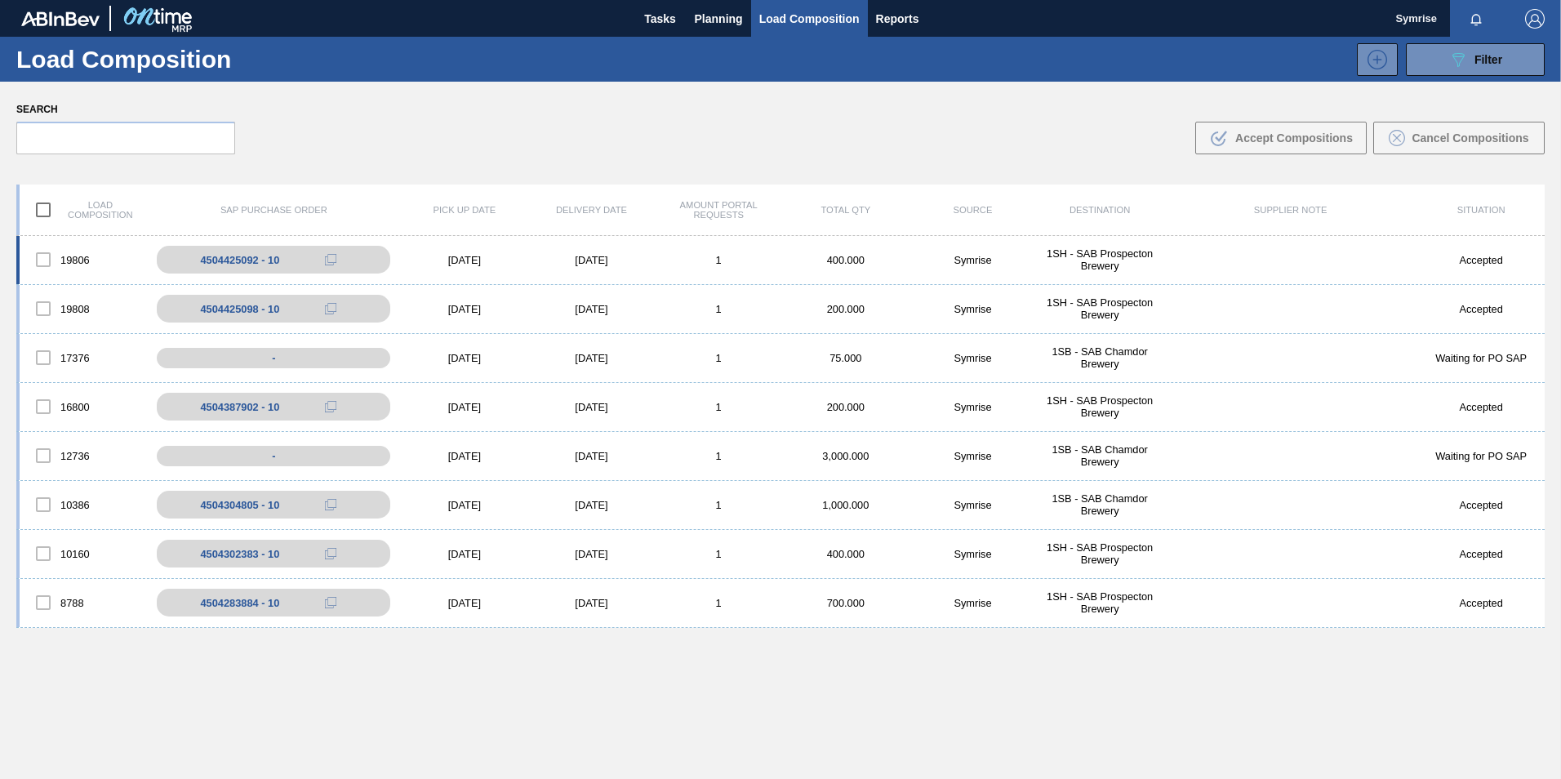
click at [1089, 252] on div "1SH - SAB Prospecton Brewery" at bounding box center [1099, 259] width 127 height 24
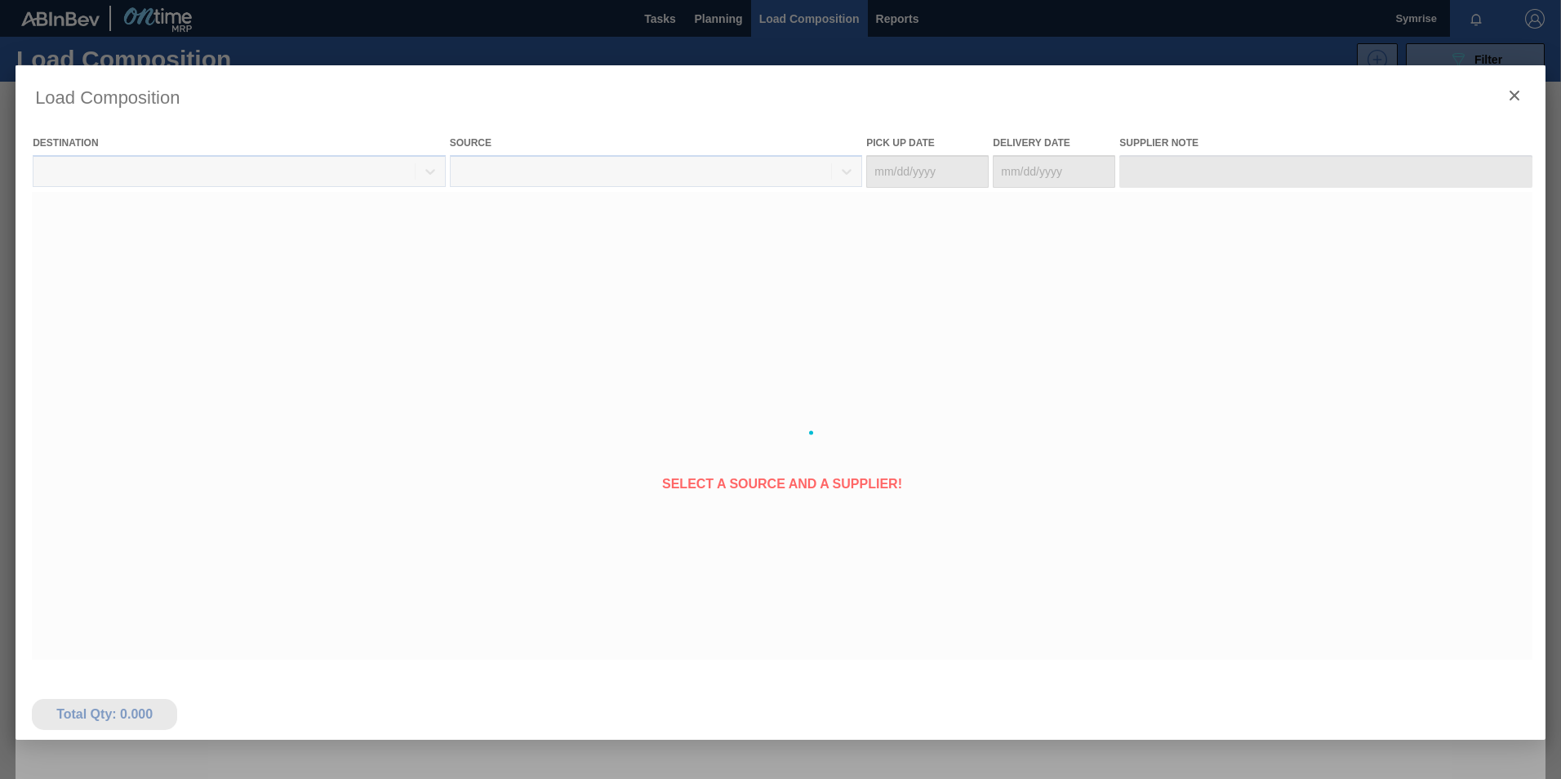
type Date "[DATE]"
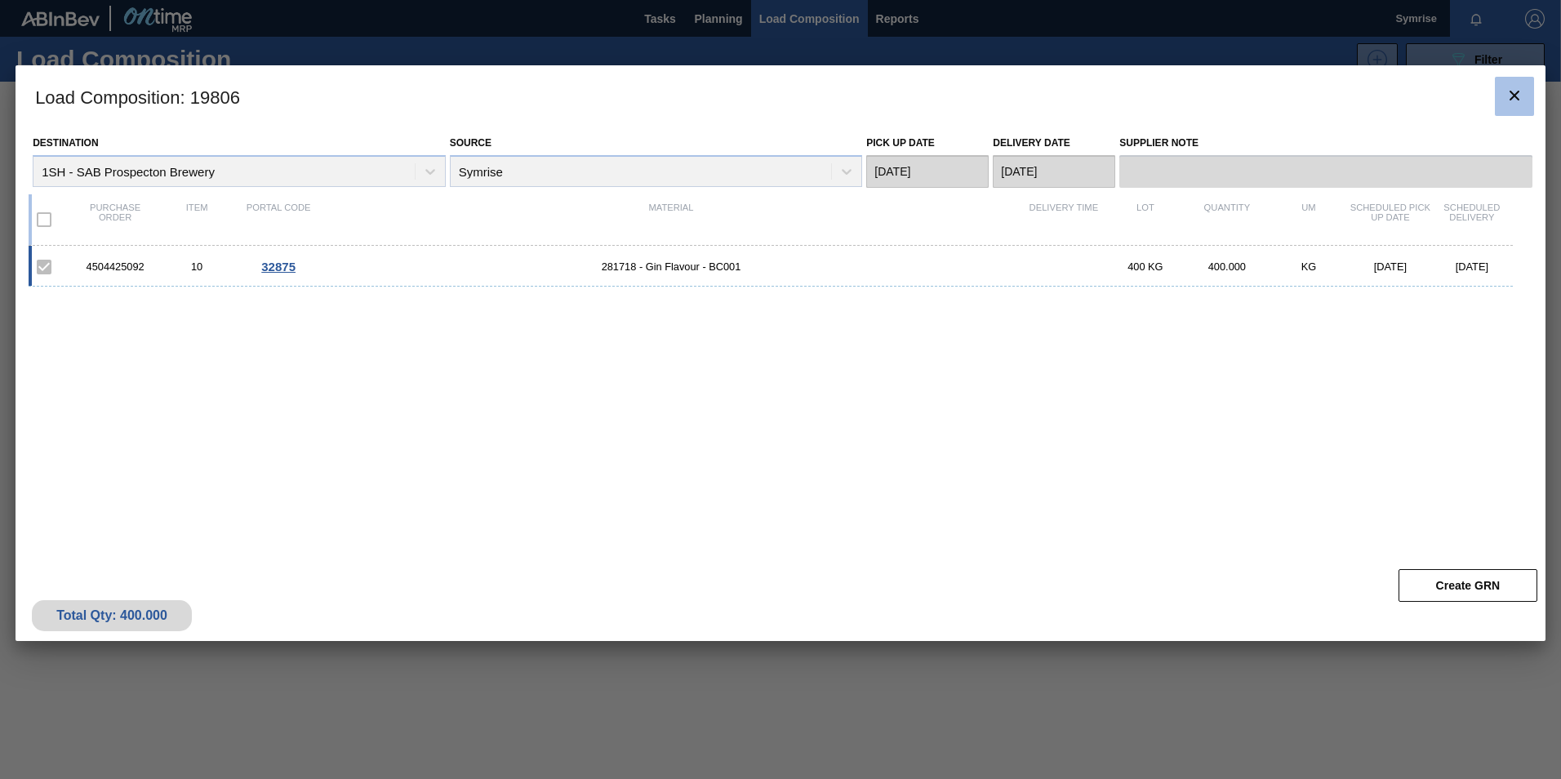
click at [1533, 91] on div "Load Composition : 19806 Destination 1SH - SAB Prospecton Brewery Source Symris…" at bounding box center [781, 353] width 1530 height 576
